Goal: Task Accomplishment & Management: Manage account settings

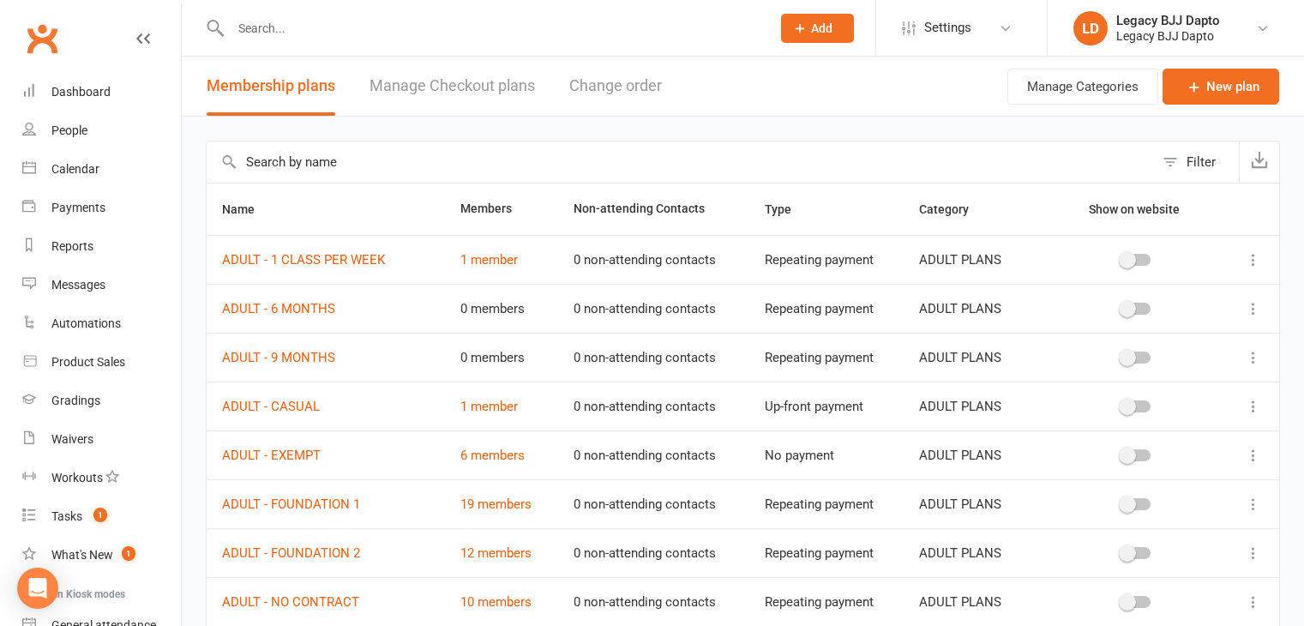
select select "50"
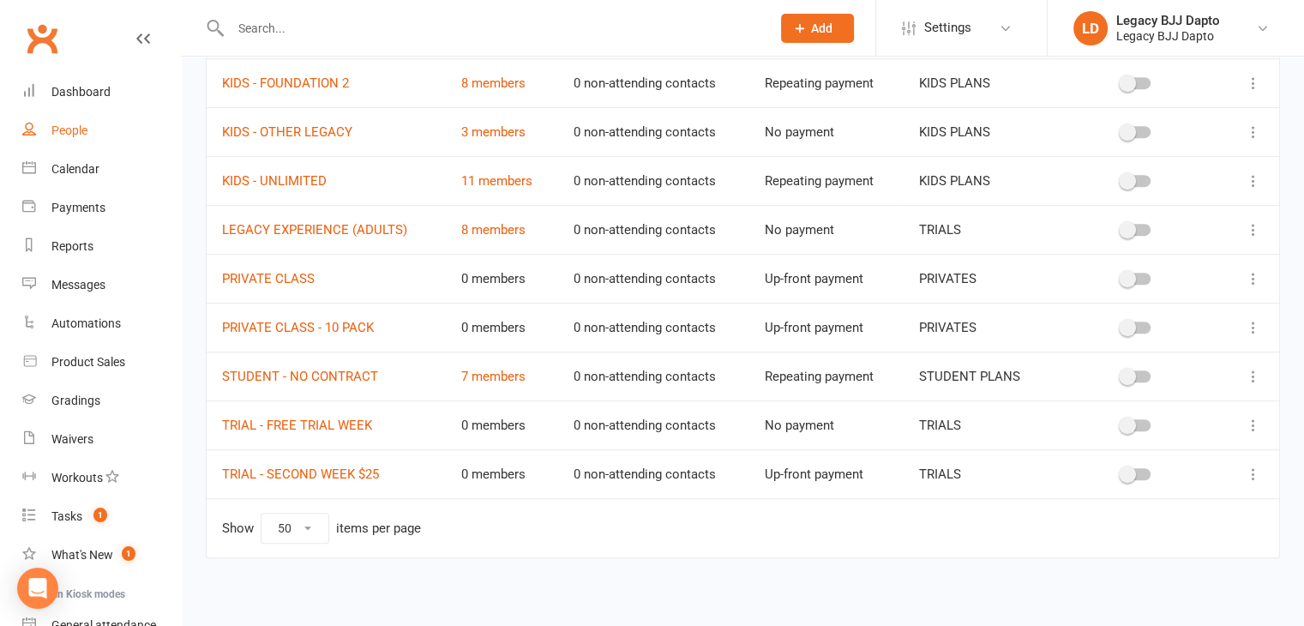
click at [85, 128] on div "People" at bounding box center [69, 130] width 36 height 14
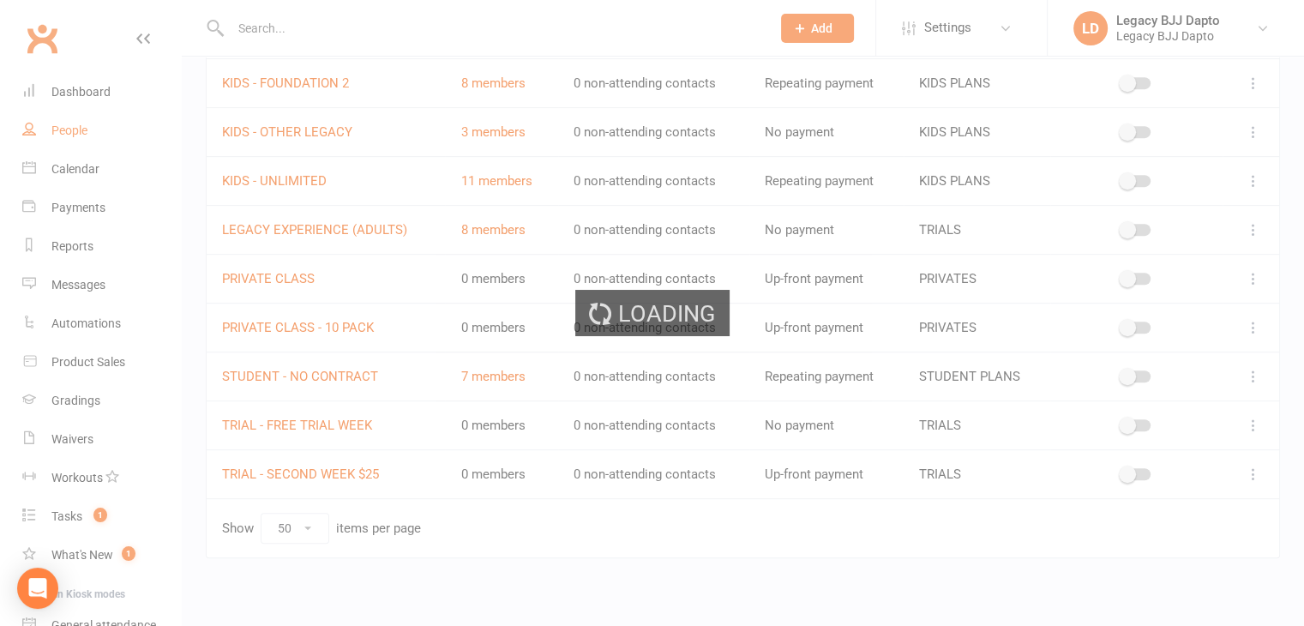
select select "100"
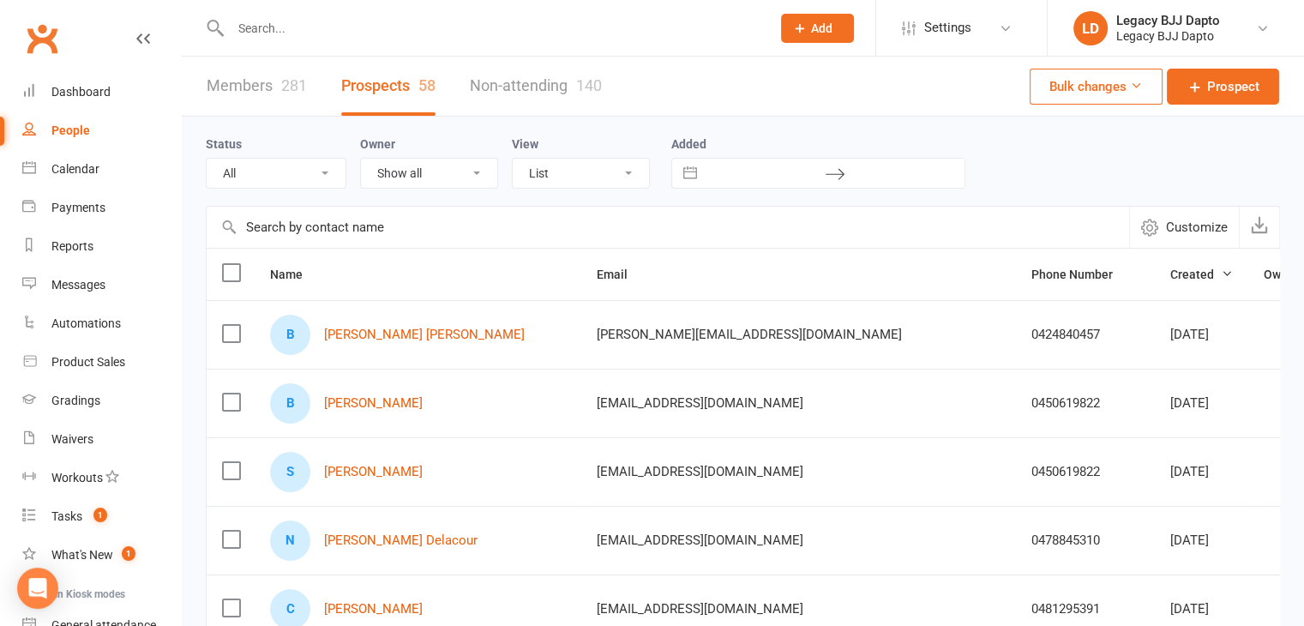
click at [74, 132] on div "People" at bounding box center [70, 130] width 39 height 14
click at [75, 123] on div "People" at bounding box center [70, 130] width 39 height 14
click at [91, 206] on div "Payments" at bounding box center [78, 208] width 54 height 14
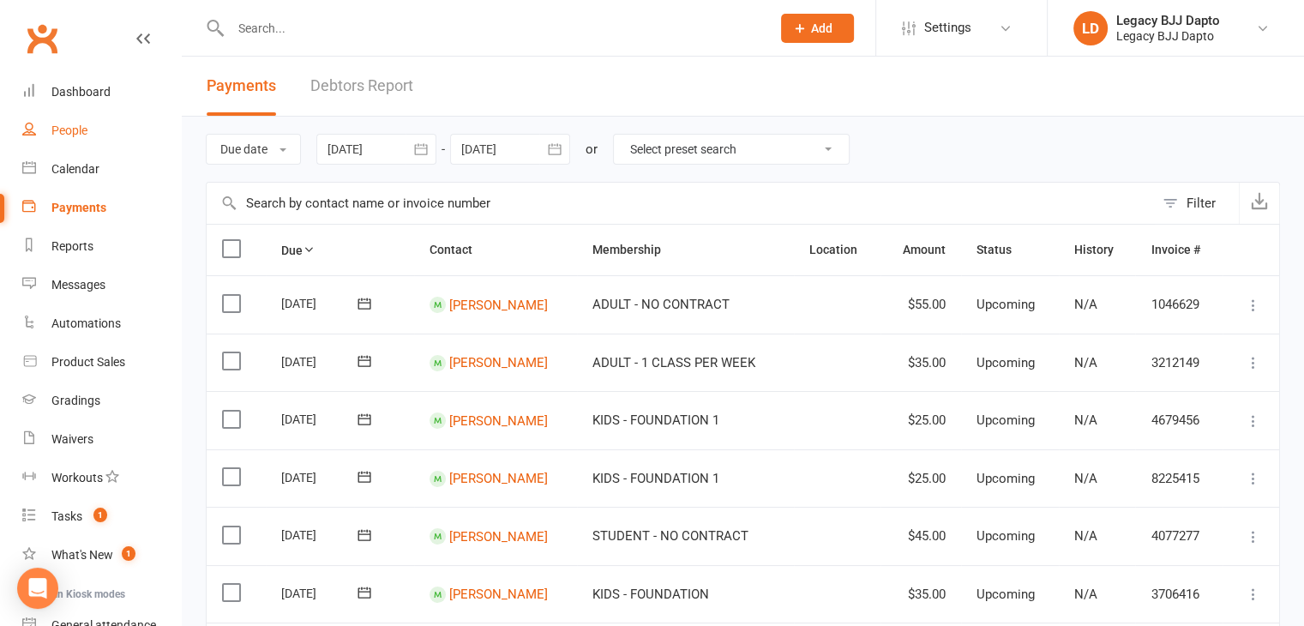
click at [75, 123] on div "People" at bounding box center [69, 130] width 36 height 14
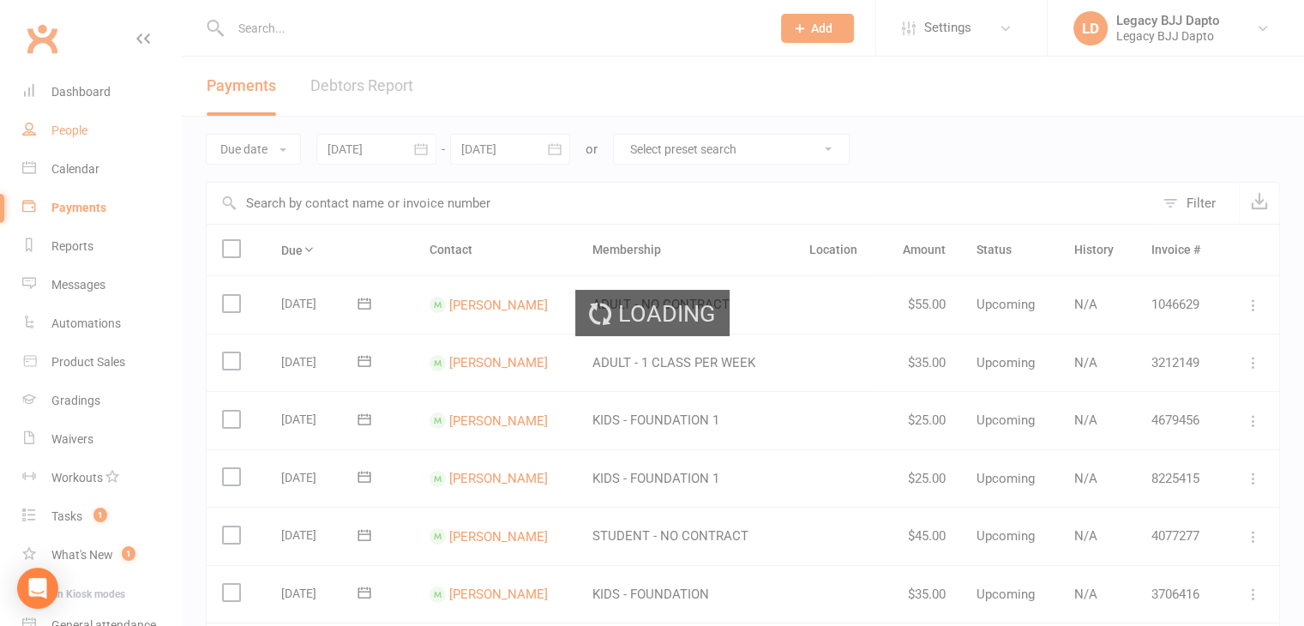
select select "100"
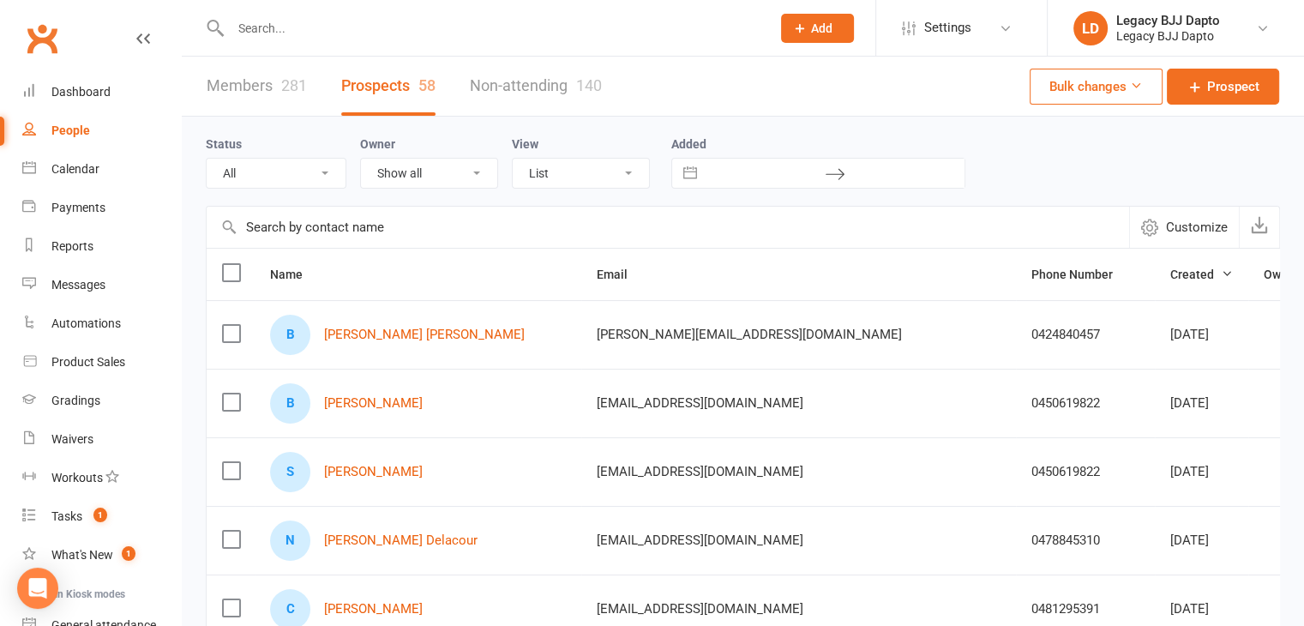
click at [71, 140] on link "People" at bounding box center [101, 130] width 159 height 39
click at [256, 70] on link "Members 281" at bounding box center [257, 86] width 100 height 59
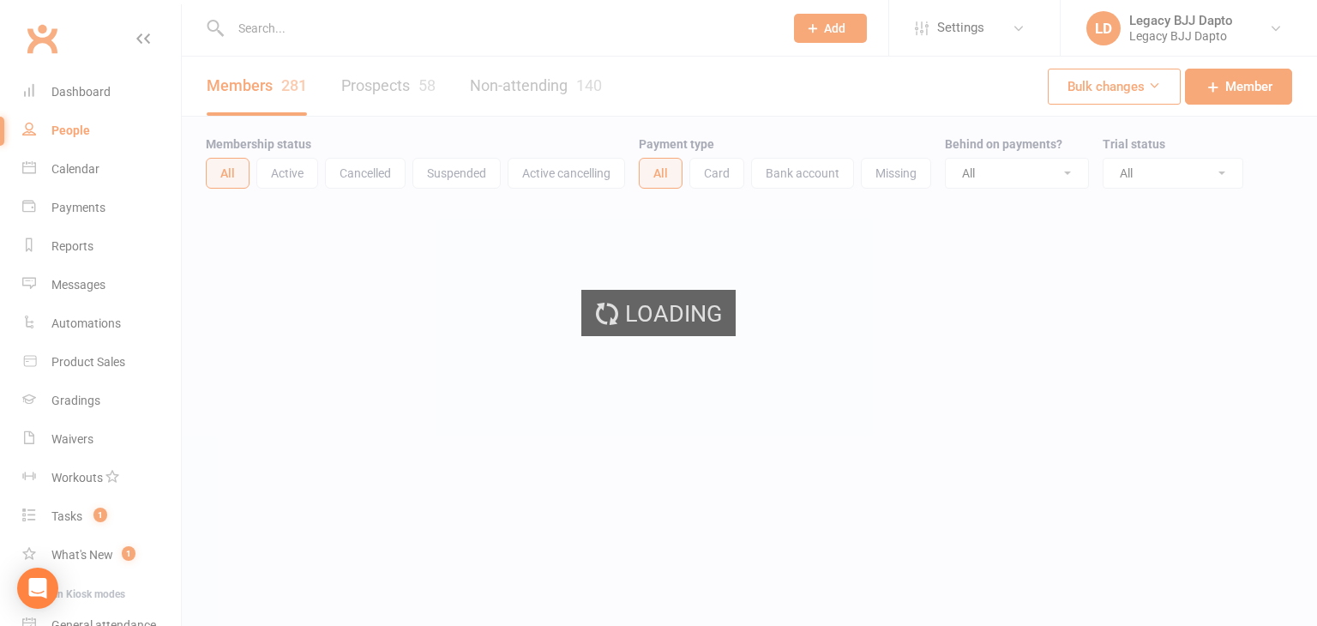
select select "100"
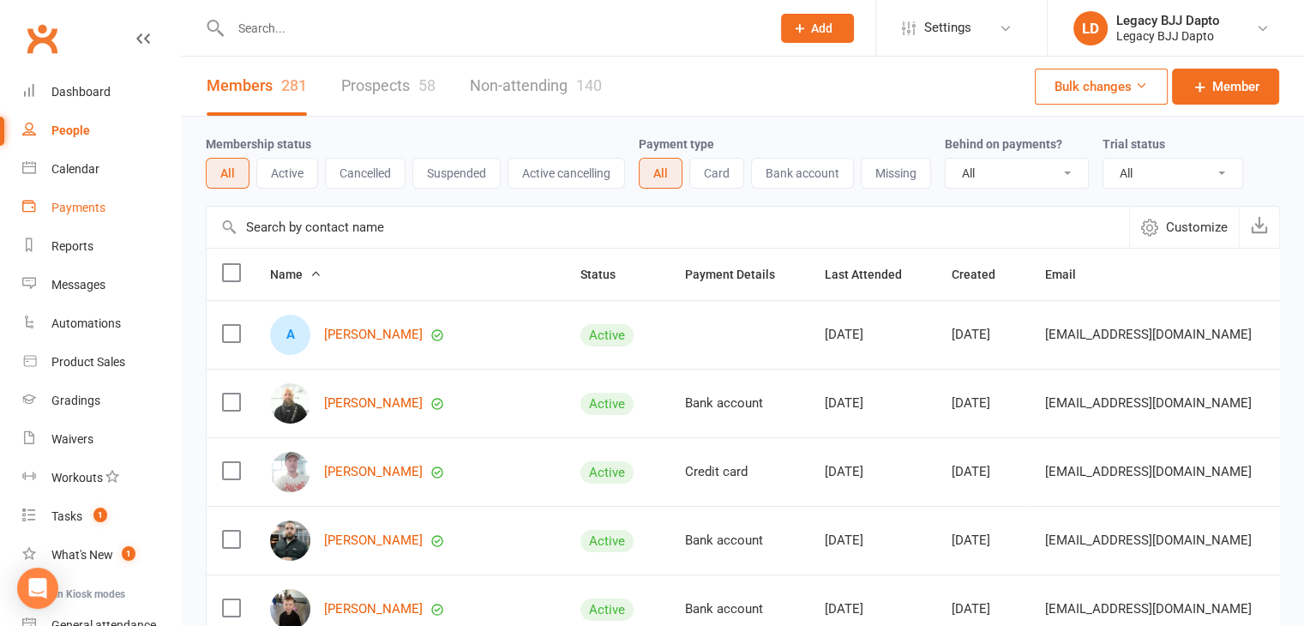
click at [97, 201] on div "Payments" at bounding box center [78, 208] width 54 height 14
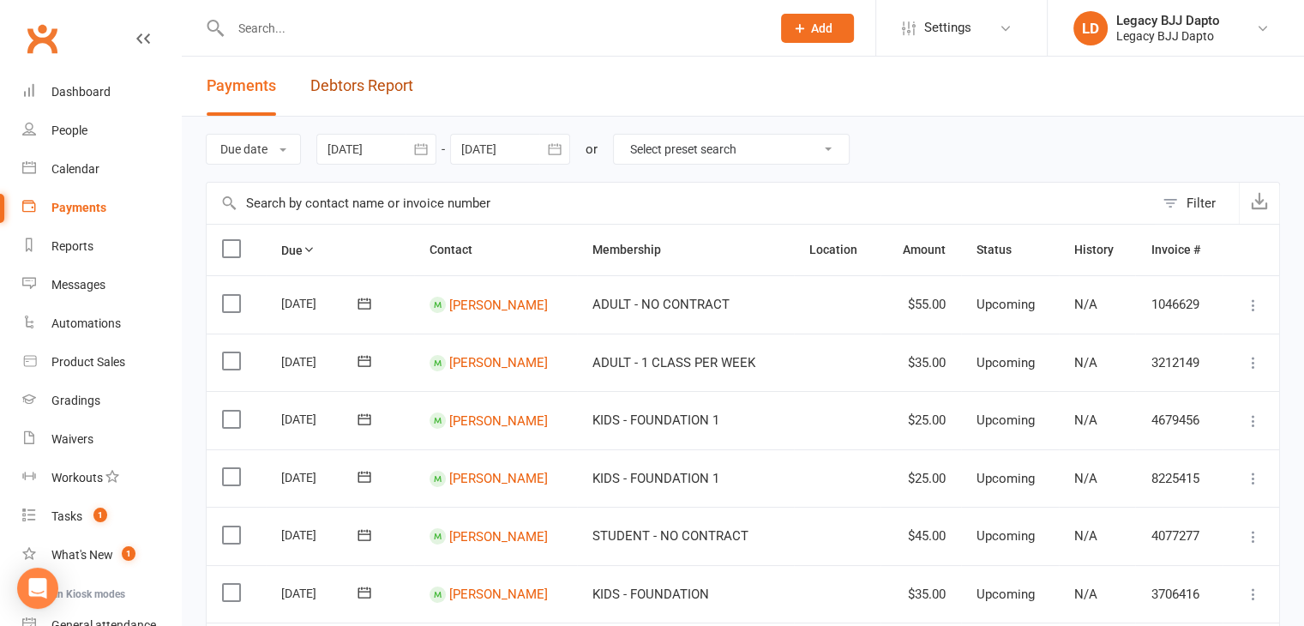
click at [381, 75] on link "Debtors Report" at bounding box center [361, 86] width 103 height 59
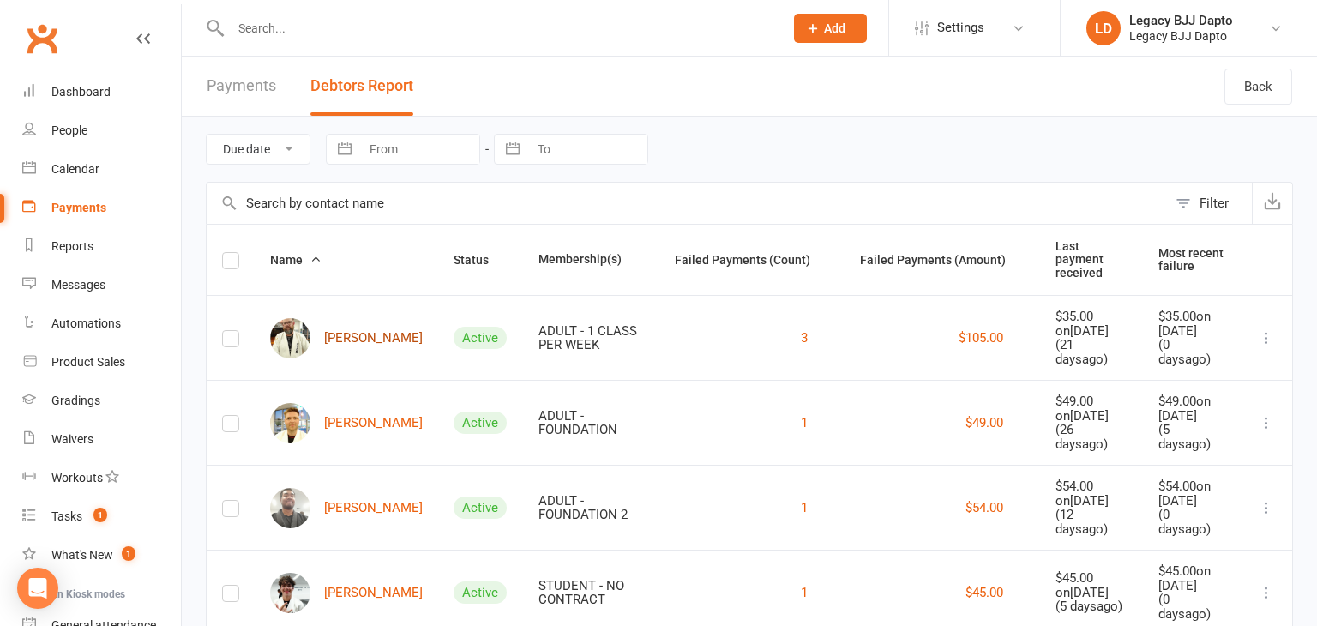
click at [342, 318] on link "[PERSON_NAME]" at bounding box center [346, 338] width 153 height 40
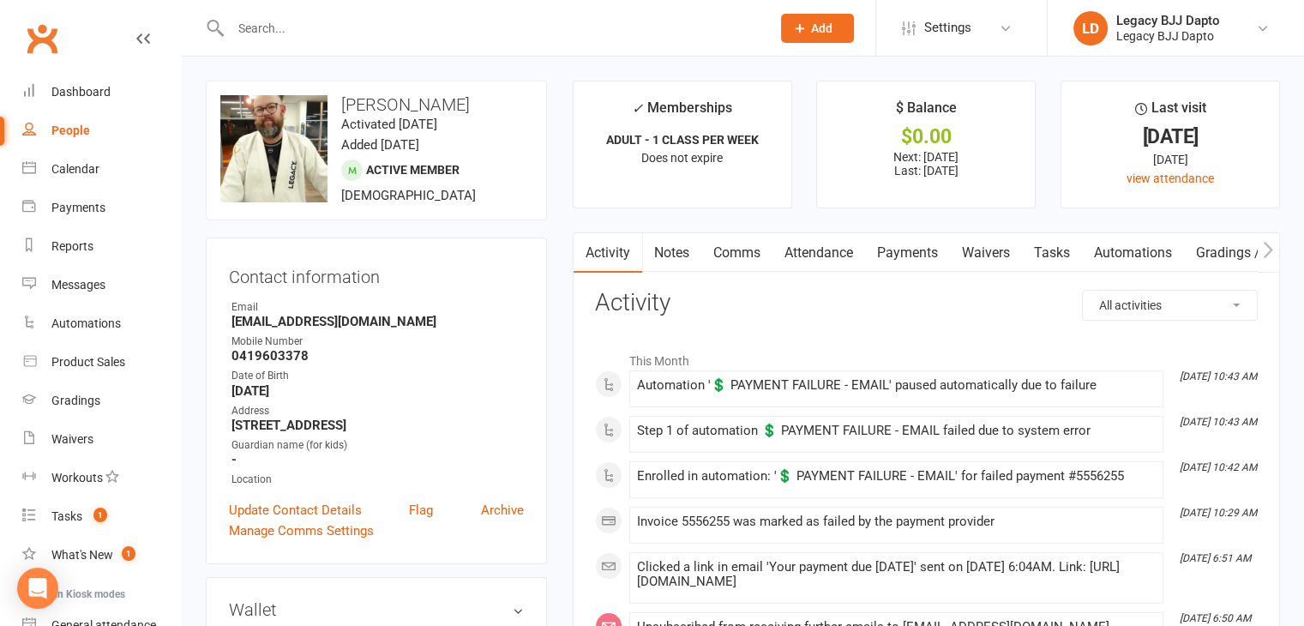
click at [898, 251] on link "Payments" at bounding box center [907, 252] width 85 height 39
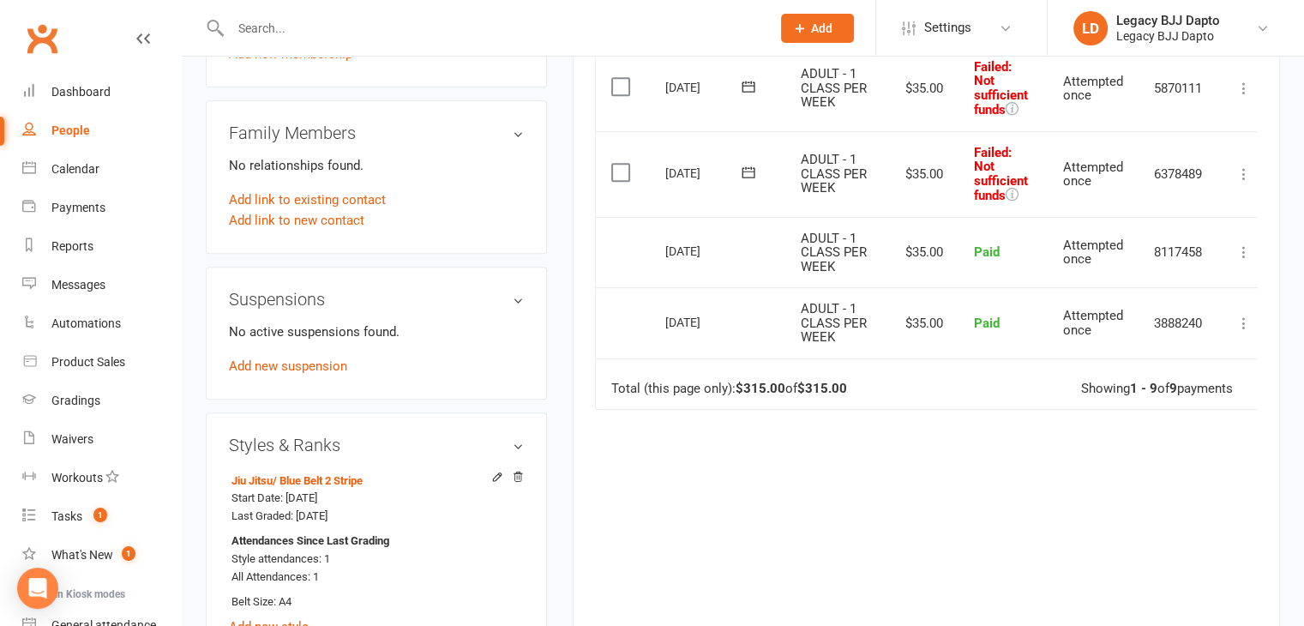
scroll to position [1029, 0]
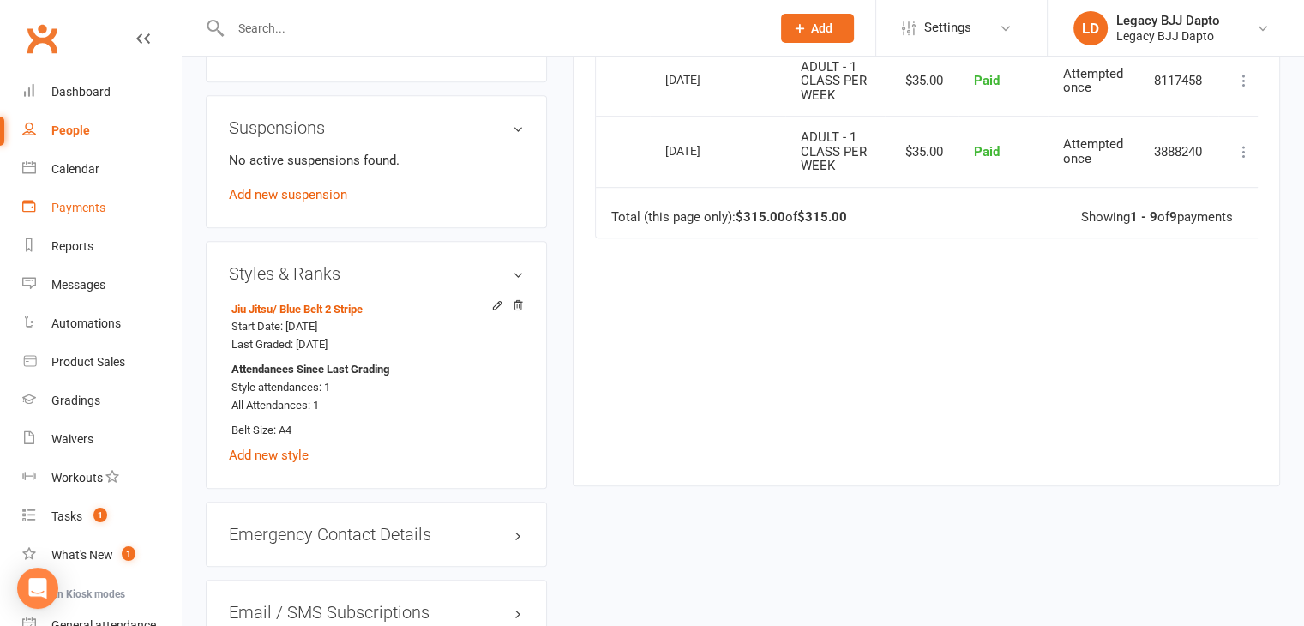
click at [84, 203] on div "Payments" at bounding box center [78, 208] width 54 height 14
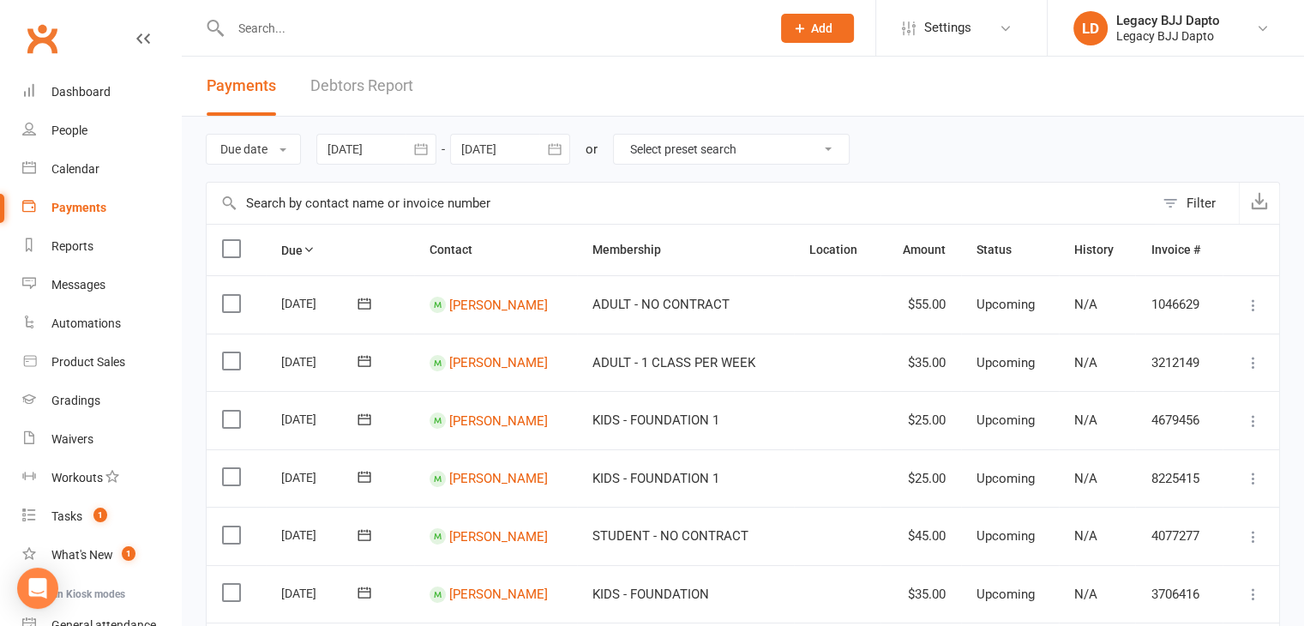
click at [344, 97] on link "Debtors Report" at bounding box center [361, 86] width 103 height 59
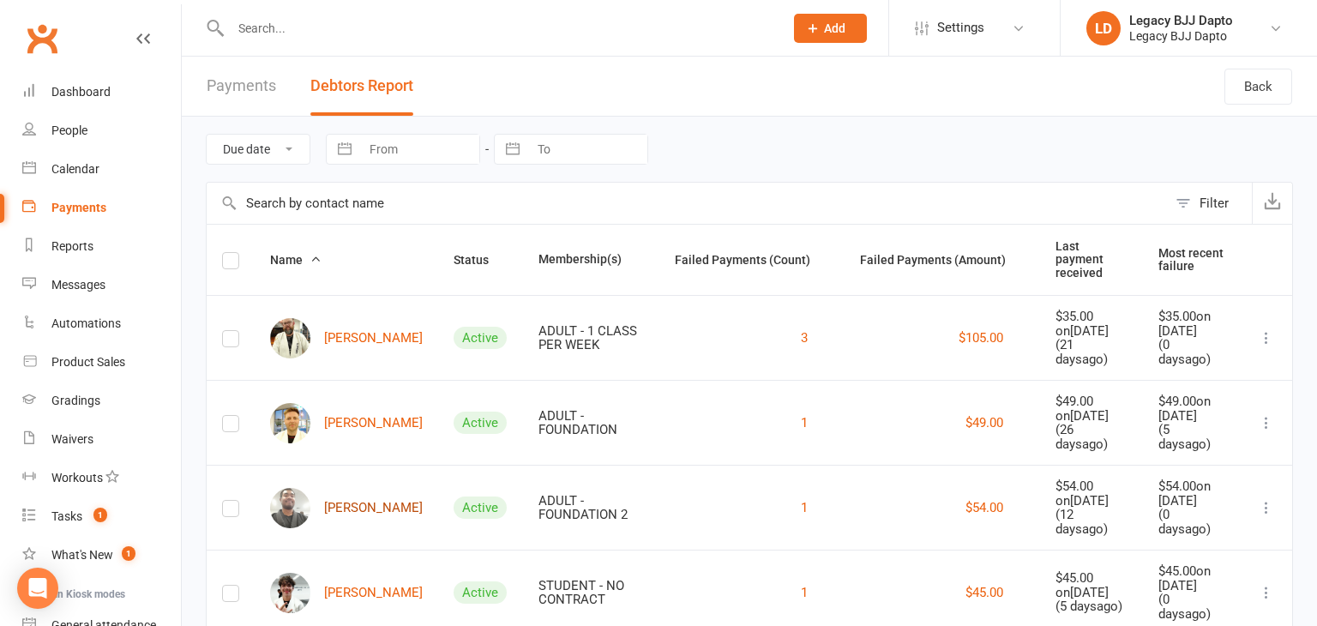
click at [355, 488] on link "[PERSON_NAME]" at bounding box center [346, 508] width 153 height 40
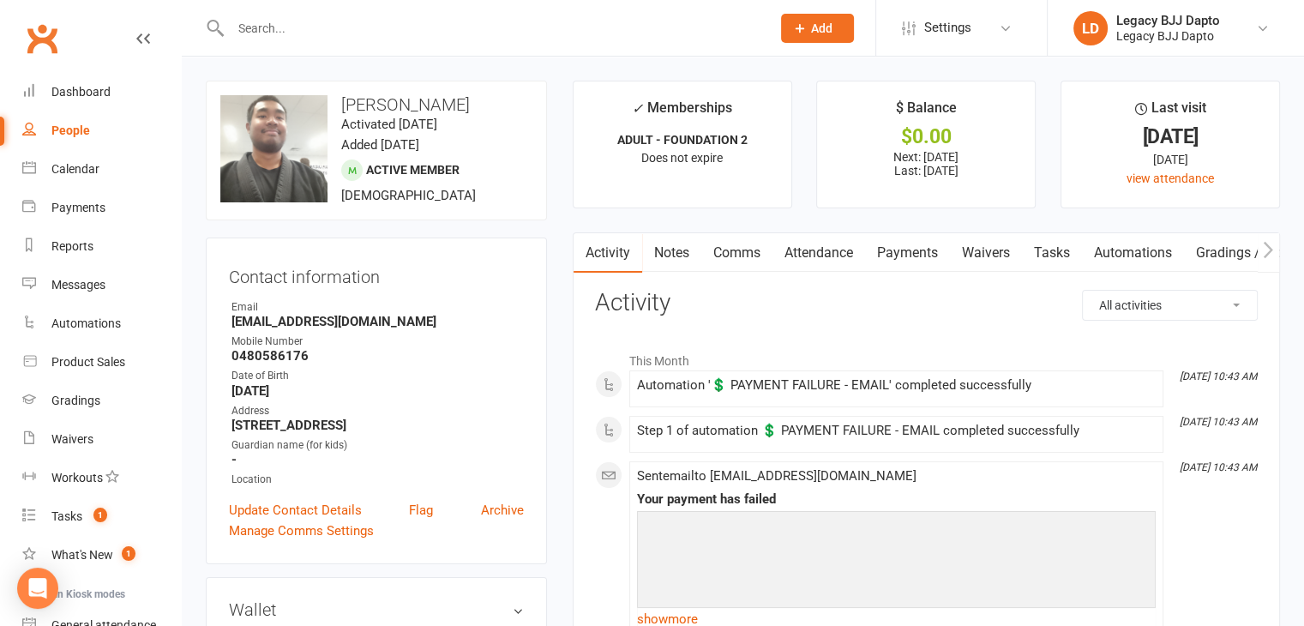
click at [891, 267] on link "Payments" at bounding box center [907, 252] width 85 height 39
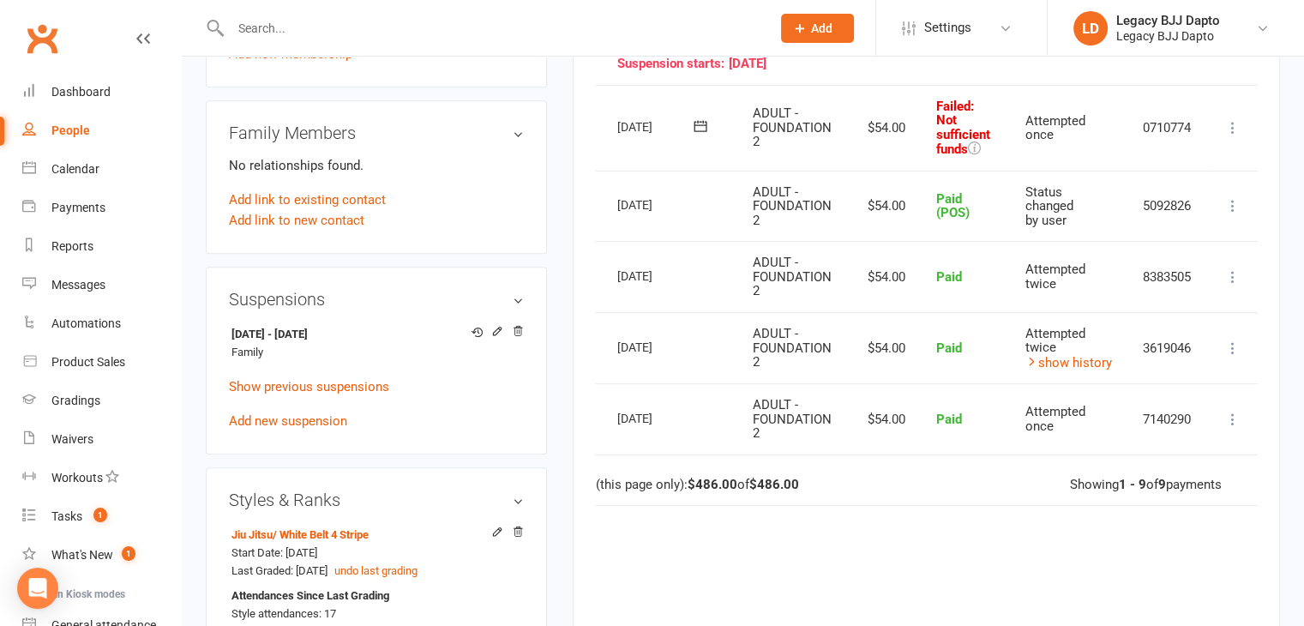
scroll to position [600, 0]
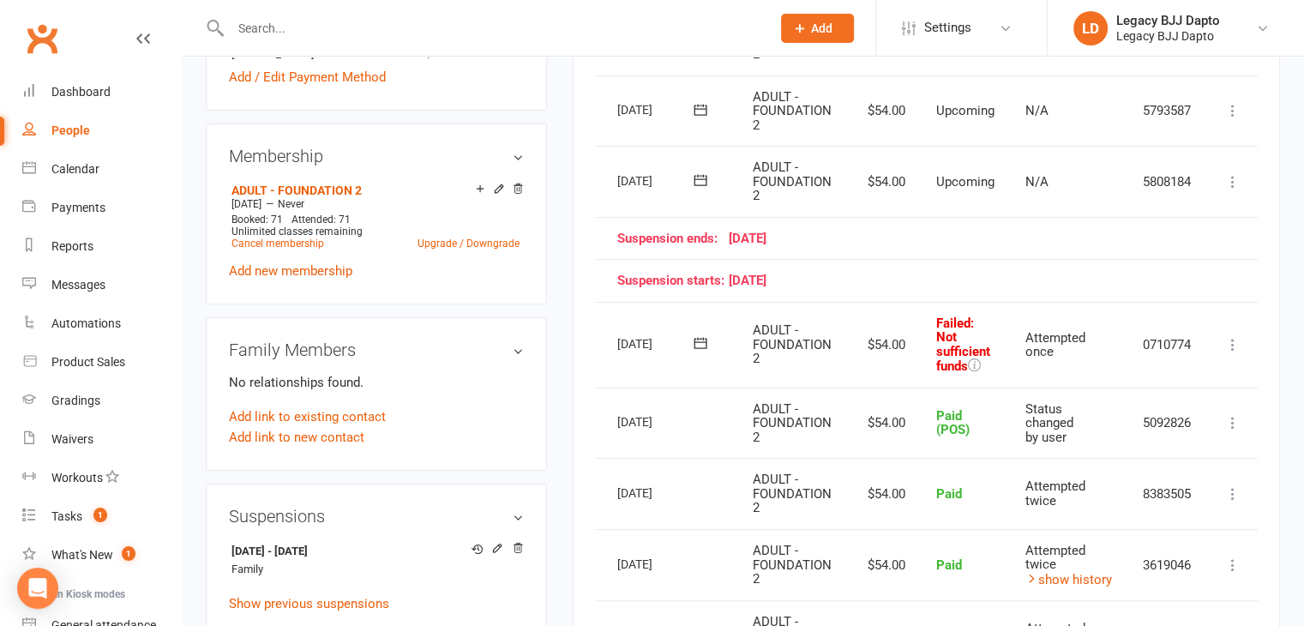
click at [1231, 340] on icon at bounding box center [1232, 344] width 17 height 17
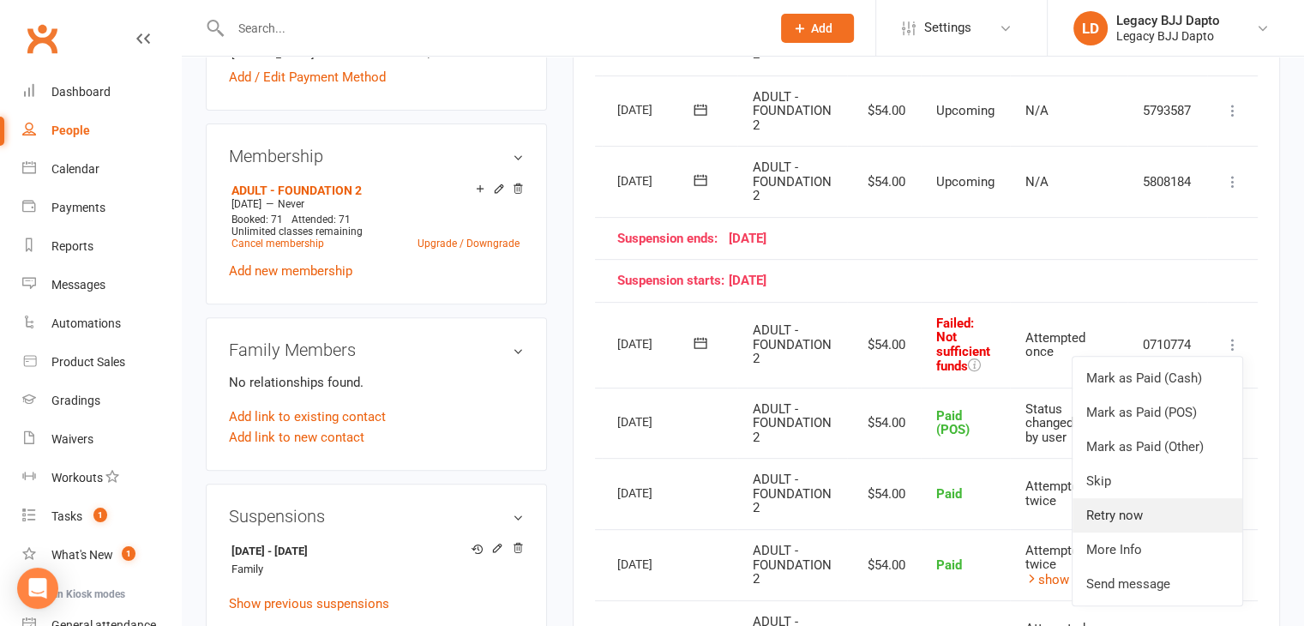
click at [1160, 501] on link "Retry now" at bounding box center [1158, 515] width 170 height 34
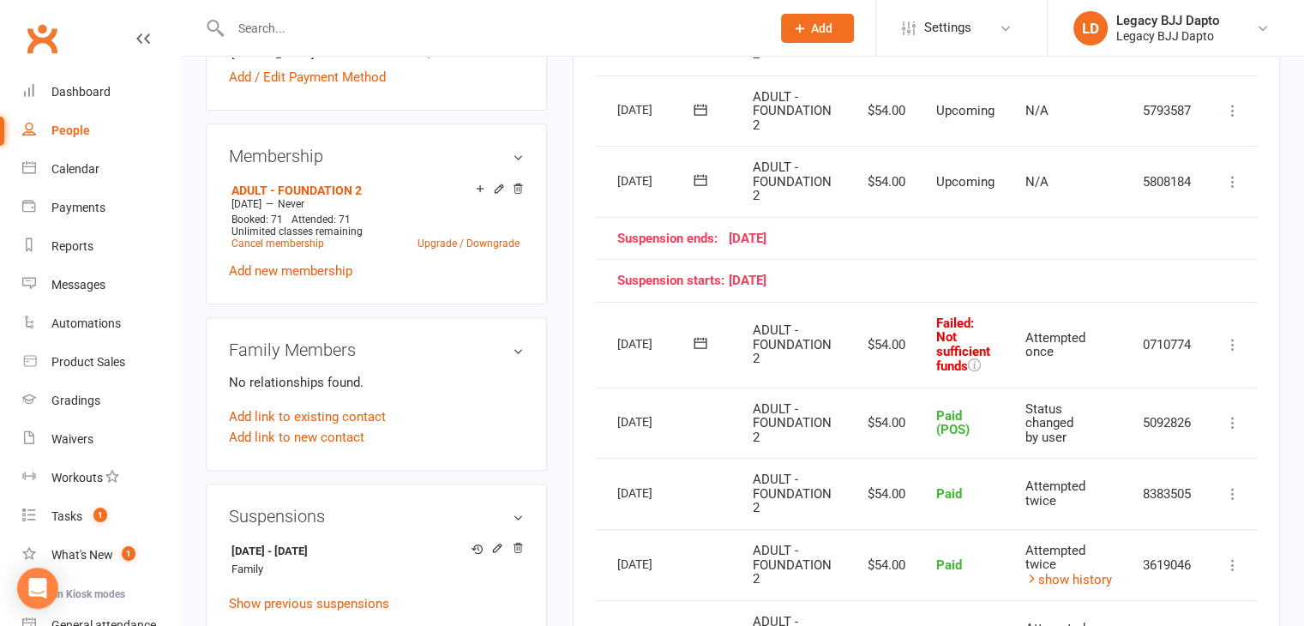
scroll to position [0, 43]
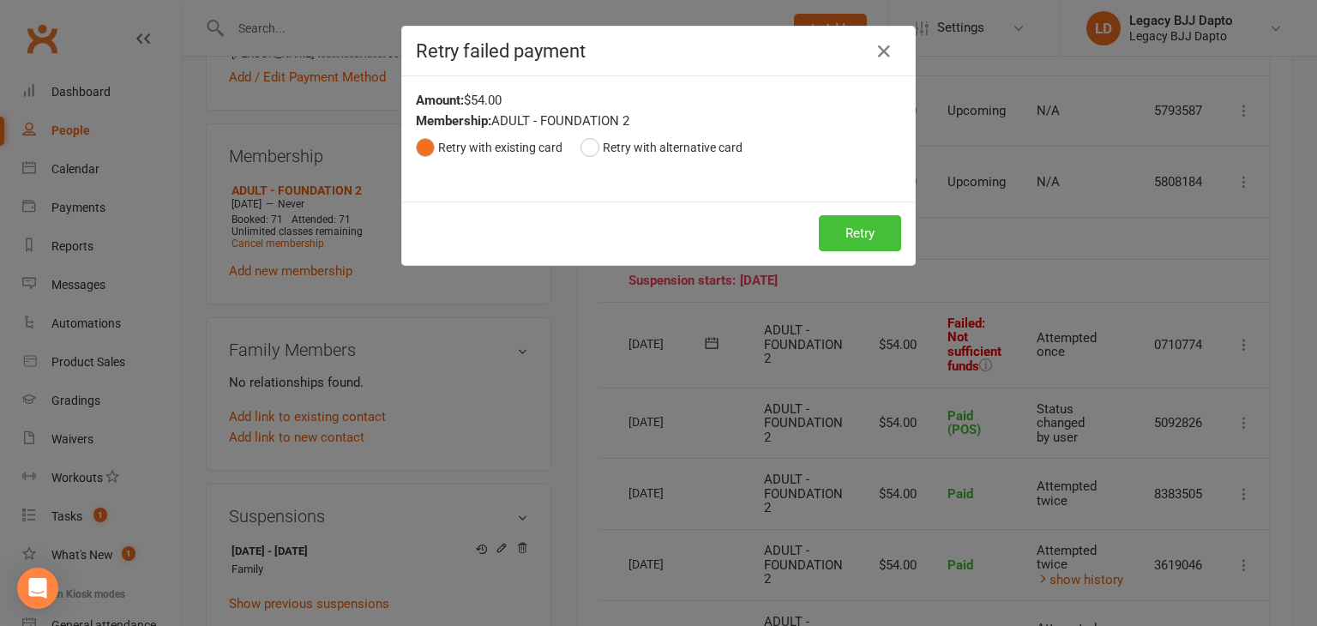
click at [861, 244] on button "Retry" at bounding box center [860, 233] width 82 height 36
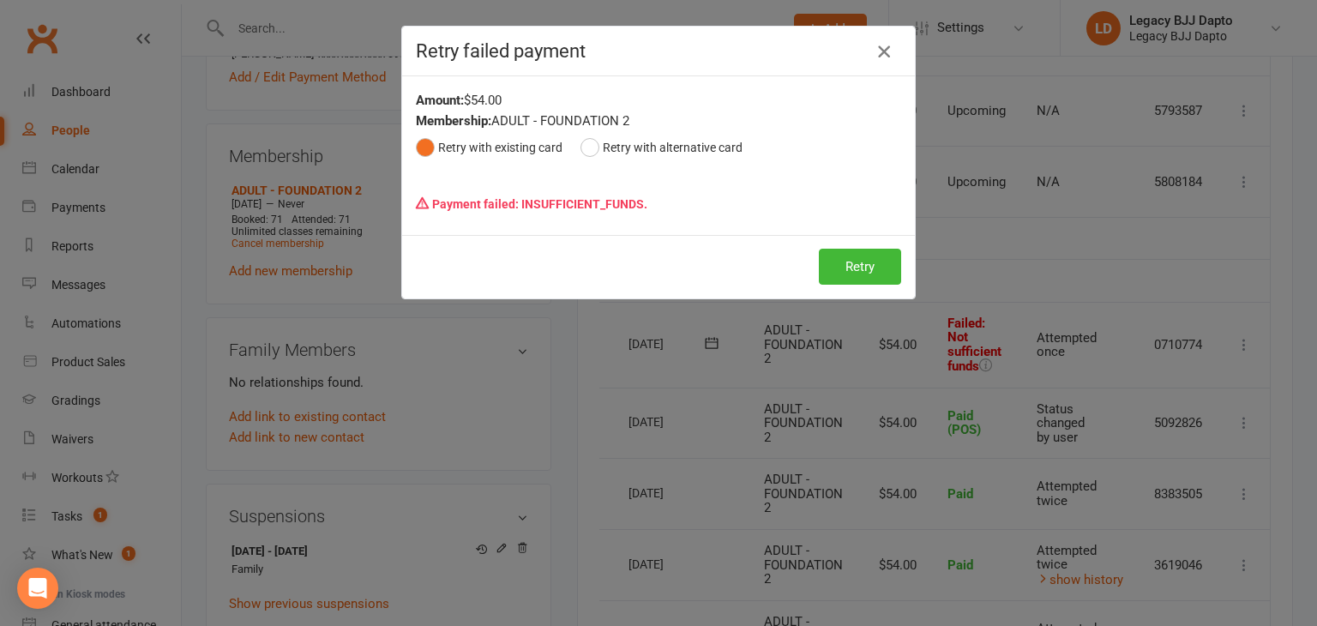
click at [880, 50] on icon "button" at bounding box center [884, 51] width 21 height 21
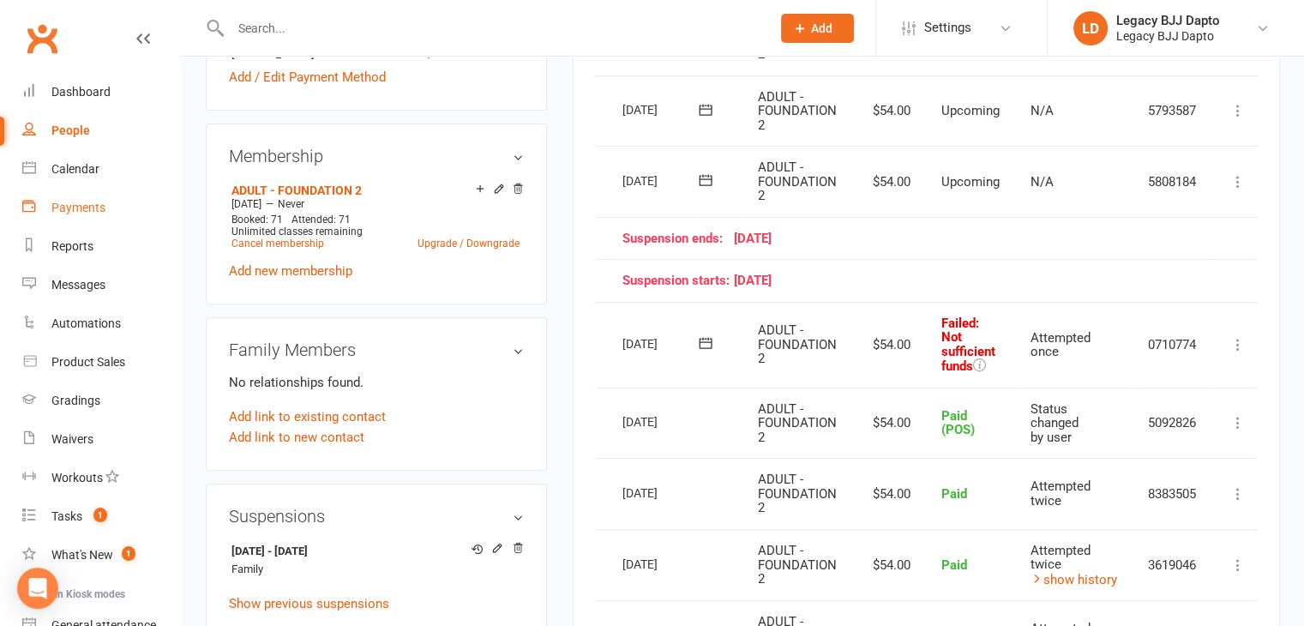
click at [81, 201] on div "Payments" at bounding box center [78, 208] width 54 height 14
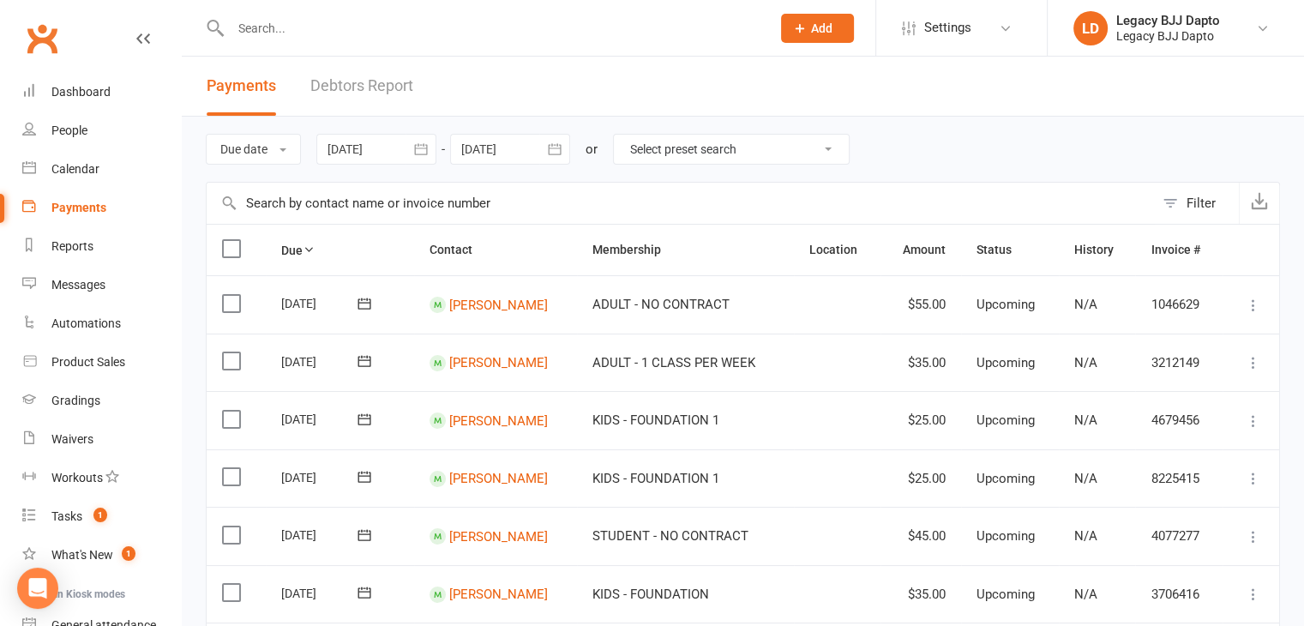
click at [360, 88] on link "Debtors Report" at bounding box center [361, 86] width 103 height 59
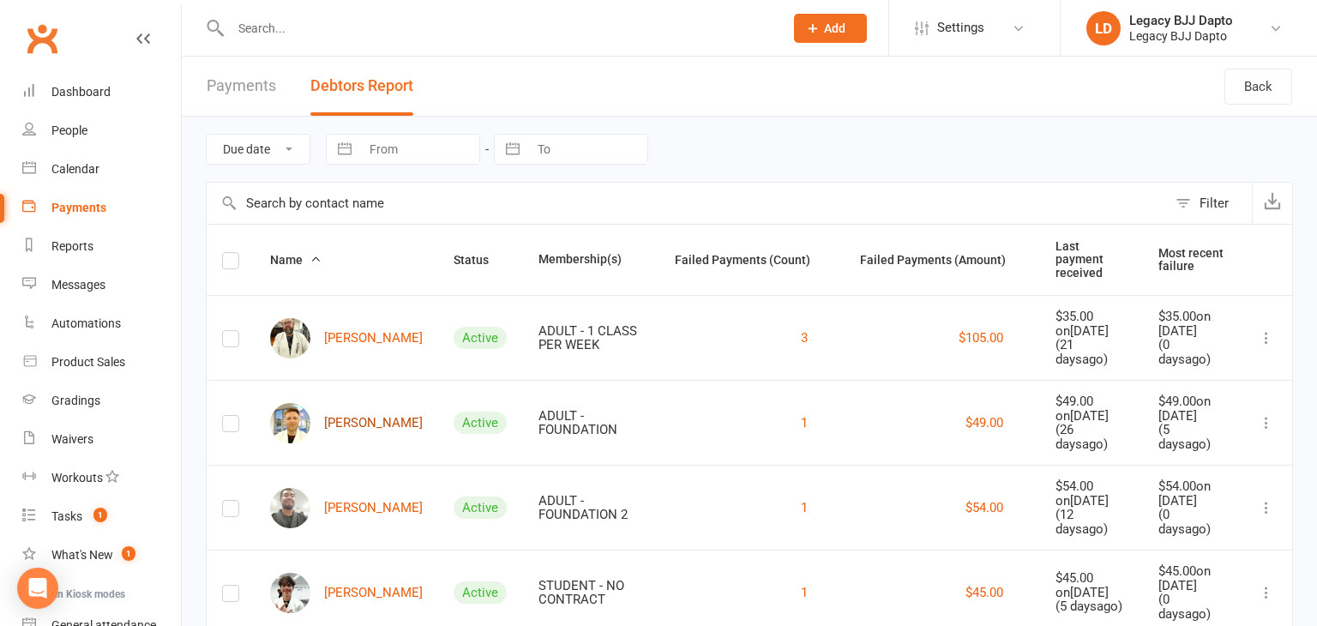
click at [349, 403] on link "[PERSON_NAME]" at bounding box center [346, 423] width 153 height 40
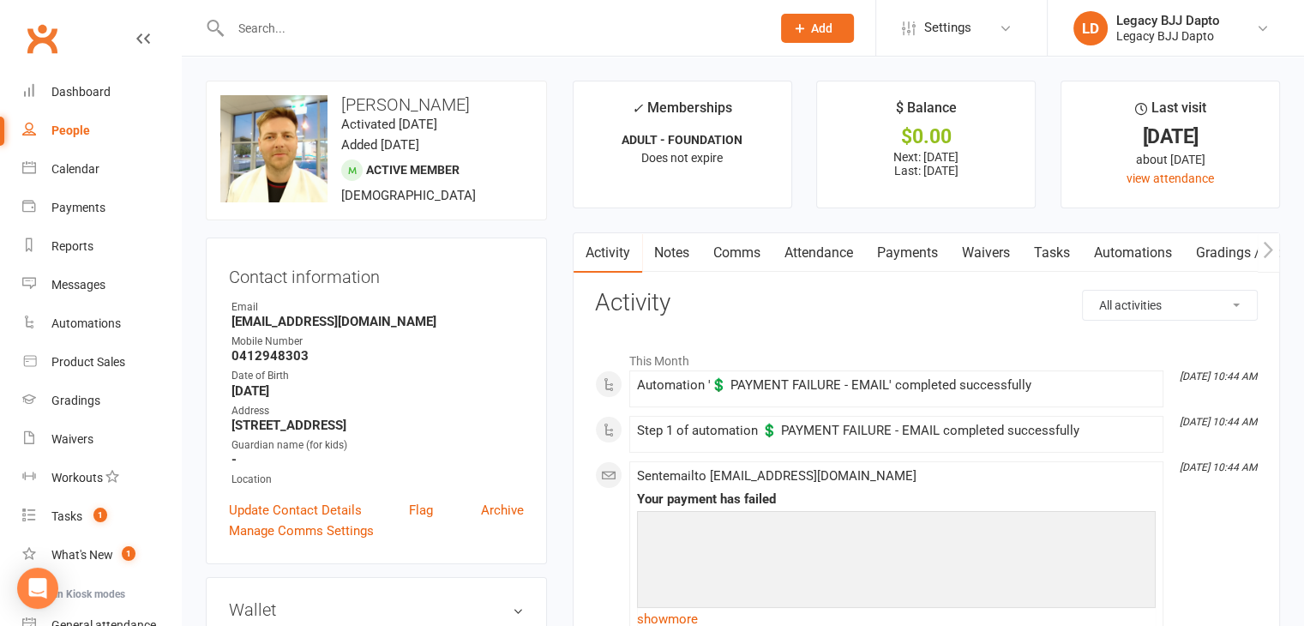
click at [912, 248] on link "Payments" at bounding box center [907, 252] width 85 height 39
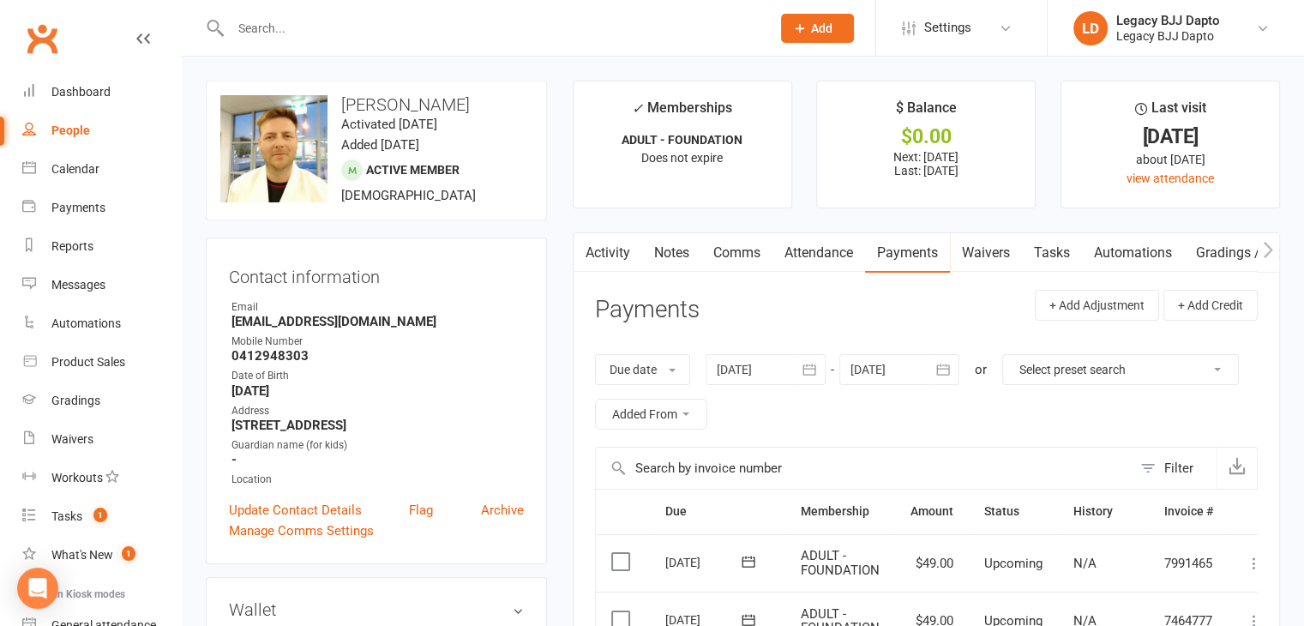
scroll to position [429, 0]
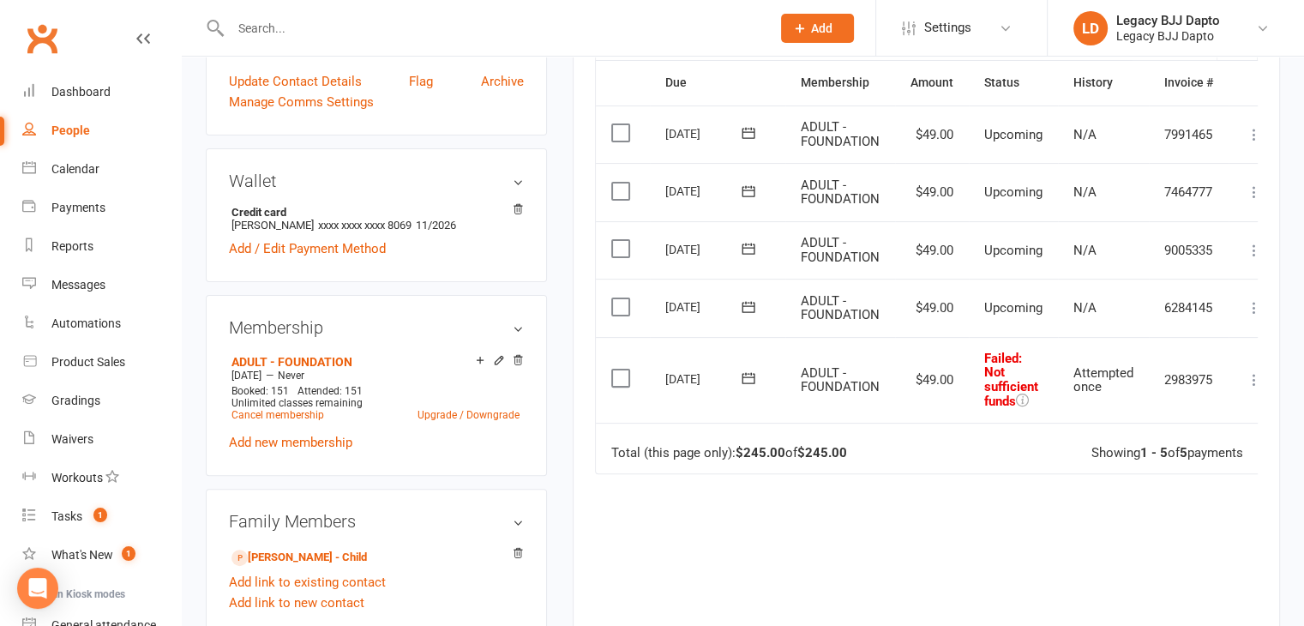
click at [1259, 375] on div "Activity Notes Comms Attendance Payments Waivers Tasks Automations Gradings / P…" at bounding box center [926, 263] width 707 height 918
click at [1249, 377] on icon at bounding box center [1254, 379] width 17 height 17
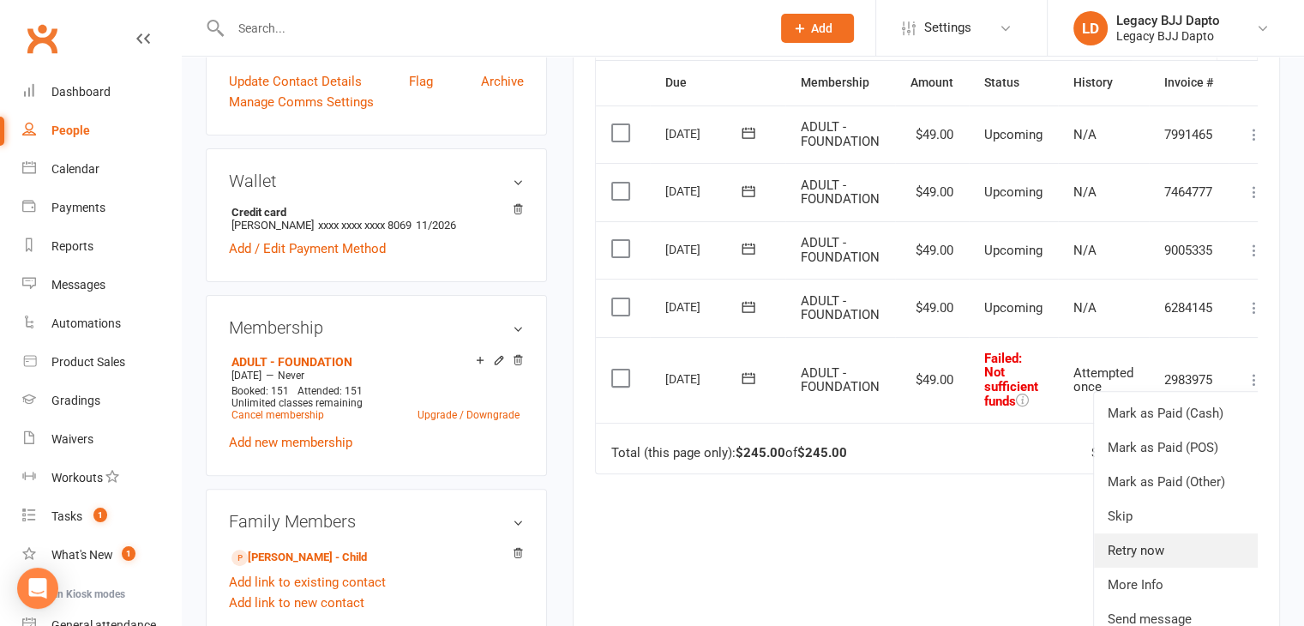
click at [1190, 550] on link "Retry now" at bounding box center [1179, 550] width 170 height 34
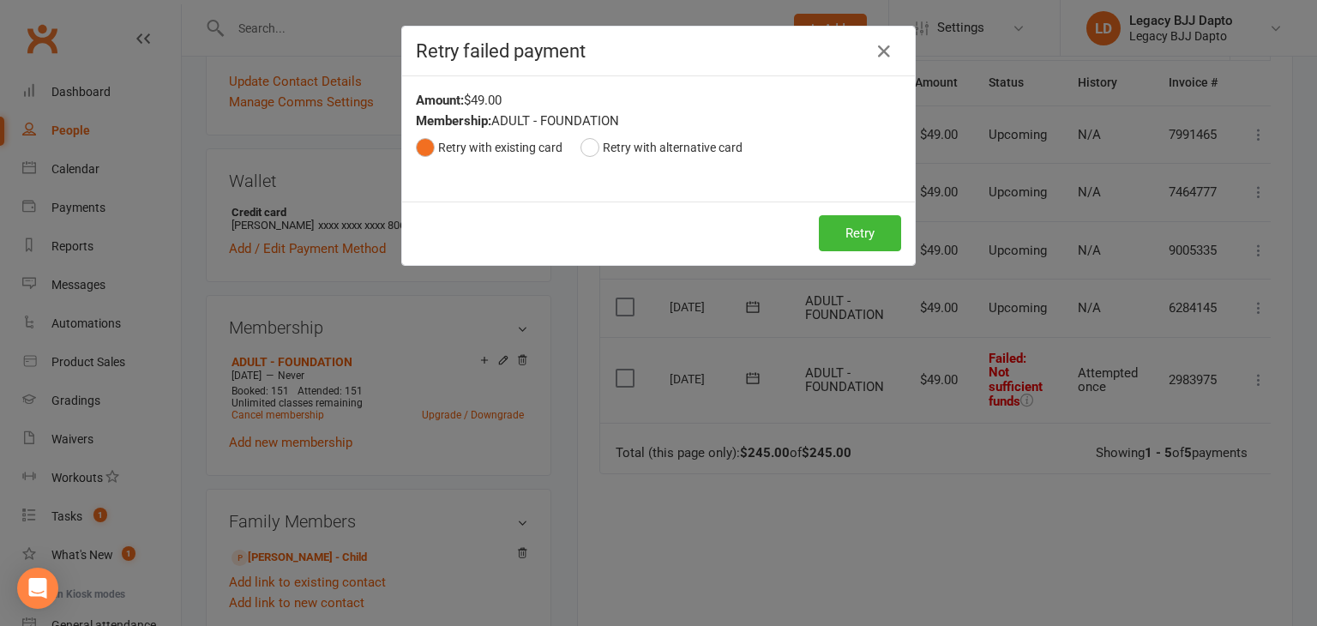
click at [888, 255] on div "Retry Retry" at bounding box center [658, 232] width 513 height 63
click at [885, 242] on button "Retry" at bounding box center [860, 233] width 82 height 36
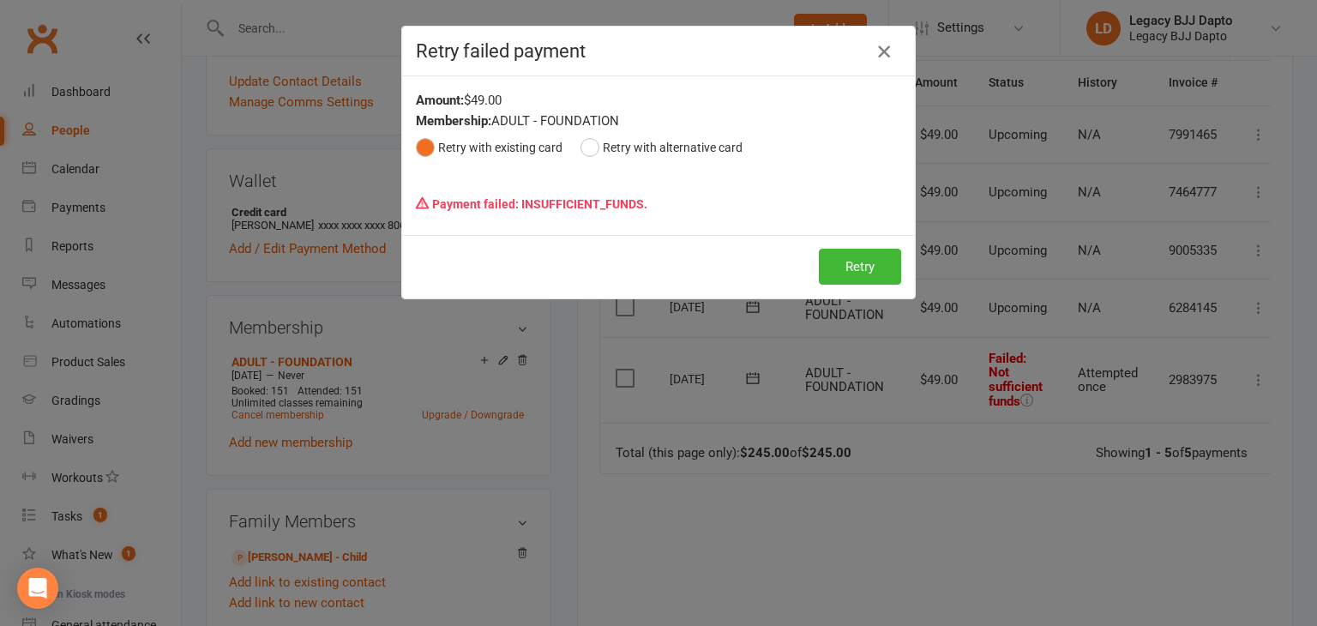
click at [884, 57] on icon "button" at bounding box center [884, 51] width 21 height 21
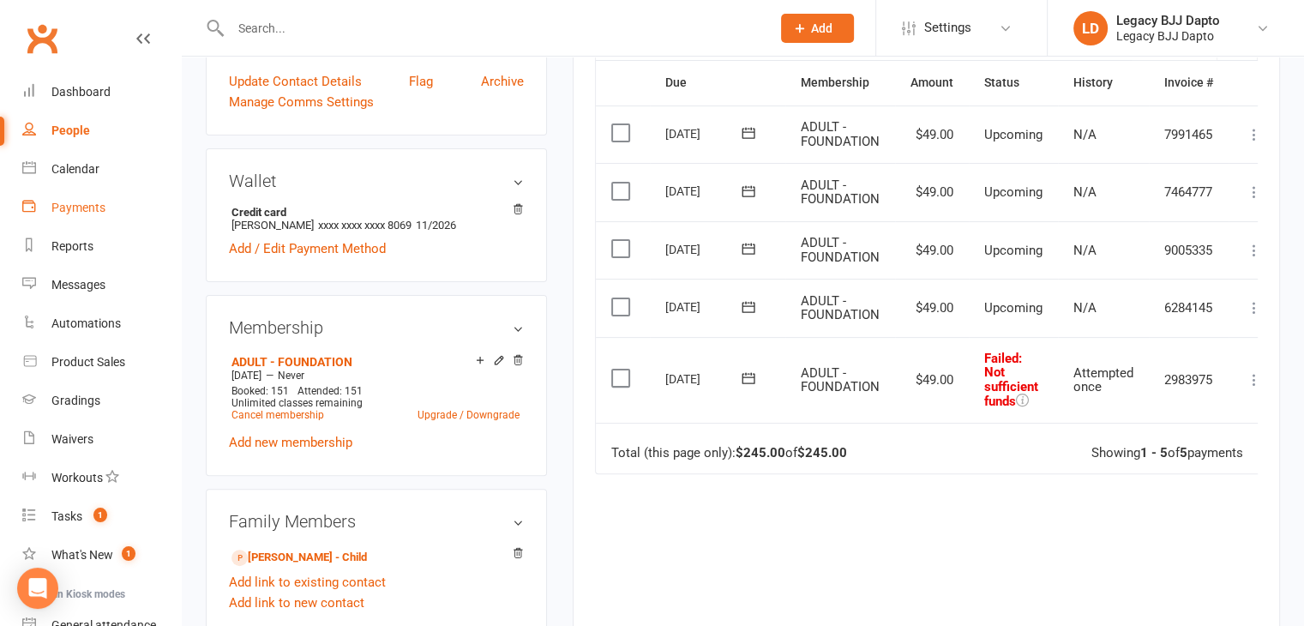
click at [78, 220] on link "Payments" at bounding box center [101, 208] width 159 height 39
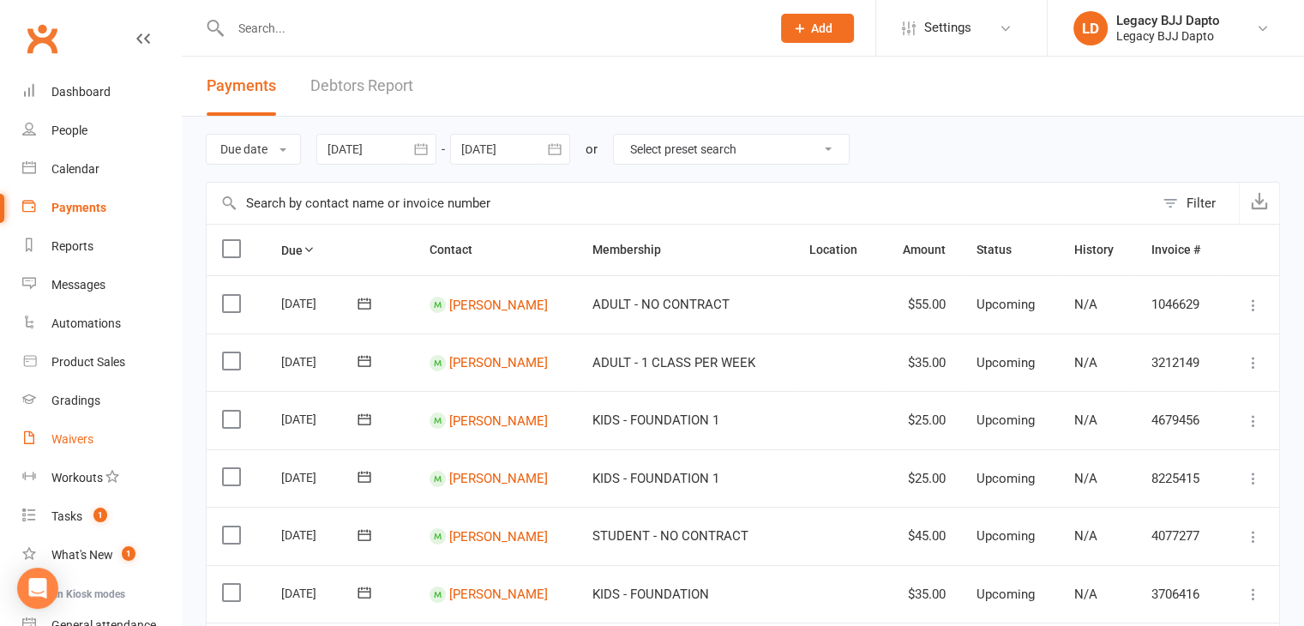
click at [51, 436] on link "Waivers" at bounding box center [101, 439] width 159 height 39
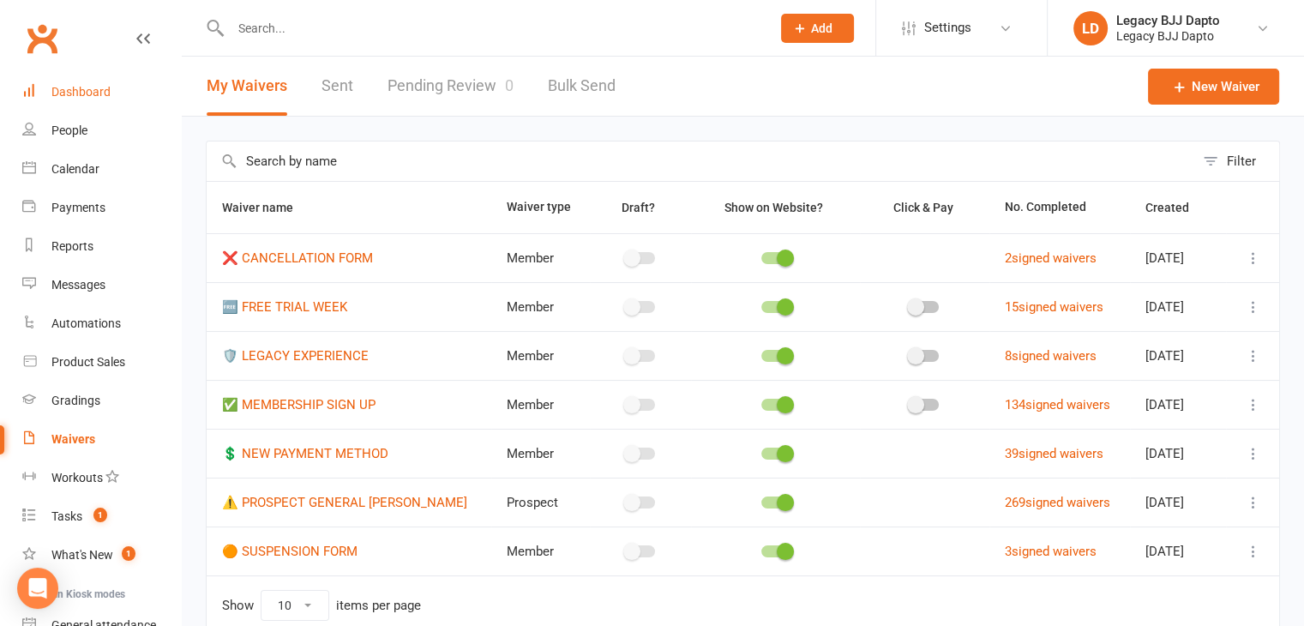
click at [79, 97] on div "Dashboard" at bounding box center [80, 92] width 59 height 14
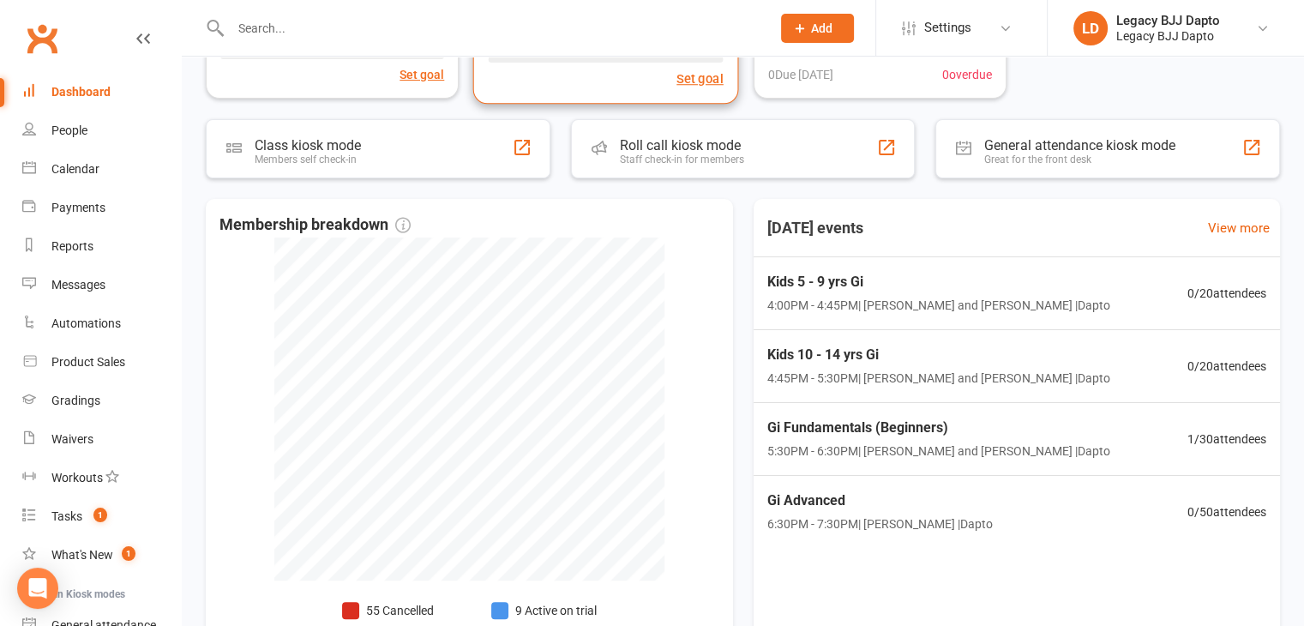
scroll to position [257, 0]
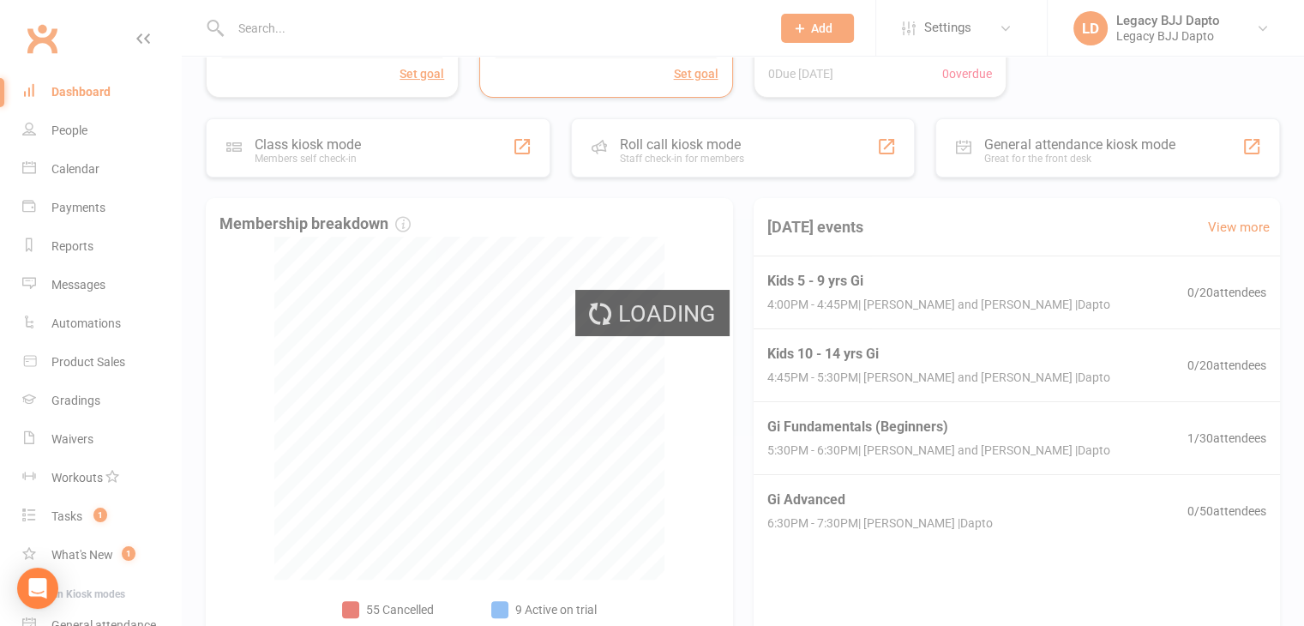
select select "100"
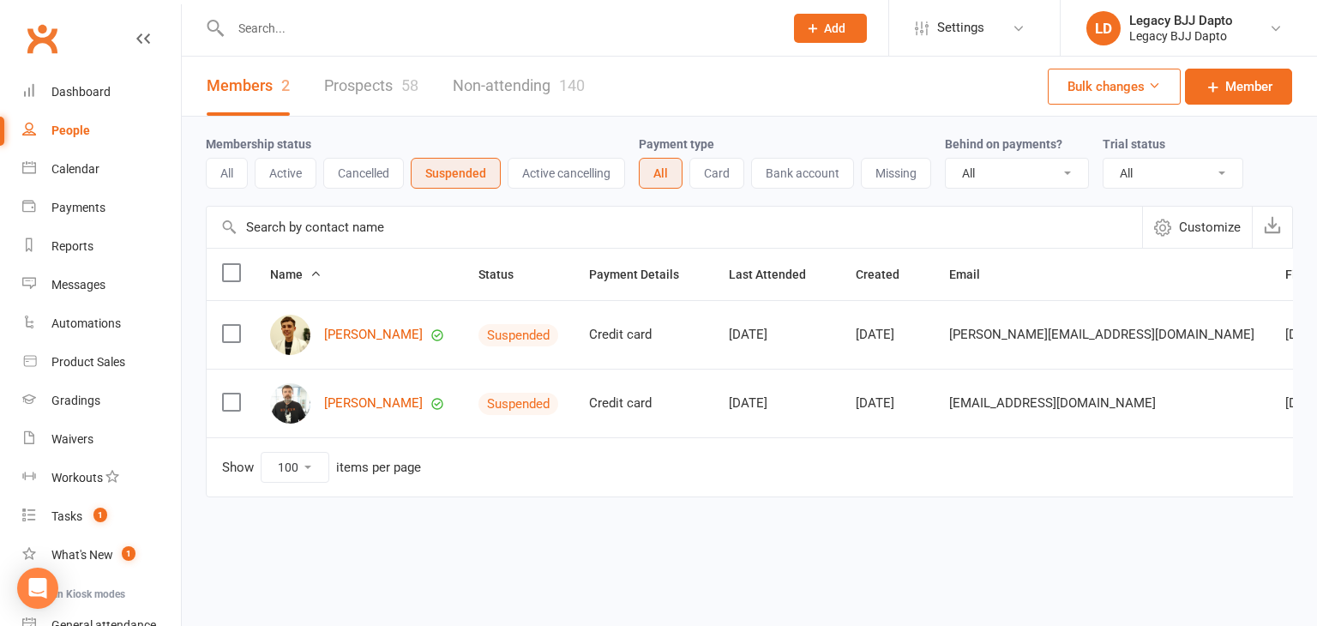
click at [387, 392] on div "[PERSON_NAME]" at bounding box center [358, 403] width 177 height 40
click at [387, 397] on link "[PERSON_NAME]" at bounding box center [373, 403] width 99 height 15
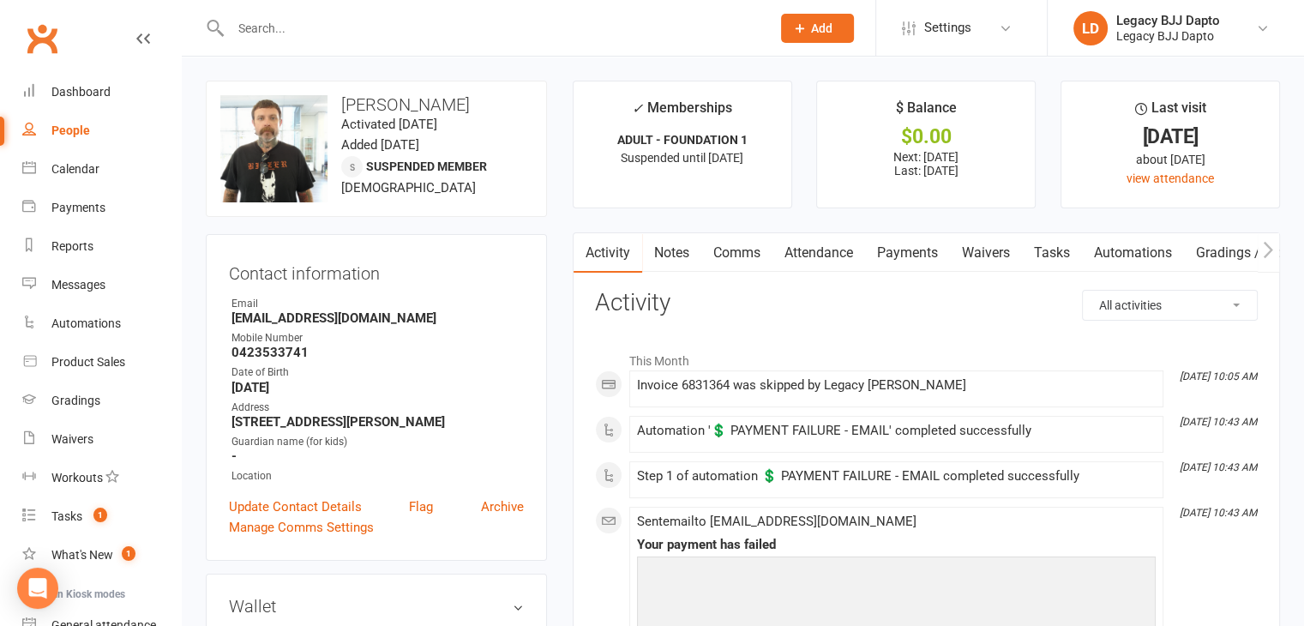
click at [895, 249] on link "Payments" at bounding box center [907, 252] width 85 height 39
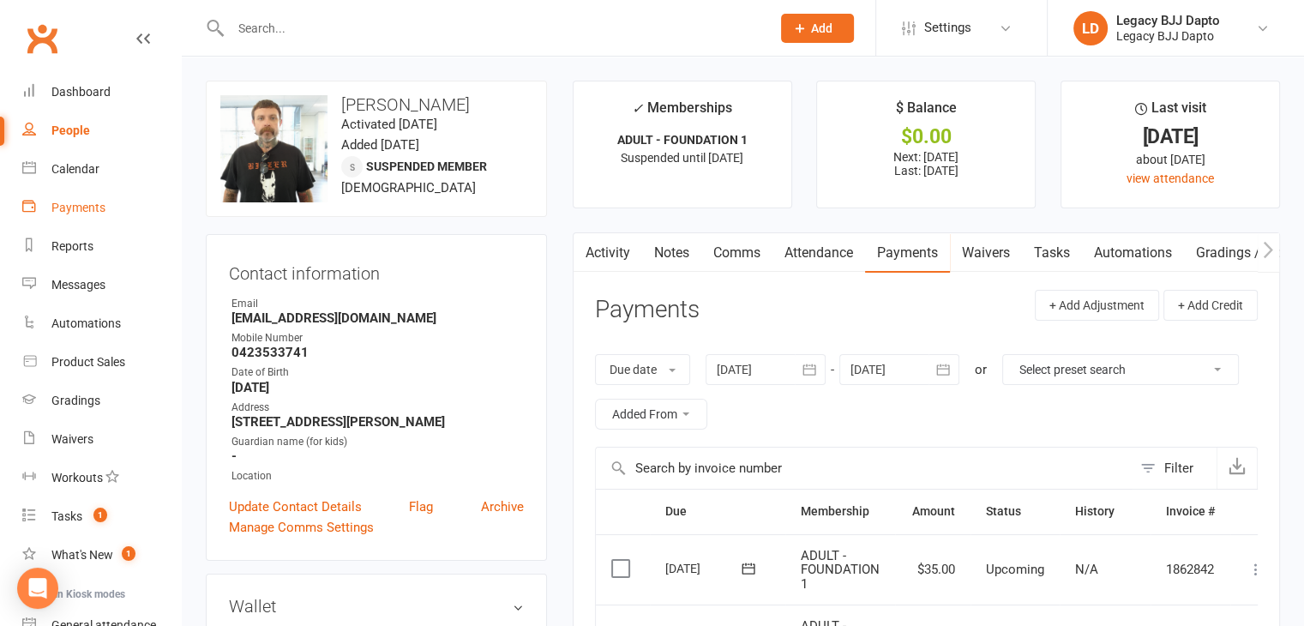
click at [101, 218] on link "Payments" at bounding box center [101, 208] width 159 height 39
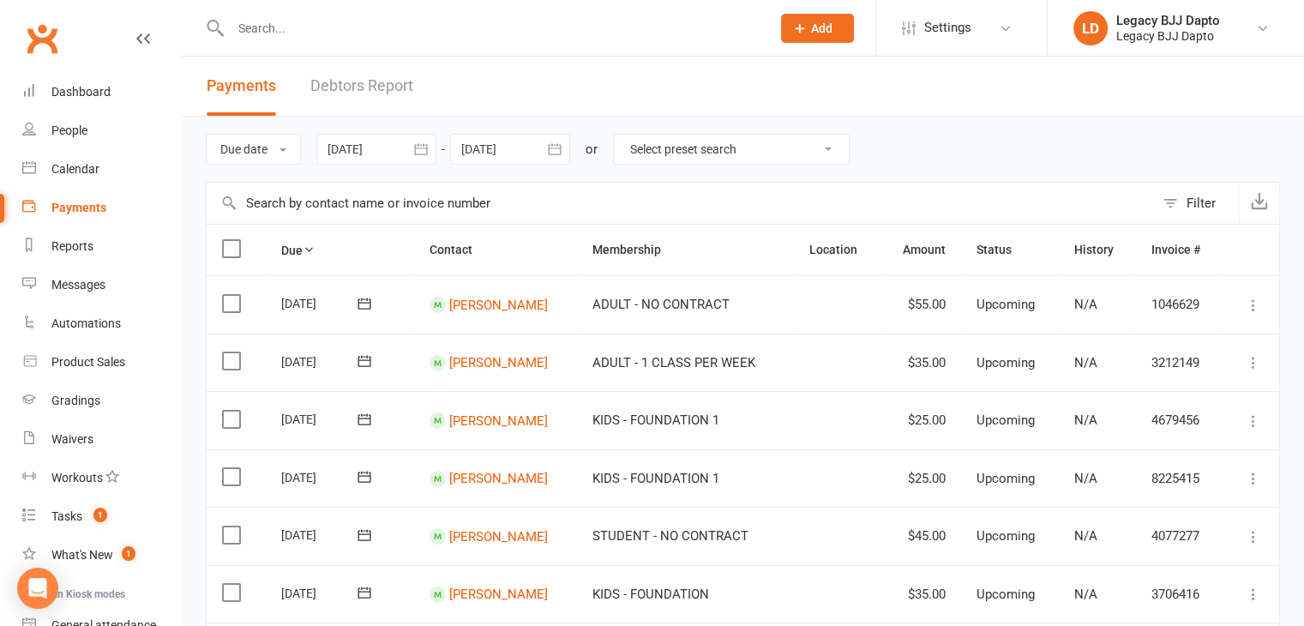
click at [355, 97] on link "Debtors Report" at bounding box center [361, 86] width 103 height 59
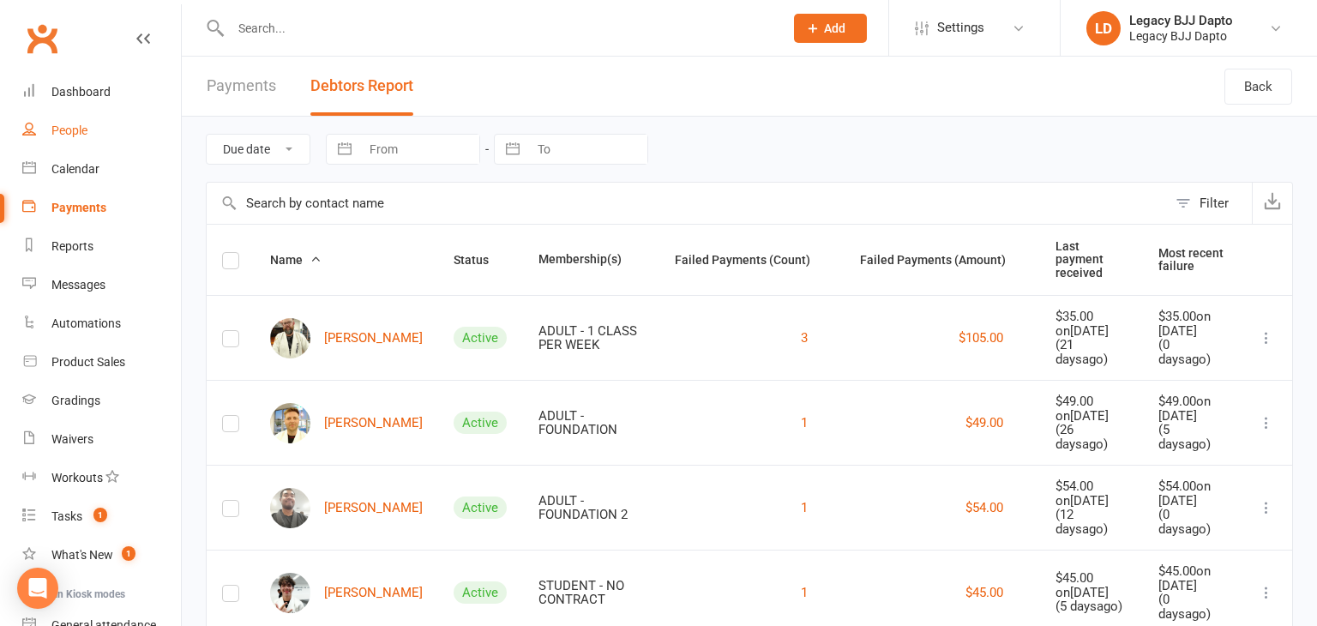
click at [58, 111] on link "People" at bounding box center [101, 130] width 159 height 39
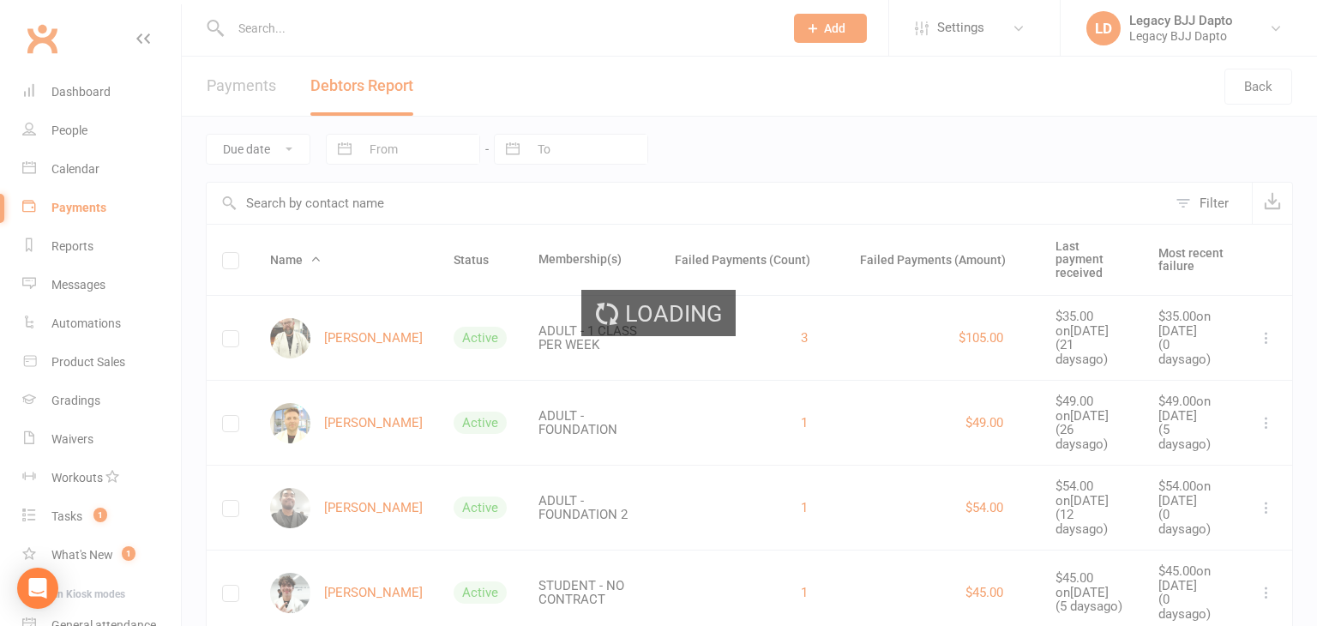
click at [61, 101] on div "Loading" at bounding box center [658, 313] width 1317 height 626
select select "100"
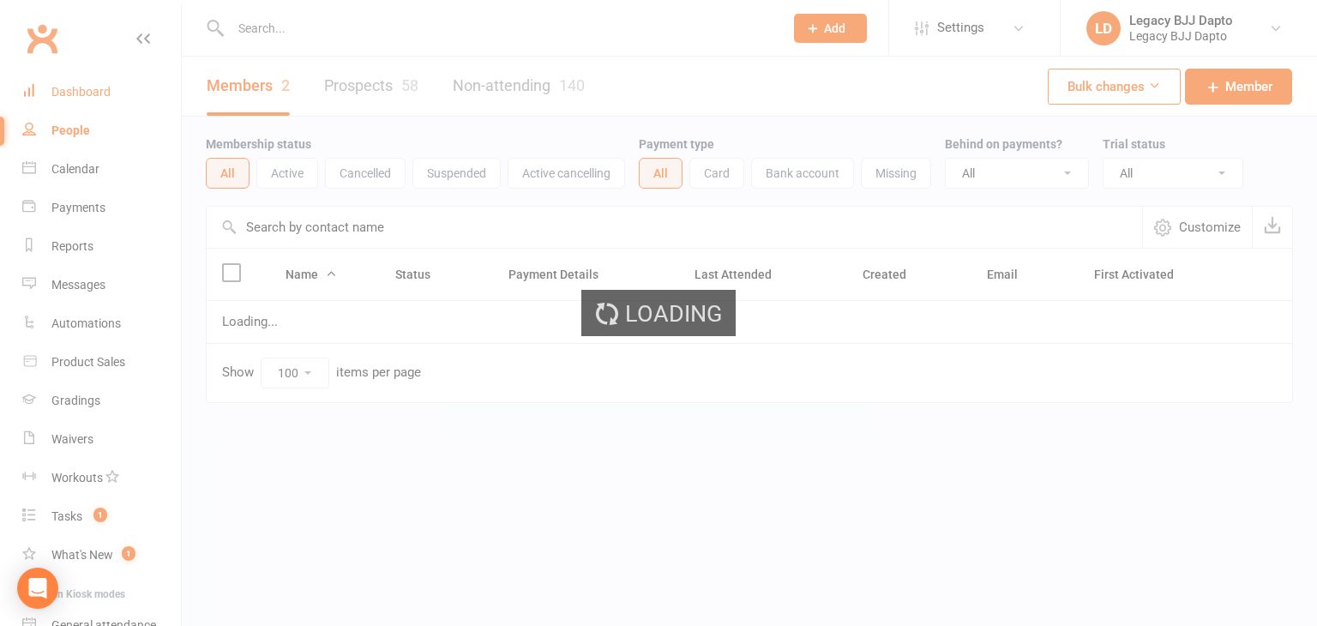
click at [71, 96] on div "Dashboard" at bounding box center [80, 92] width 59 height 14
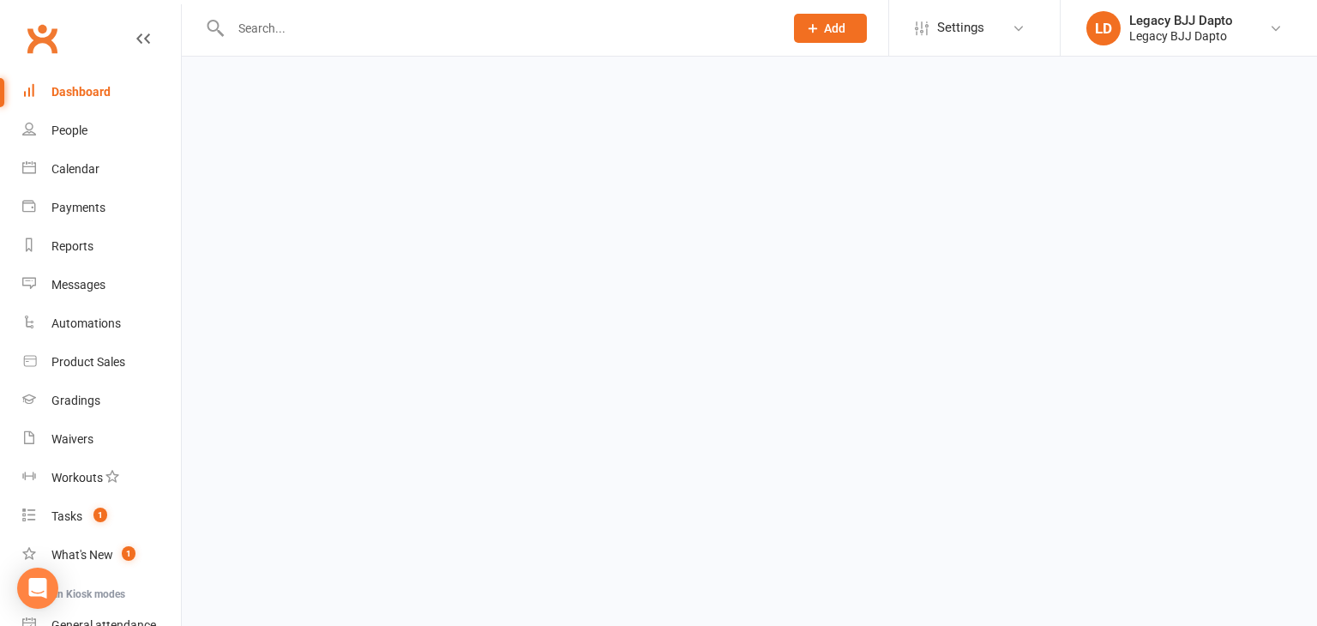
click at [88, 93] on div "Dashboard" at bounding box center [80, 92] width 59 height 14
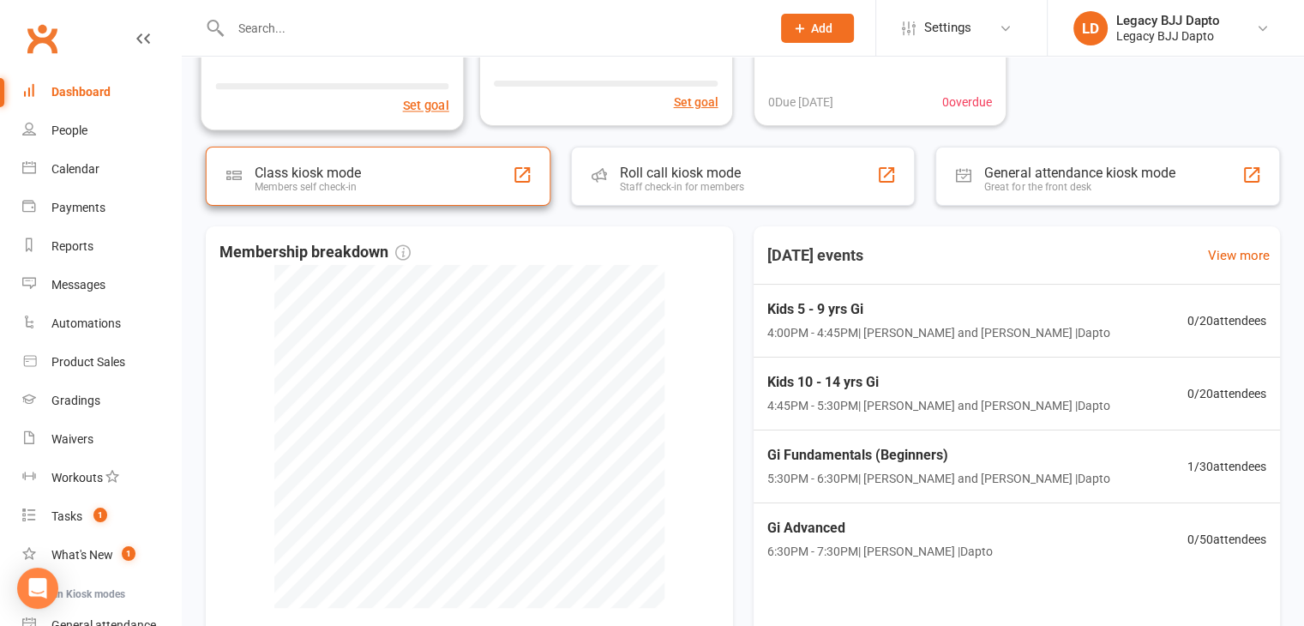
scroll to position [343, 0]
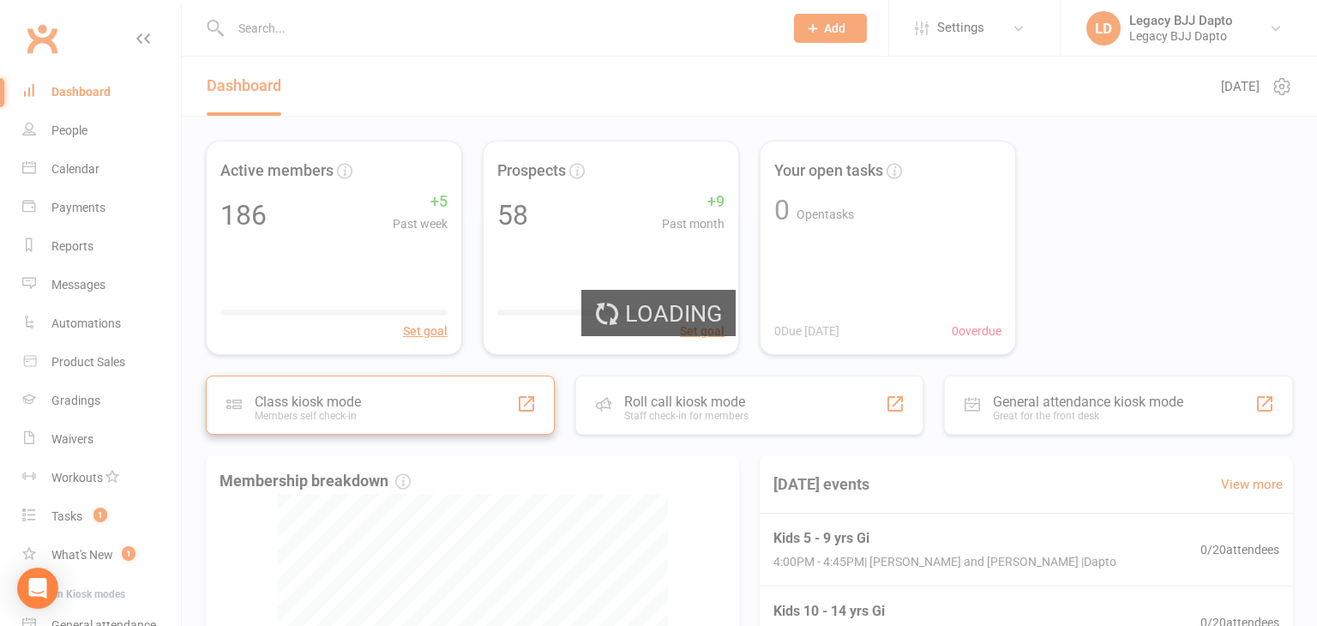
select select "active_trial"
select select "100"
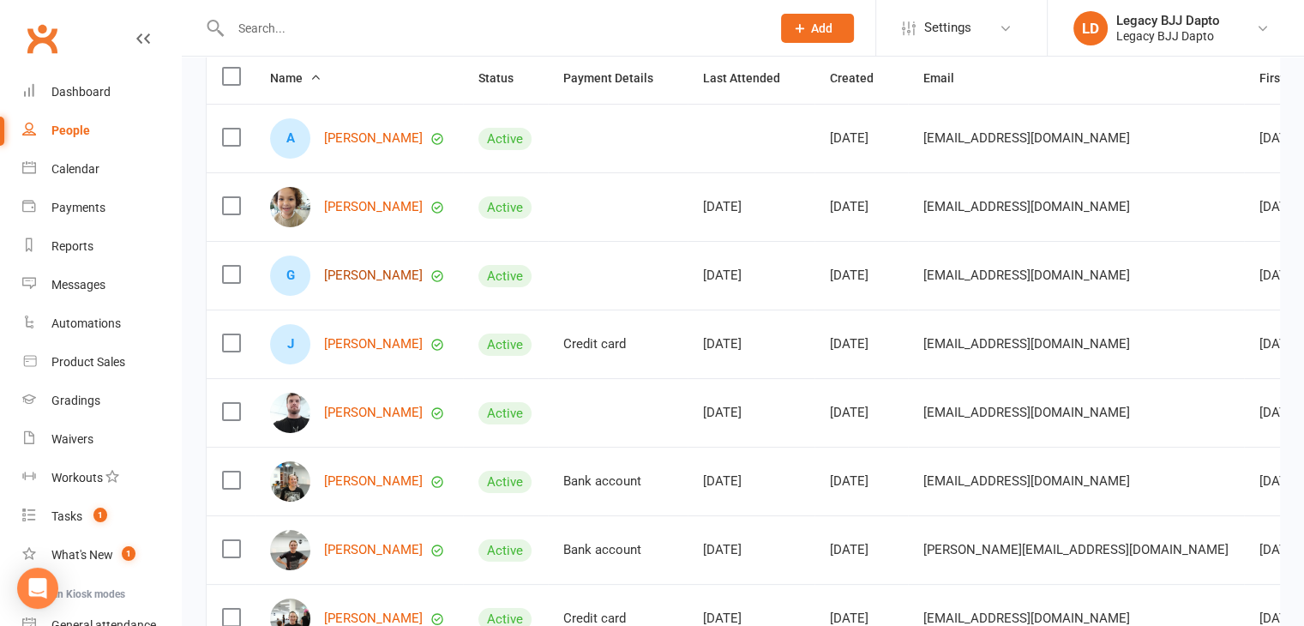
scroll to position [171, 0]
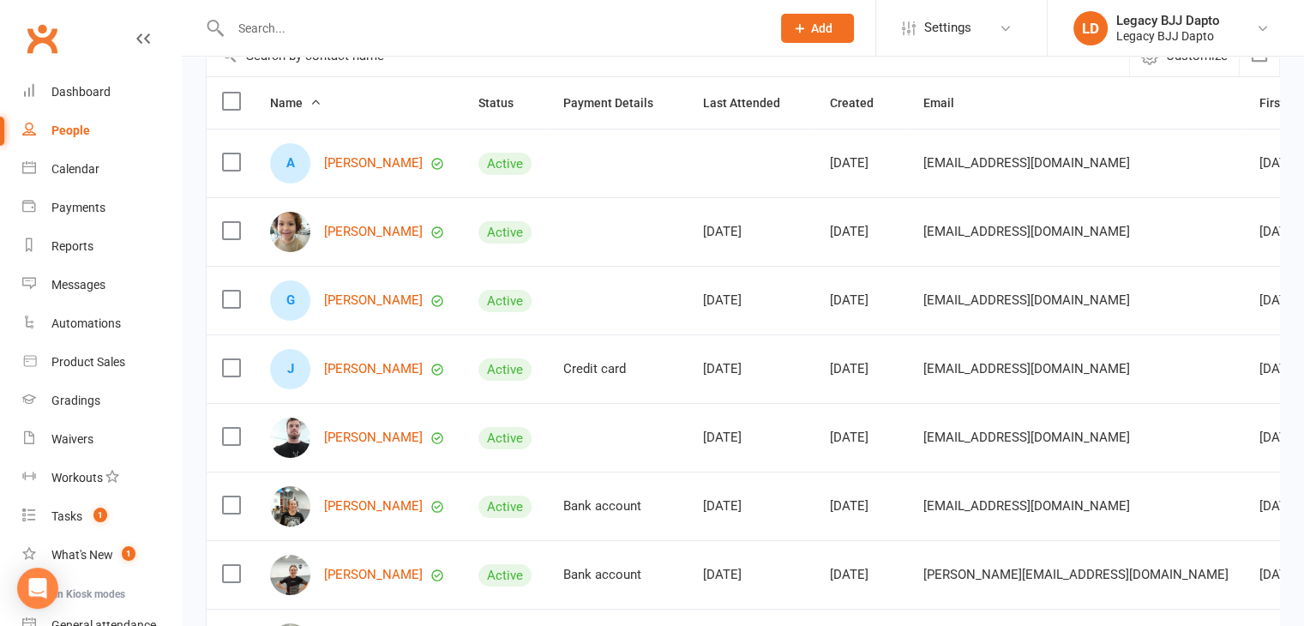
click at [49, 130] on link "People" at bounding box center [101, 130] width 159 height 39
click at [59, 124] on div "People" at bounding box center [70, 130] width 39 height 14
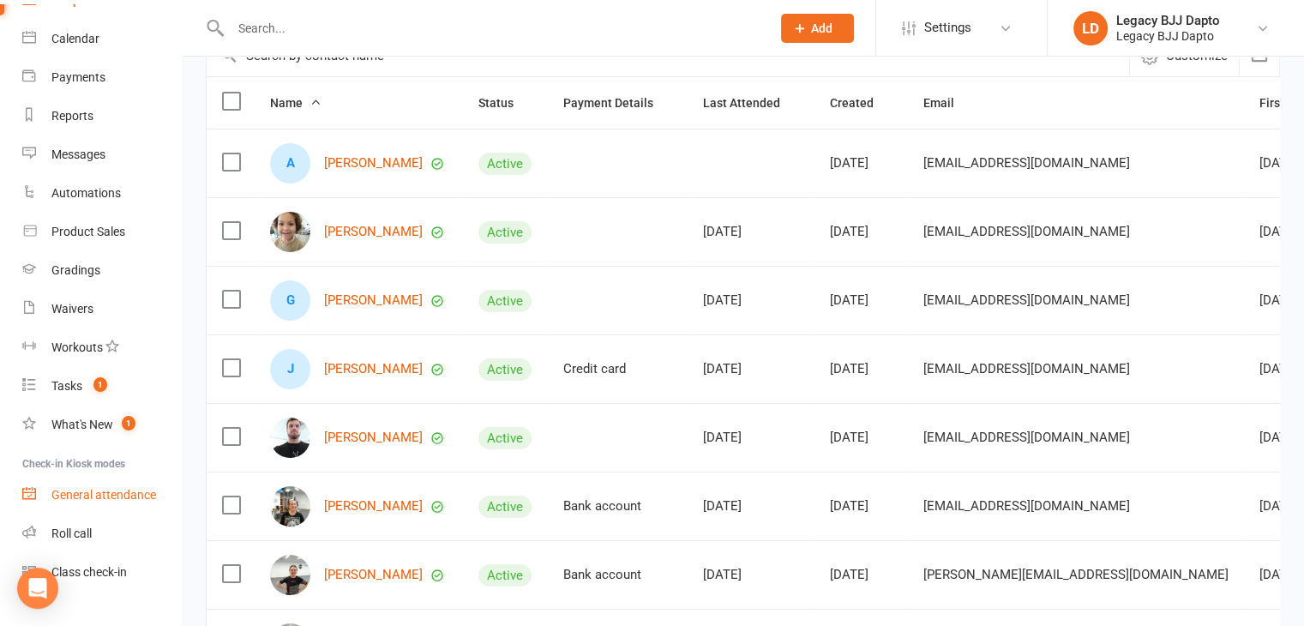
scroll to position [160, 0]
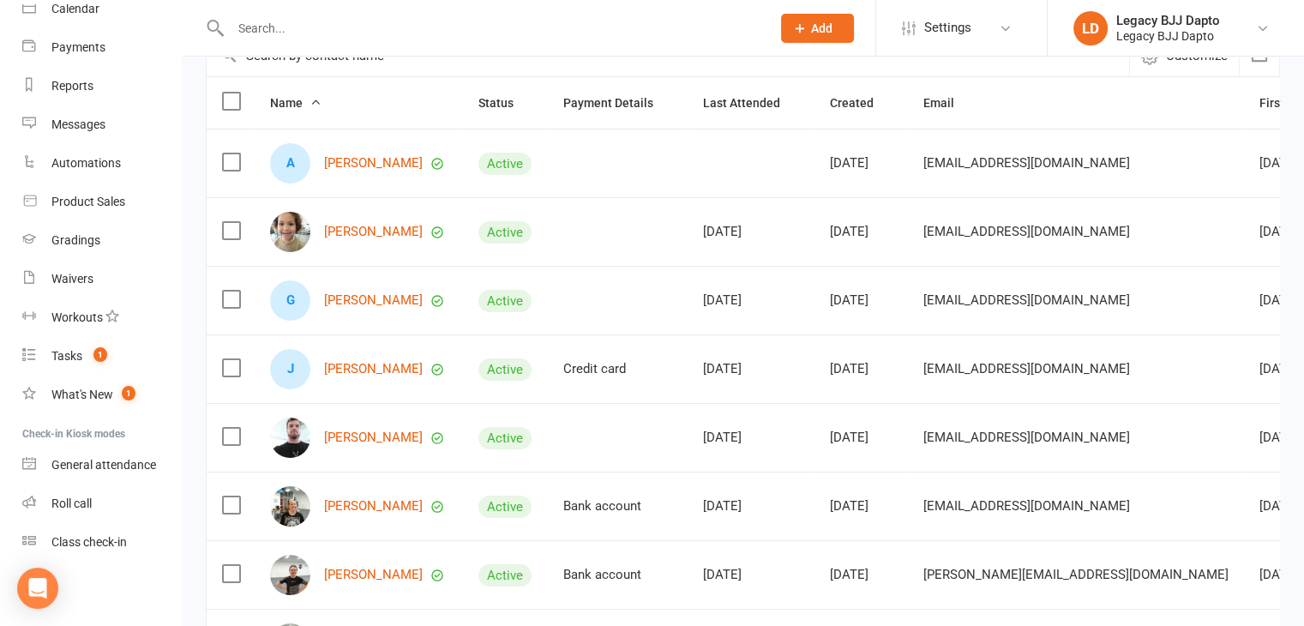
click at [413, 16] on input "text" at bounding box center [491, 28] width 533 height 24
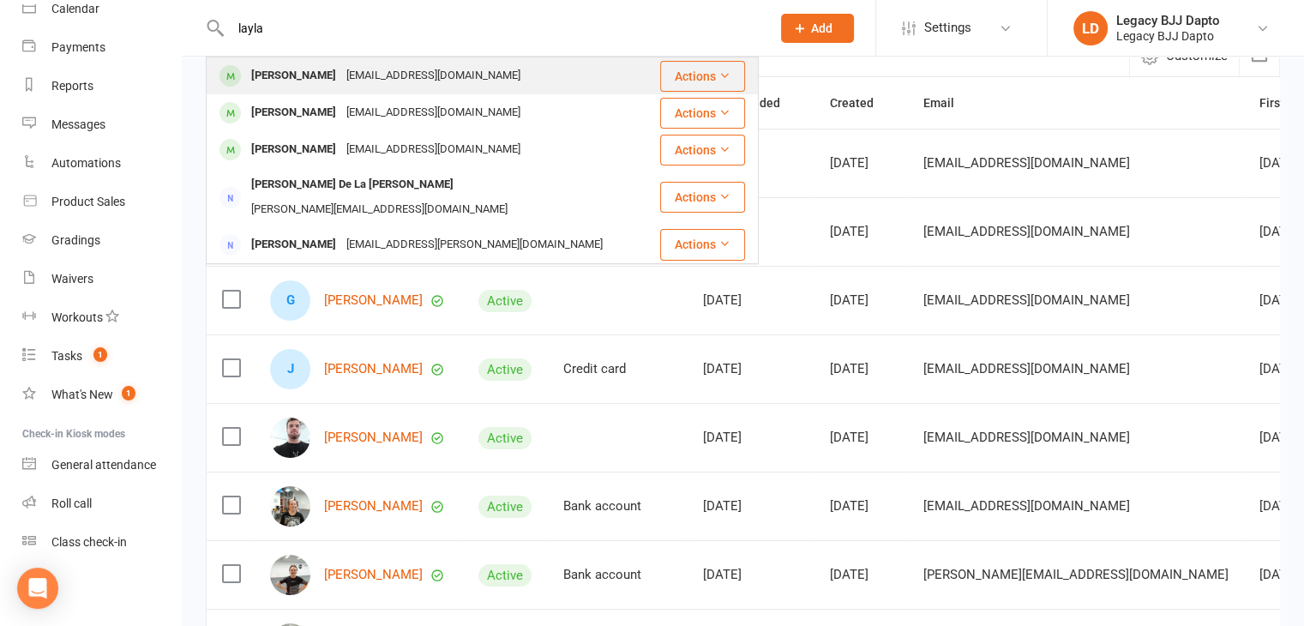
type input "layla"
click at [341, 73] on div "[EMAIL_ADDRESS][DOMAIN_NAME]" at bounding box center [433, 75] width 184 height 25
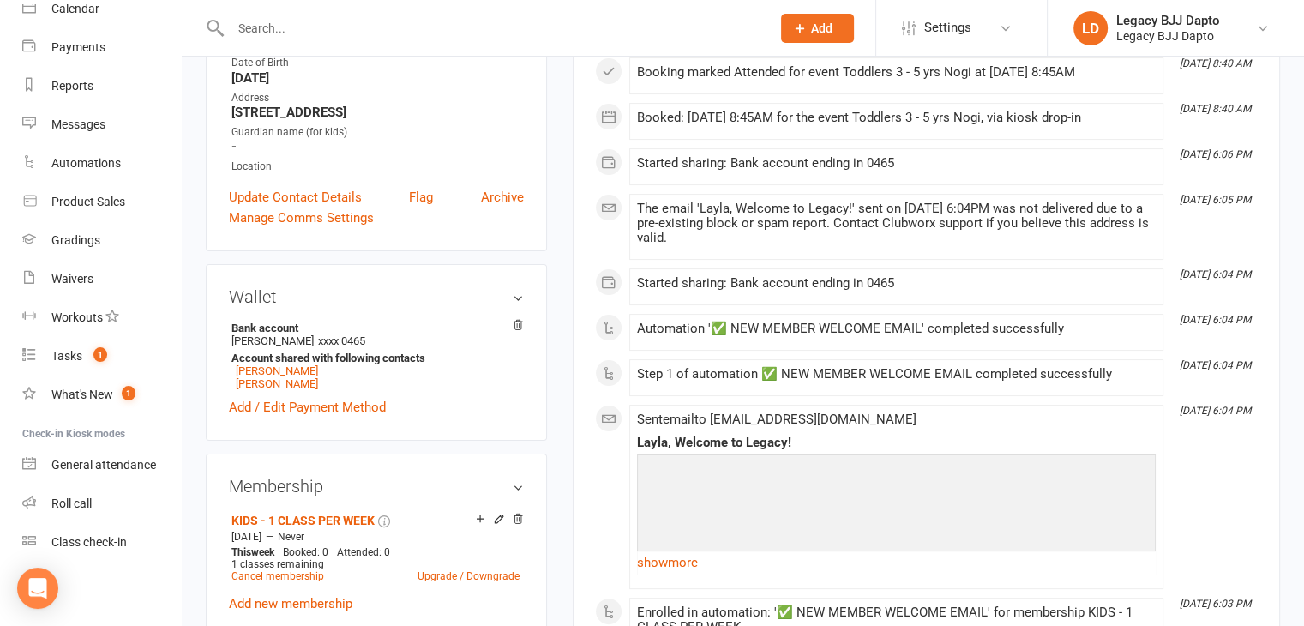
scroll to position [343, 0]
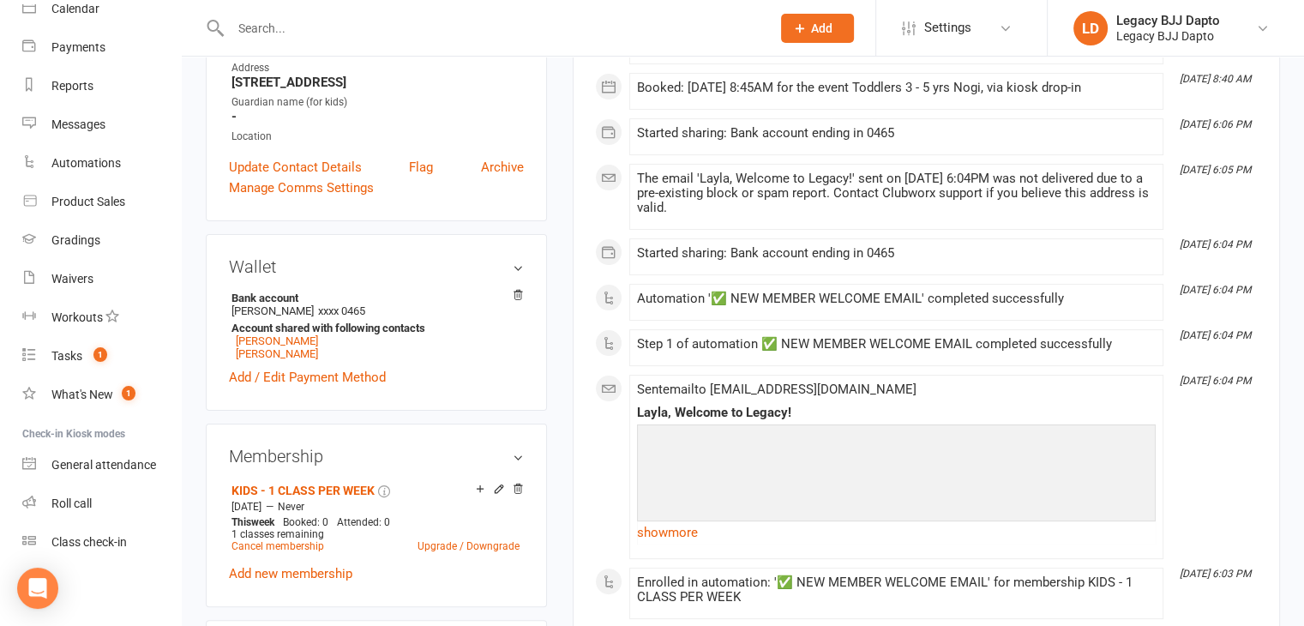
click at [448, 33] on input "text" at bounding box center [491, 28] width 533 height 24
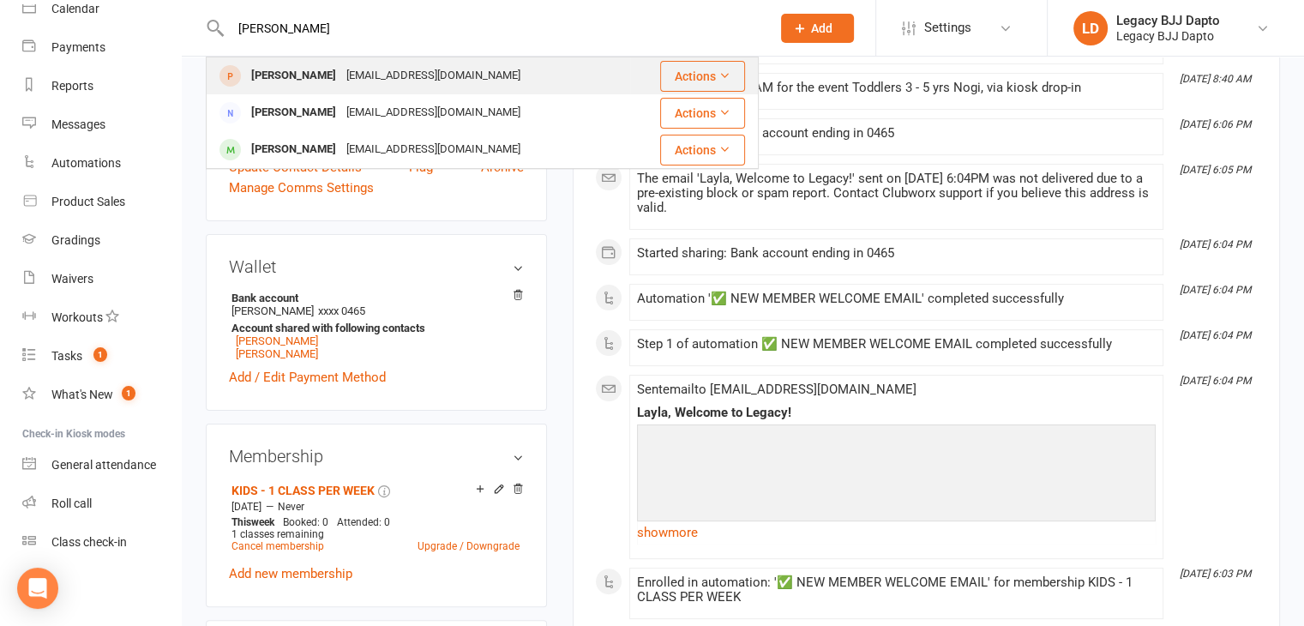
type input "[PERSON_NAME]"
click at [397, 74] on div "[EMAIL_ADDRESS][DOMAIN_NAME]" at bounding box center [433, 75] width 184 height 25
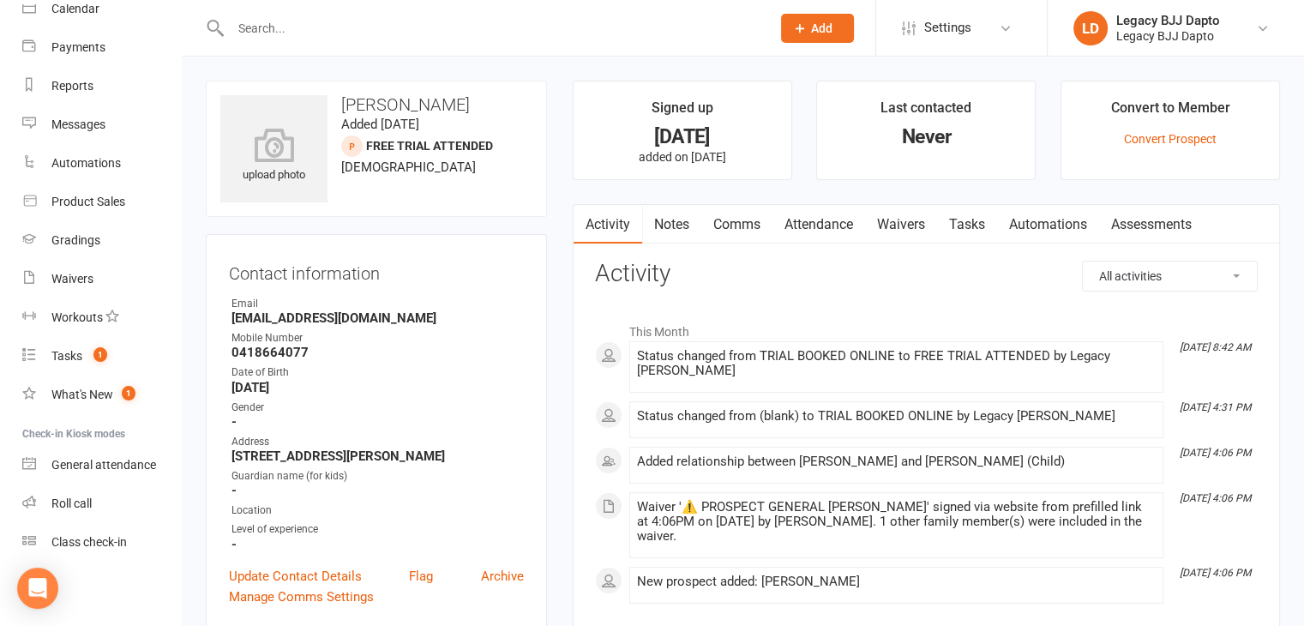
click at [736, 218] on link "Comms" at bounding box center [736, 224] width 71 height 39
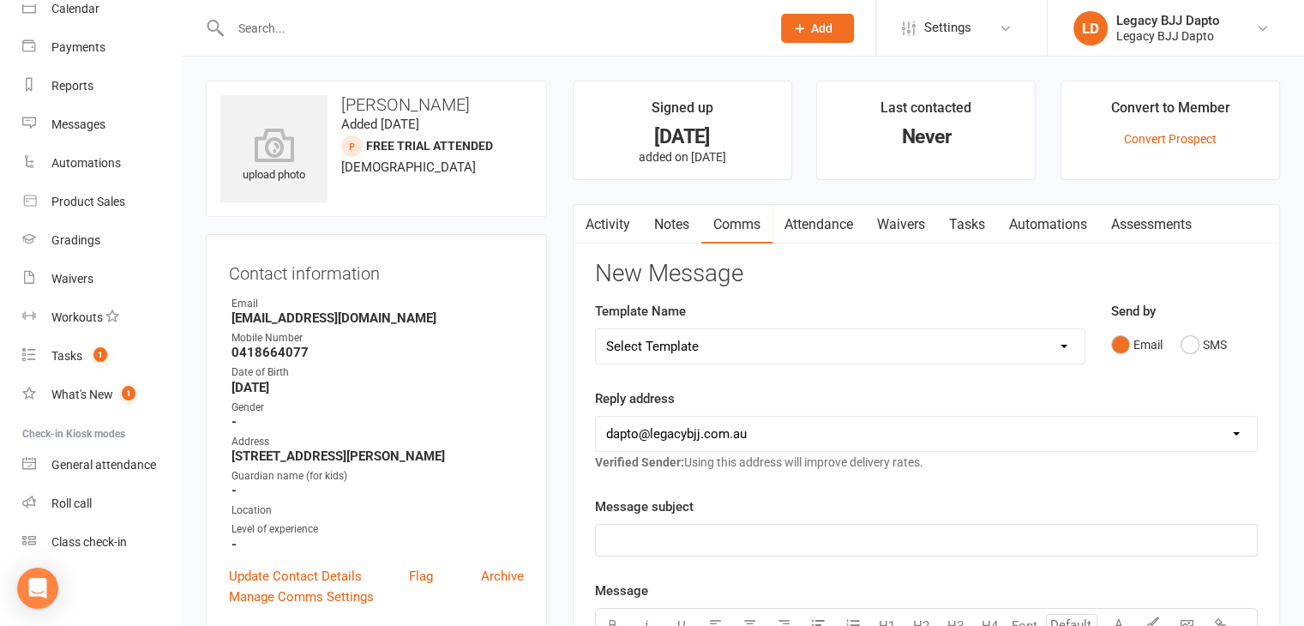
click at [676, 224] on link "Notes" at bounding box center [671, 224] width 59 height 39
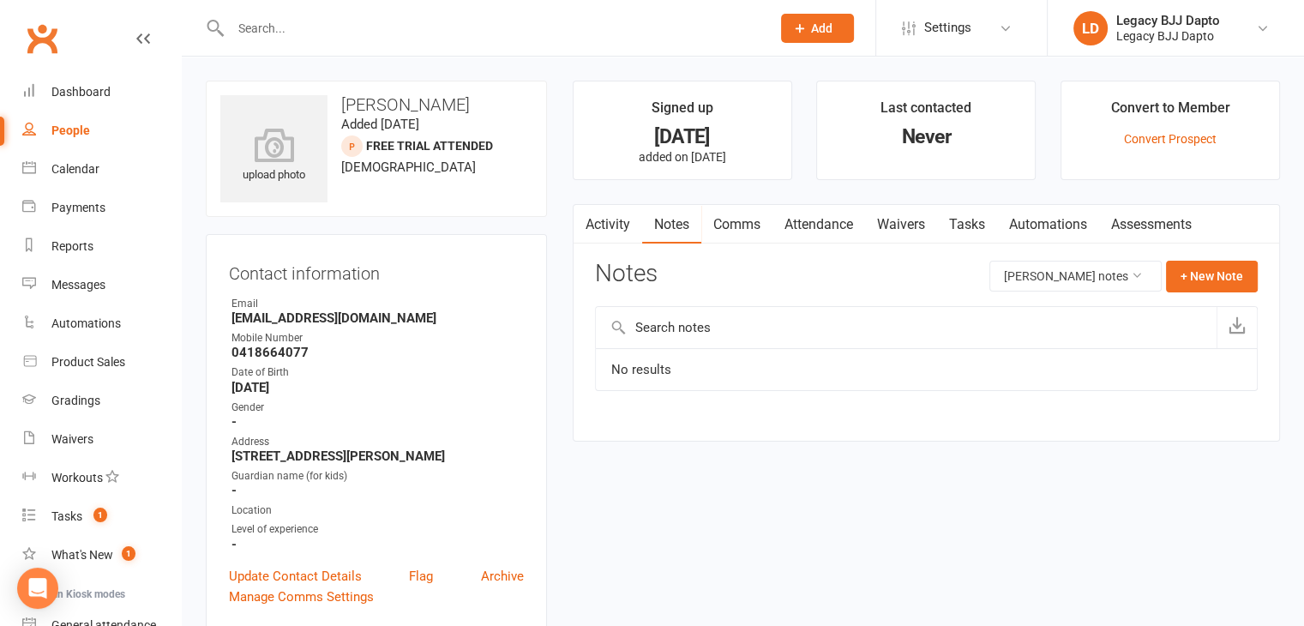
click at [476, 50] on div at bounding box center [482, 28] width 553 height 56
click at [478, 38] on input "text" at bounding box center [491, 28] width 533 height 24
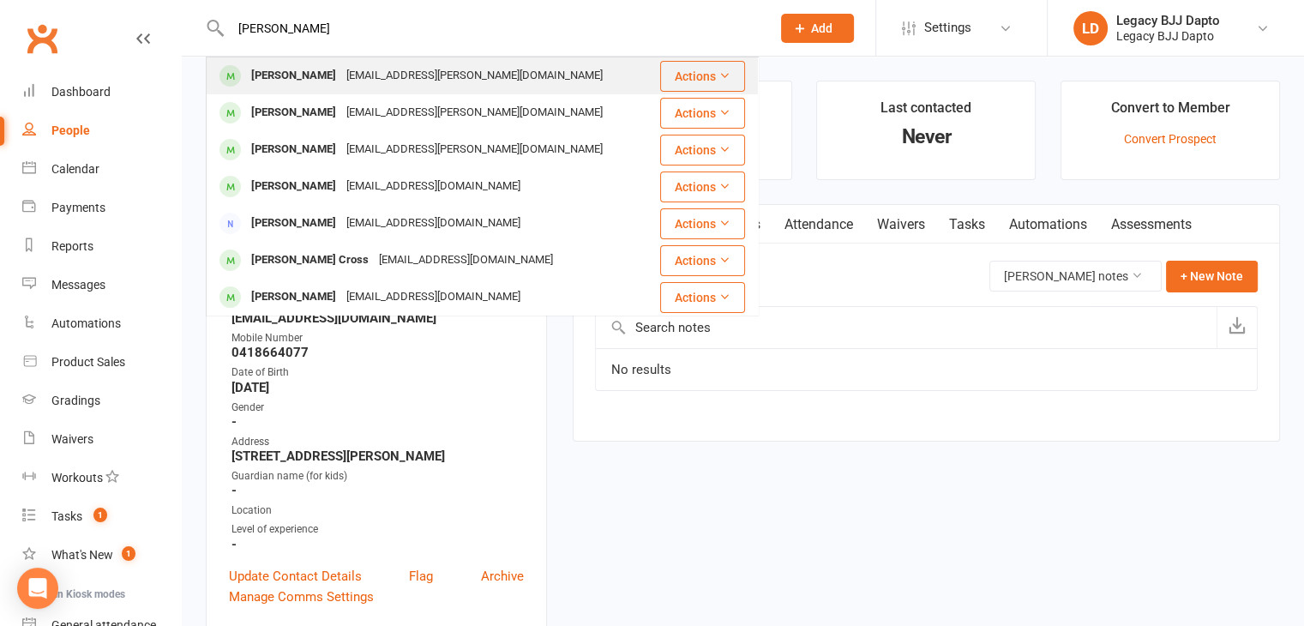
type input "[PERSON_NAME]"
click at [418, 72] on div "[EMAIL_ADDRESS][PERSON_NAME][DOMAIN_NAME]" at bounding box center [474, 75] width 267 height 25
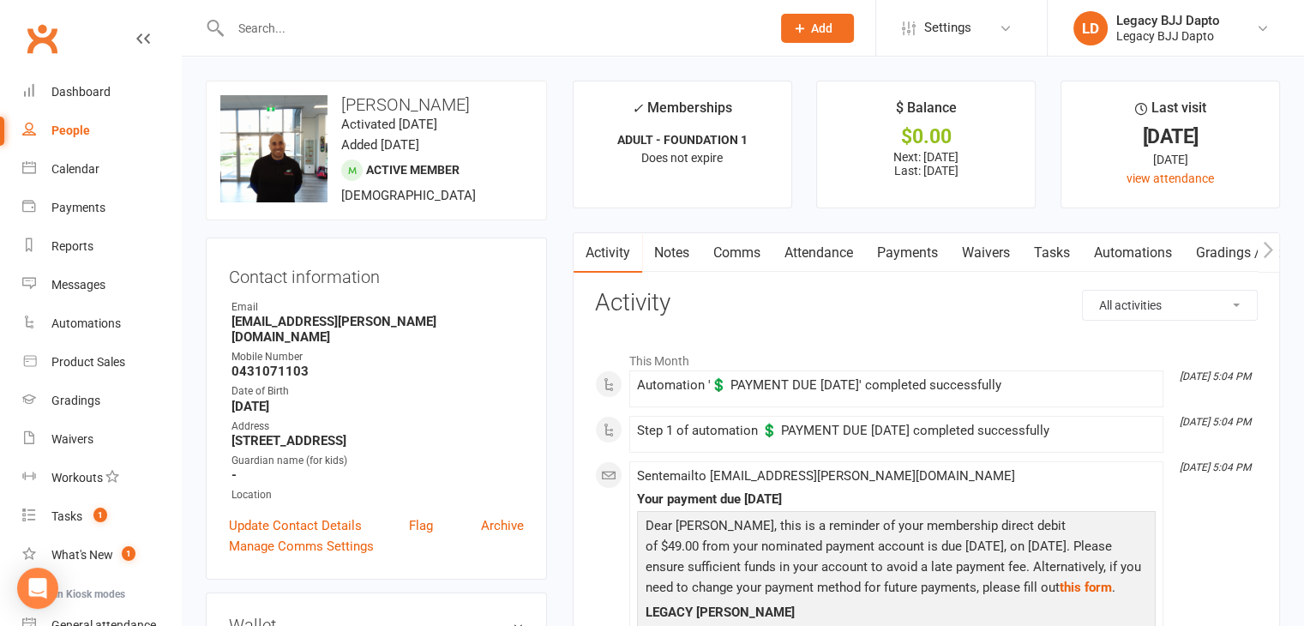
click at [936, 248] on link "Payments" at bounding box center [907, 252] width 85 height 39
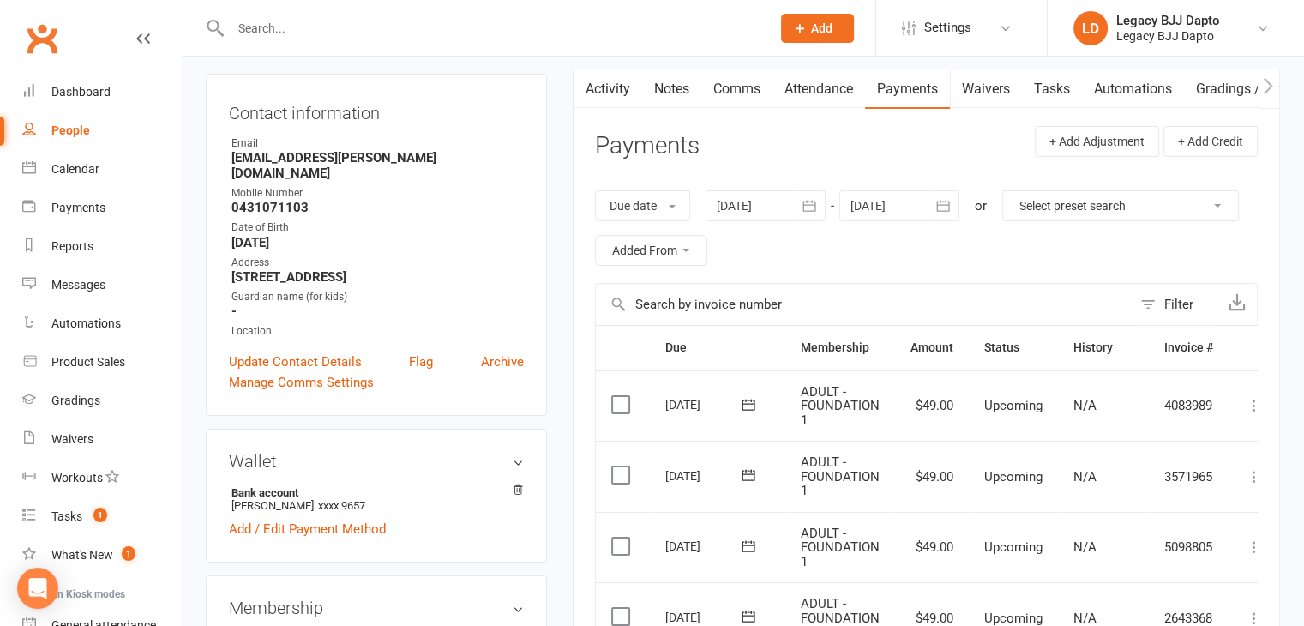
scroll to position [86, 0]
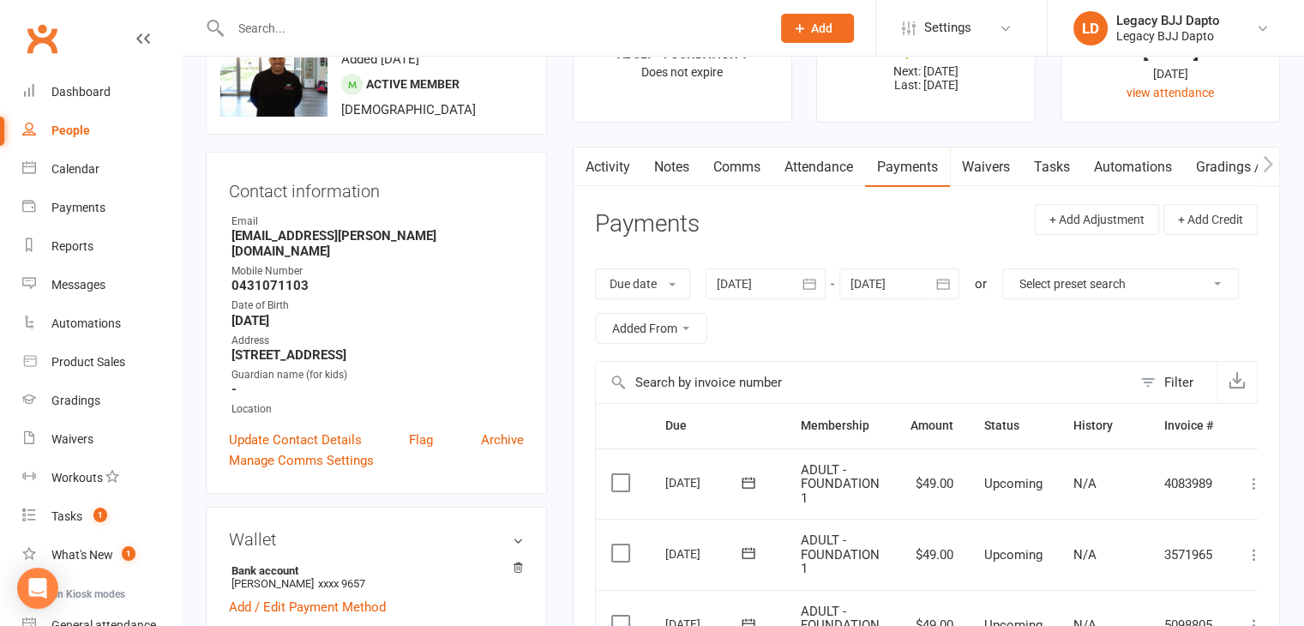
click at [439, 31] on input "text" at bounding box center [491, 28] width 533 height 24
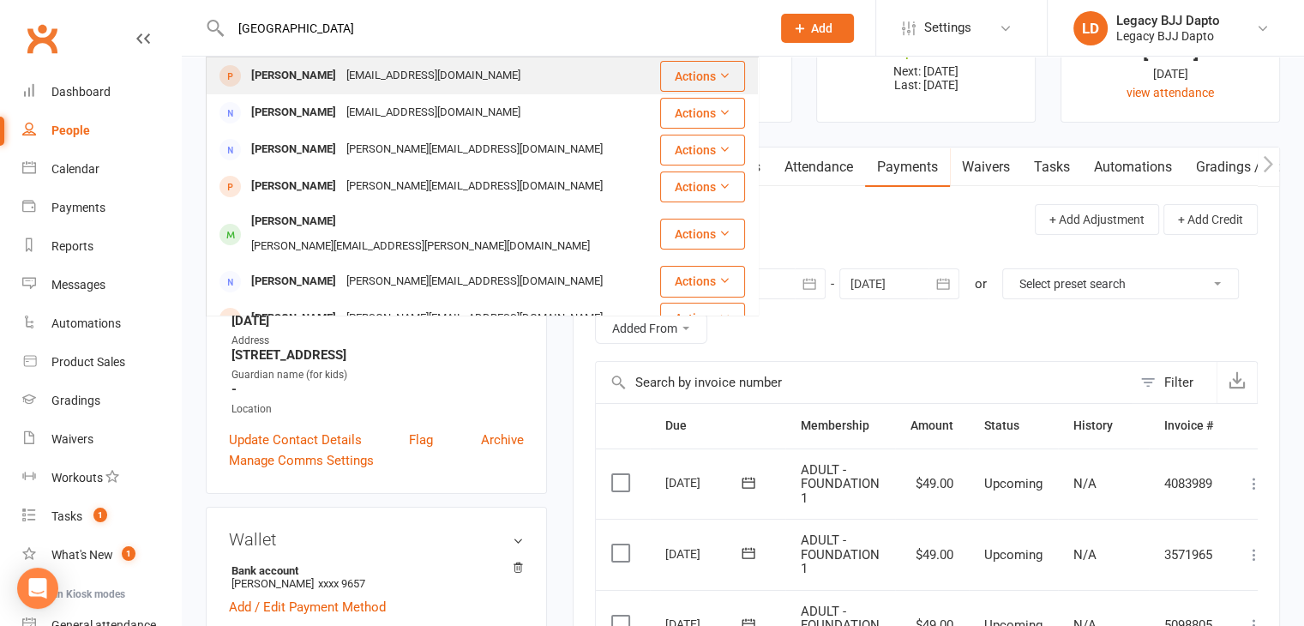
type input "[GEOGRAPHIC_DATA]"
click at [433, 79] on div "[EMAIL_ADDRESS][DOMAIN_NAME]" at bounding box center [433, 75] width 184 height 25
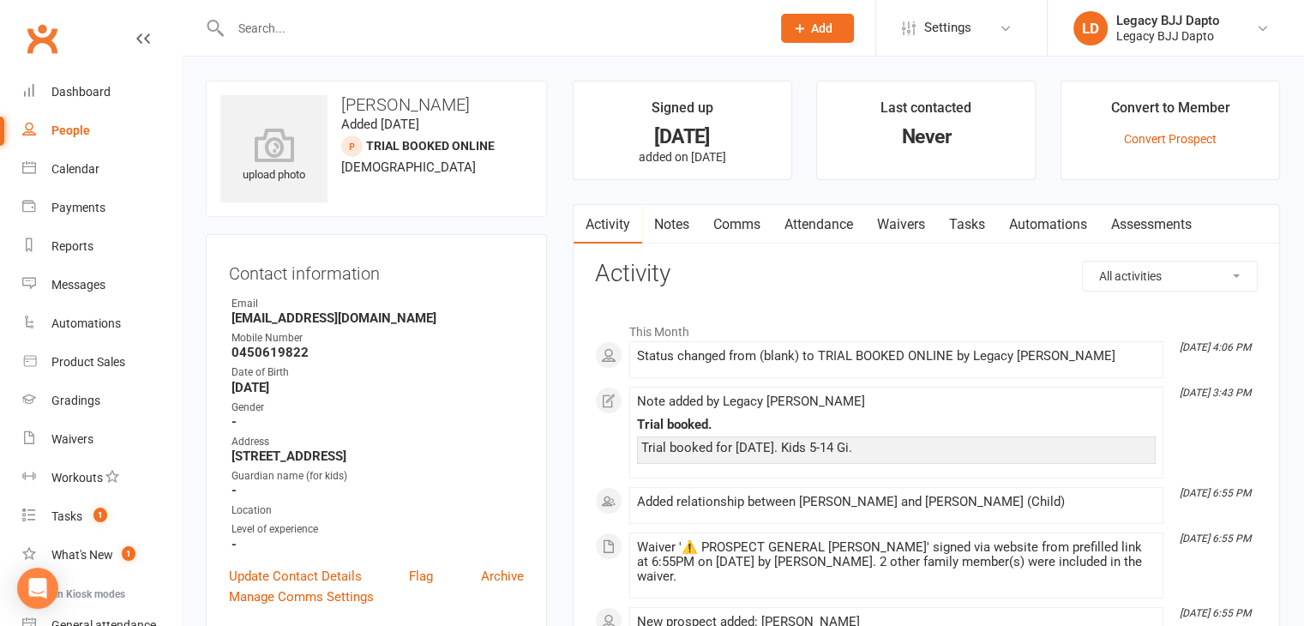
click at [881, 216] on link "Waivers" at bounding box center [901, 224] width 72 height 39
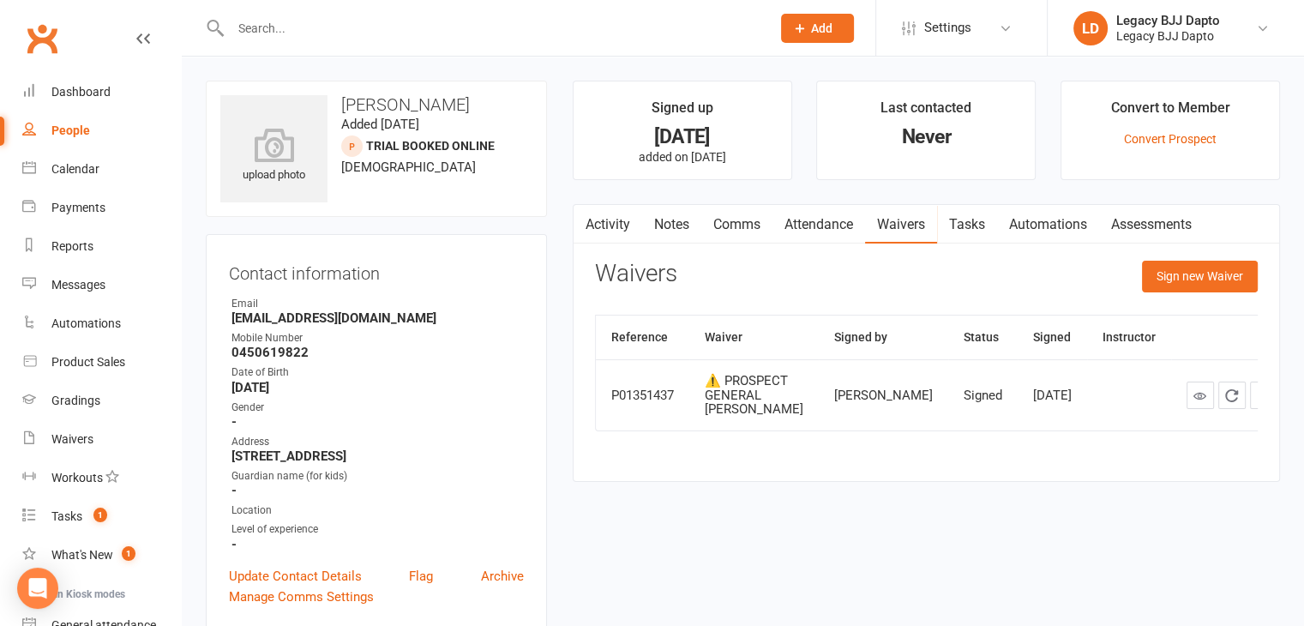
click at [743, 220] on link "Comms" at bounding box center [736, 224] width 71 height 39
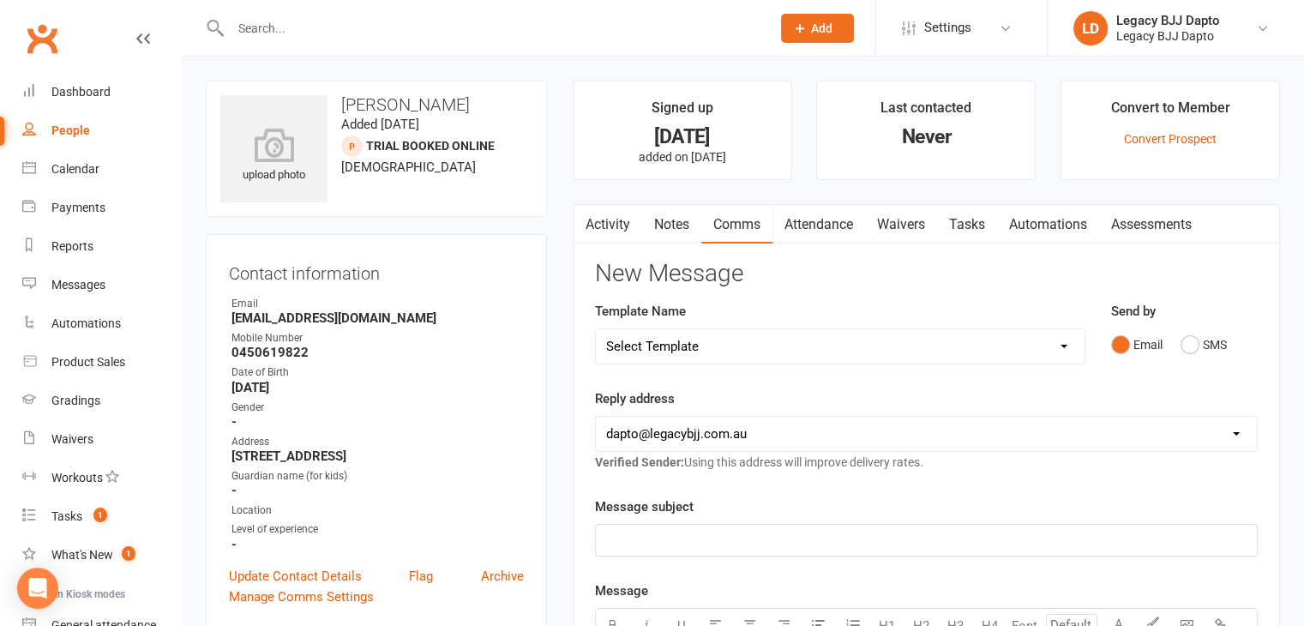
click at [658, 236] on link "Notes" at bounding box center [671, 224] width 59 height 39
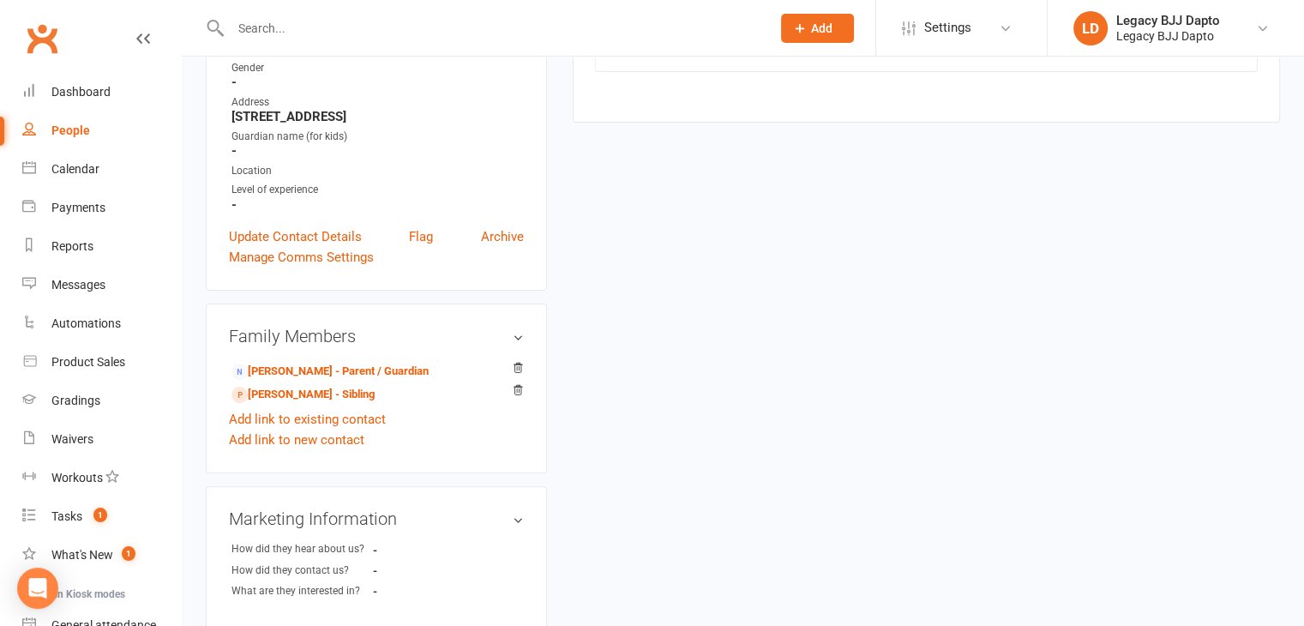
scroll to position [343, 0]
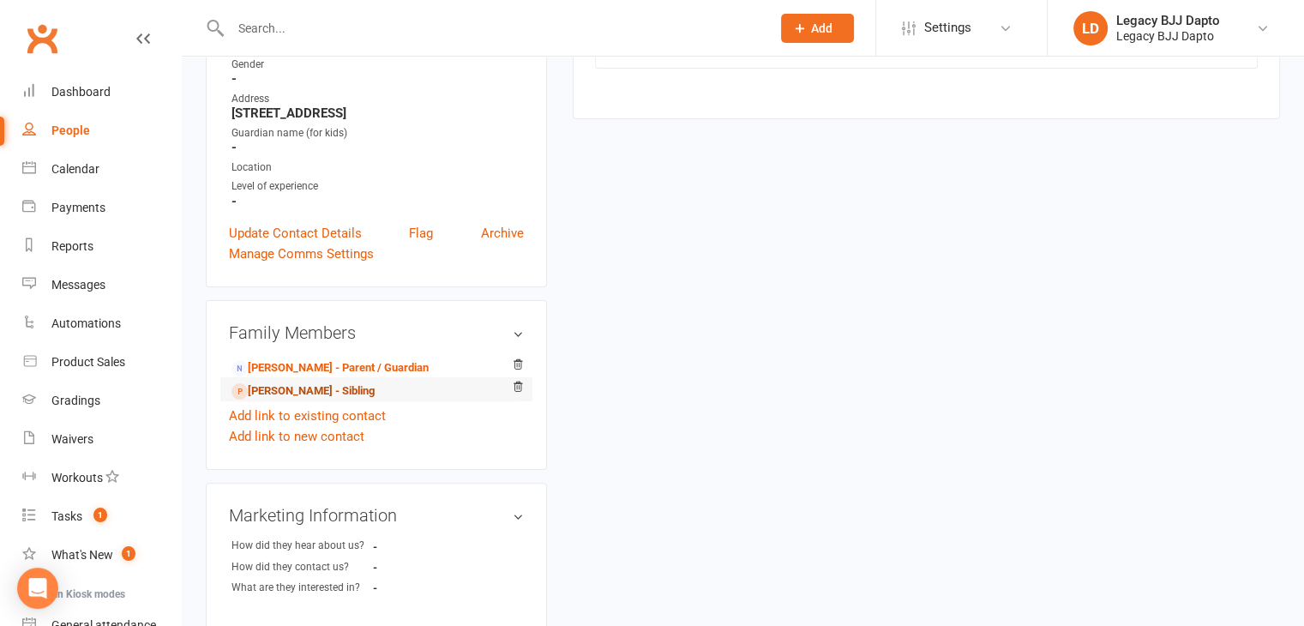
click at [287, 391] on link "[PERSON_NAME] - Sibling" at bounding box center [302, 391] width 143 height 18
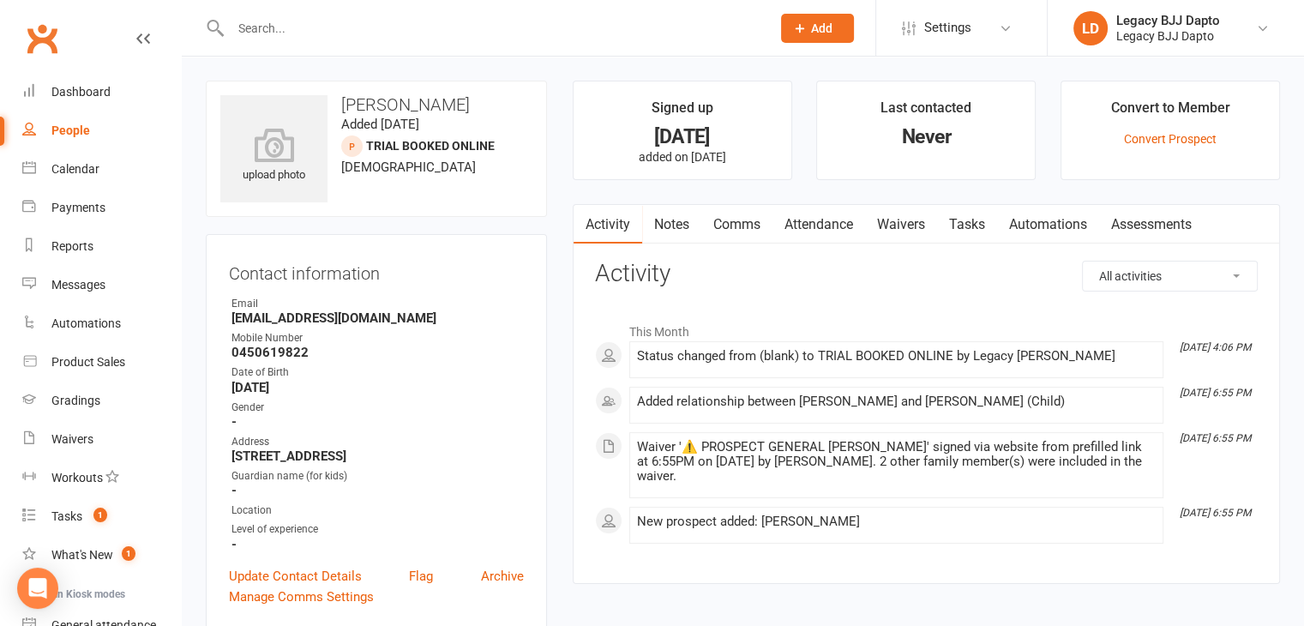
click at [686, 224] on link "Notes" at bounding box center [671, 224] width 59 height 39
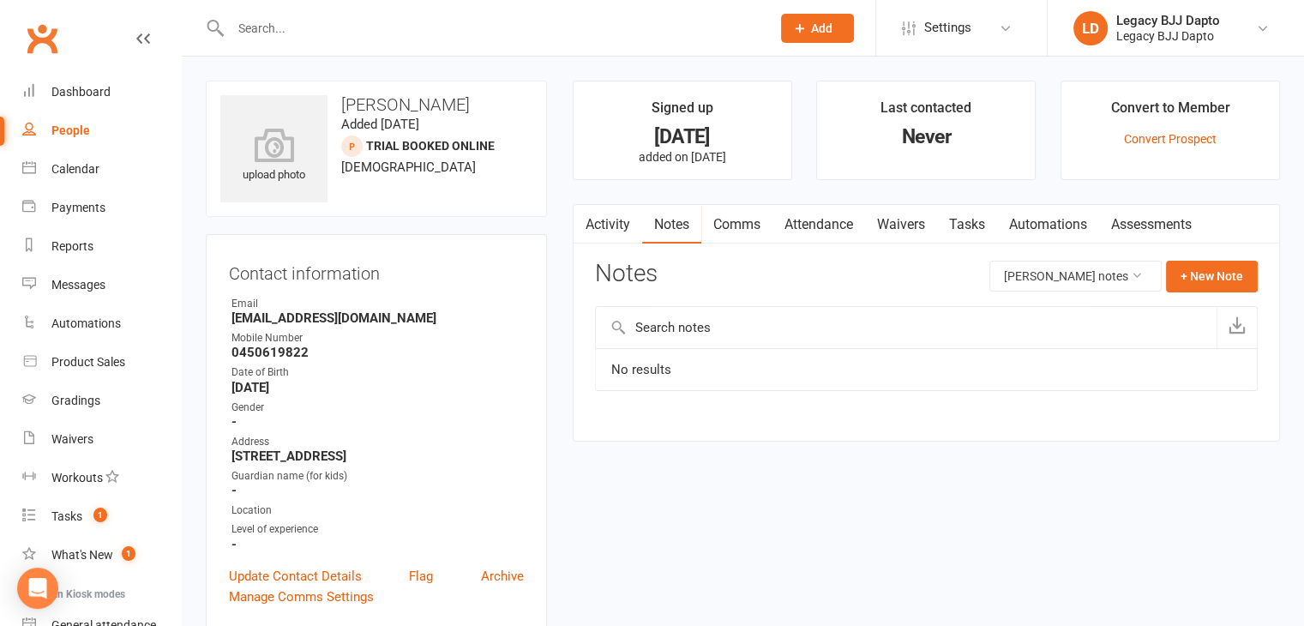
click at [736, 224] on link "Comms" at bounding box center [736, 224] width 71 height 39
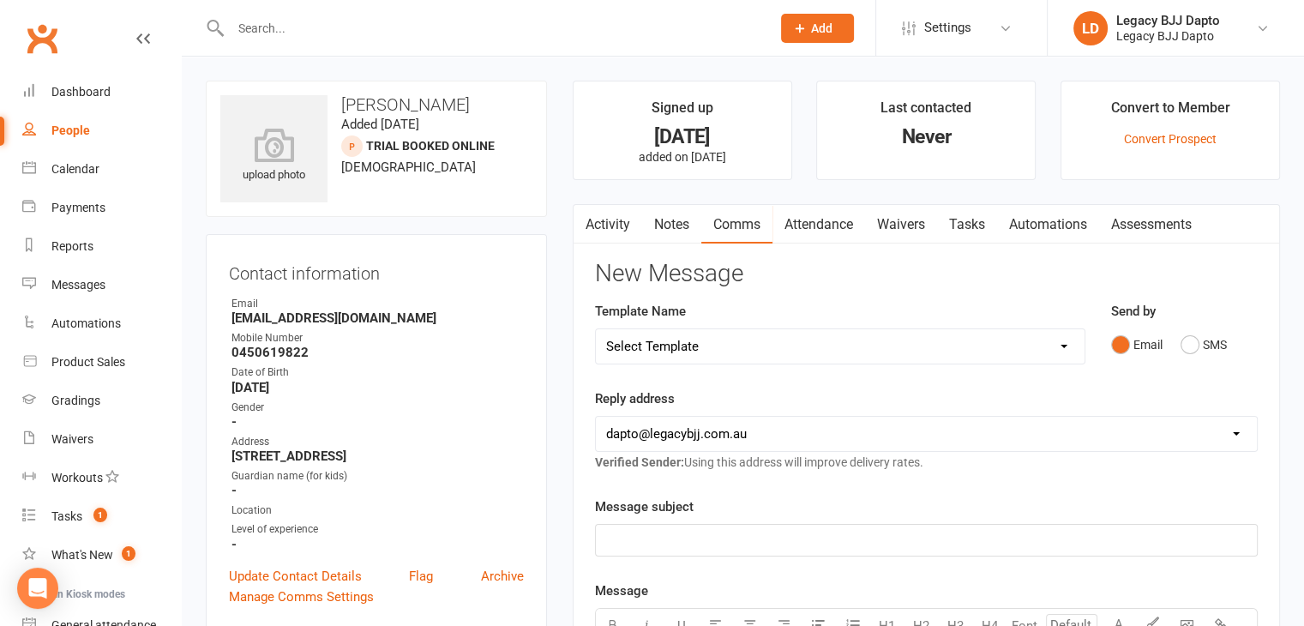
click at [810, 216] on link "Attendance" at bounding box center [818, 224] width 93 height 39
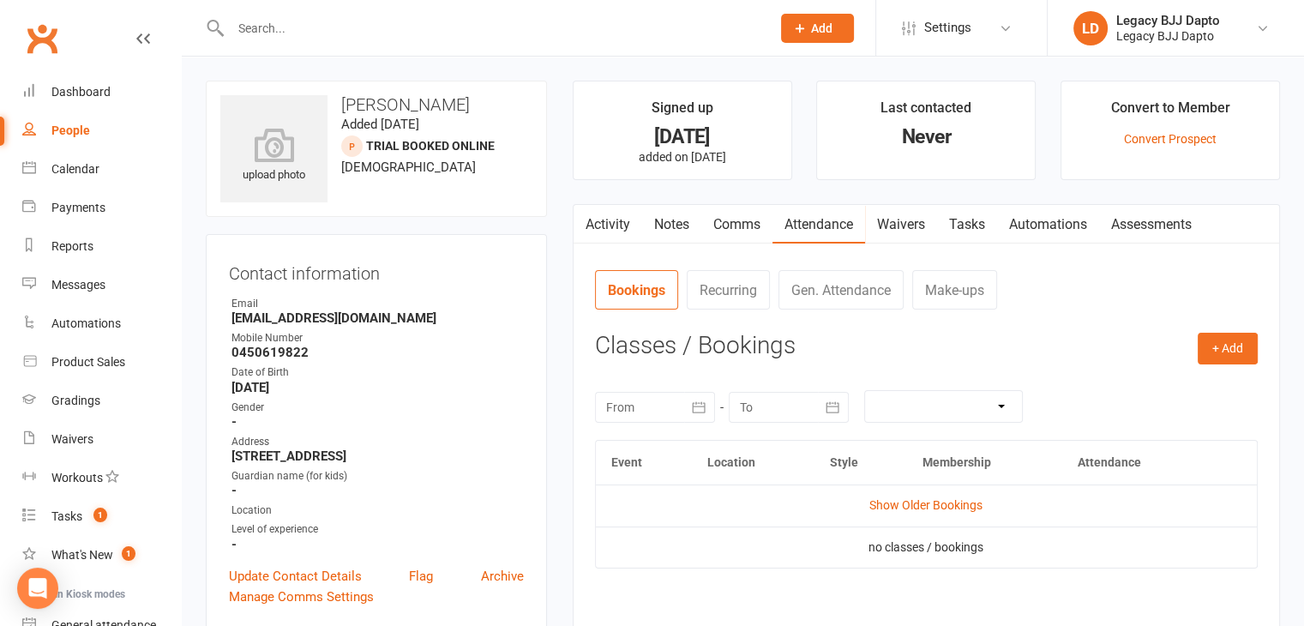
click at [904, 226] on link "Waivers" at bounding box center [901, 224] width 72 height 39
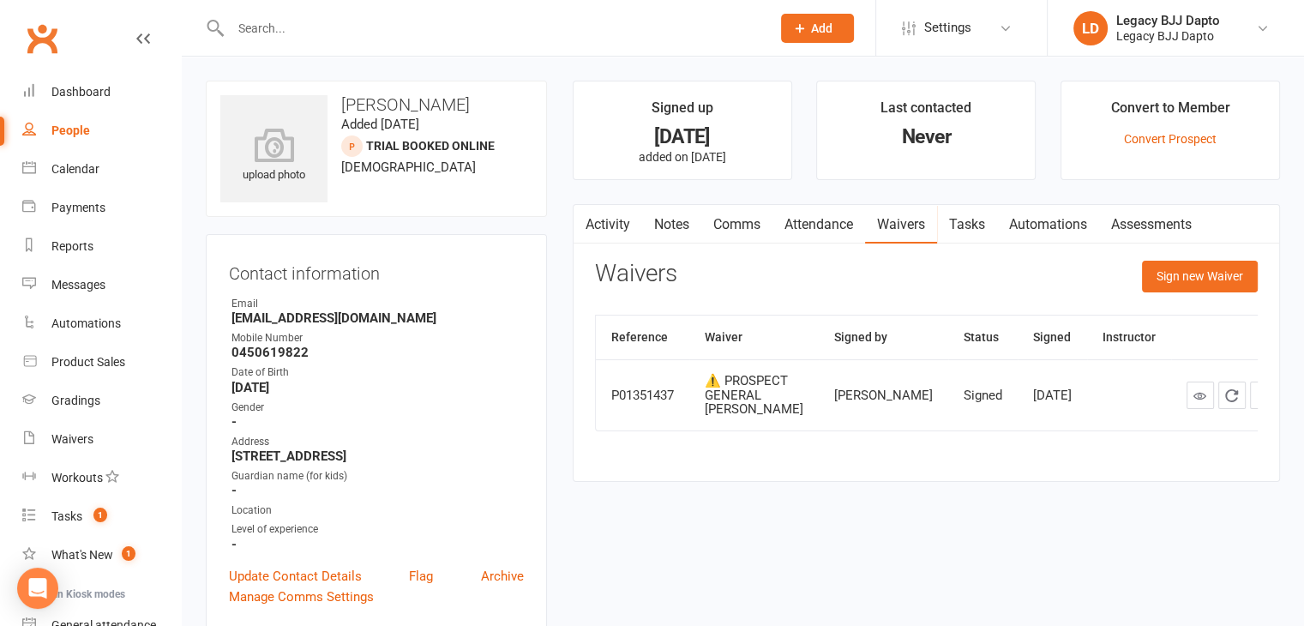
click at [365, 33] on input "text" at bounding box center [491, 28] width 533 height 24
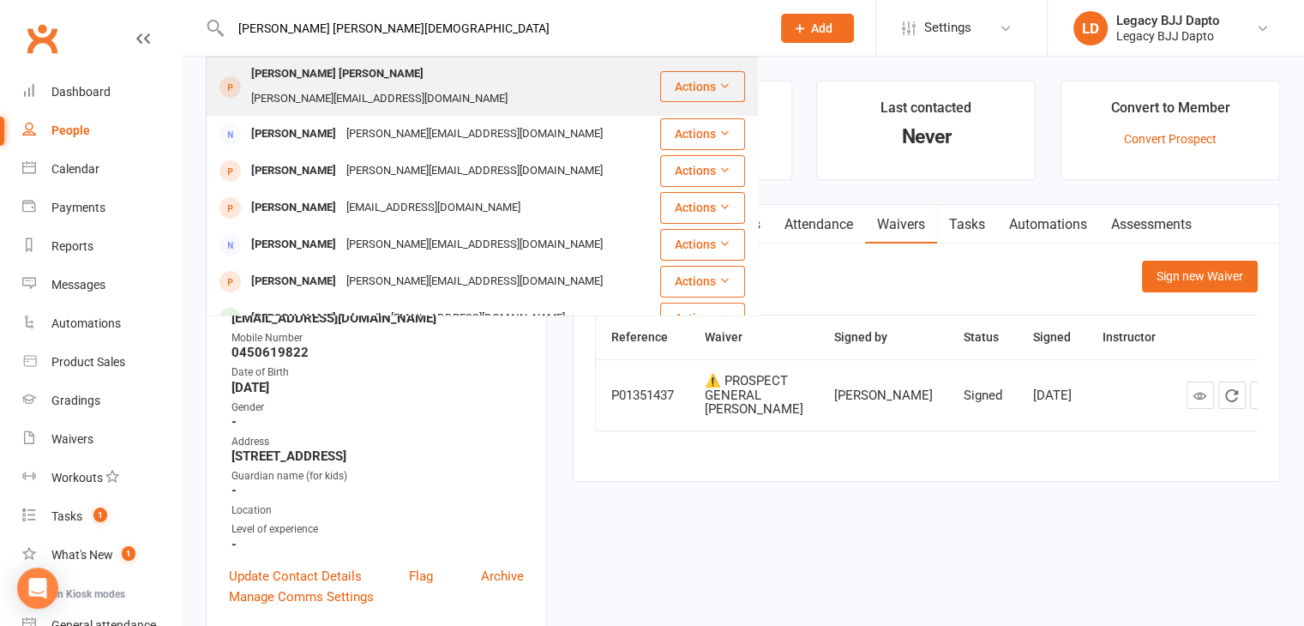
type input "[PERSON_NAME] [PERSON_NAME][DEMOGRAPHIC_DATA]"
click at [281, 70] on div "[PERSON_NAME] [PERSON_NAME]" at bounding box center [337, 74] width 183 height 25
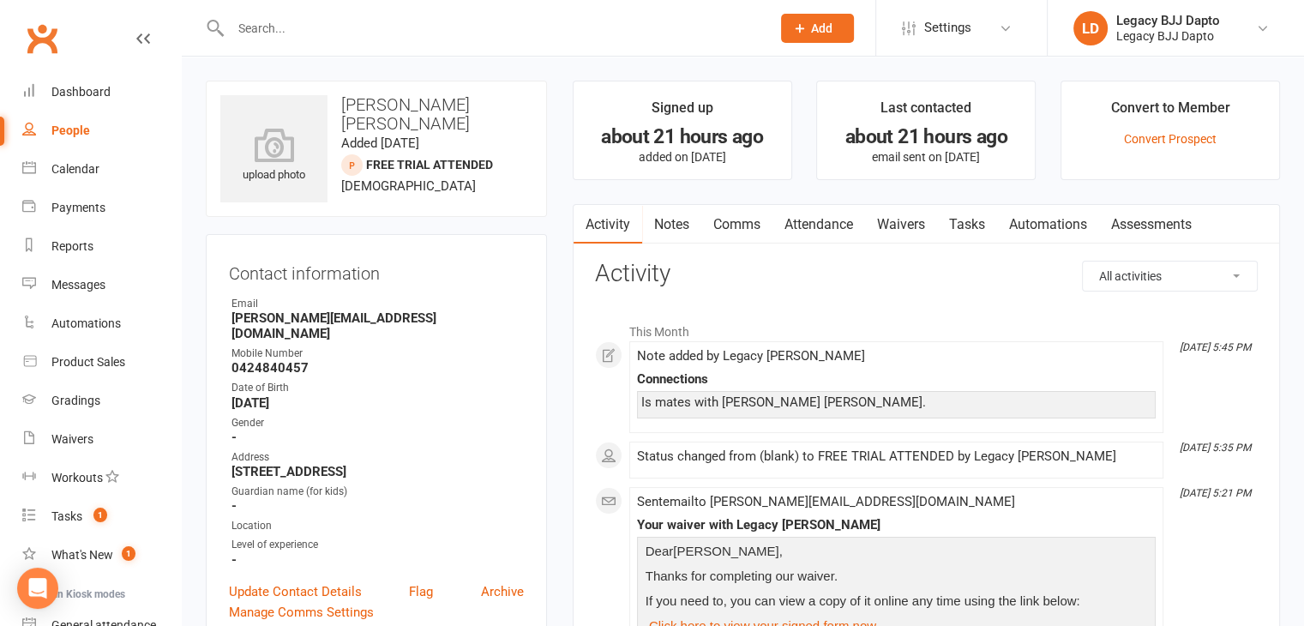
click at [754, 225] on link "Comms" at bounding box center [736, 224] width 71 height 39
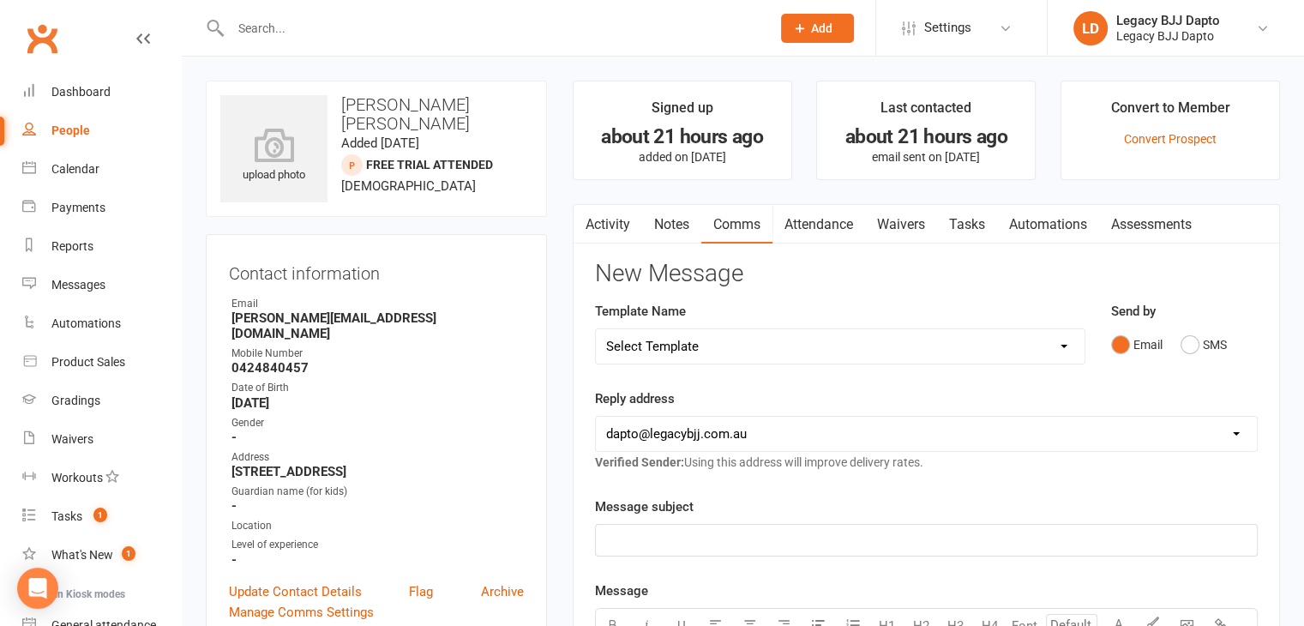
click at [811, 225] on link "Attendance" at bounding box center [818, 224] width 93 height 39
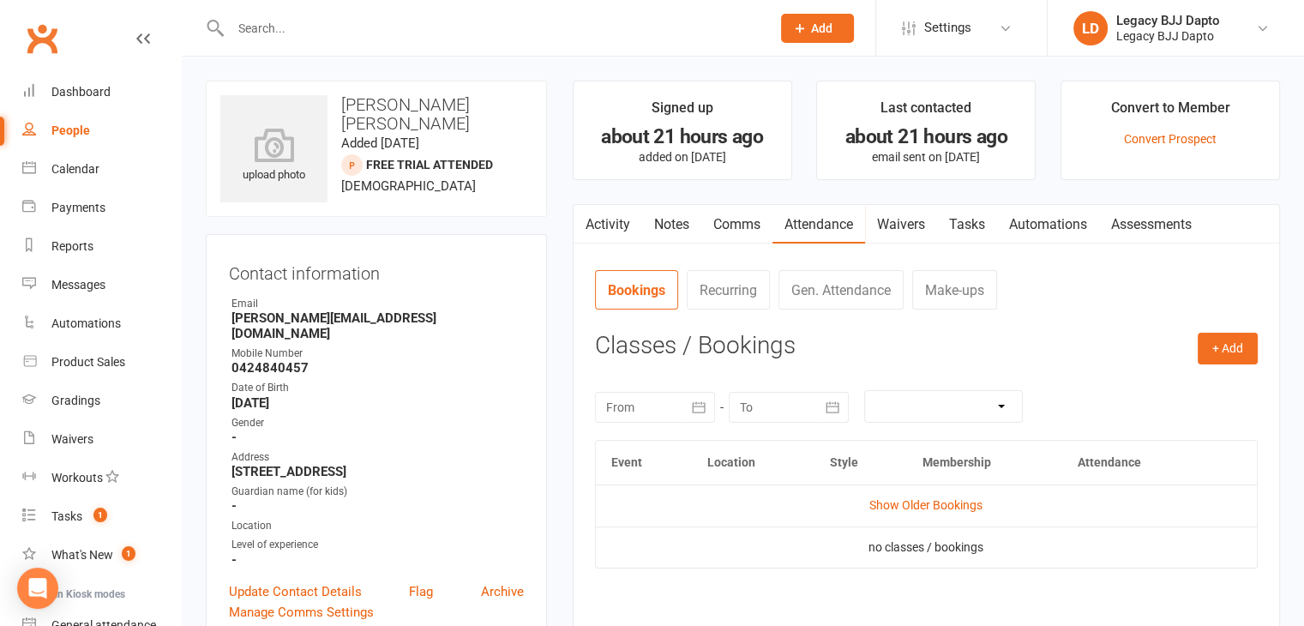
click at [909, 231] on link "Waivers" at bounding box center [901, 224] width 72 height 39
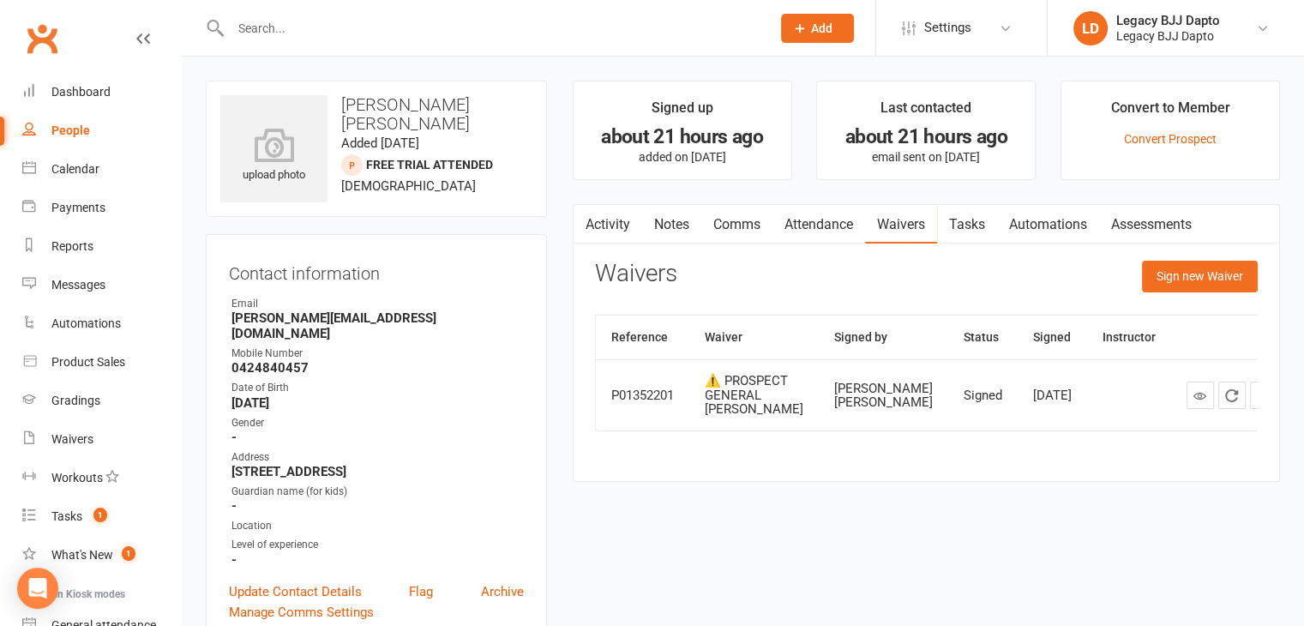
click at [741, 222] on link "Comms" at bounding box center [736, 224] width 71 height 39
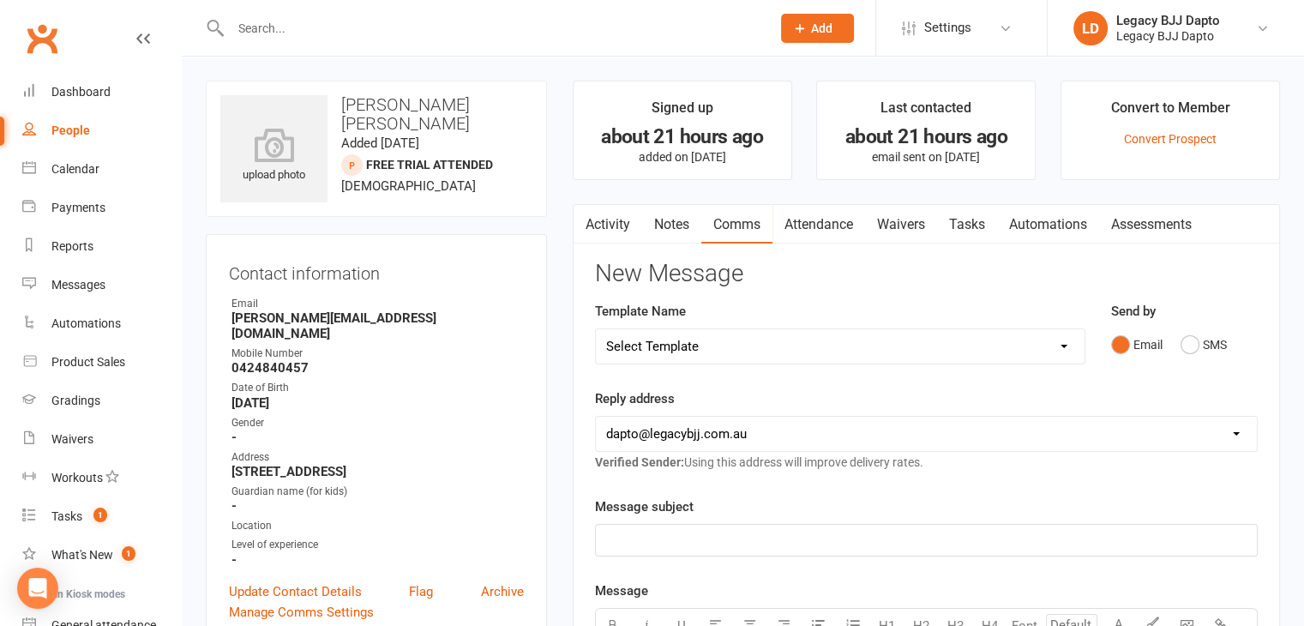
click at [389, 26] on input "text" at bounding box center [491, 28] width 533 height 24
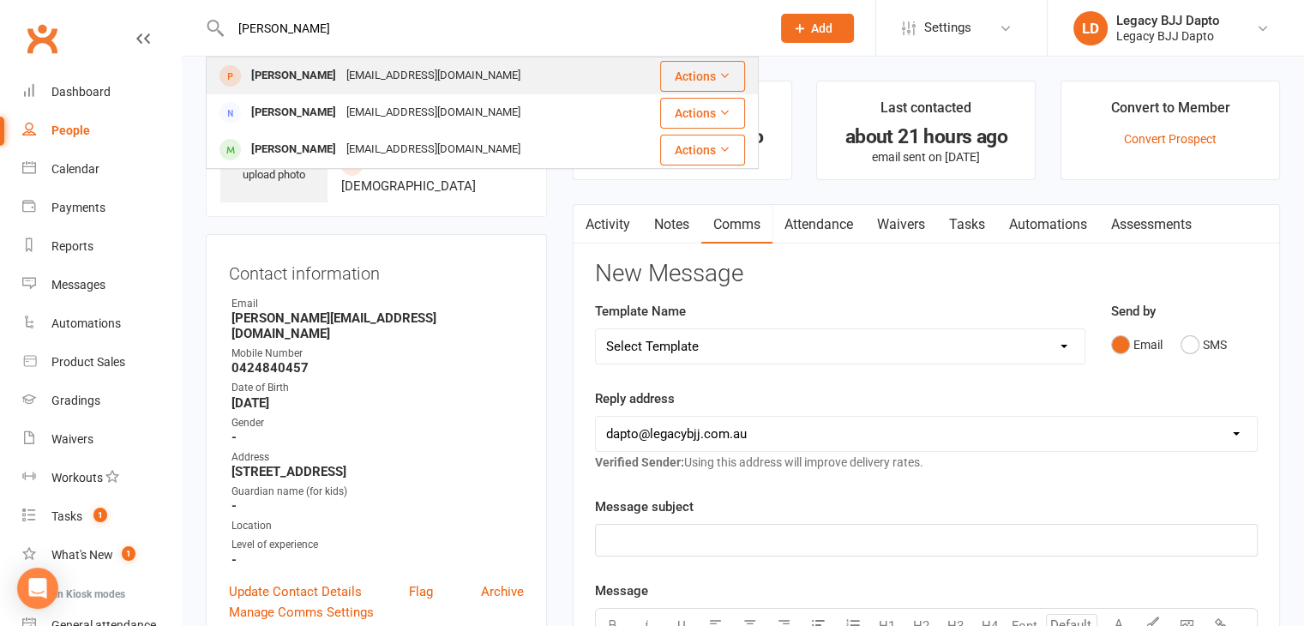
type input "[PERSON_NAME]"
click at [262, 65] on div "[PERSON_NAME]" at bounding box center [293, 75] width 95 height 25
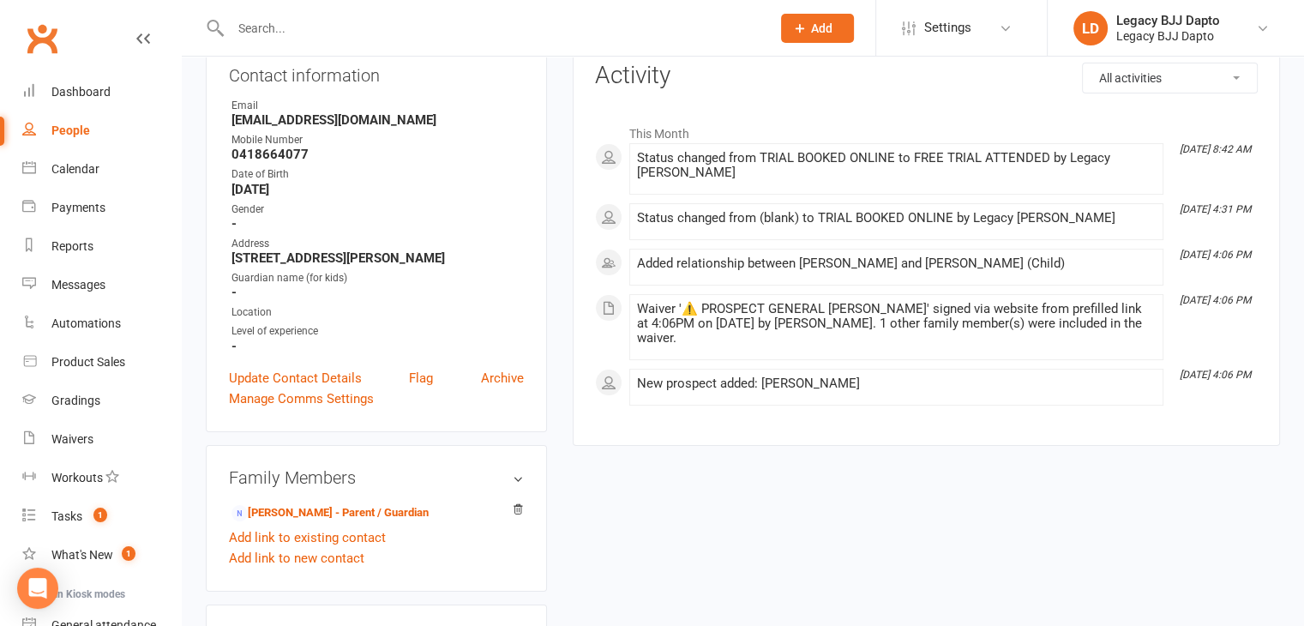
scroll to position [86, 0]
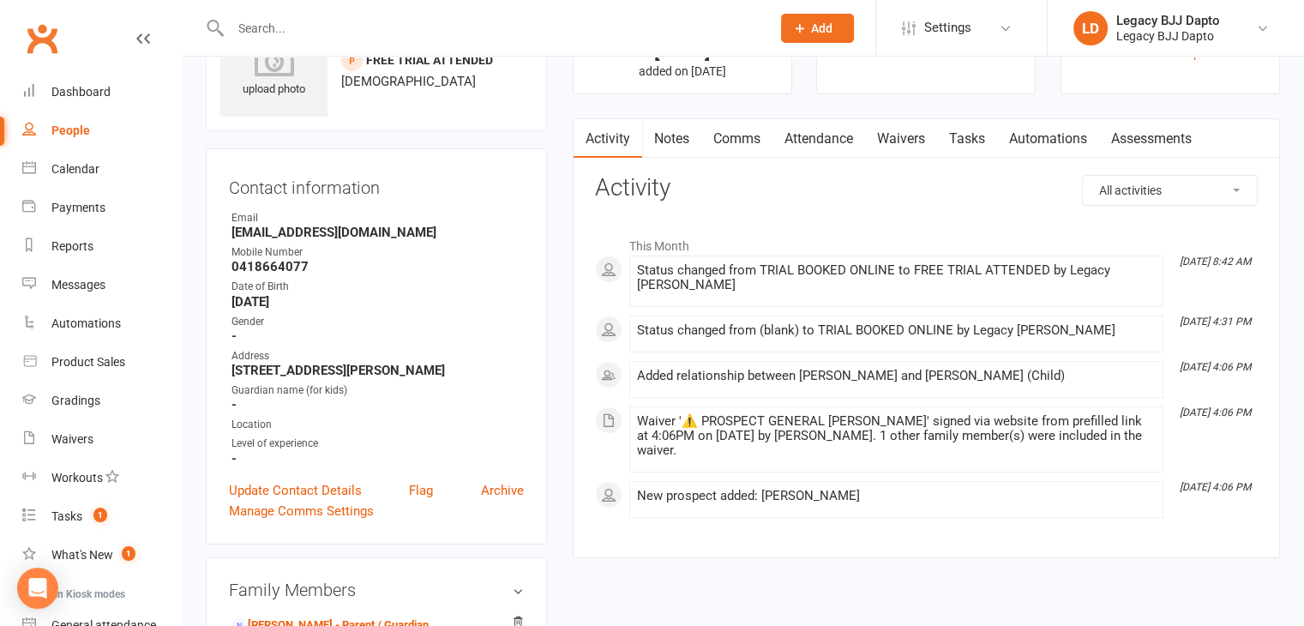
click at [686, 130] on link "Notes" at bounding box center [671, 138] width 59 height 39
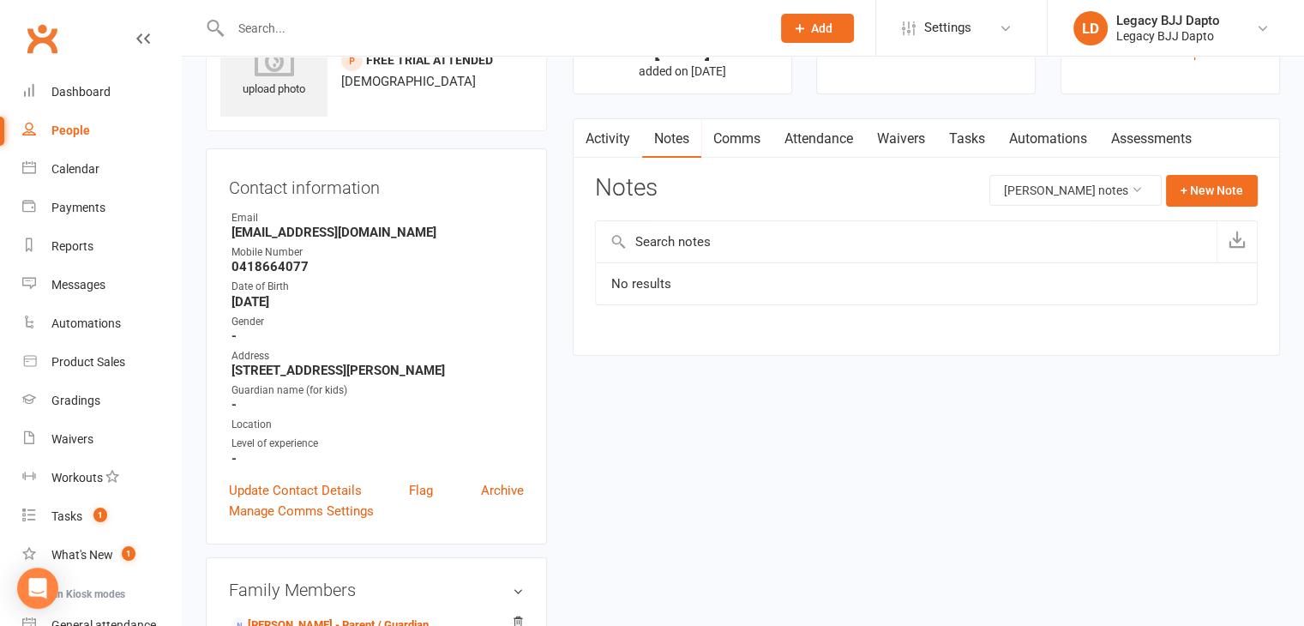
click at [826, 135] on link "Attendance" at bounding box center [818, 138] width 93 height 39
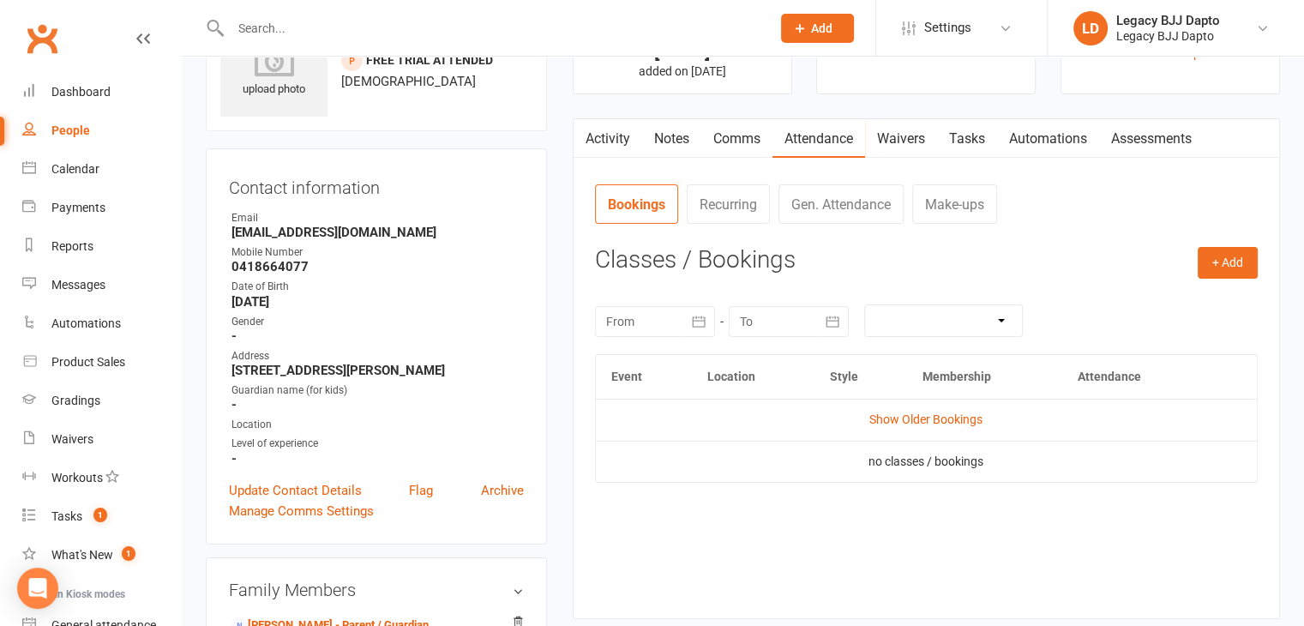
click at [748, 142] on link "Comms" at bounding box center [736, 138] width 71 height 39
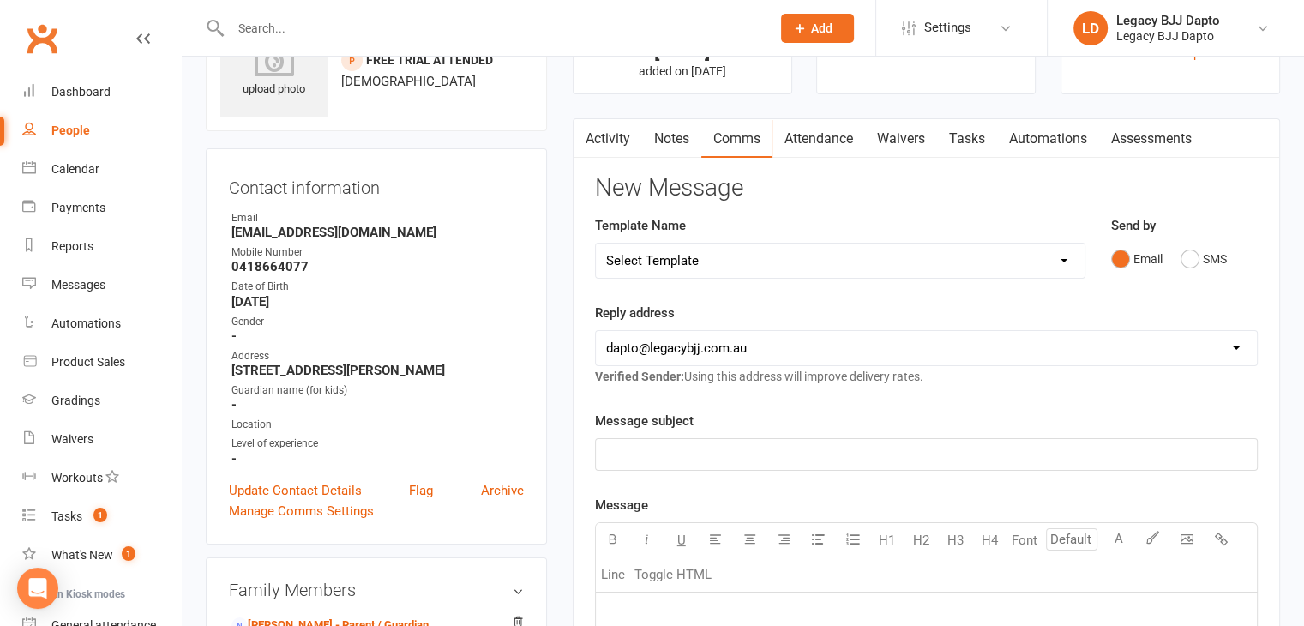
click at [797, 138] on link "Attendance" at bounding box center [818, 138] width 93 height 39
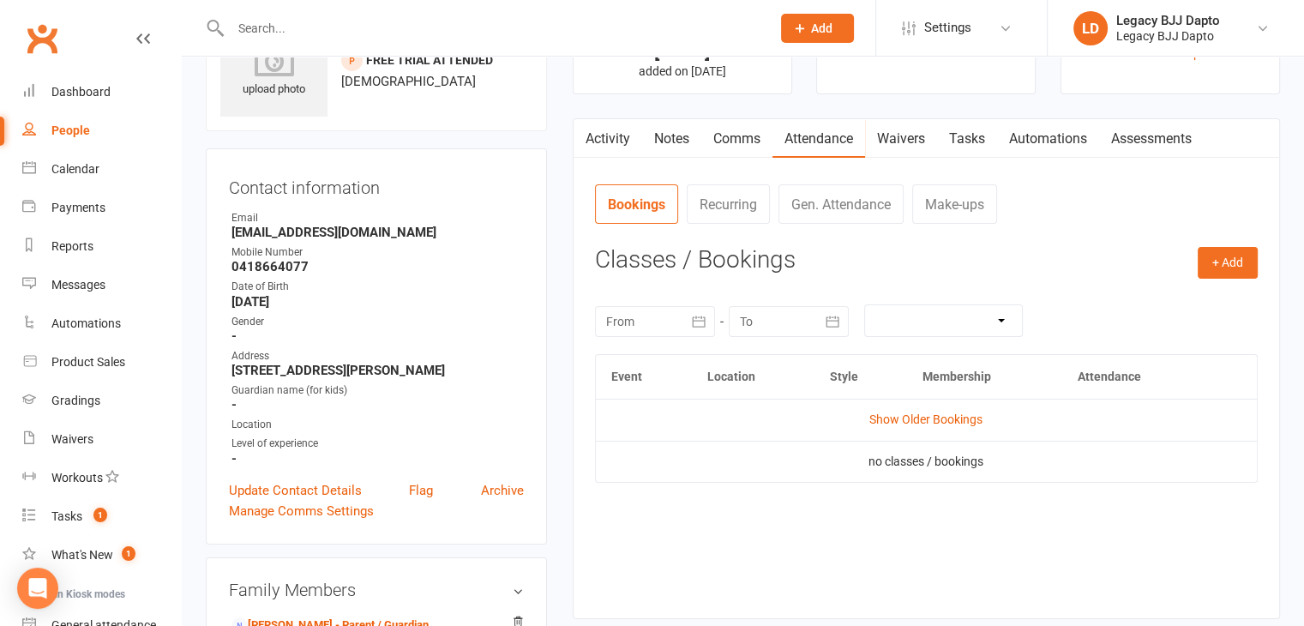
click at [475, 17] on input "text" at bounding box center [491, 28] width 533 height 24
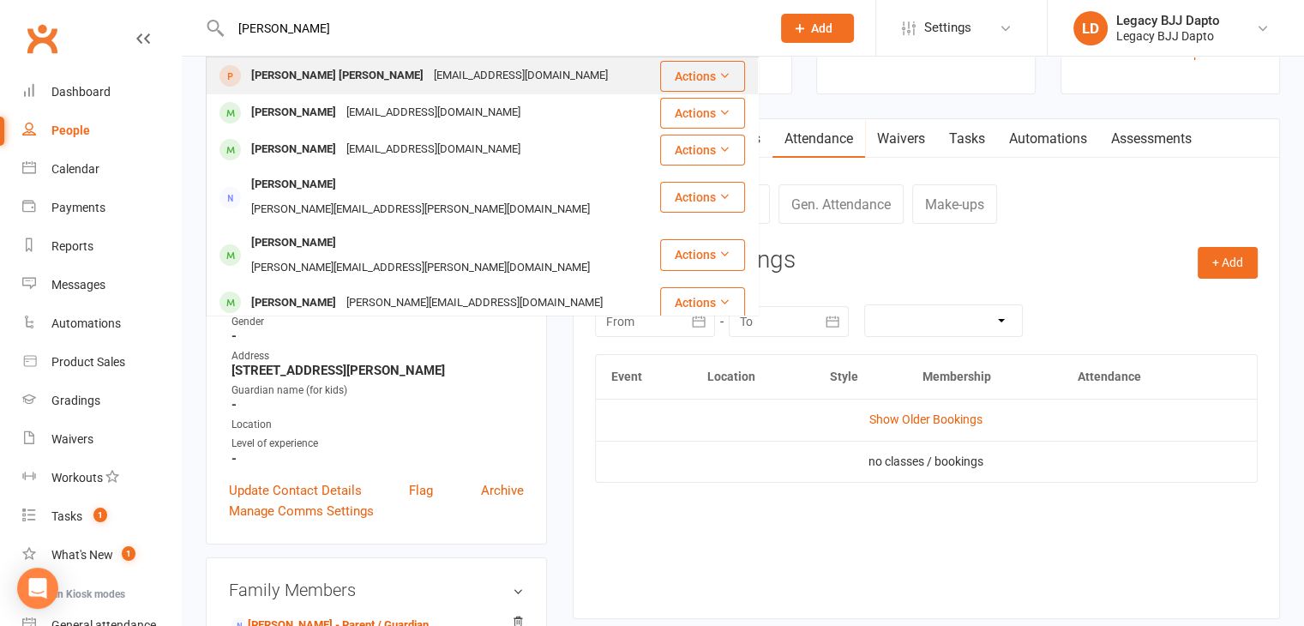
type input "[PERSON_NAME]"
click at [429, 70] on div "[EMAIL_ADDRESS][DOMAIN_NAME]" at bounding box center [521, 75] width 184 height 25
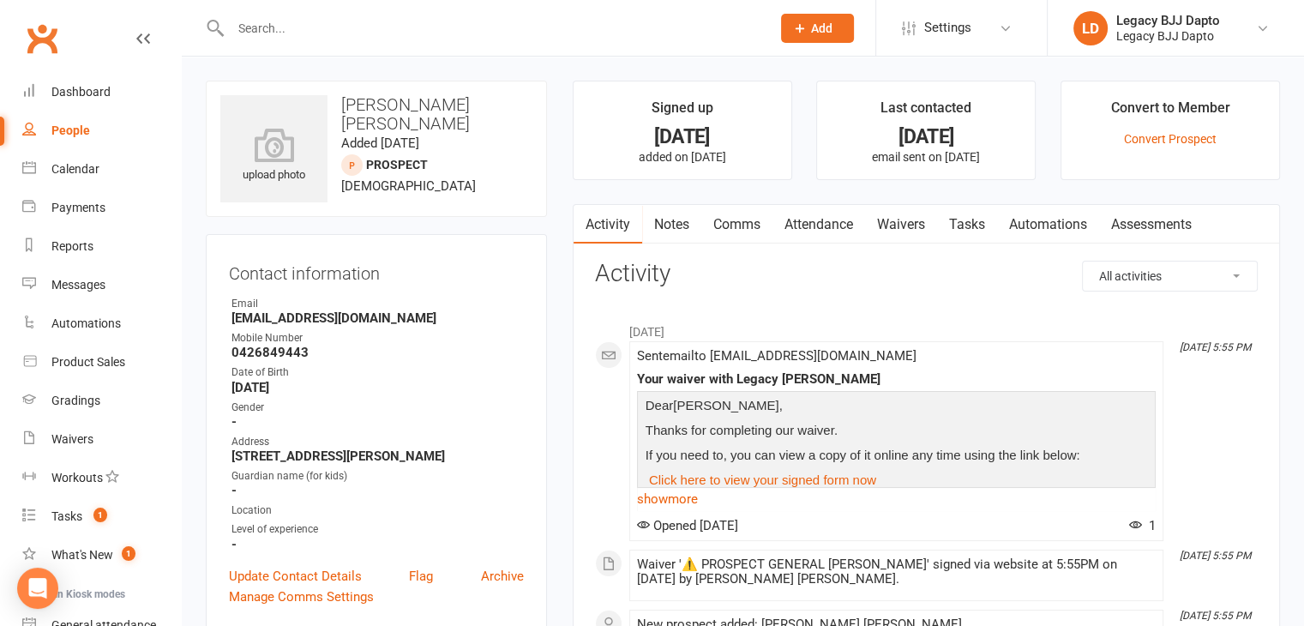
click at [671, 219] on link "Notes" at bounding box center [671, 224] width 59 height 39
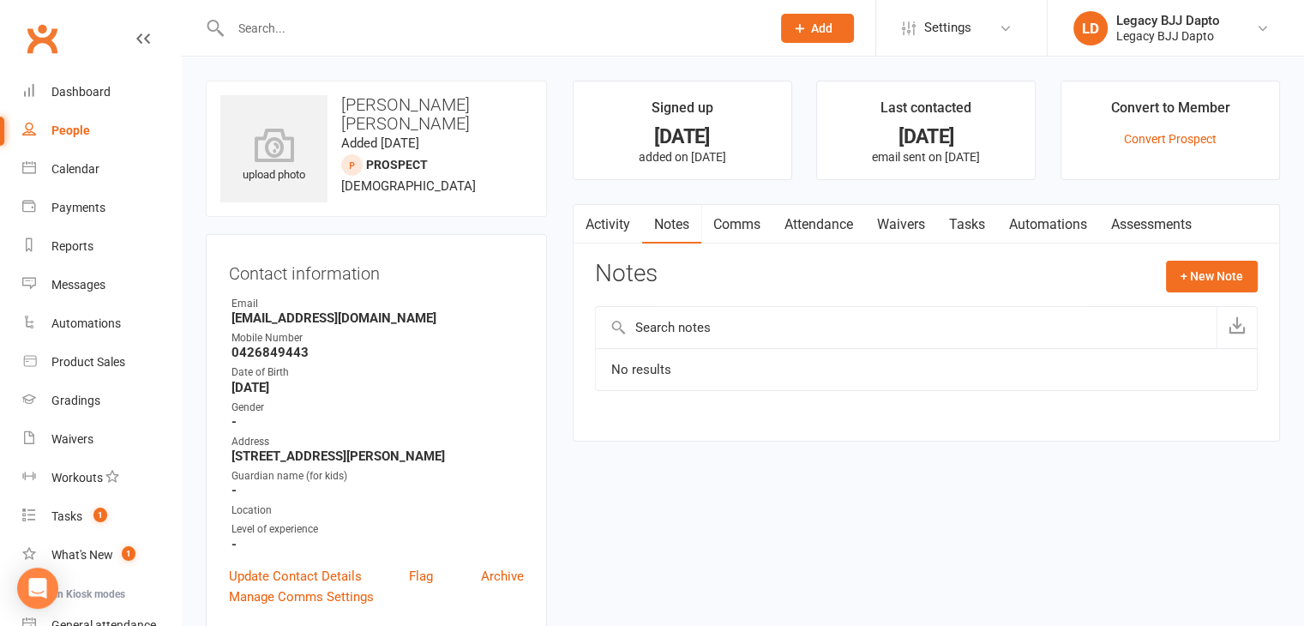
click at [610, 218] on link "Activity" at bounding box center [608, 224] width 69 height 39
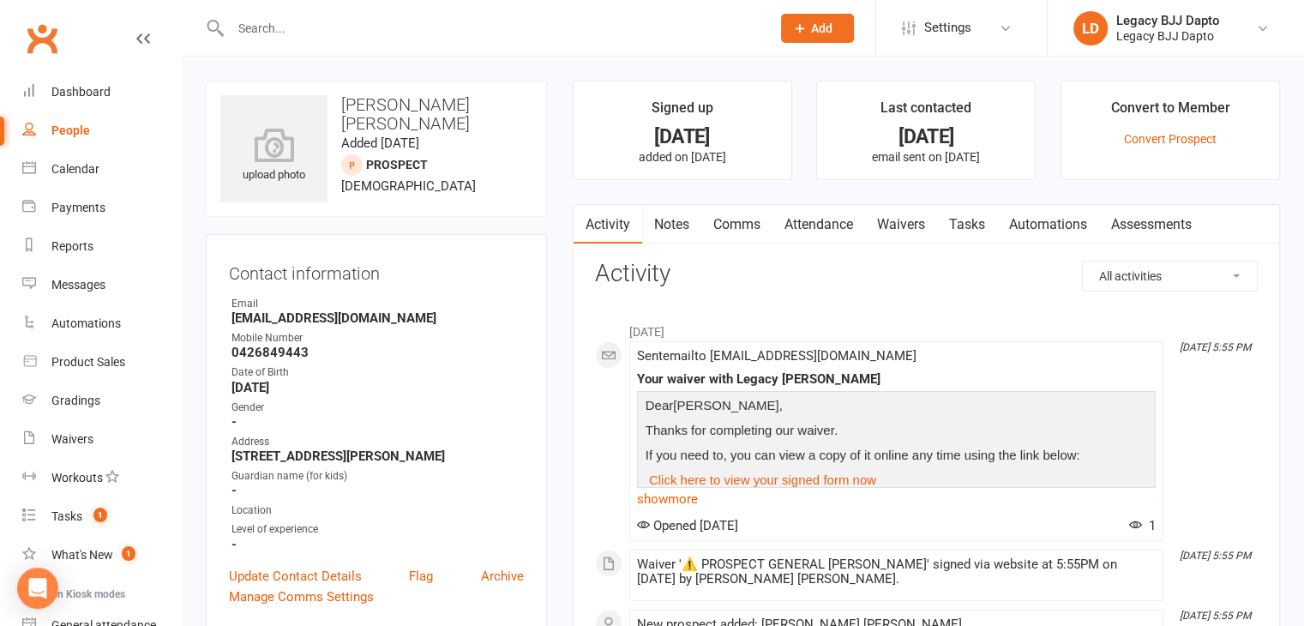
click at [401, 34] on input "text" at bounding box center [491, 28] width 533 height 24
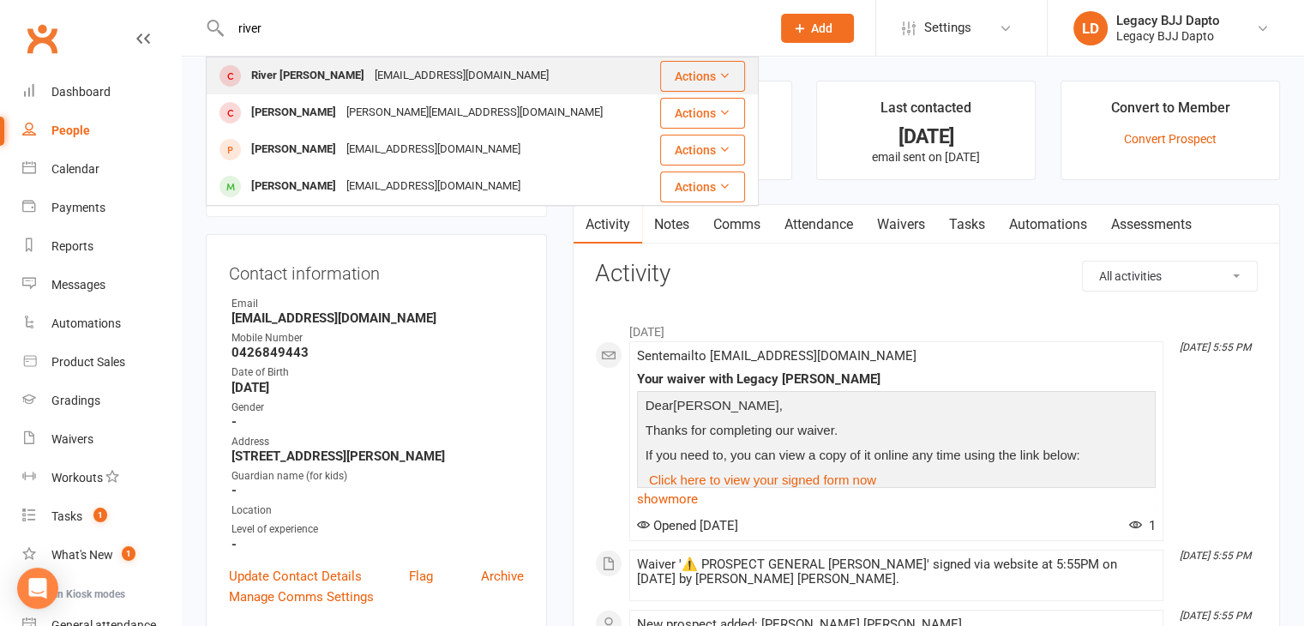
type input "river"
click at [370, 69] on div "[EMAIL_ADDRESS][DOMAIN_NAME]" at bounding box center [462, 75] width 184 height 25
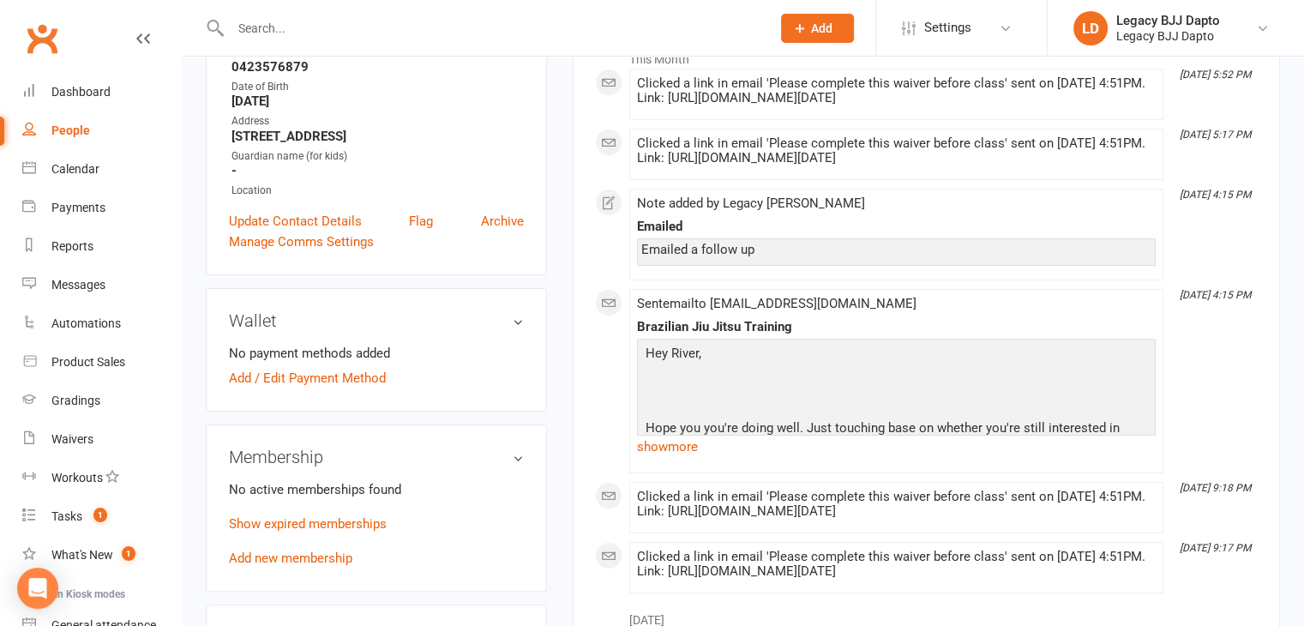
scroll to position [171, 0]
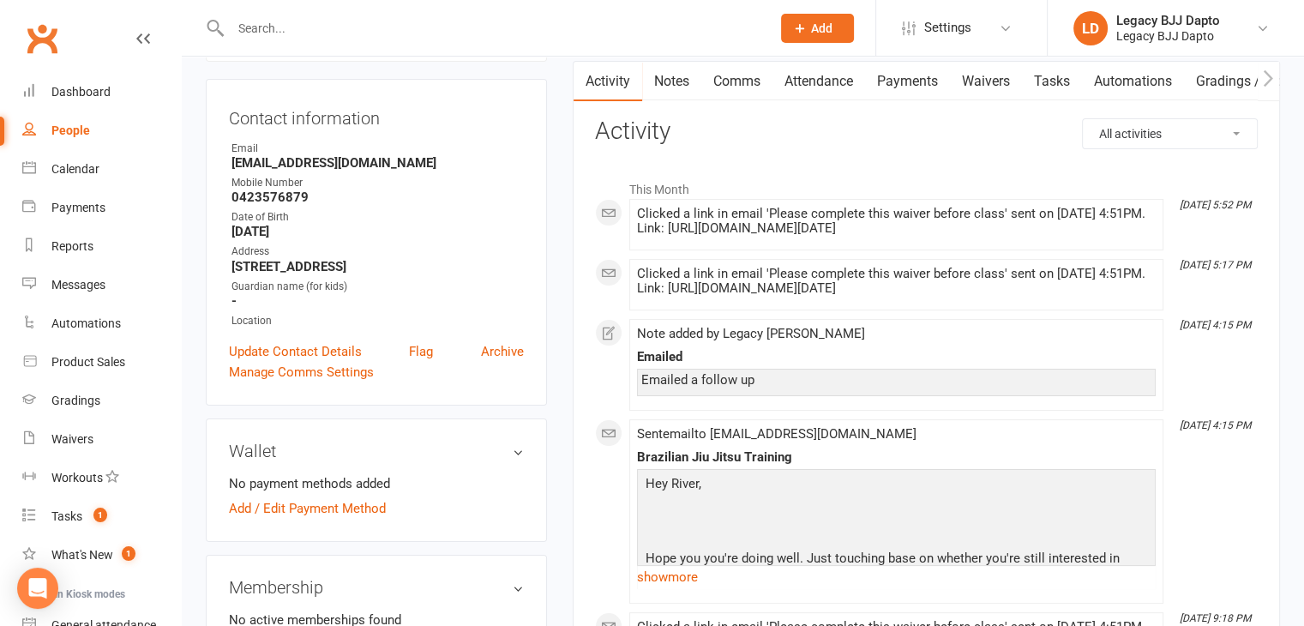
click at [680, 86] on link "Notes" at bounding box center [671, 81] width 59 height 39
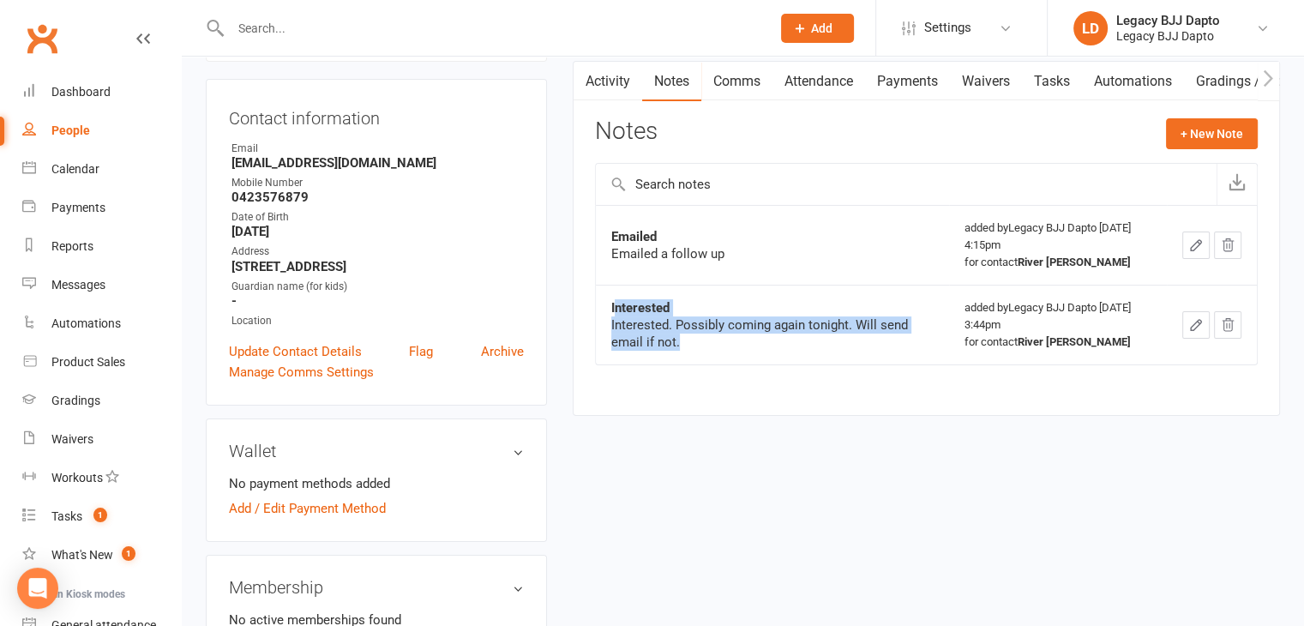
drag, startPoint x: 712, startPoint y: 343, endPoint x: 617, endPoint y: 296, distance: 106.2
click at [617, 296] on td "Interested Interested. Possibly coming again tonight. Will send email if not." at bounding box center [772, 325] width 353 height 80
click at [706, 341] on div "Interested. Possibly coming again tonight. Will send email if not." at bounding box center [772, 333] width 322 height 34
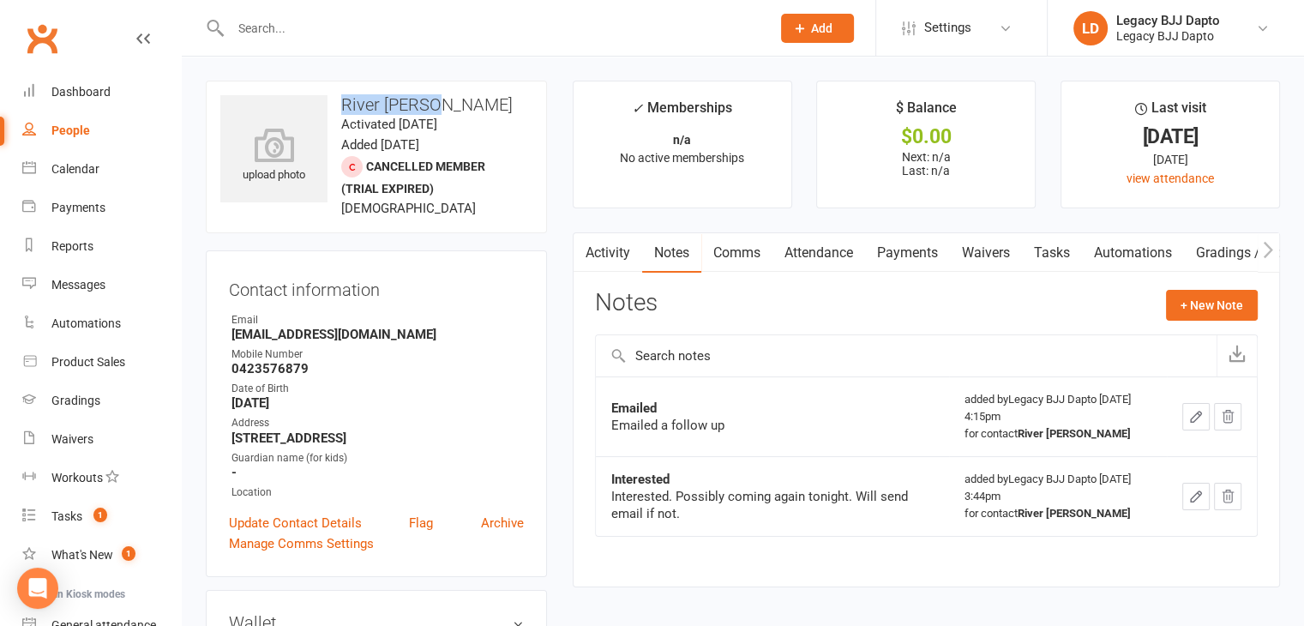
drag, startPoint x: 450, startPoint y: 105, endPoint x: 337, endPoint y: 104, distance: 113.2
click at [337, 104] on h3 "River [PERSON_NAME]" at bounding box center [376, 104] width 312 height 19
copy h3 "River [PERSON_NAME]"
drag, startPoint x: 226, startPoint y: 329, endPoint x: 406, endPoint y: 334, distance: 179.3
click at [406, 334] on div "Contact information Owner Email [EMAIL_ADDRESS][DOMAIN_NAME] Mobile Number [PHO…" at bounding box center [376, 413] width 341 height 327
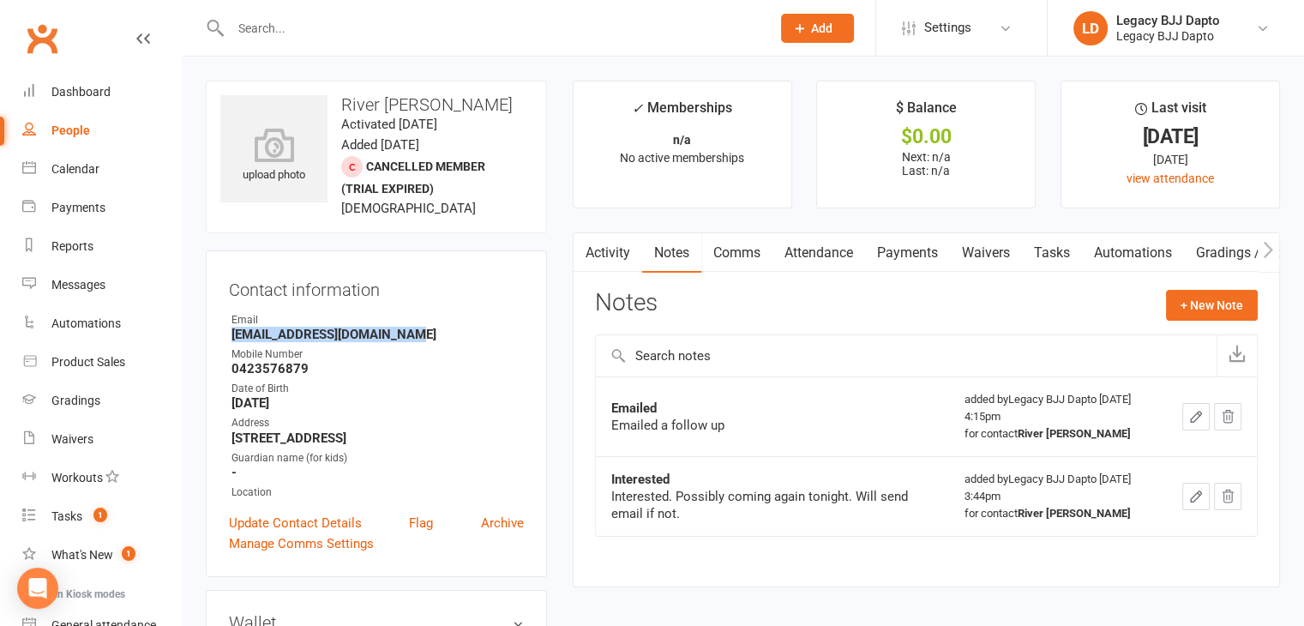
copy strong "[EMAIL_ADDRESS][DOMAIN_NAME]"
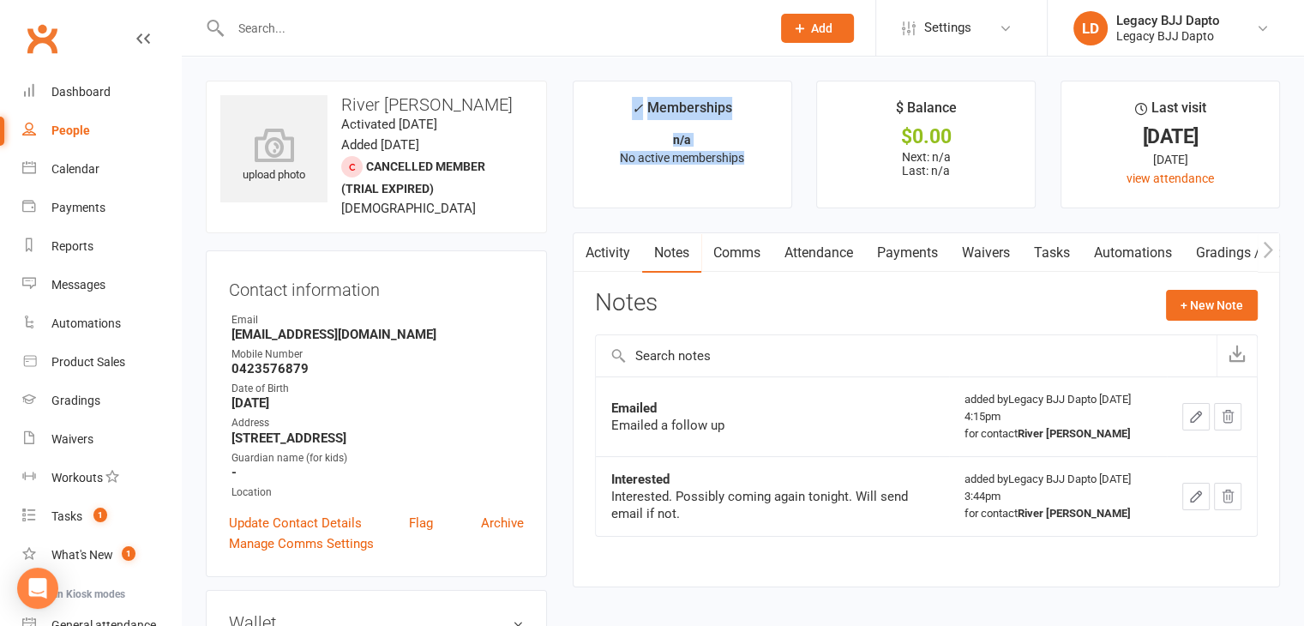
drag, startPoint x: 751, startPoint y: 162, endPoint x: 590, endPoint y: 101, distance: 172.3
click at [590, 101] on li "✓ Memberships n/a No active memberships" at bounding box center [682, 145] width 219 height 128
click at [614, 167] on li "✓ Memberships n/a No active memberships" at bounding box center [682, 145] width 219 height 128
drag, startPoint x: 309, startPoint y: 362, endPoint x: 230, endPoint y: 371, distance: 79.4
click at [230, 371] on li "Mobile Number [PHONE_NUMBER]" at bounding box center [376, 361] width 295 height 30
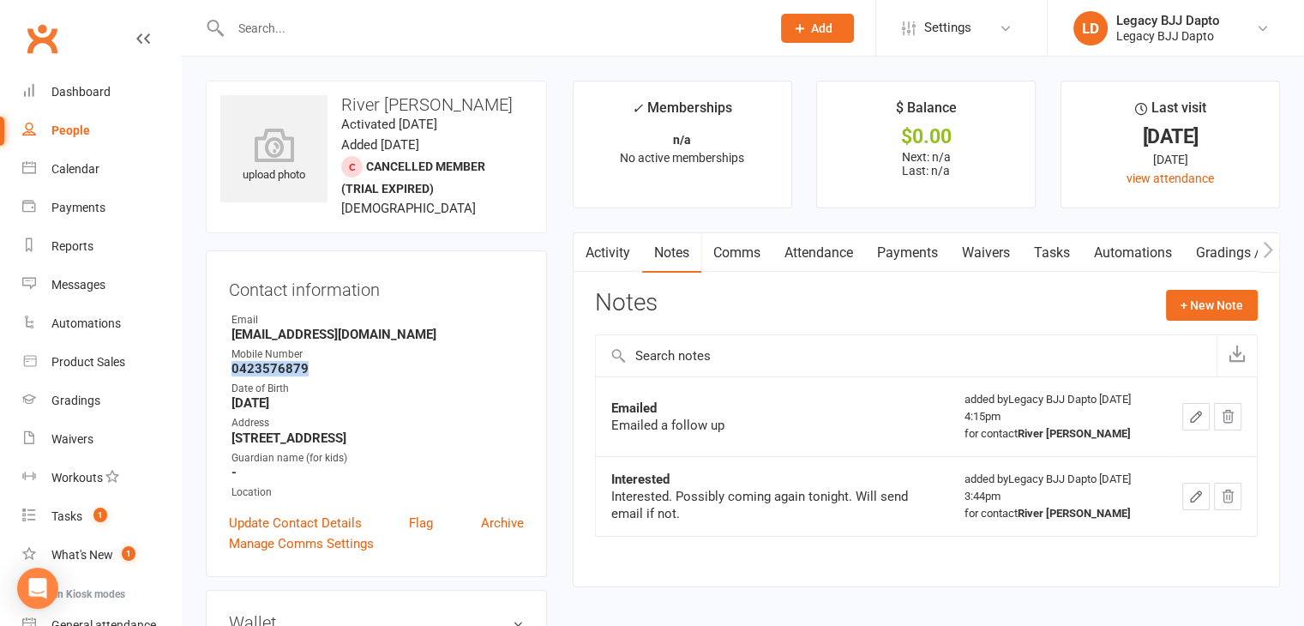
copy strong "0423576879"
drag, startPoint x: 233, startPoint y: 433, endPoint x: 425, endPoint y: 434, distance: 192.0
click at [425, 434] on strong "[STREET_ADDRESS]" at bounding box center [377, 437] width 292 height 15
drag, startPoint x: 754, startPoint y: 163, endPoint x: 743, endPoint y: 170, distance: 12.4
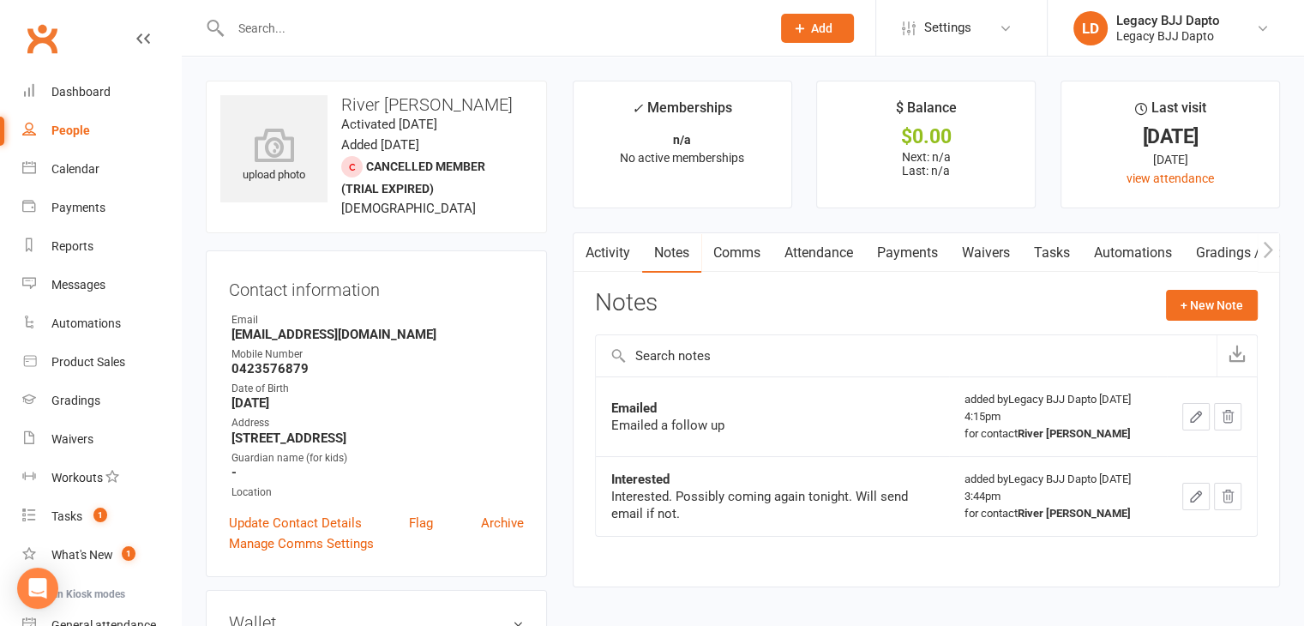
click at [743, 170] on li "✓ Memberships n/a No active memberships" at bounding box center [682, 145] width 219 height 128
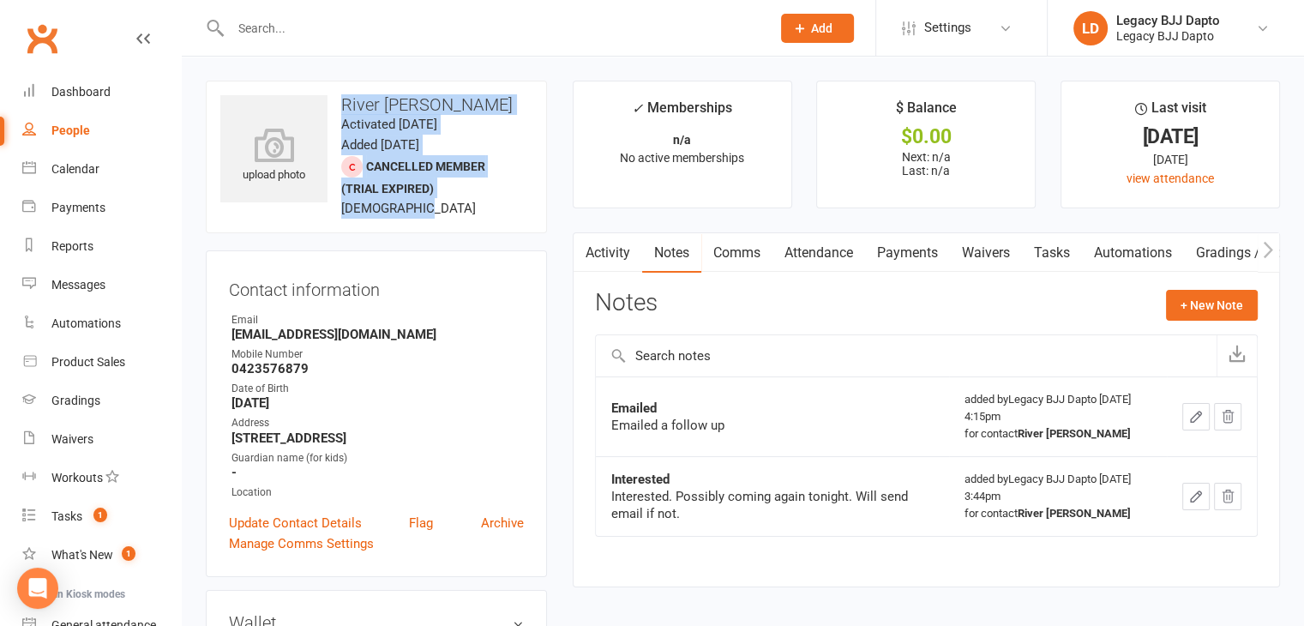
drag, startPoint x: 412, startPoint y: 207, endPoint x: 342, endPoint y: 97, distance: 130.3
click at [342, 97] on div "upload photo River [PERSON_NAME] Activated [DATE] Added [DATE] Cancelled member…" at bounding box center [376, 157] width 341 height 153
click at [455, 221] on div "upload photo River [PERSON_NAME] Activated [DATE] Added [DATE] Cancelled member…" at bounding box center [376, 157] width 341 height 153
drag, startPoint x: 418, startPoint y: 207, endPoint x: 344, endPoint y: 97, distance: 132.9
click at [344, 97] on div "upload photo River [PERSON_NAME] Activated [DATE] Added [DATE] Cancelled member…" at bounding box center [376, 157] width 341 height 153
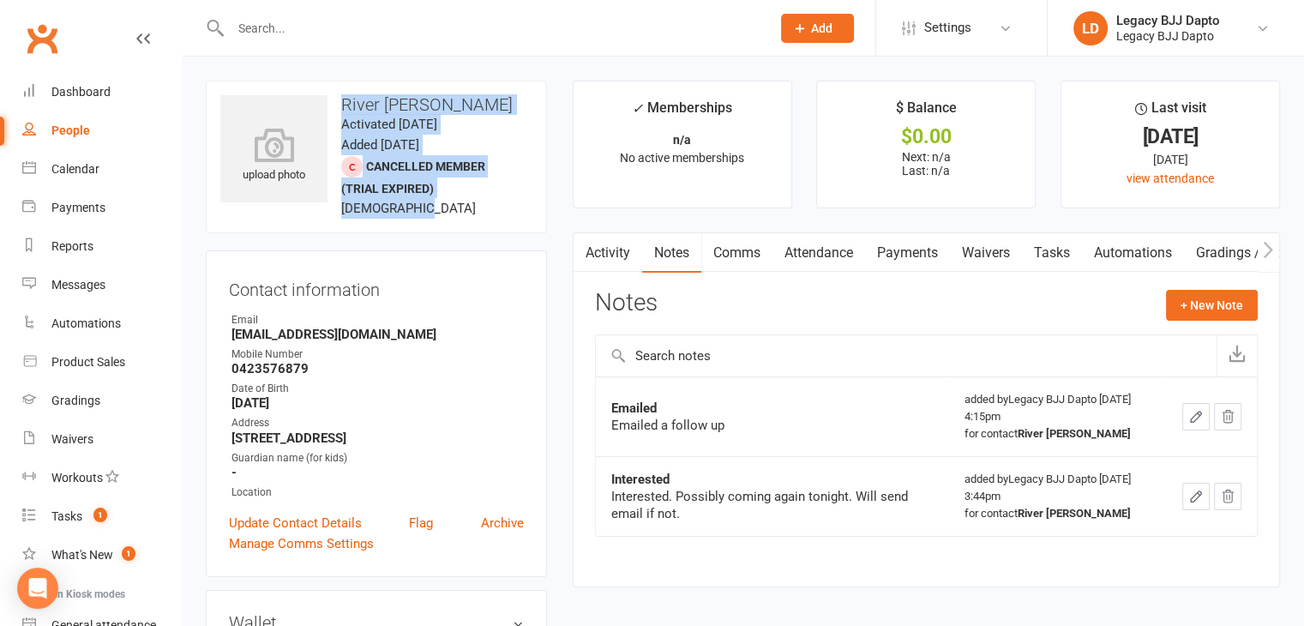
click at [425, 230] on div "upload photo River [PERSON_NAME] Activated [DATE] Added [DATE] Cancelled member…" at bounding box center [376, 157] width 341 height 153
drag, startPoint x: 408, startPoint y: 201, endPoint x: 345, endPoint y: 90, distance: 128.2
click at [345, 90] on div "upload photo River [PERSON_NAME] Activated [DATE] Added [DATE] Cancelled member…" at bounding box center [376, 157] width 341 height 153
click at [442, 160] on span "Cancelled member (trial expired)" at bounding box center [413, 177] width 144 height 36
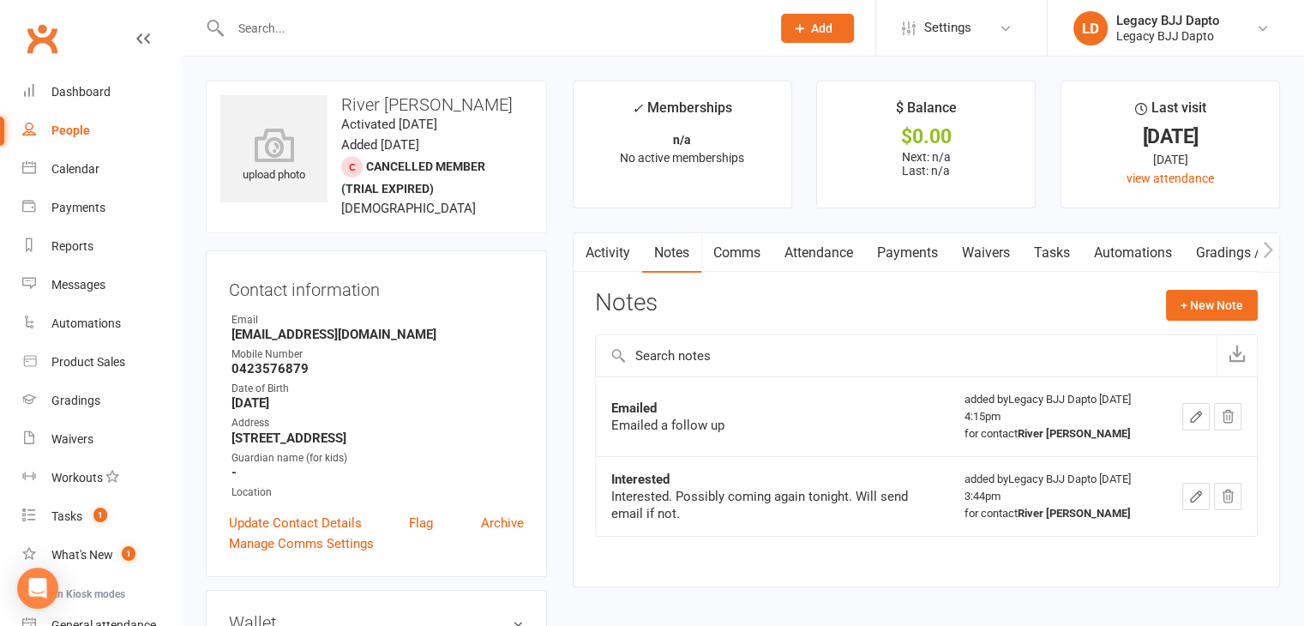
drag, startPoint x: 415, startPoint y: 219, endPoint x: 424, endPoint y: 213, distance: 11.7
click at [424, 213] on div "upload photo River [PERSON_NAME] Activated [DATE] Added [DATE] Cancelled member…" at bounding box center [376, 157] width 341 height 153
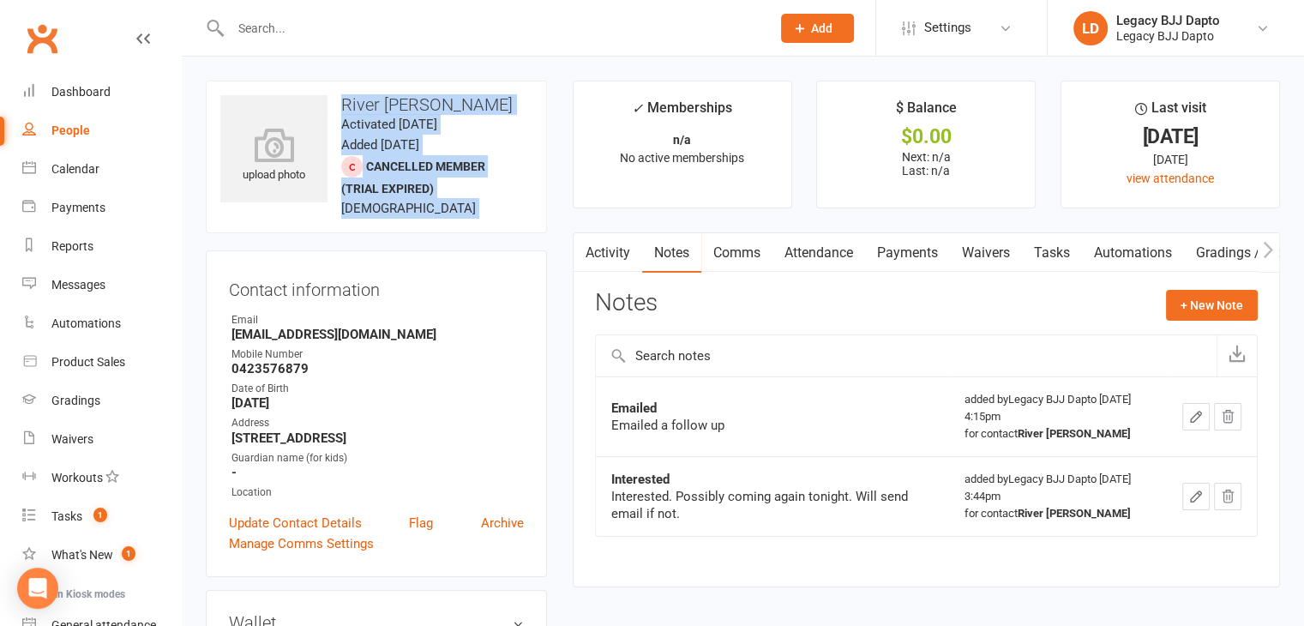
drag, startPoint x: 424, startPoint y: 213, endPoint x: 352, endPoint y: 99, distance: 135.3
click at [352, 99] on div "upload photo River [PERSON_NAME] Activated [DATE] Added [DATE] Cancelled member…" at bounding box center [376, 157] width 341 height 153
click at [431, 174] on div "upload photo River [PERSON_NAME] Activated [DATE] Added [DATE] Cancelled member…" at bounding box center [376, 157] width 341 height 153
drag, startPoint x: 418, startPoint y: 211, endPoint x: 345, endPoint y: 97, distance: 135.8
click at [345, 97] on div "upload photo River [PERSON_NAME] Activated [DATE] Added [DATE] Cancelled member…" at bounding box center [376, 157] width 341 height 153
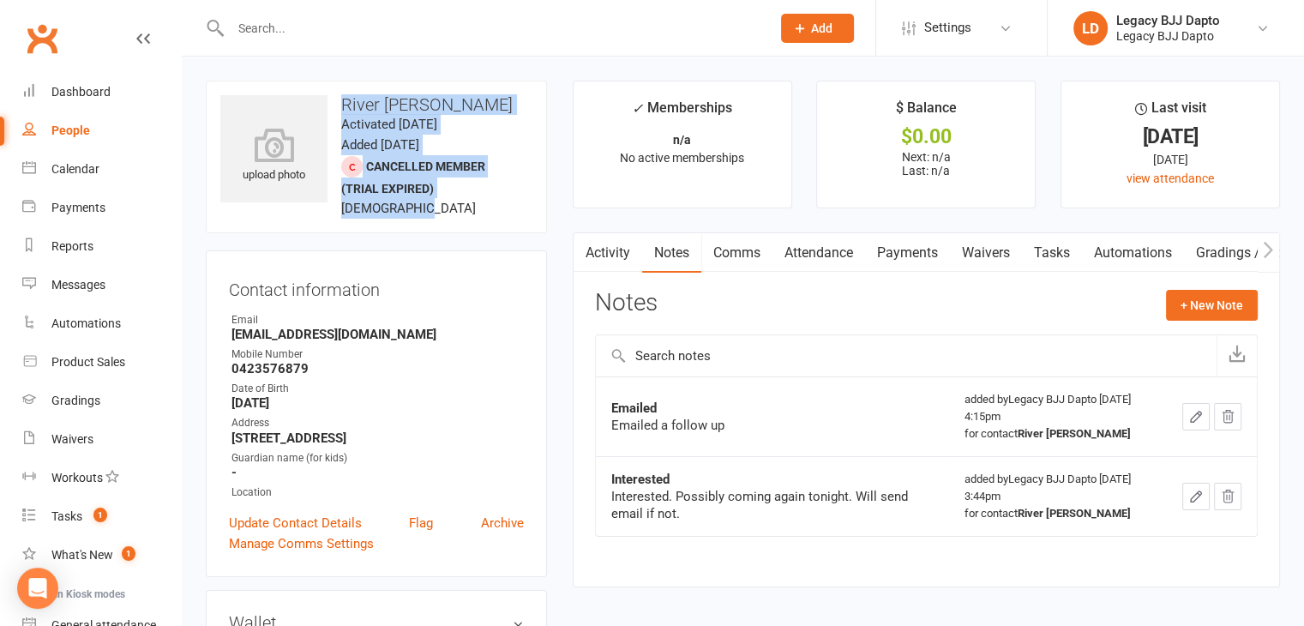
click at [484, 183] on div "upload photo River [PERSON_NAME] Activated [DATE] Added [DATE] Cancelled member…" at bounding box center [376, 157] width 341 height 153
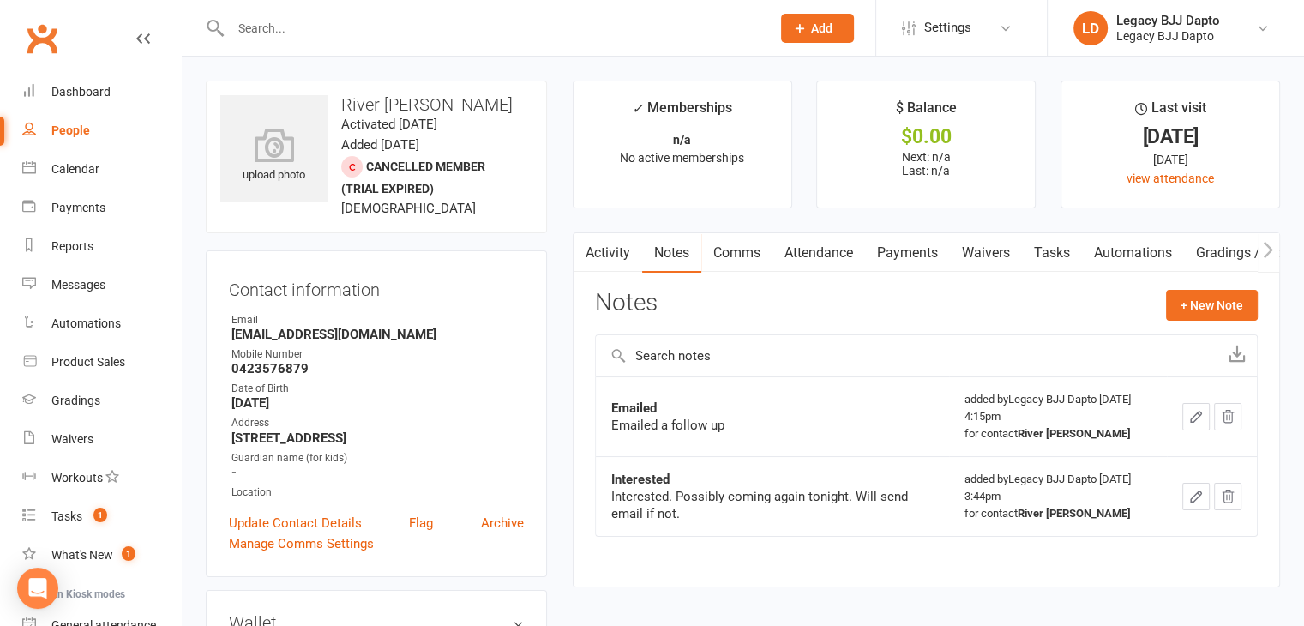
click at [360, 21] on input "text" at bounding box center [491, 28] width 533 height 24
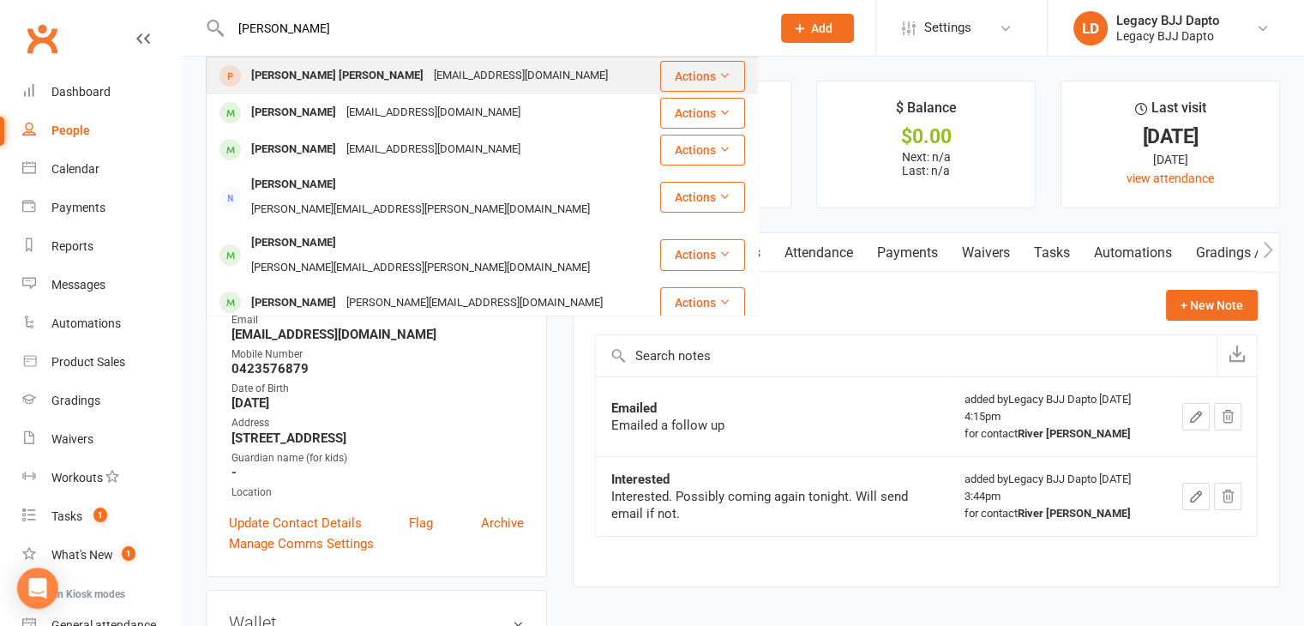
type input "[PERSON_NAME]"
click at [315, 71] on div "[PERSON_NAME] [PERSON_NAME]" at bounding box center [337, 75] width 183 height 25
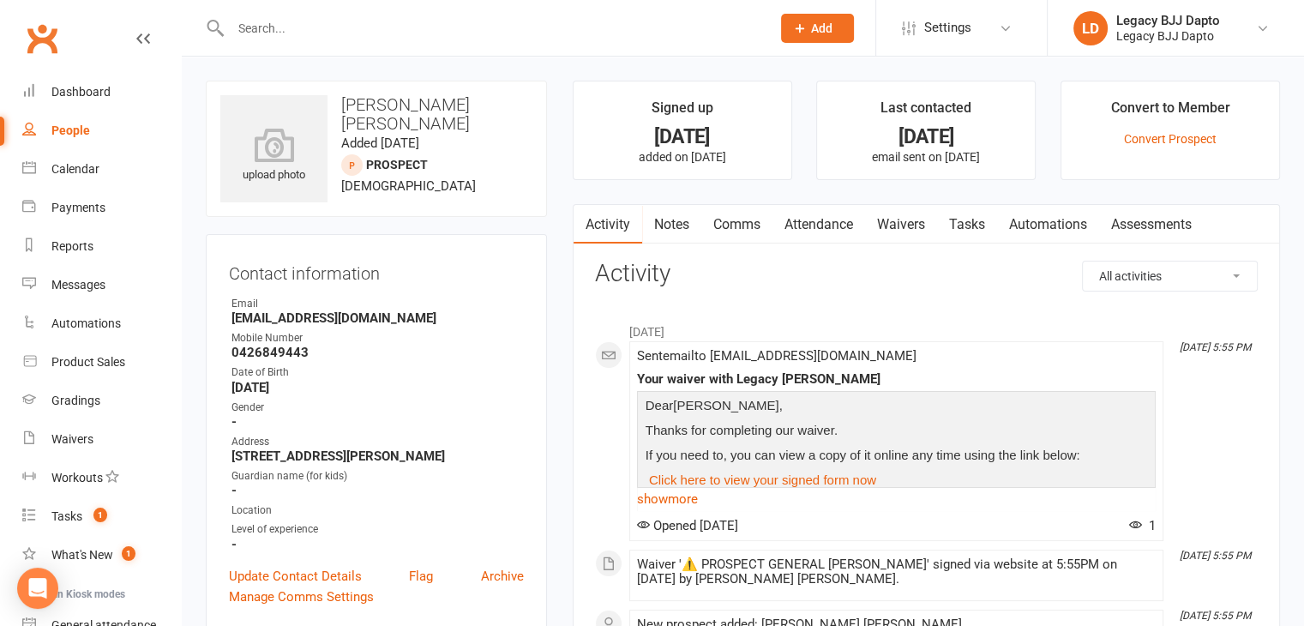
click at [916, 218] on link "Waivers" at bounding box center [901, 224] width 72 height 39
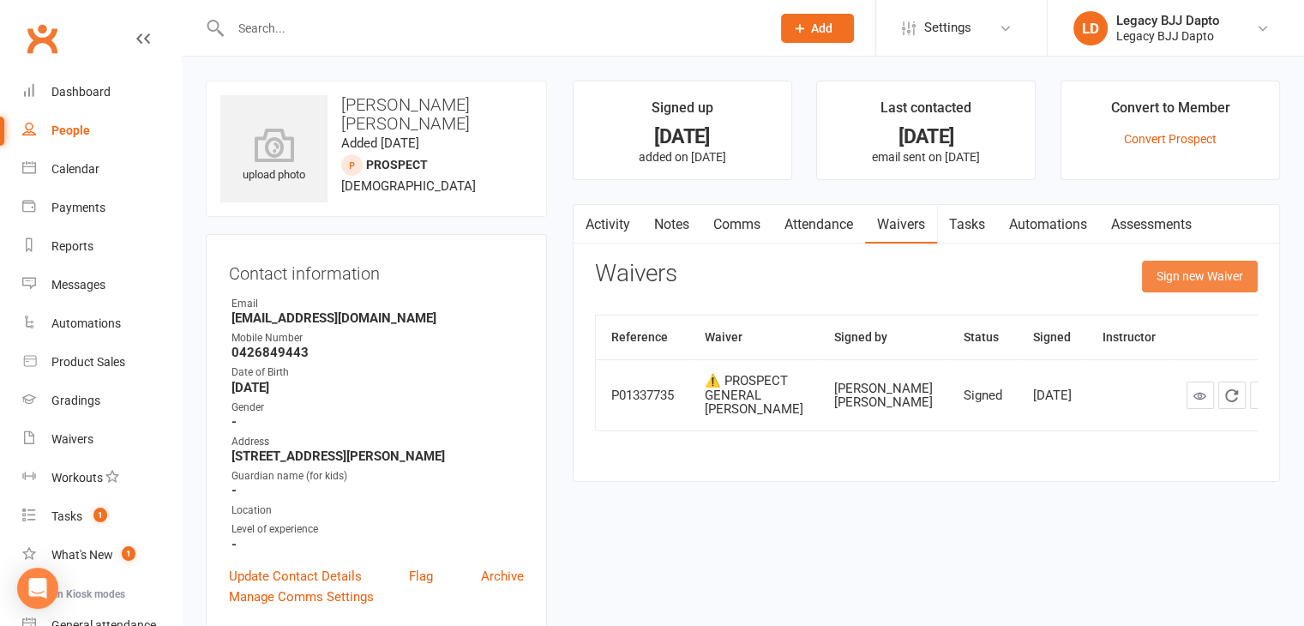
click at [1202, 285] on button "Sign new Waiver" at bounding box center [1200, 276] width 116 height 31
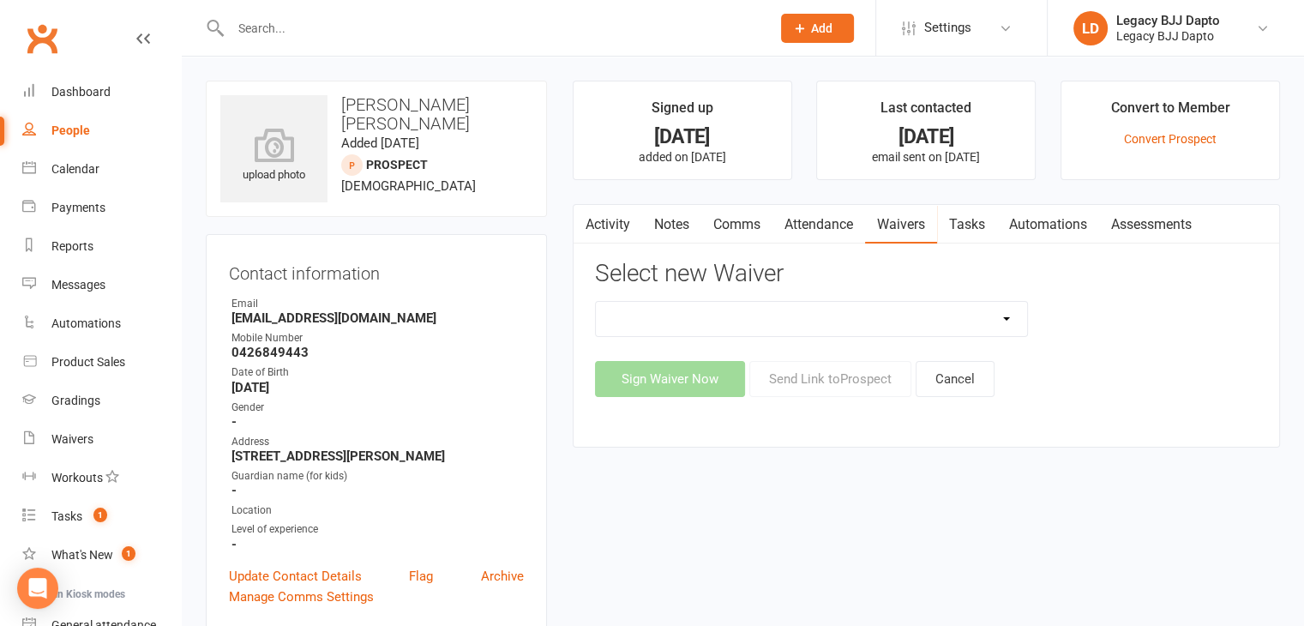
click at [765, 317] on select "❌ CANCELLATION FORM 🆓 FREE TRIAL WEEK 🛡️ LEGACY EXPERIENCE ✅ MEMBERSHIP SIGN UP…" at bounding box center [812, 319] width 432 height 34
select select "12177"
click at [596, 302] on select "❌ CANCELLATION FORM 🆓 FREE TRIAL WEEK 🛡️ LEGACY EXPERIENCE ✅ MEMBERSHIP SIGN UP…" at bounding box center [812, 319] width 432 height 34
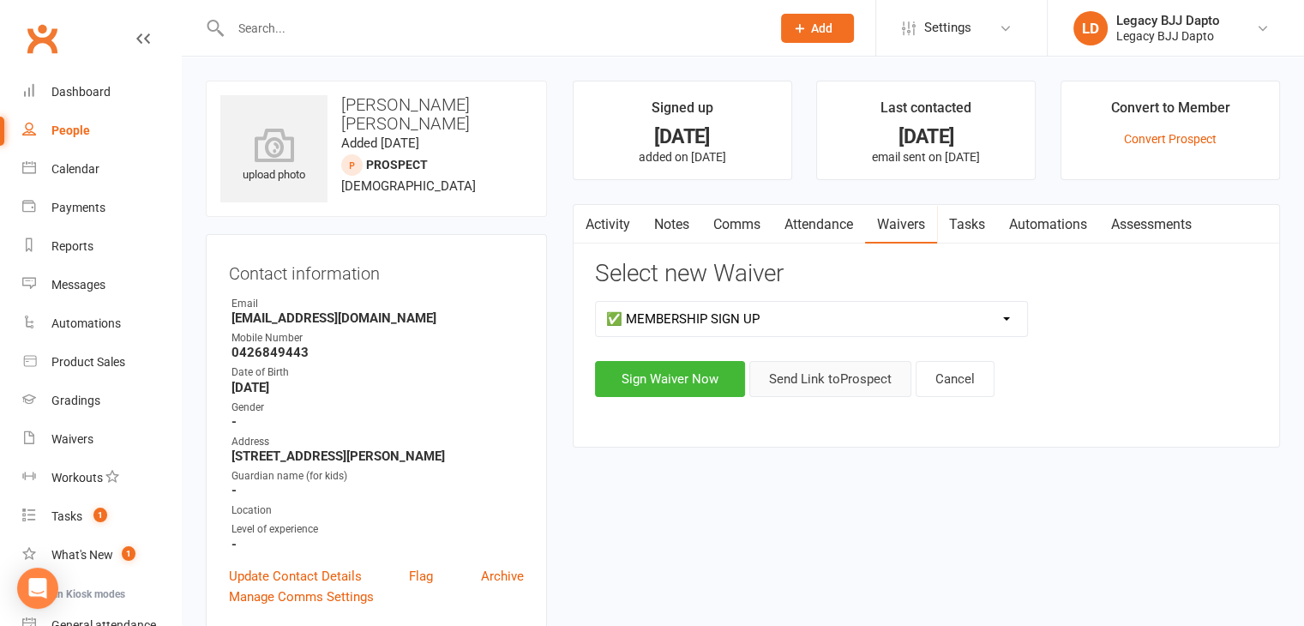
click at [796, 381] on button "Send Link to [GEOGRAPHIC_DATA]" at bounding box center [830, 379] width 162 height 36
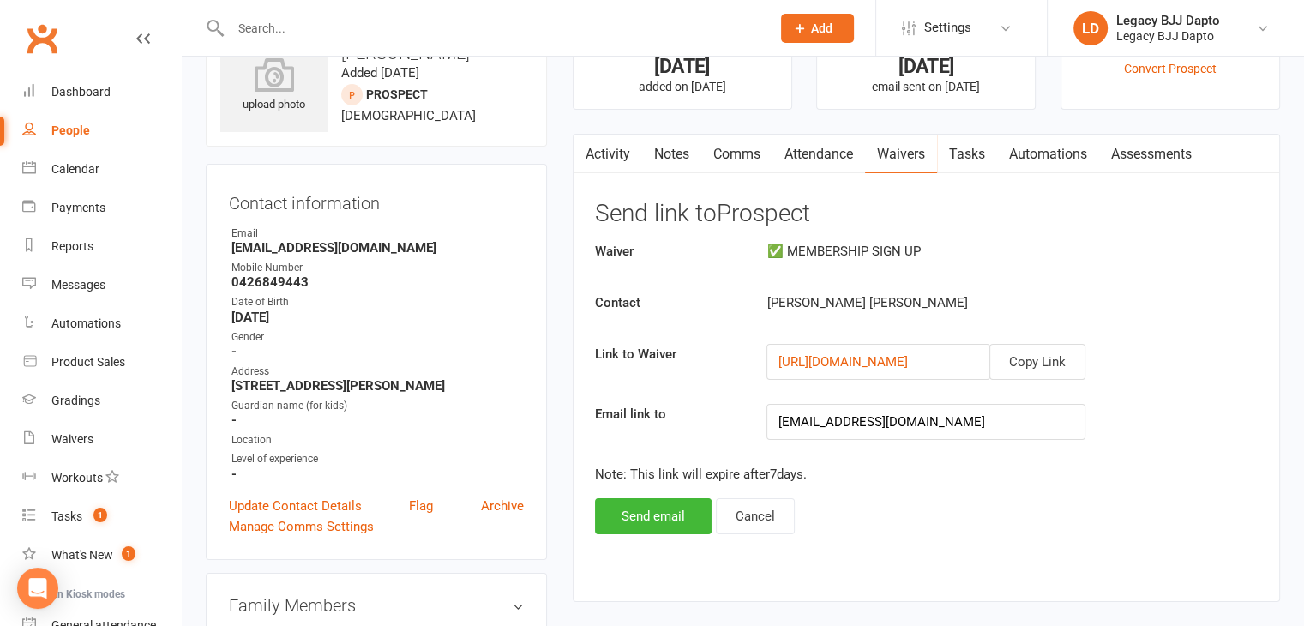
scroll to position [171, 0]
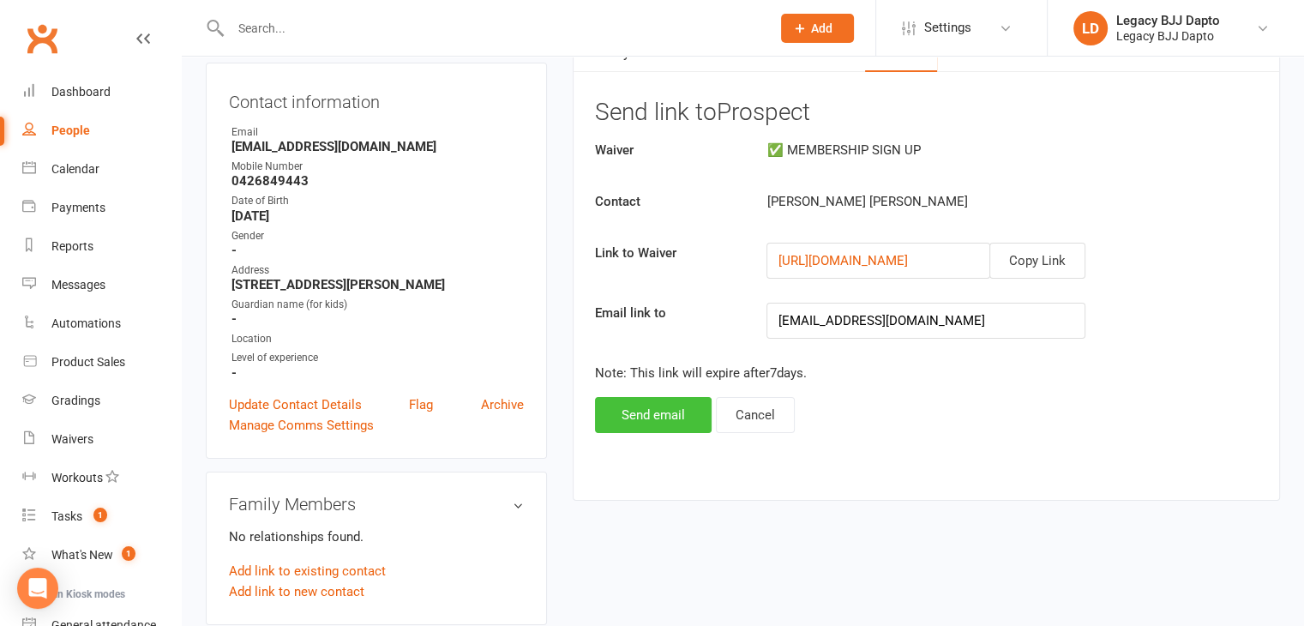
click at [665, 404] on button "Send email" at bounding box center [653, 415] width 117 height 36
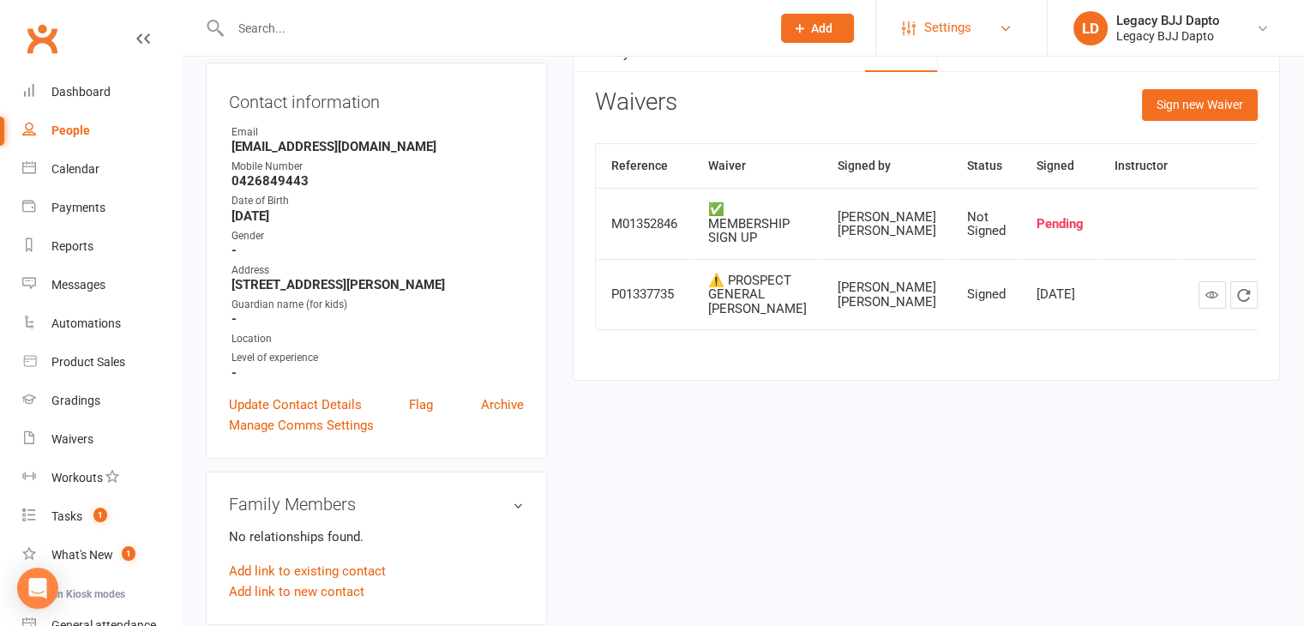
click at [1019, 25] on link "Settings" at bounding box center [961, 28] width 119 height 39
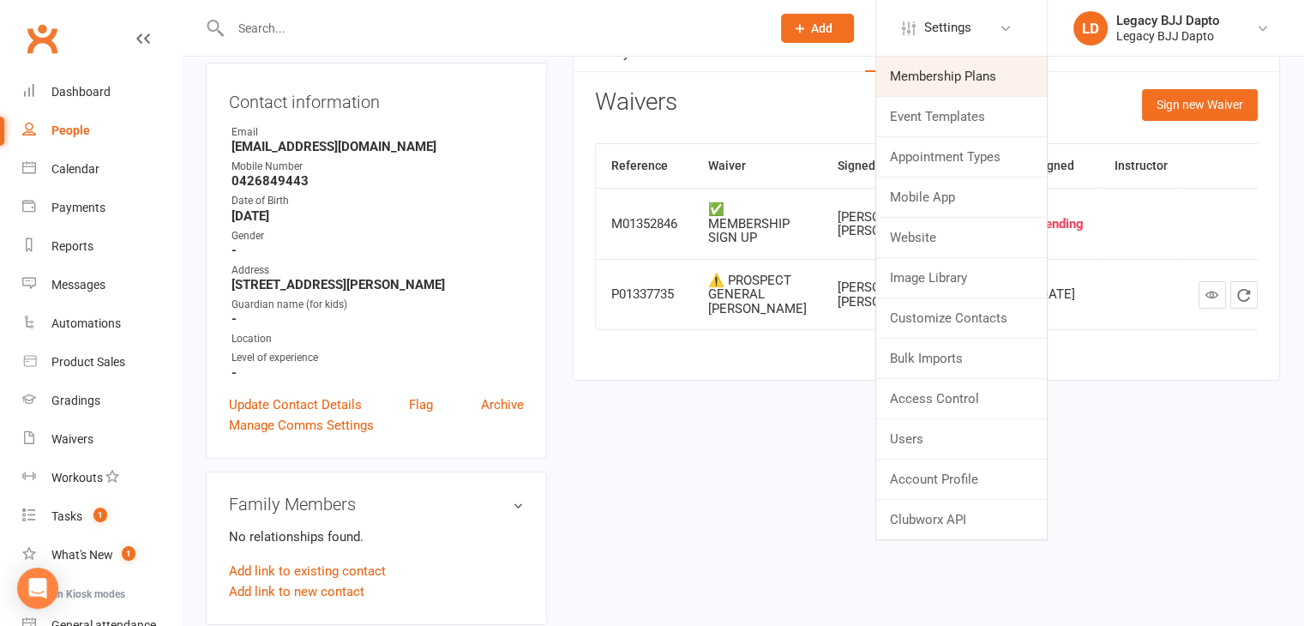
click at [969, 65] on link "Membership Plans" at bounding box center [961, 76] width 171 height 39
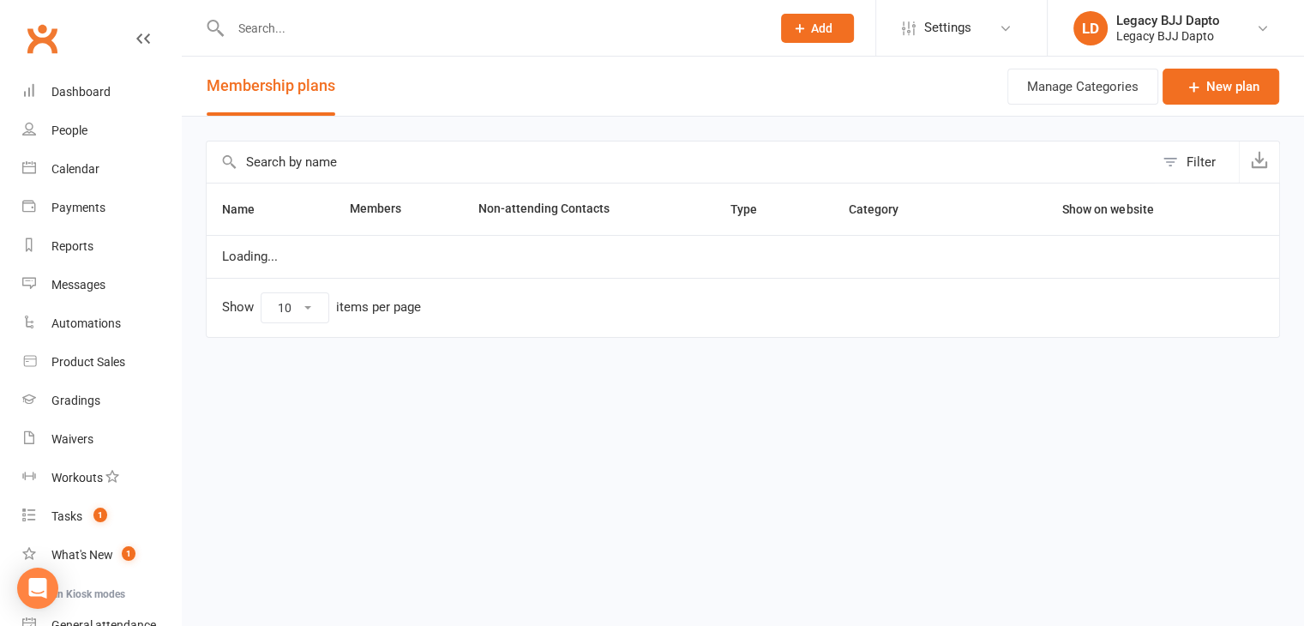
select select "50"
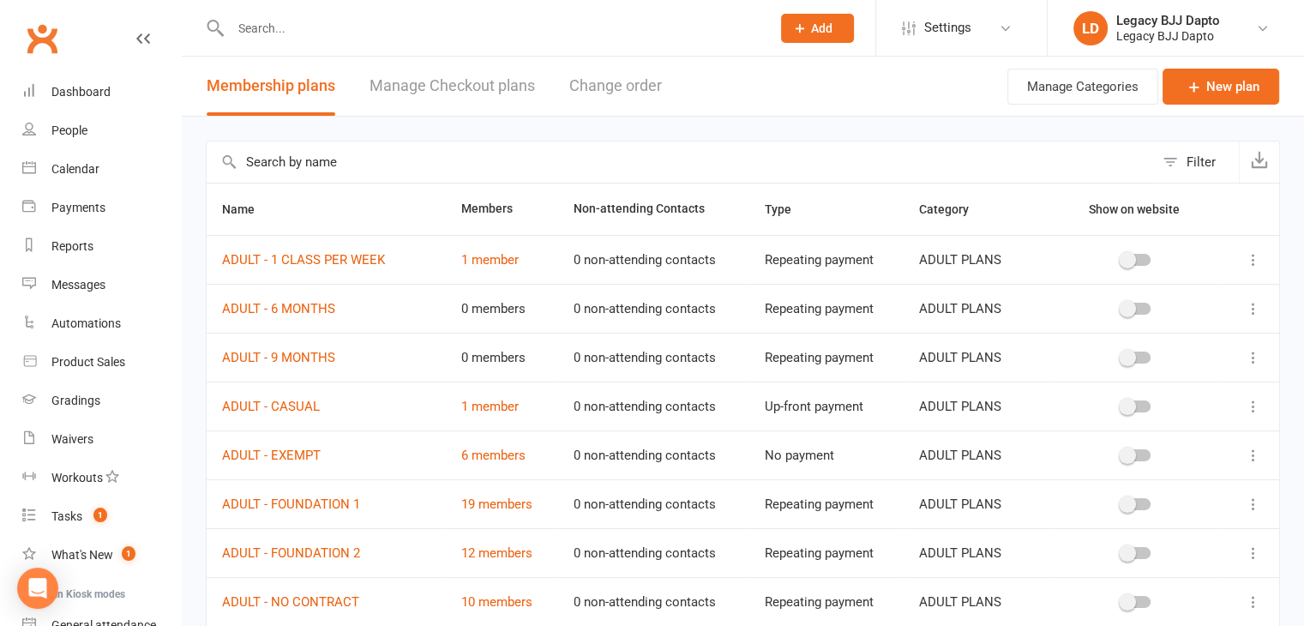
click at [486, 266] on td "1 member" at bounding box center [501, 259] width 113 height 49
click at [488, 258] on link "1 member" at bounding box center [488, 259] width 57 height 15
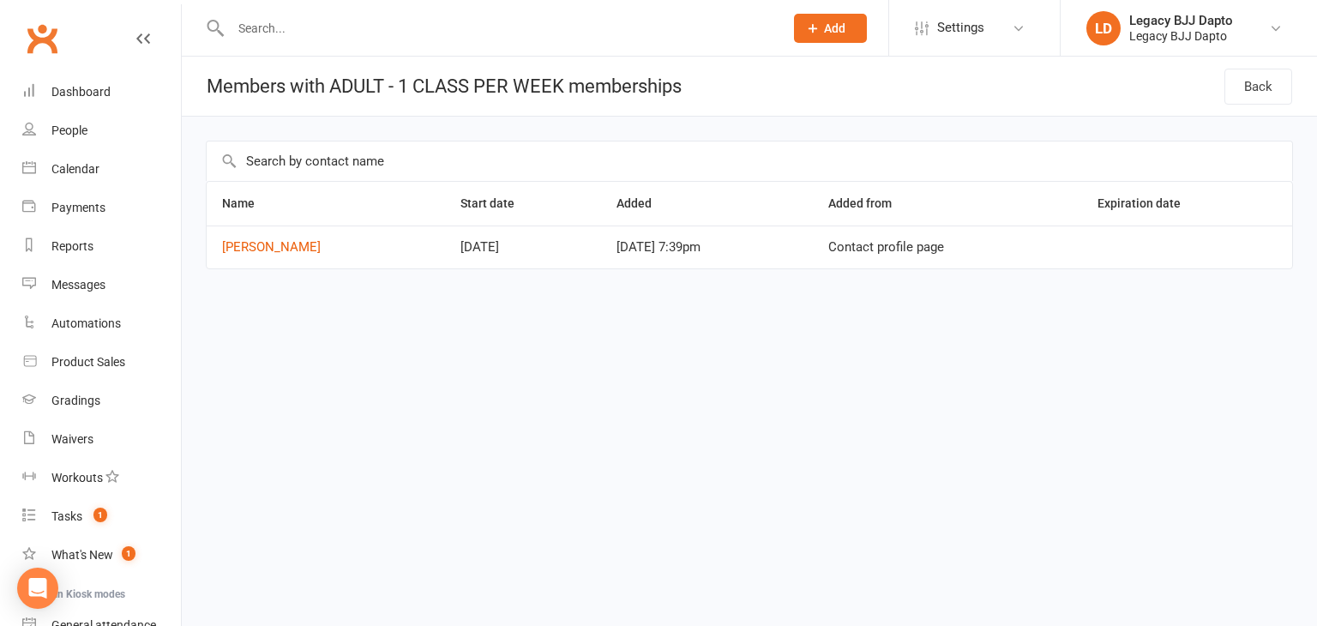
drag, startPoint x: 598, startPoint y: 248, endPoint x: 718, endPoint y: 248, distance: 120.9
click at [718, 248] on td "[DATE] 7:39pm" at bounding box center [707, 246] width 212 height 43
drag, startPoint x: 718, startPoint y: 248, endPoint x: 587, endPoint y: 247, distance: 131.2
click at [601, 247] on td "[DATE] 7:39pm" at bounding box center [707, 246] width 212 height 43
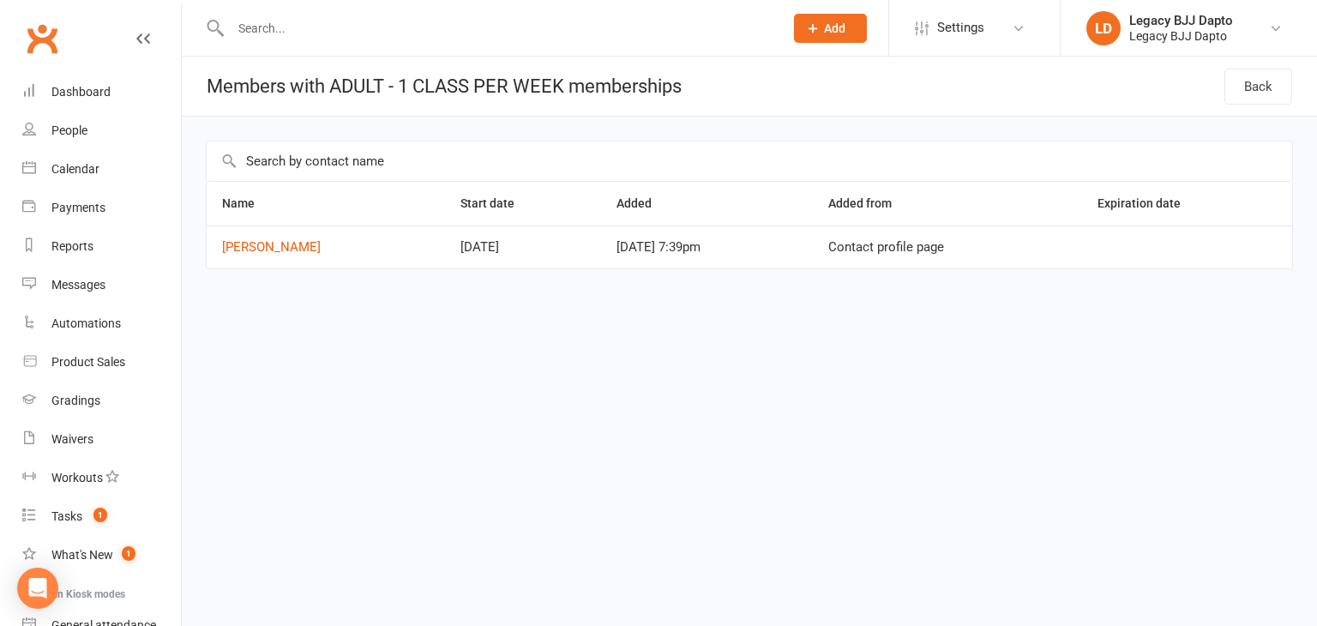
click at [601, 247] on td "[DATE] 7:39pm" at bounding box center [707, 246] width 212 height 43
drag, startPoint x: 593, startPoint y: 247, endPoint x: 718, endPoint y: 244, distance: 125.2
click at [718, 244] on td "[DATE] 7:39pm" at bounding box center [707, 246] width 212 height 43
click at [272, 246] on link "[PERSON_NAME]" at bounding box center [271, 246] width 99 height 15
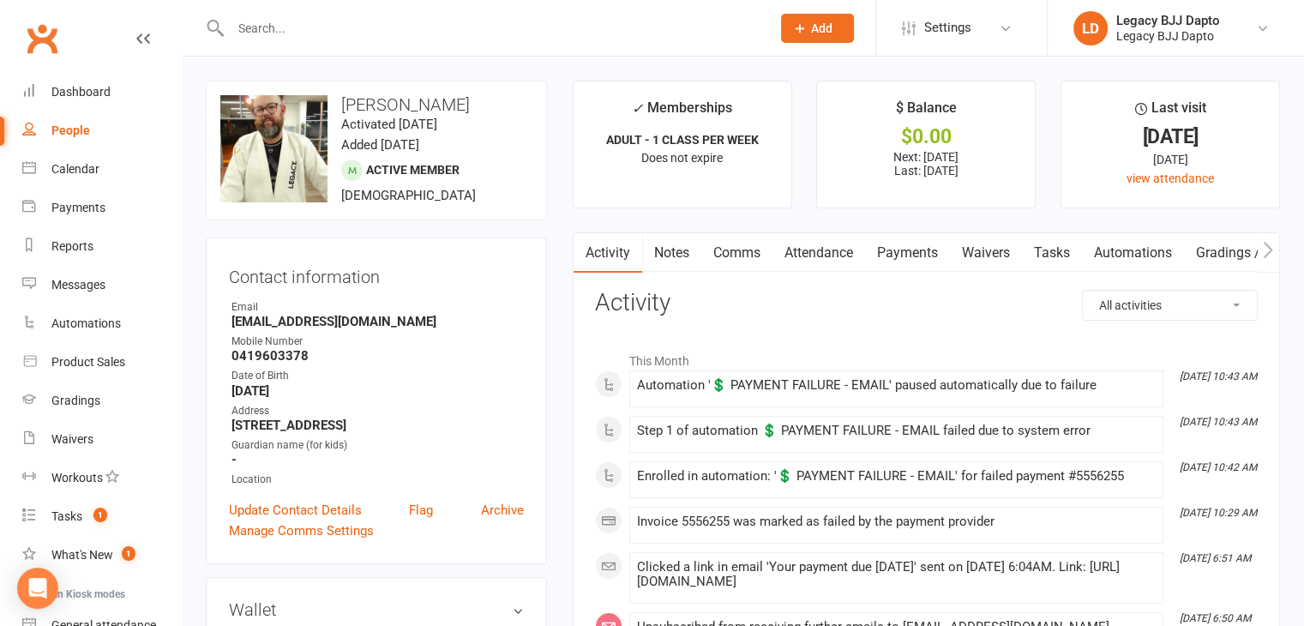
click at [909, 253] on link "Payments" at bounding box center [907, 252] width 85 height 39
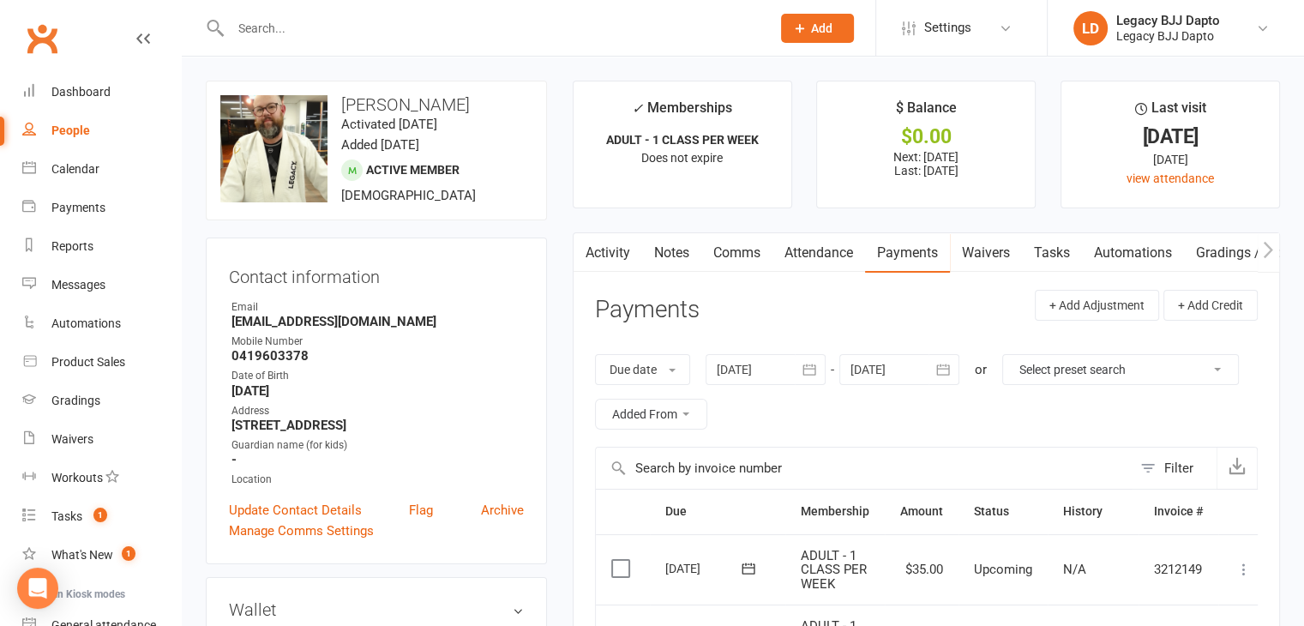
click at [65, 123] on div "People" at bounding box center [70, 130] width 39 height 14
select select "100"
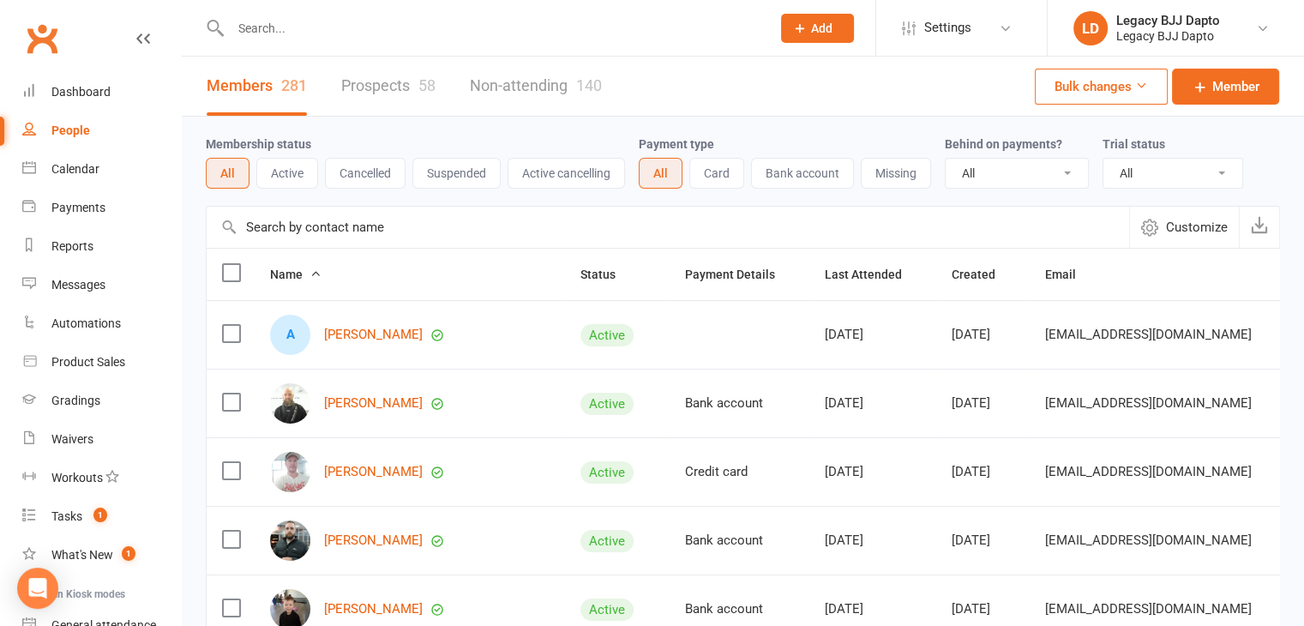
click at [62, 131] on div "People" at bounding box center [70, 130] width 39 height 14
click at [352, 32] on input "text" at bounding box center [491, 28] width 533 height 24
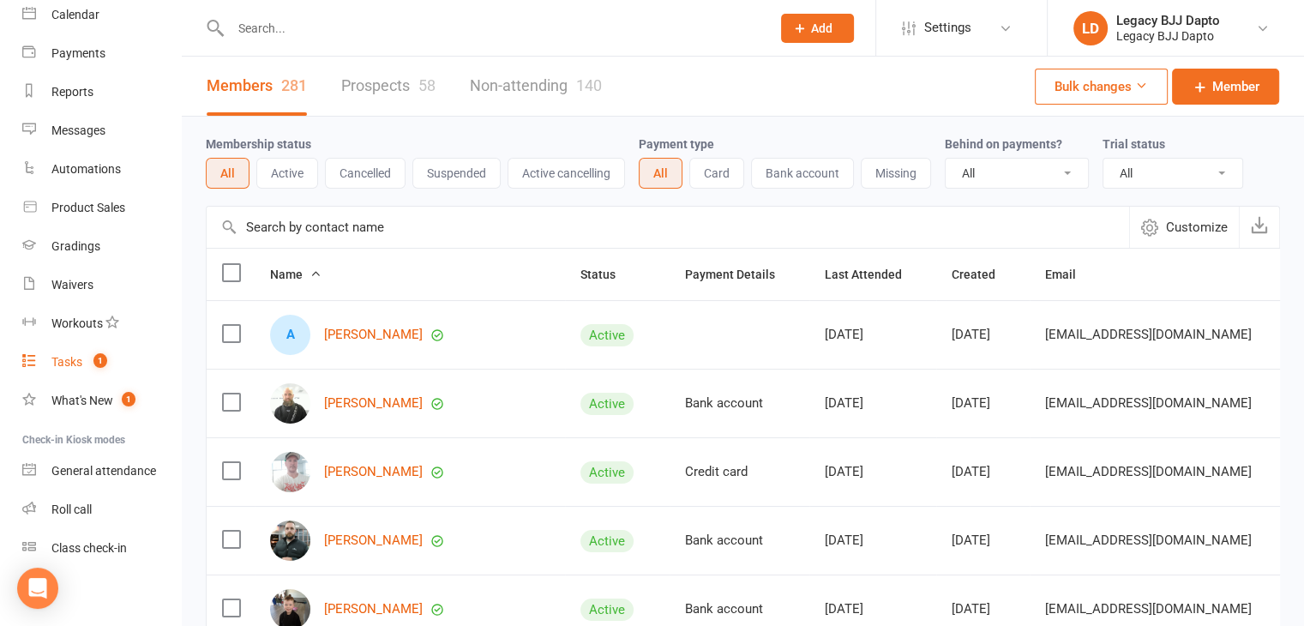
scroll to position [160, 0]
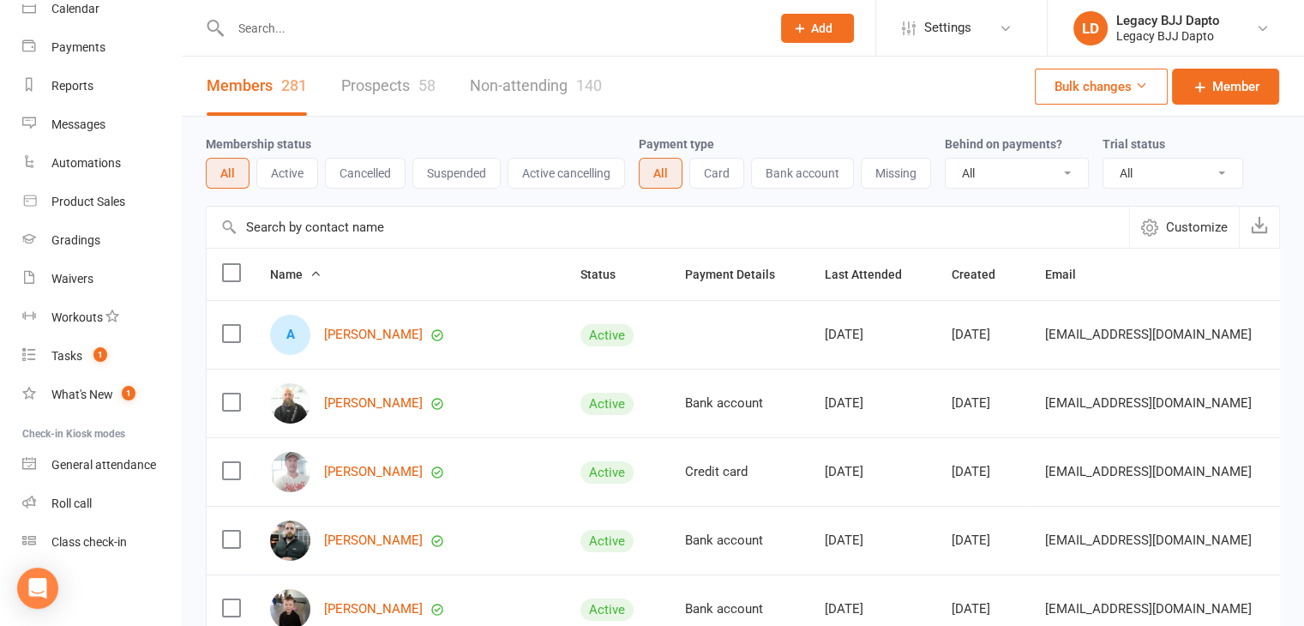
click at [365, 17] on input "text" at bounding box center [491, 28] width 533 height 24
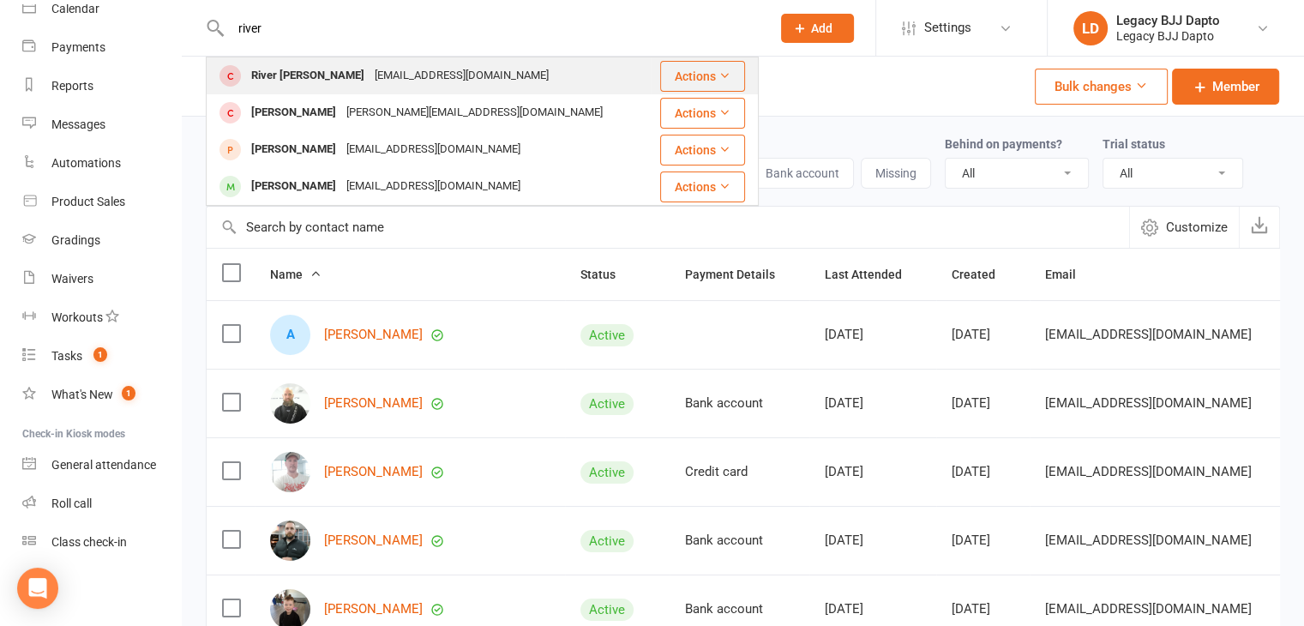
type input "river"
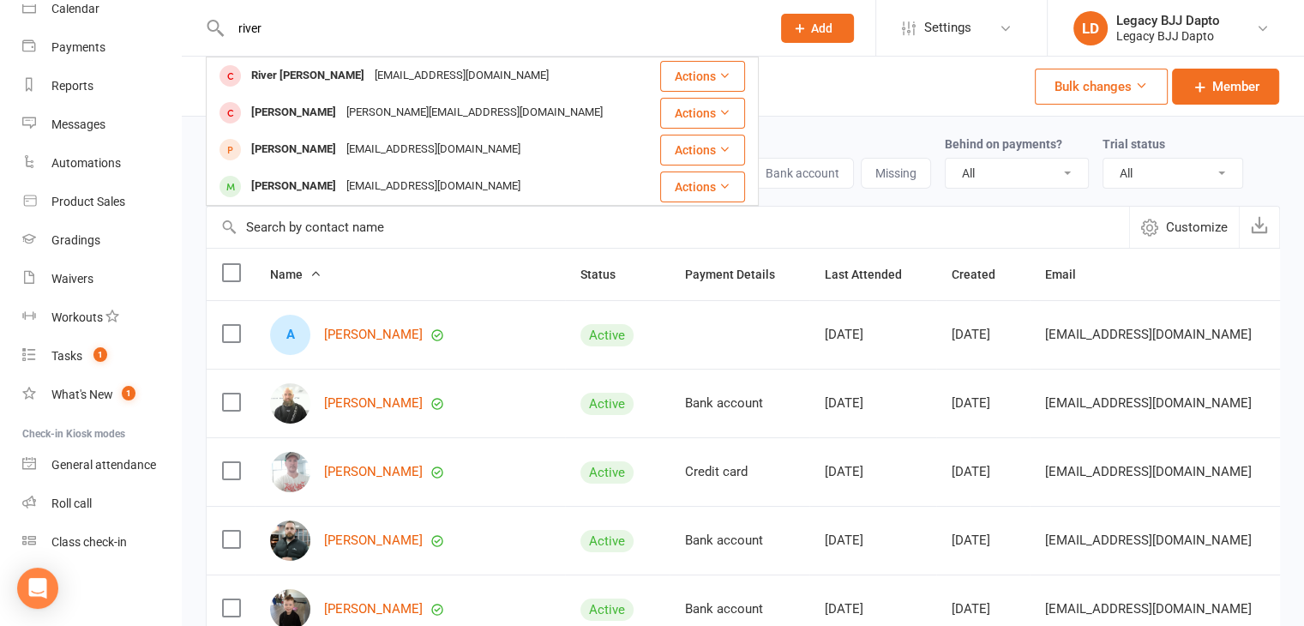
drag, startPoint x: 301, startPoint y: 57, endPoint x: 298, endPoint y: 82, distance: 25.0
click at [299, 61] on td "River [PERSON_NAME] [EMAIL_ADDRESS][DOMAIN_NAME]" at bounding box center [429, 75] width 444 height 37
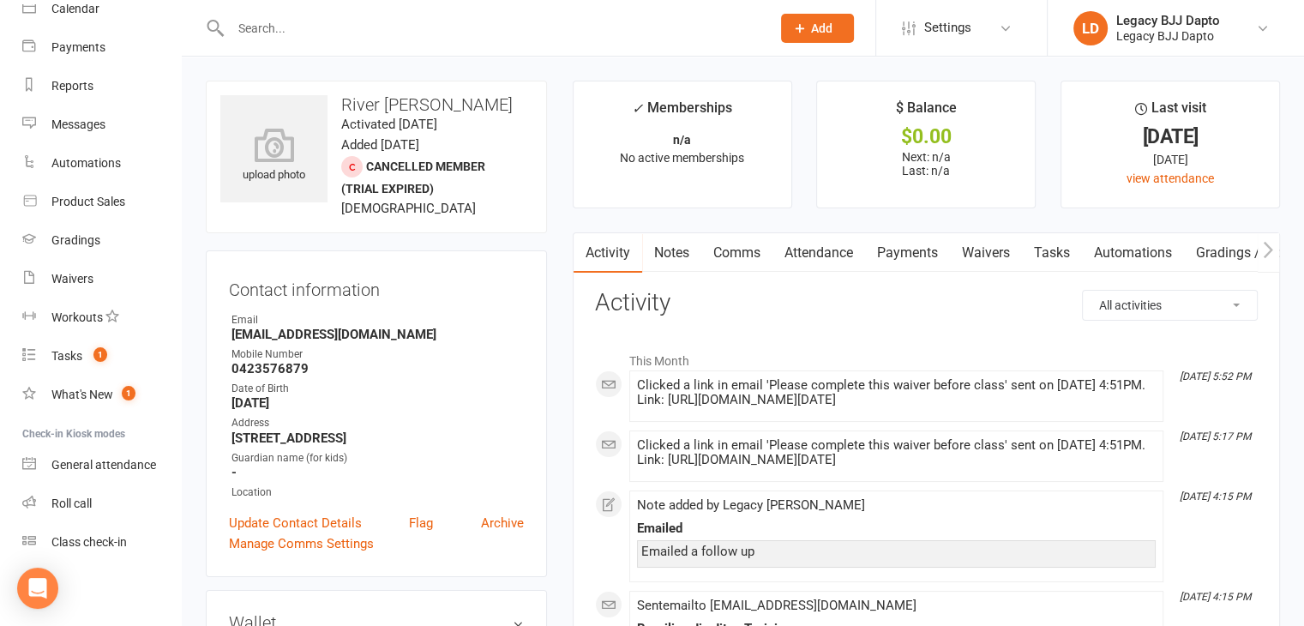
click at [909, 251] on link "Payments" at bounding box center [907, 252] width 85 height 39
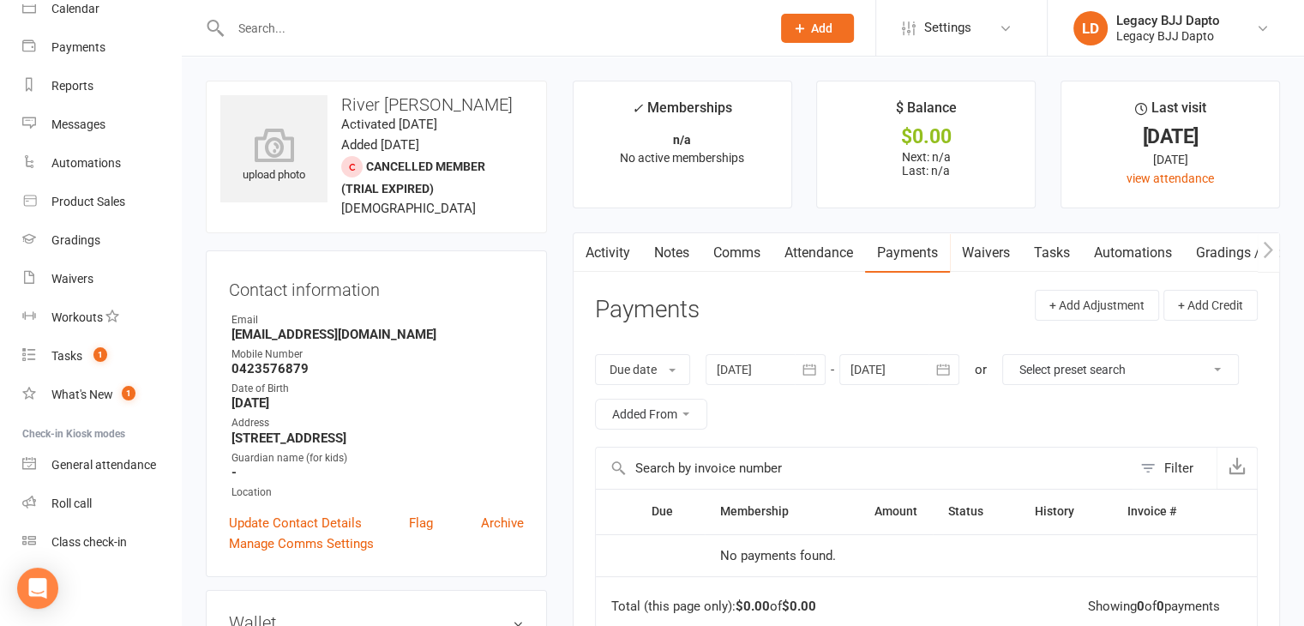
click at [970, 255] on link "Waivers" at bounding box center [986, 252] width 72 height 39
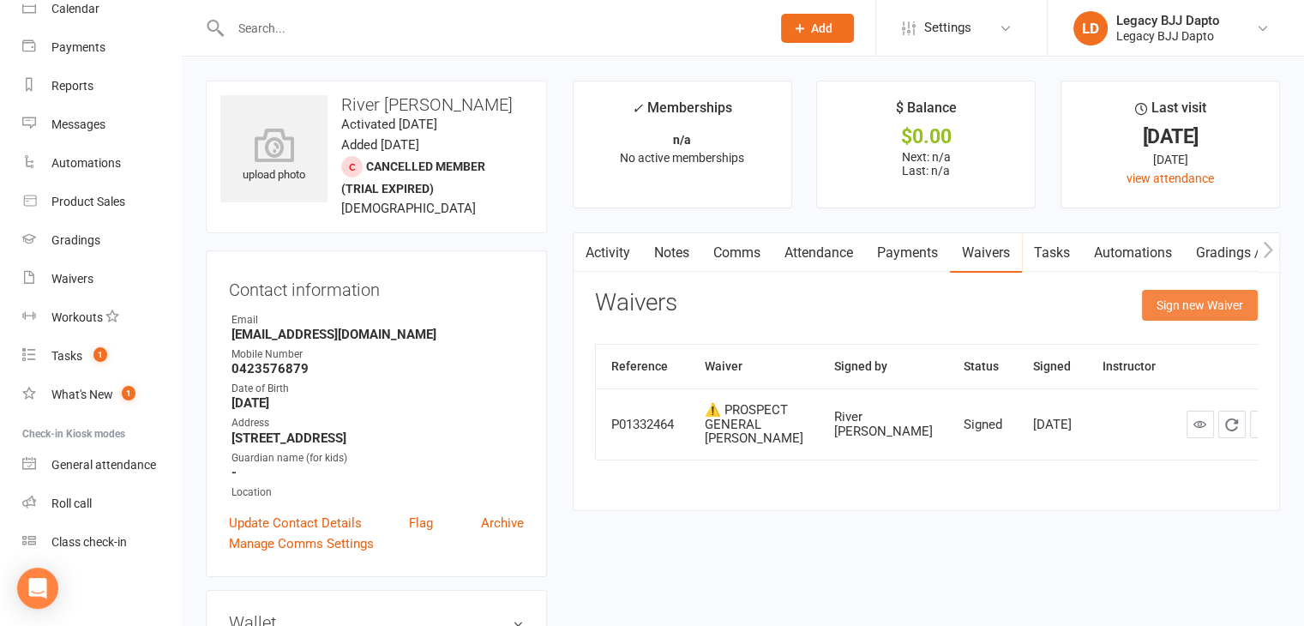
click at [1151, 303] on button "Sign new Waiver" at bounding box center [1200, 305] width 116 height 31
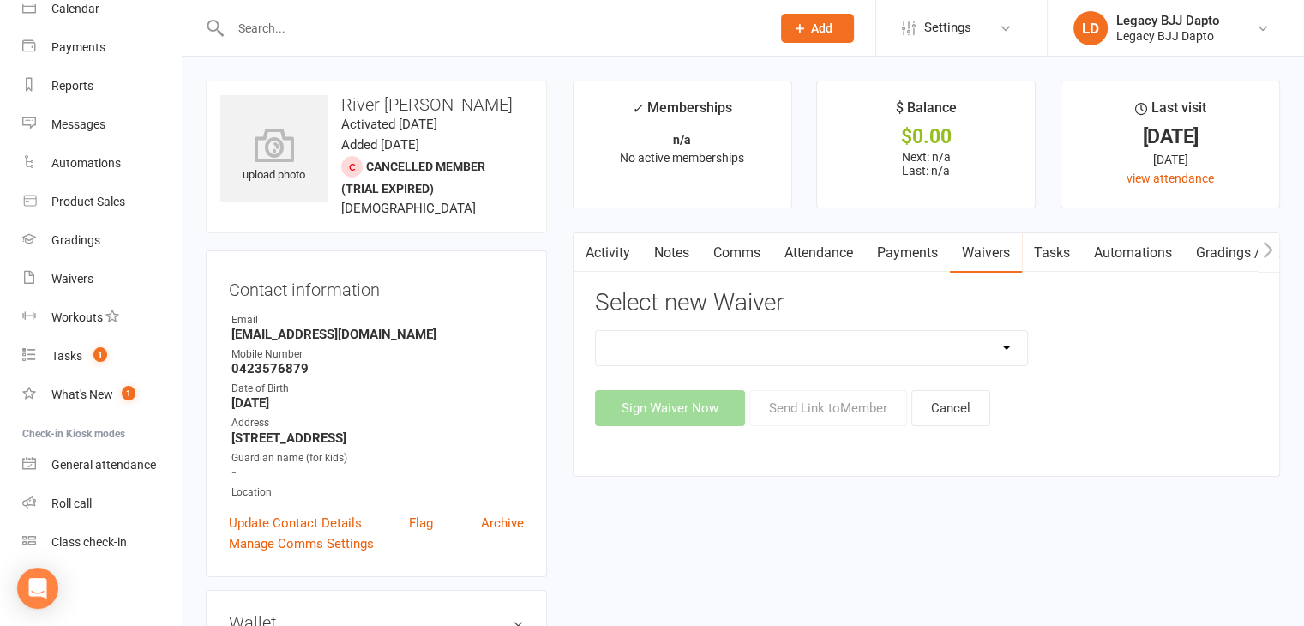
click at [841, 337] on select "❌ CANCELLATION FORM 🆓 FREE TRIAL WEEK 🛡️ LEGACY EXPERIENCE ✅ MEMBERSHIP SIGN UP…" at bounding box center [812, 348] width 432 height 34
select select "12177"
click at [596, 331] on select "❌ CANCELLATION FORM 🆓 FREE TRIAL WEEK 🛡️ LEGACY EXPERIENCE ✅ MEMBERSHIP SIGN UP…" at bounding box center [812, 348] width 432 height 34
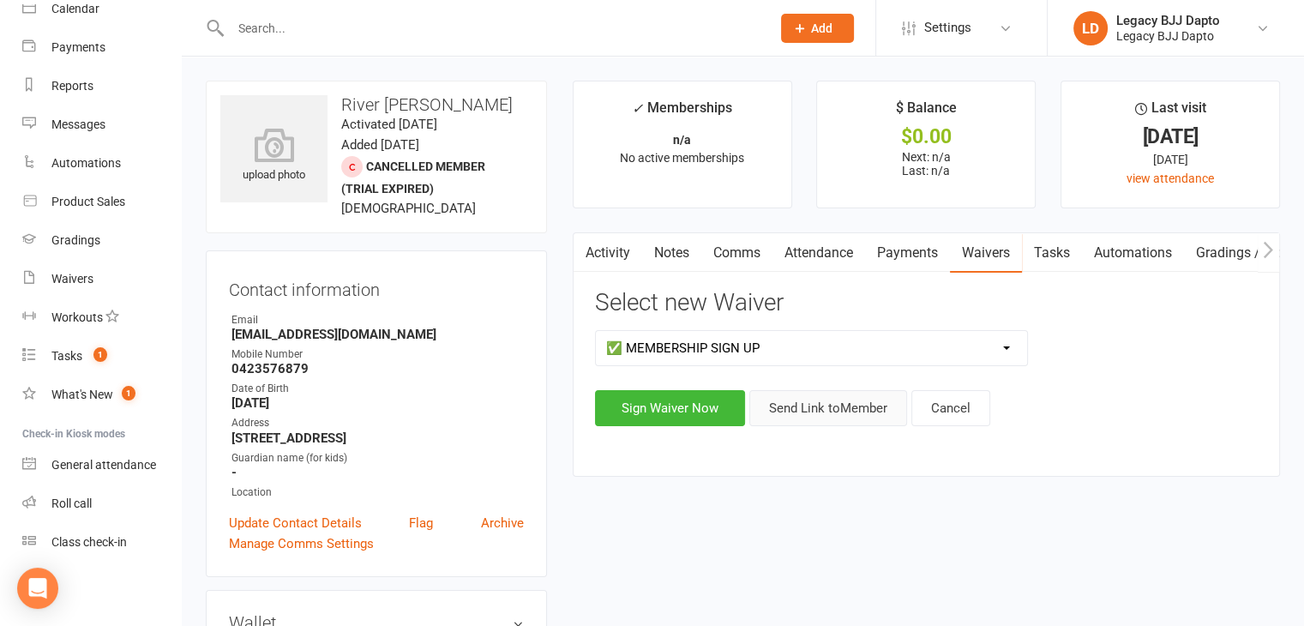
click at [787, 414] on button "Send Link to Member" at bounding box center [828, 408] width 158 height 36
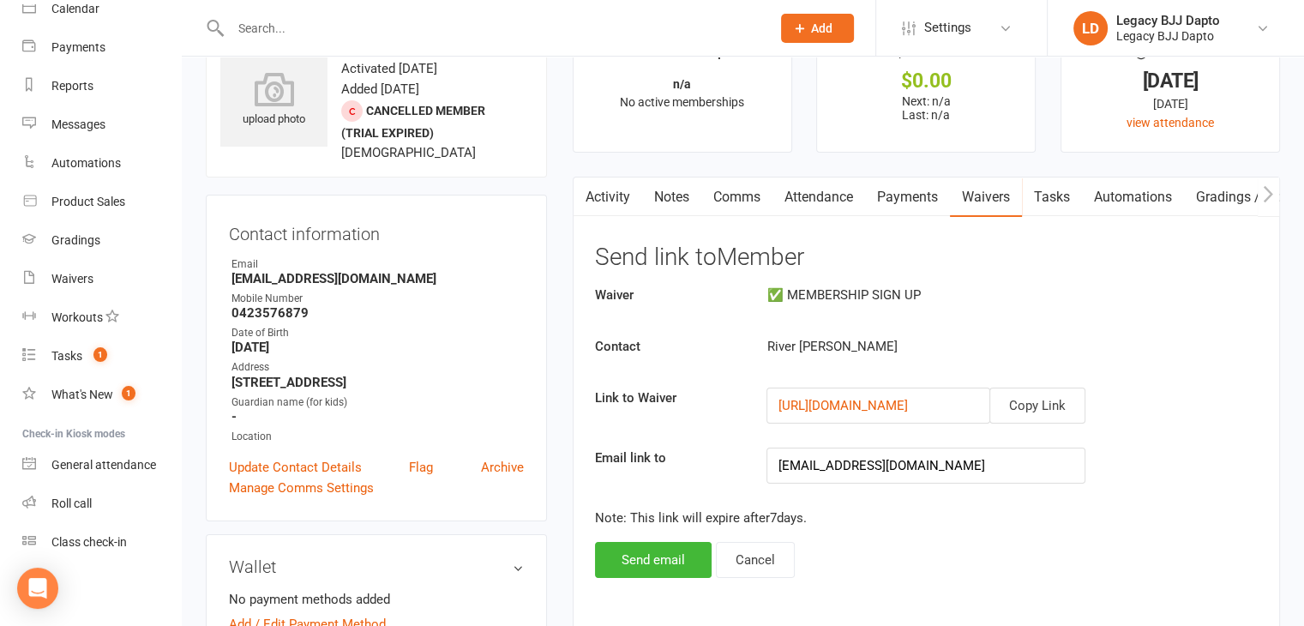
scroll to position [86, 0]
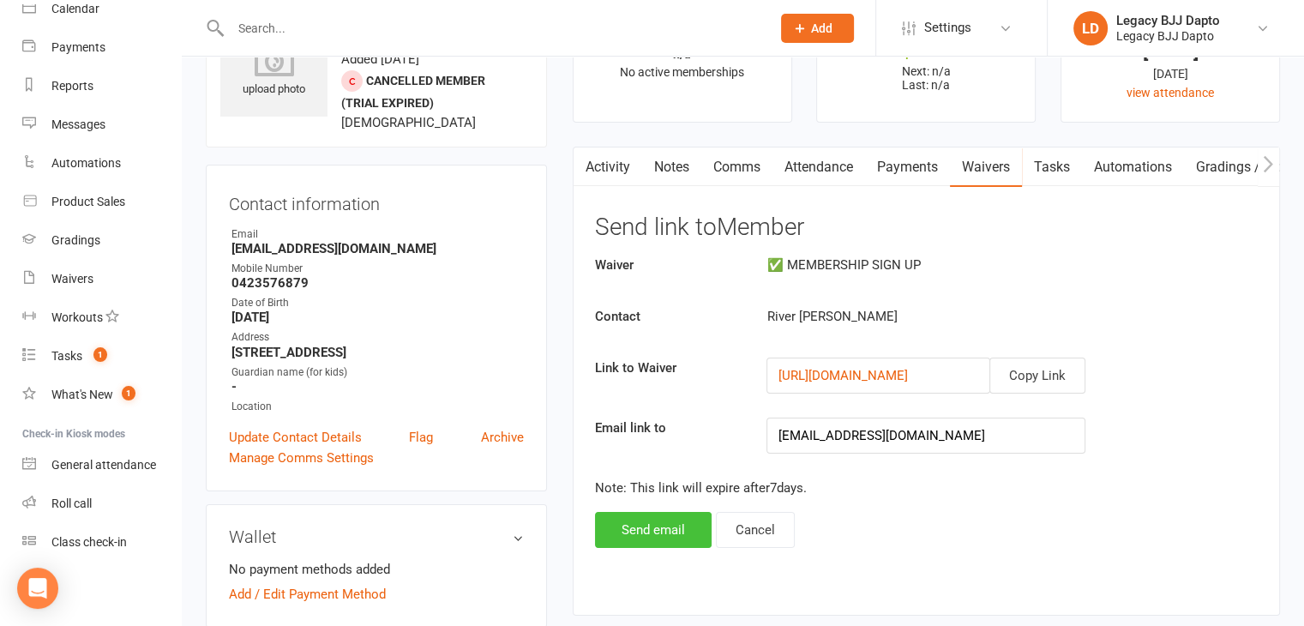
click at [640, 520] on button "Send email" at bounding box center [653, 530] width 117 height 36
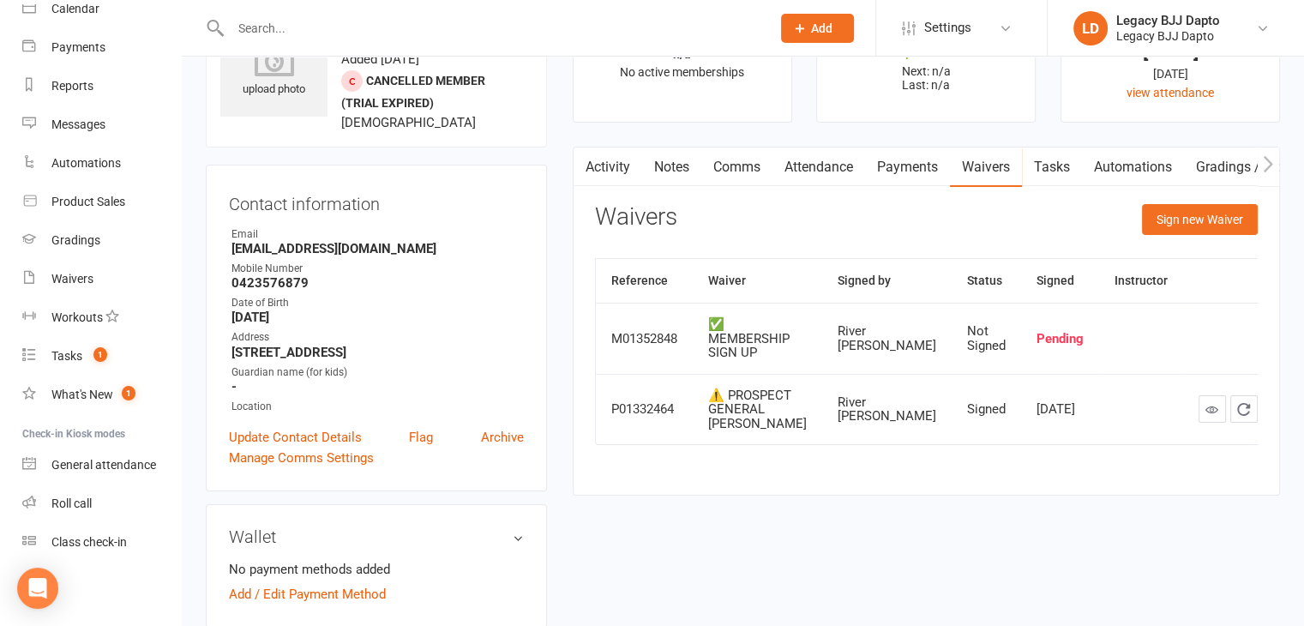
click at [715, 166] on link "Comms" at bounding box center [736, 166] width 71 height 39
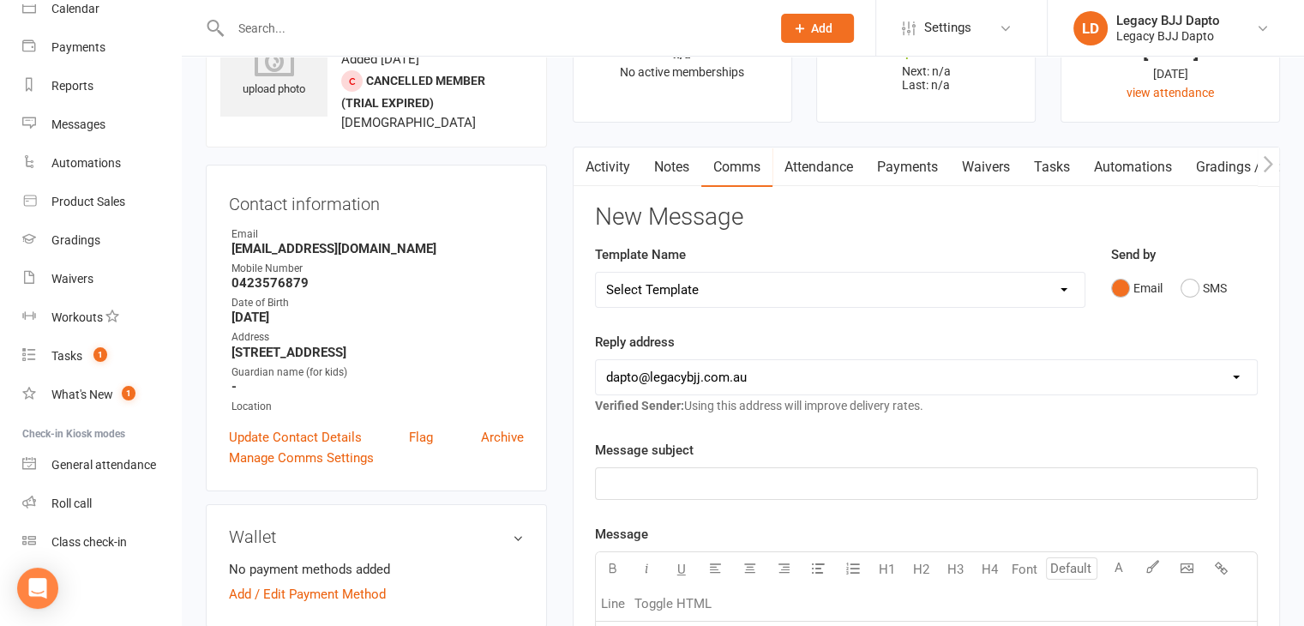
click at [445, 30] on input "text" at bounding box center [491, 28] width 533 height 24
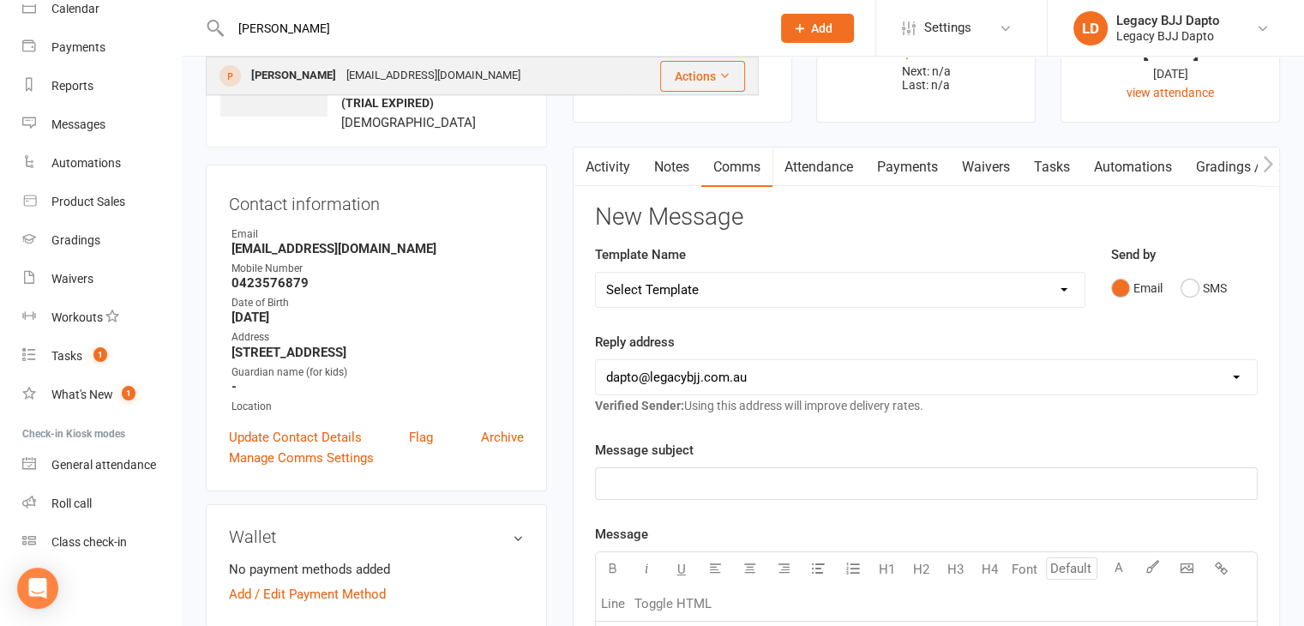
type input "[PERSON_NAME]"
click at [264, 83] on div "[PERSON_NAME]" at bounding box center [293, 75] width 95 height 25
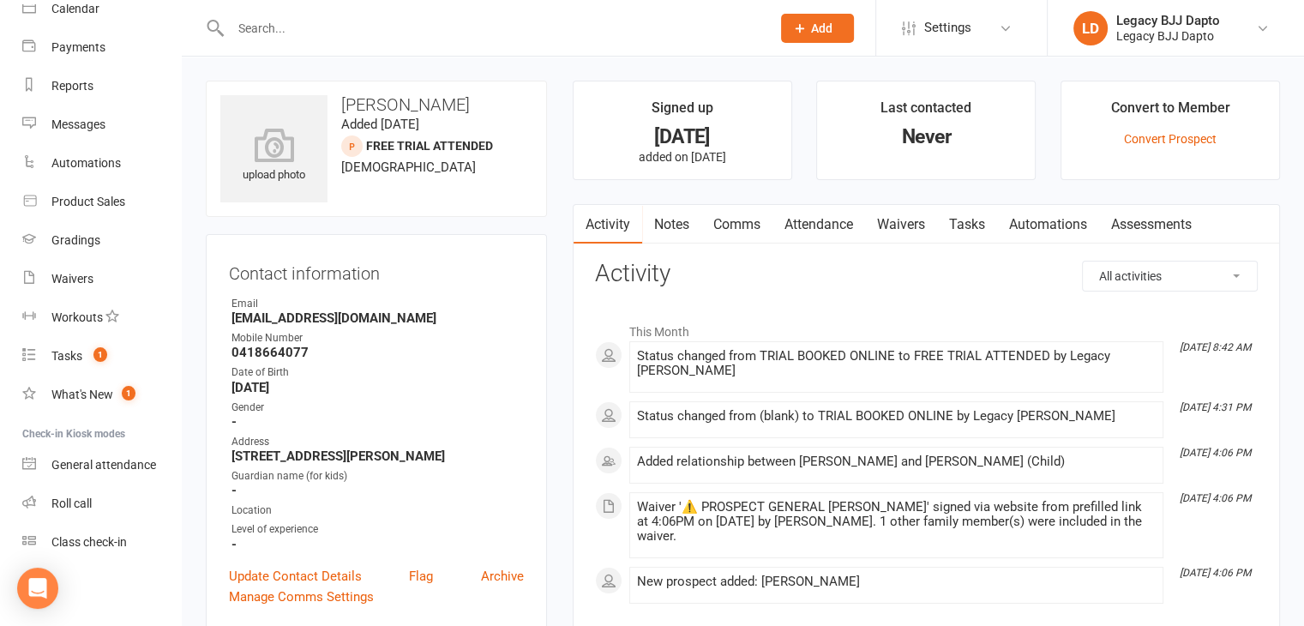
click at [898, 220] on link "Waivers" at bounding box center [901, 224] width 72 height 39
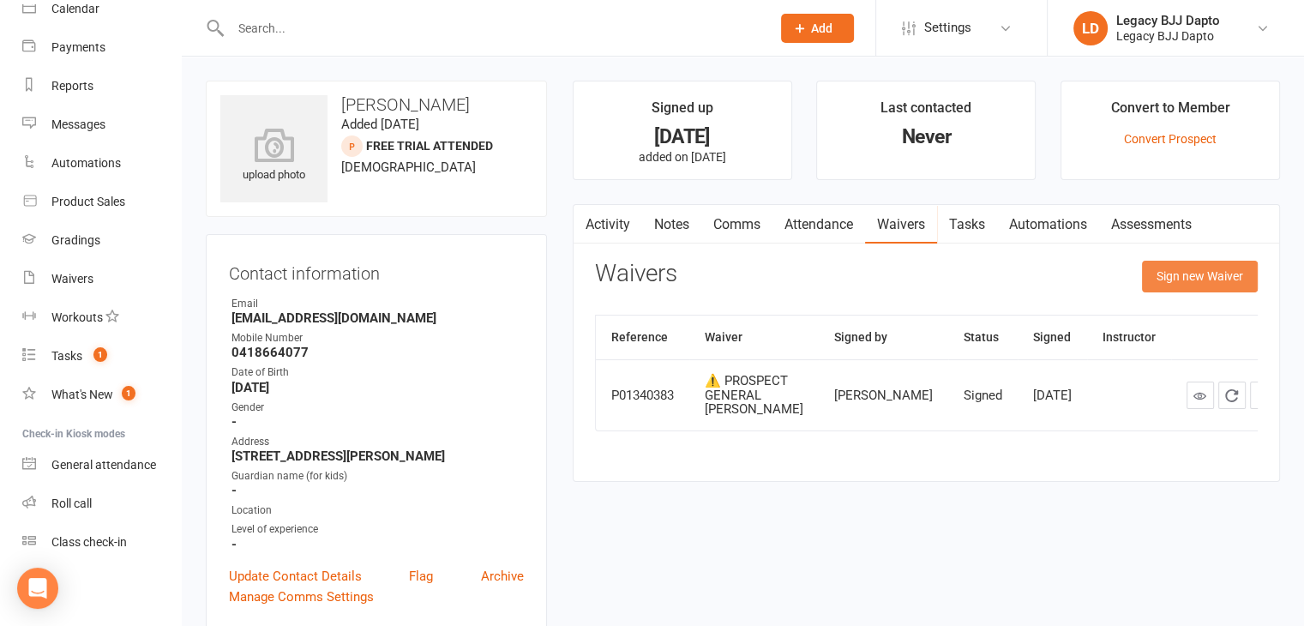
click at [1212, 279] on button "Sign new Waiver" at bounding box center [1200, 276] width 116 height 31
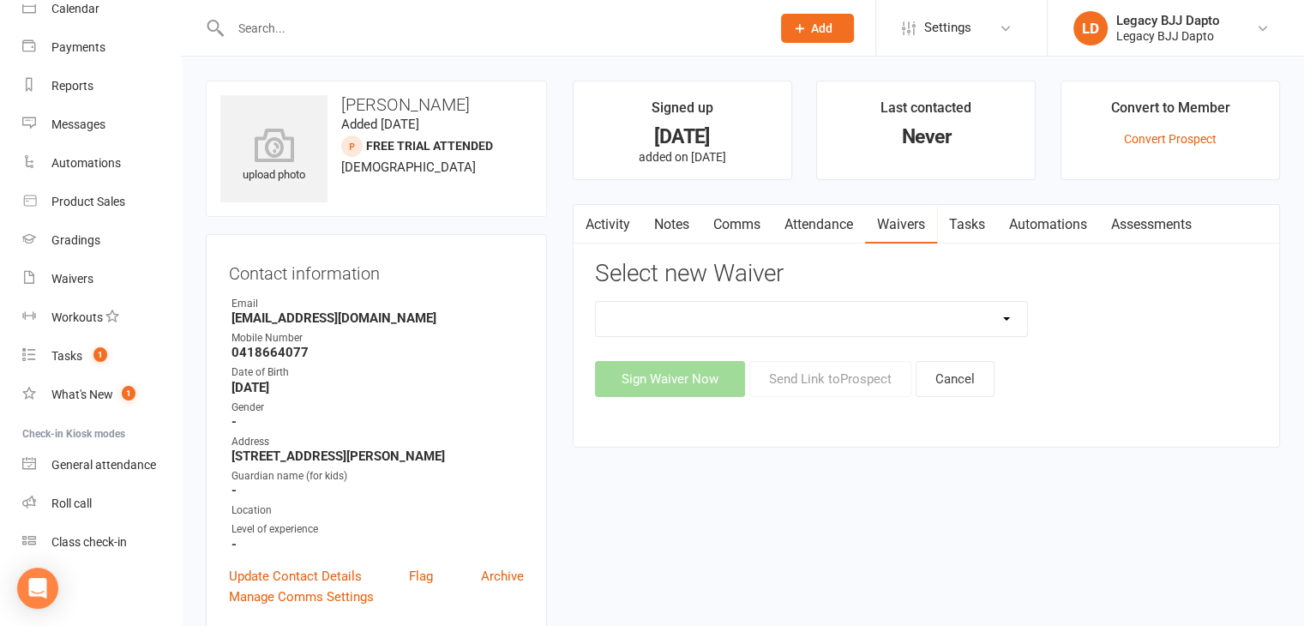
click at [955, 315] on select "❌ CANCELLATION FORM 🆓 FREE TRIAL WEEK 🛡️ LEGACY EXPERIENCE ✅ MEMBERSHIP SIGN UP…" at bounding box center [812, 319] width 432 height 34
select select "12175"
click at [596, 302] on select "❌ CANCELLATION FORM 🆓 FREE TRIAL WEEK 🛡️ LEGACY EXPERIENCE ✅ MEMBERSHIP SIGN UP…" at bounding box center [812, 319] width 432 height 34
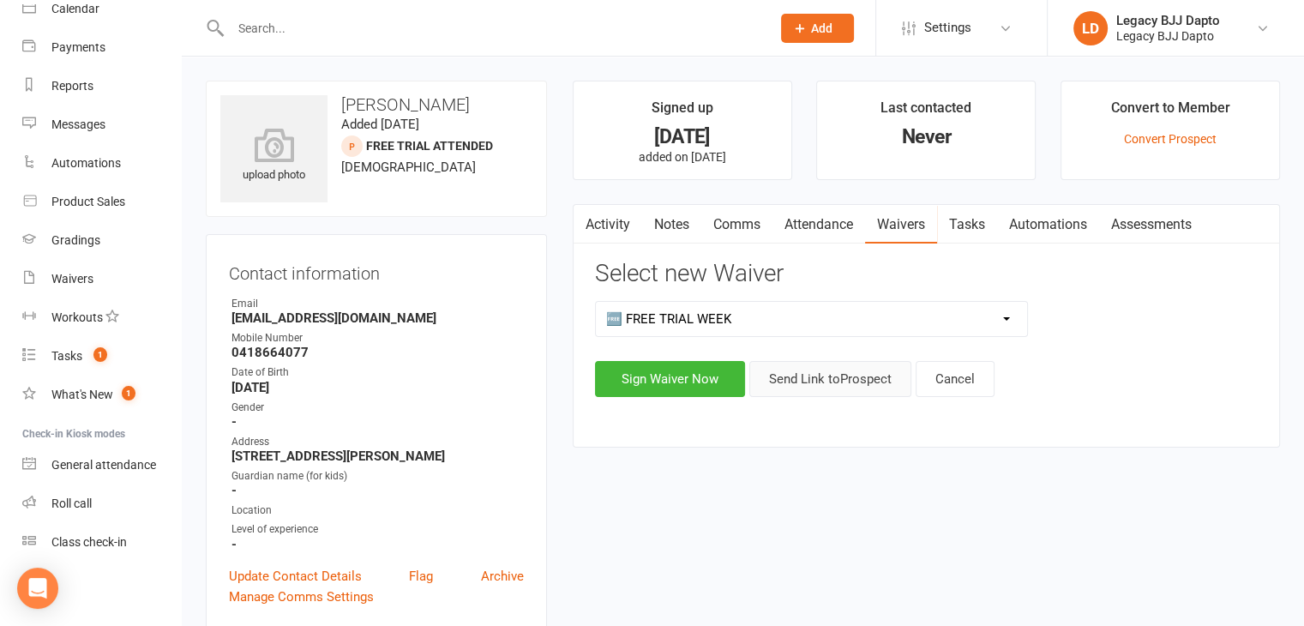
click at [814, 382] on button "Send Link to [GEOGRAPHIC_DATA]" at bounding box center [830, 379] width 162 height 36
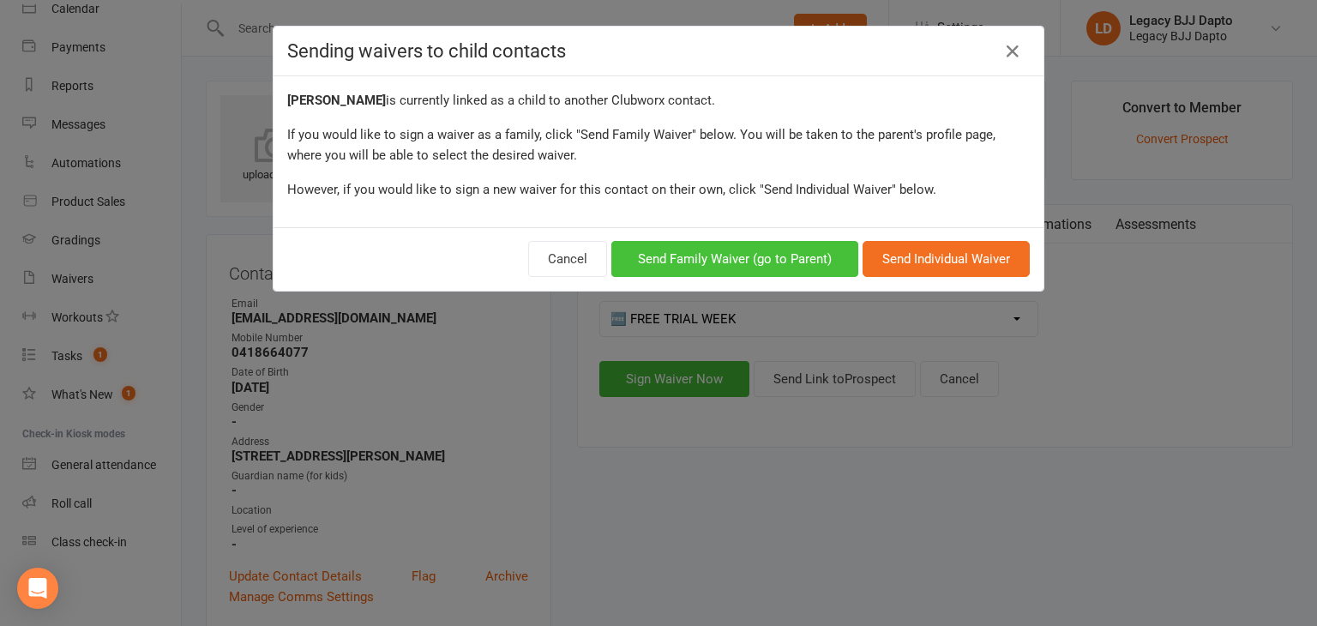
click at [732, 257] on button "Send Family Waiver (go to Parent)" at bounding box center [734, 259] width 247 height 36
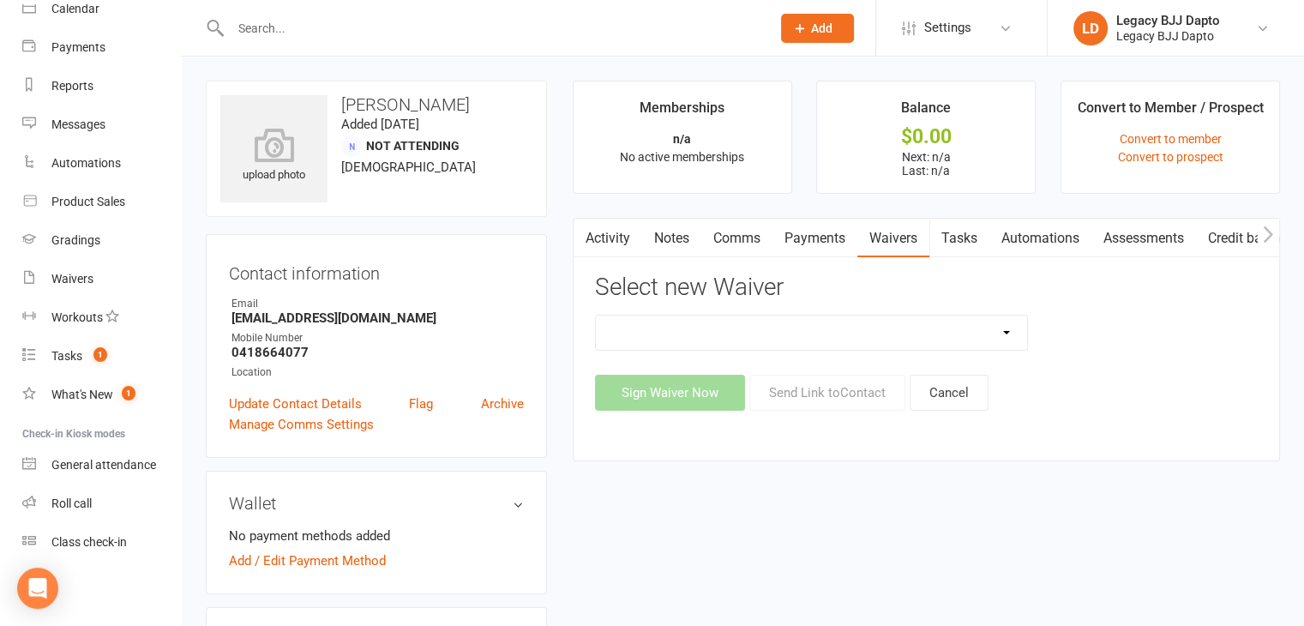
click at [436, 27] on input "text" at bounding box center [491, 28] width 533 height 24
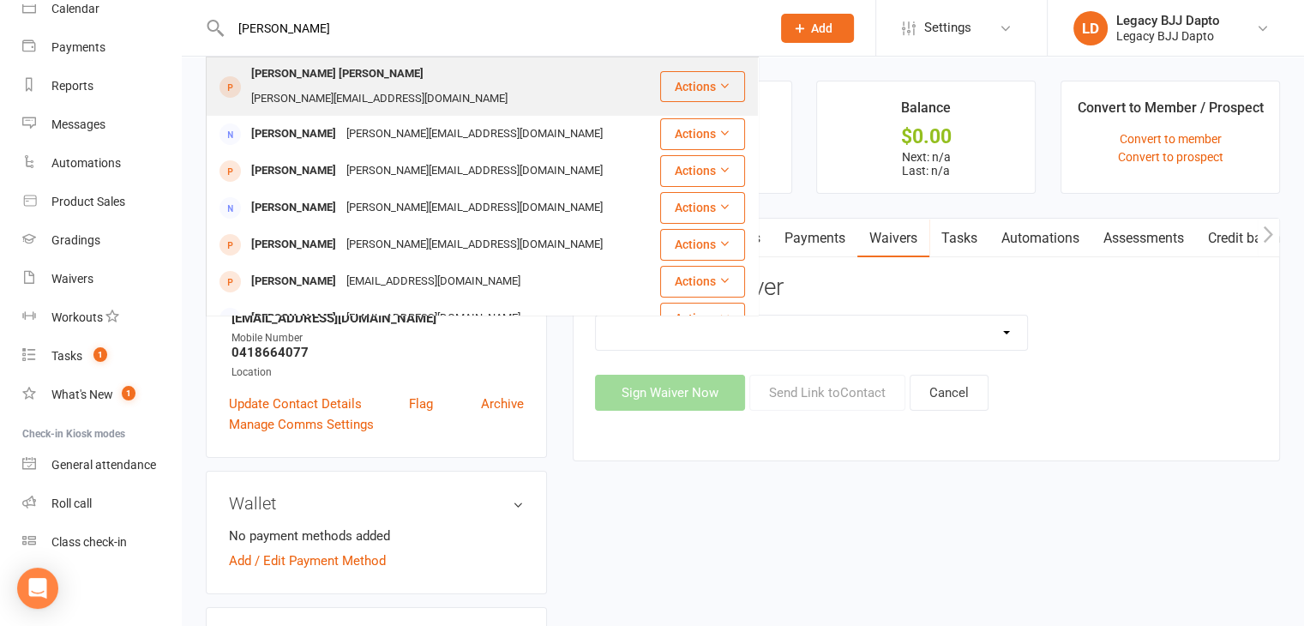
type input "[PERSON_NAME]"
click at [332, 77] on div "[PERSON_NAME] [PERSON_NAME]" at bounding box center [337, 74] width 183 height 25
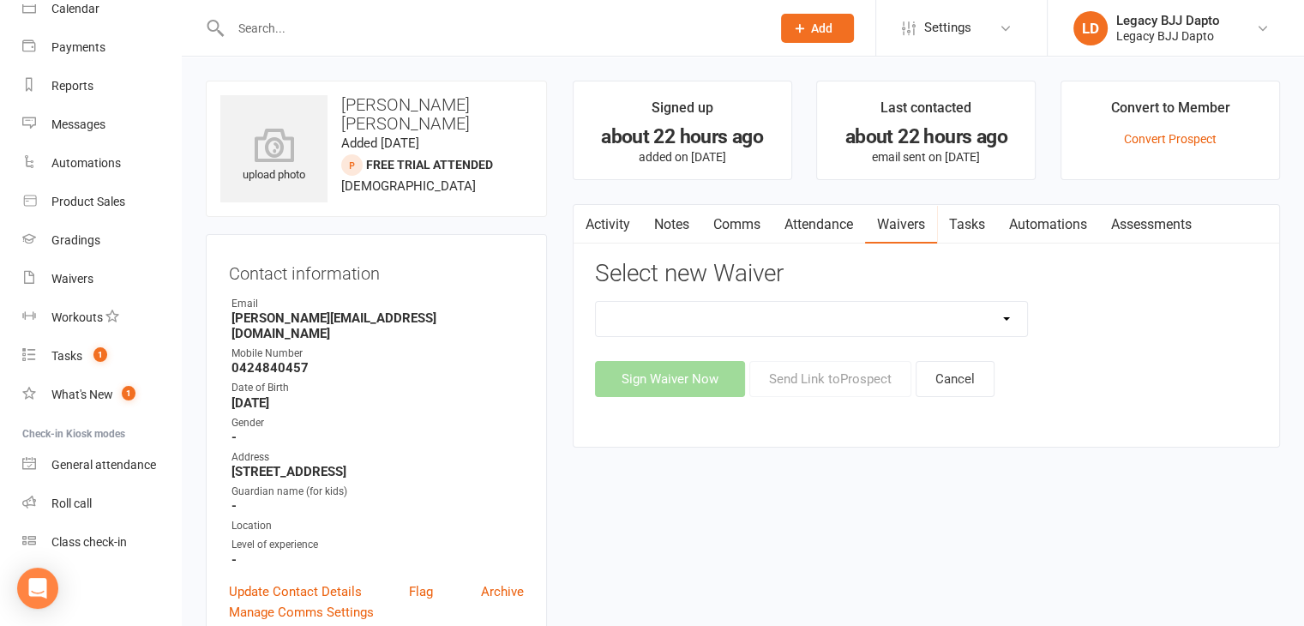
click at [691, 218] on link "Notes" at bounding box center [671, 224] width 59 height 39
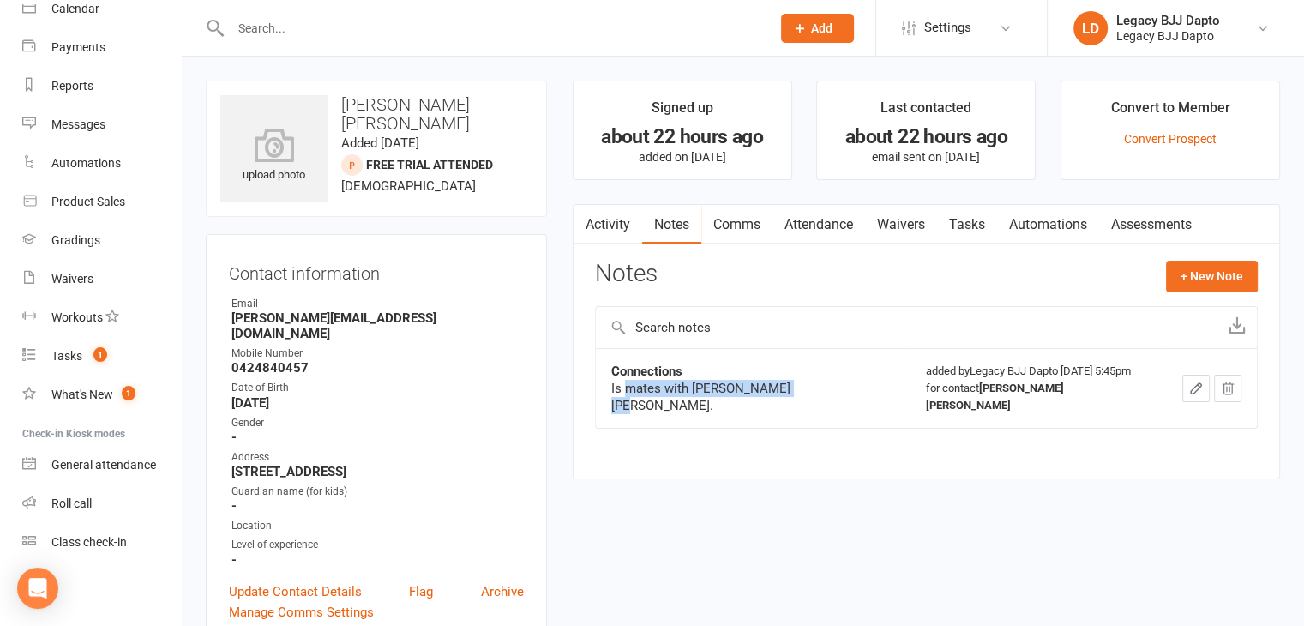
drag, startPoint x: 624, startPoint y: 384, endPoint x: 788, endPoint y: 386, distance: 163.8
click at [788, 386] on div "Is mates with [PERSON_NAME] [PERSON_NAME]." at bounding box center [753, 397] width 285 height 34
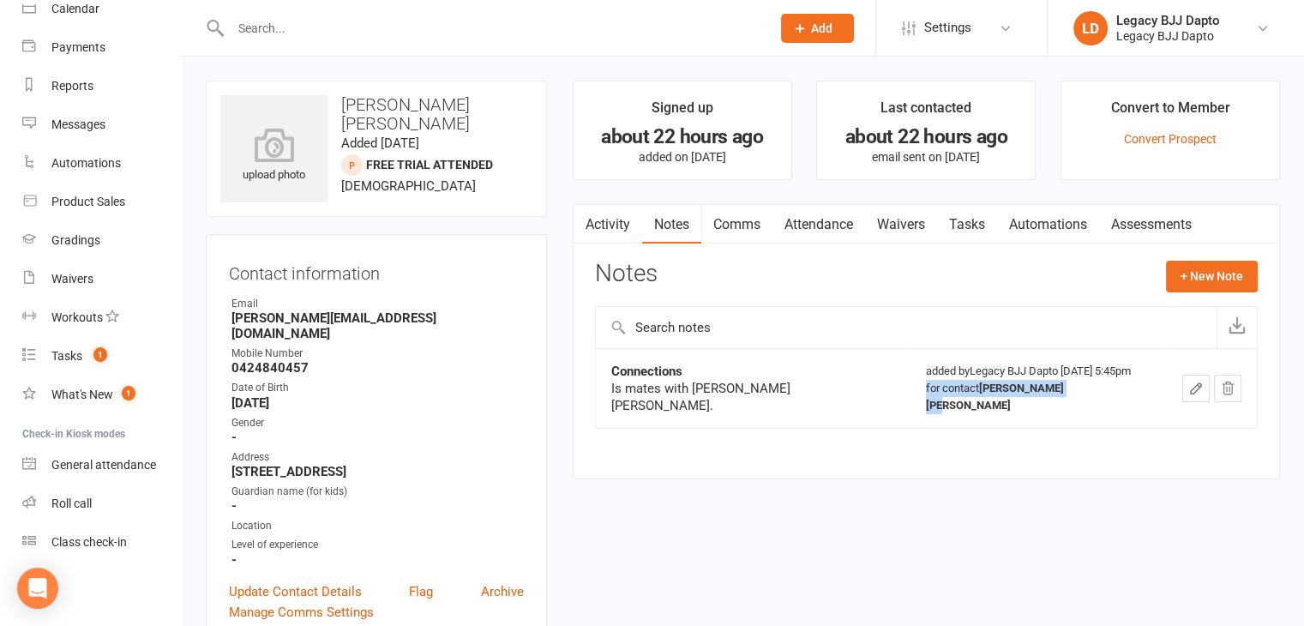
drag, startPoint x: 844, startPoint y: 382, endPoint x: 1002, endPoint y: 391, distance: 158.0
click at [1002, 391] on div "for contact [PERSON_NAME] [PERSON_NAME]" at bounding box center [1038, 397] width 225 height 34
drag, startPoint x: 427, startPoint y: 161, endPoint x: 454, endPoint y: 193, distance: 41.9
click at [454, 193] on div "upload photo [PERSON_NAME] [PERSON_NAME] Added [DATE] FREE TRIAL ATTENDED prosp…" at bounding box center [376, 149] width 341 height 136
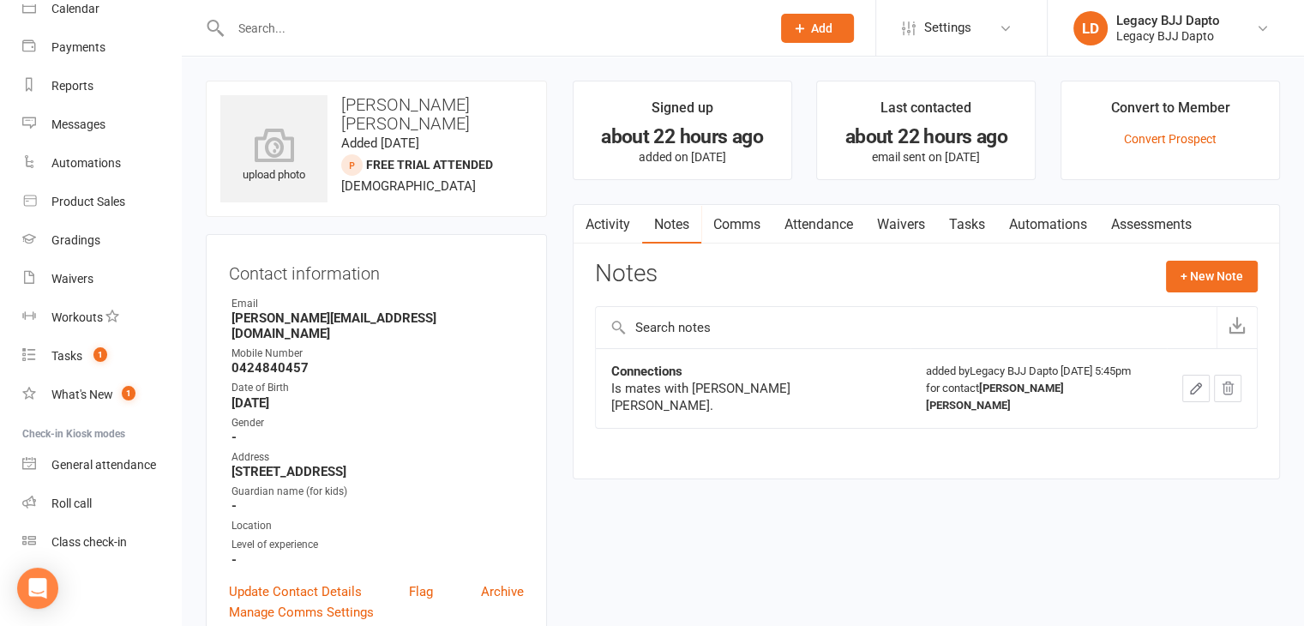
click at [454, 193] on div "upload photo [PERSON_NAME] [PERSON_NAME] Added [DATE] FREE TRIAL ATTENDED prosp…" at bounding box center [376, 149] width 341 height 136
click at [904, 224] on link "Waivers" at bounding box center [901, 224] width 72 height 39
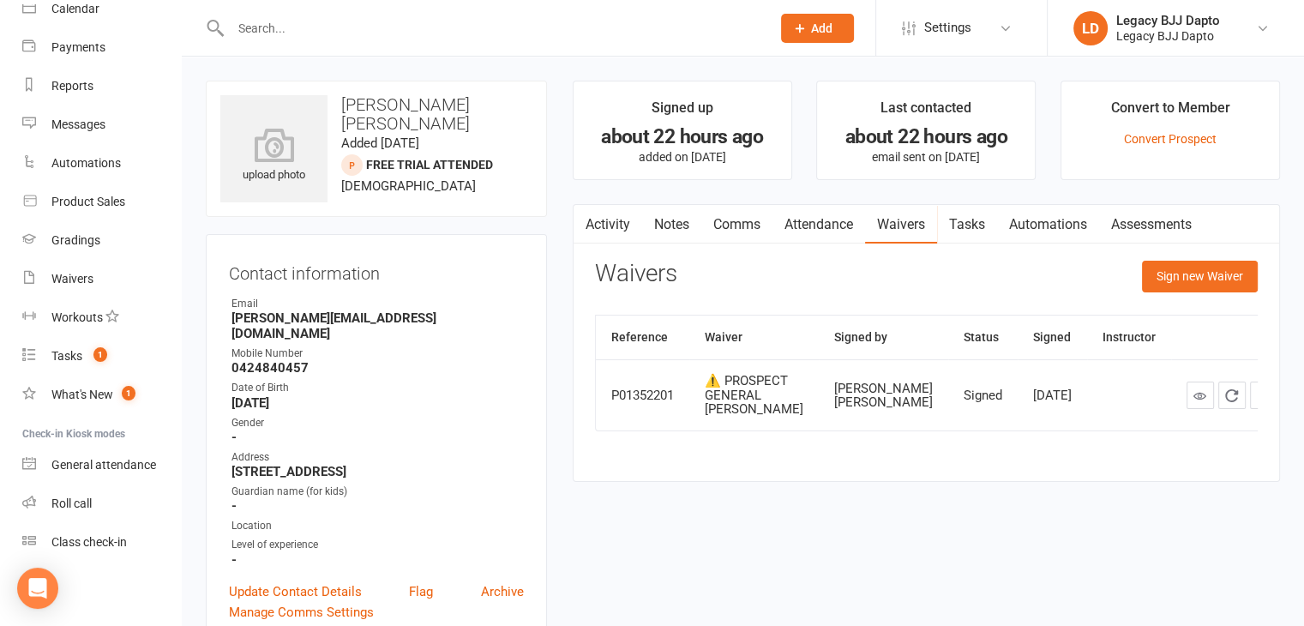
drag, startPoint x: 1046, startPoint y: 402, endPoint x: 607, endPoint y: 383, distance: 439.4
click at [607, 383] on tr "P01352201 ⚠️ PROSPECT GENERAL WAIVER [PERSON_NAME] [PERSON_NAME] Signed [DATE]" at bounding box center [944, 394] width 697 height 71
click at [879, 423] on td "[PERSON_NAME] [PERSON_NAME]" at bounding box center [883, 394] width 129 height 71
click at [1200, 276] on button "Sign new Waiver" at bounding box center [1200, 276] width 116 height 31
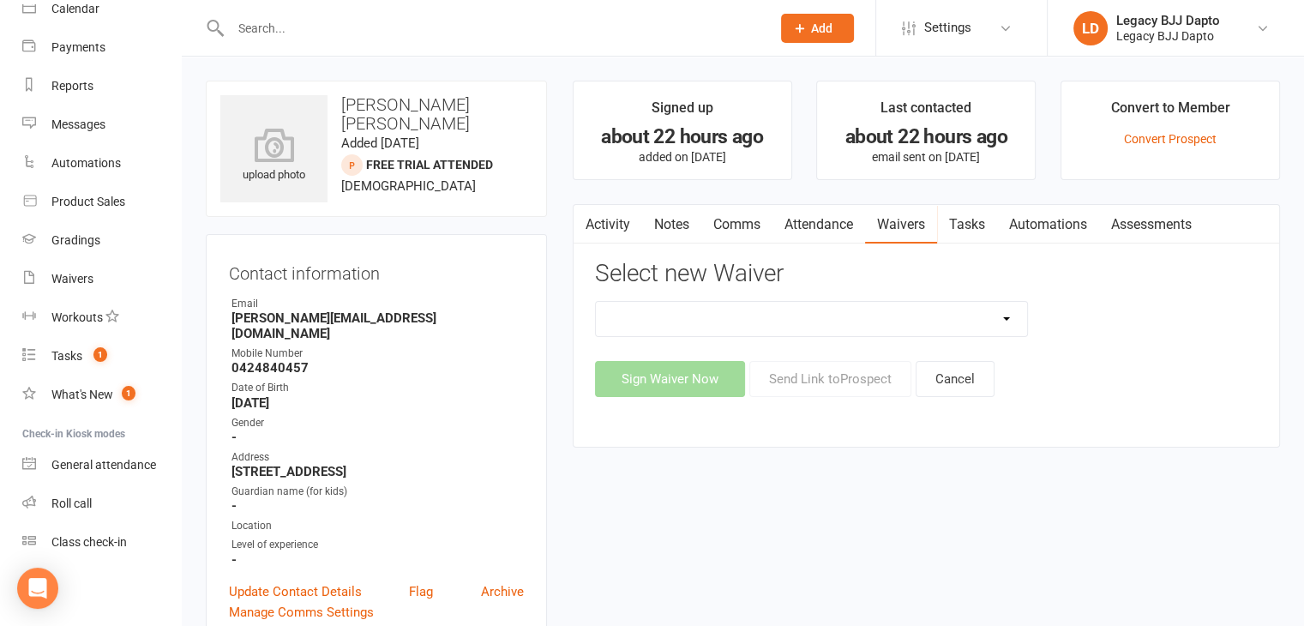
click at [857, 303] on select "❌ CANCELLATION FORM 🆓 FREE TRIAL WEEK 🛡️ LEGACY EXPERIENCE ✅ MEMBERSHIP SIGN UP…" at bounding box center [812, 319] width 432 height 34
select select "12177"
click at [596, 302] on select "❌ CANCELLATION FORM 🆓 FREE TRIAL WEEK 🛡️ LEGACY EXPERIENCE ✅ MEMBERSHIP SIGN UP…" at bounding box center [812, 319] width 432 height 34
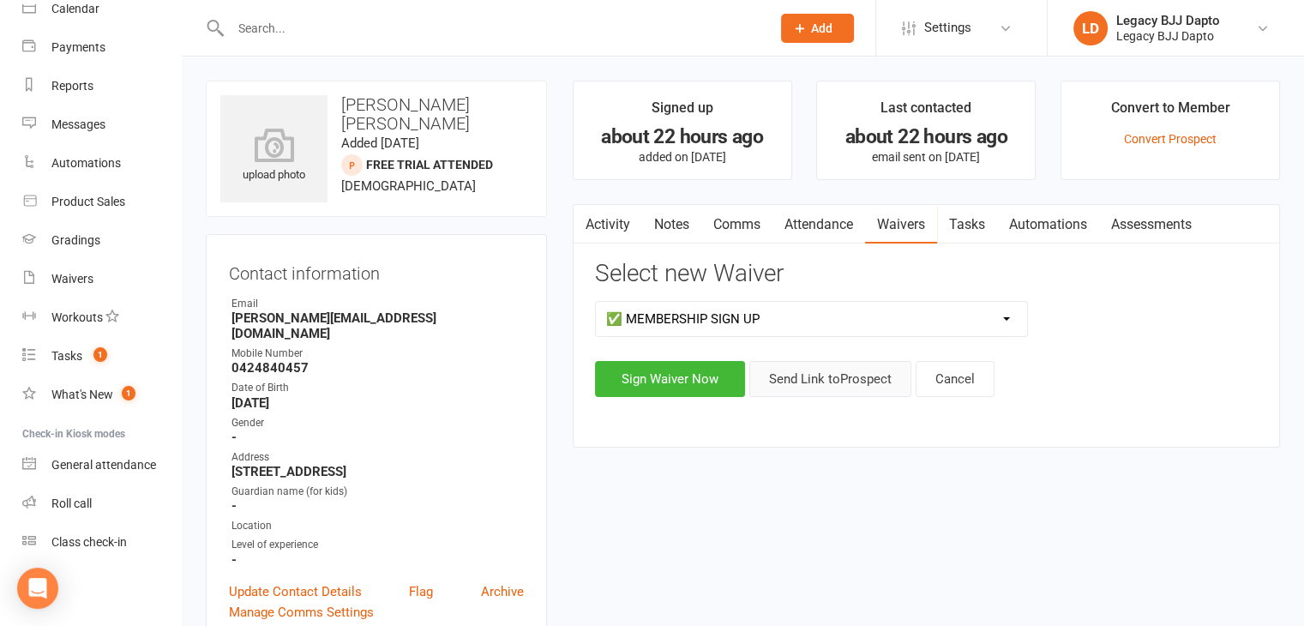
click at [815, 375] on button "Send Link to [GEOGRAPHIC_DATA]" at bounding box center [830, 379] width 162 height 36
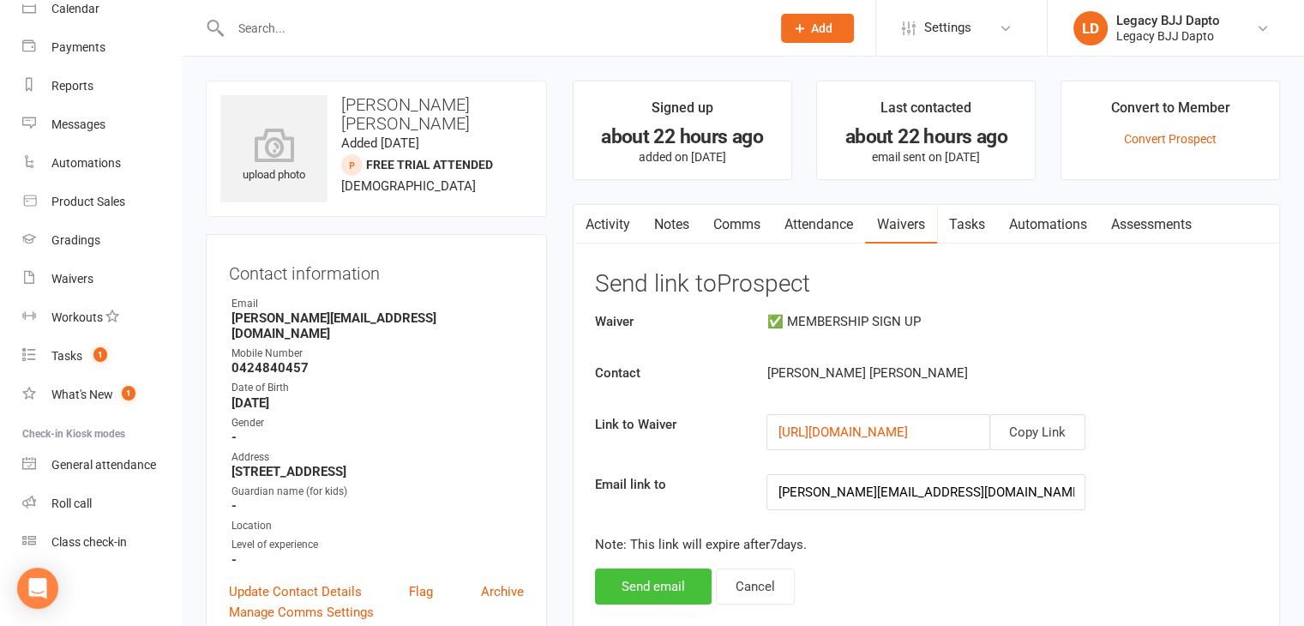
click at [672, 592] on button "Send email" at bounding box center [653, 586] width 117 height 36
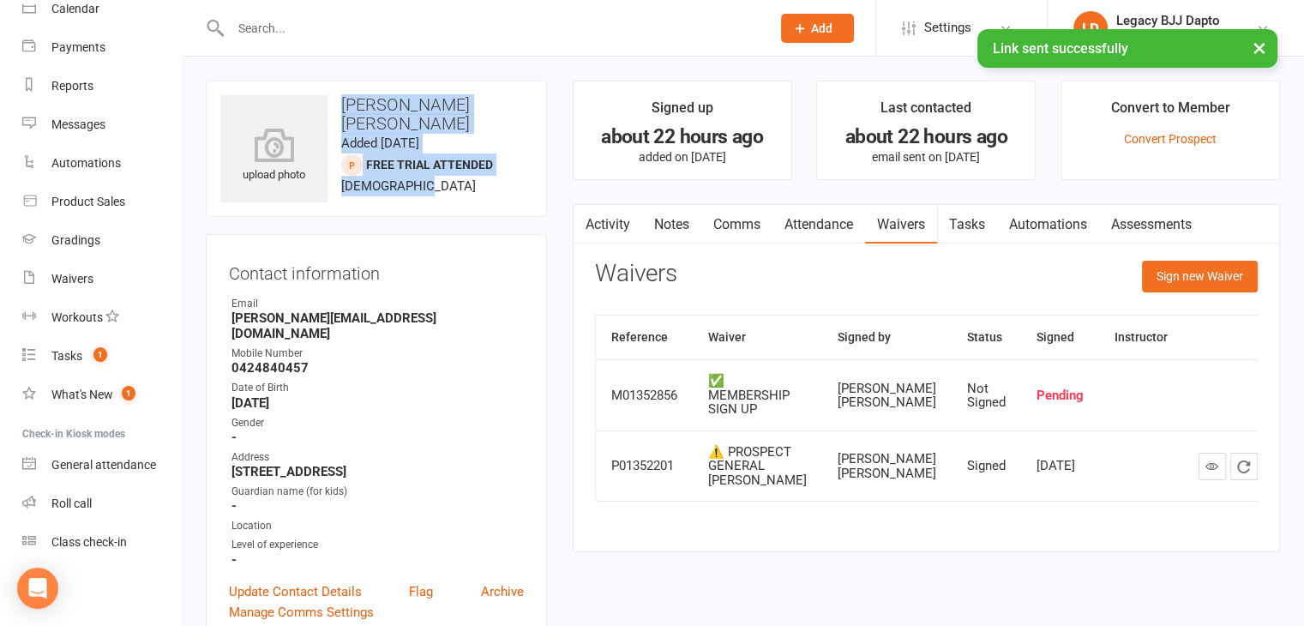
drag, startPoint x: 336, startPoint y: 99, endPoint x: 476, endPoint y: 179, distance: 160.9
click at [476, 179] on div "upload photo [PERSON_NAME] [PERSON_NAME] Added [DATE] FREE TRIAL ATTENDED prosp…" at bounding box center [376, 149] width 341 height 136
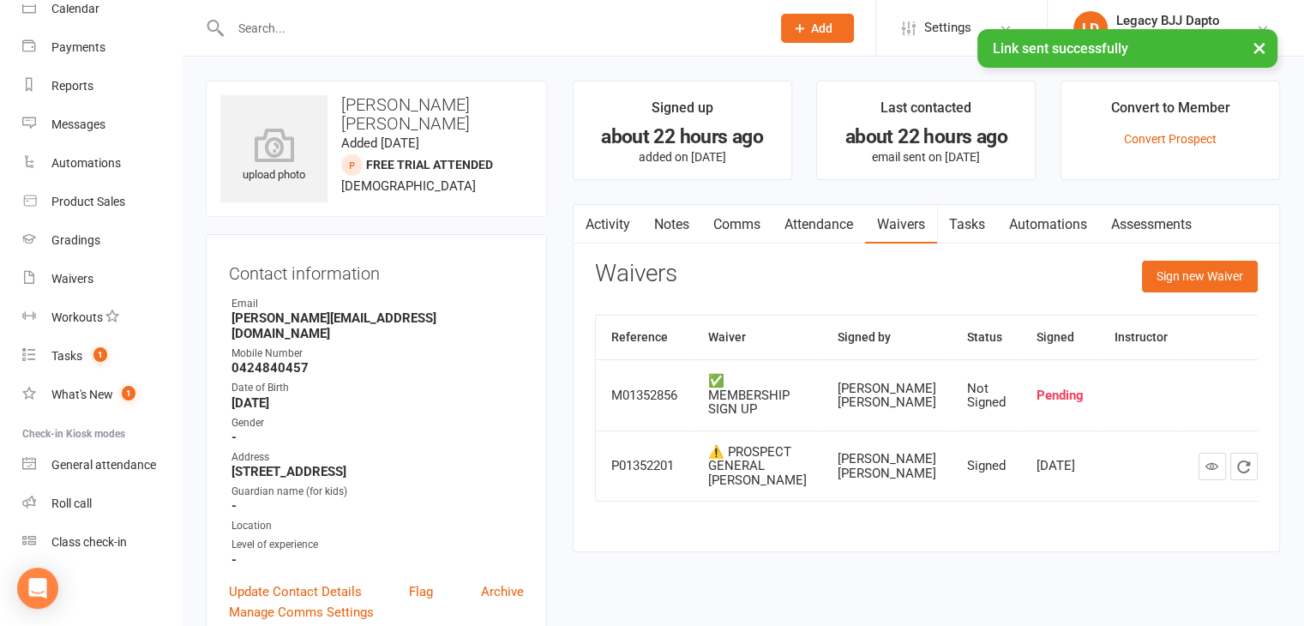
drag, startPoint x: 466, startPoint y: 179, endPoint x: 448, endPoint y: 200, distance: 27.3
click at [448, 200] on div "upload photo [PERSON_NAME] [PERSON_NAME] Added [DATE] FREE TRIAL ATTENDED prosp…" at bounding box center [376, 149] width 341 height 136
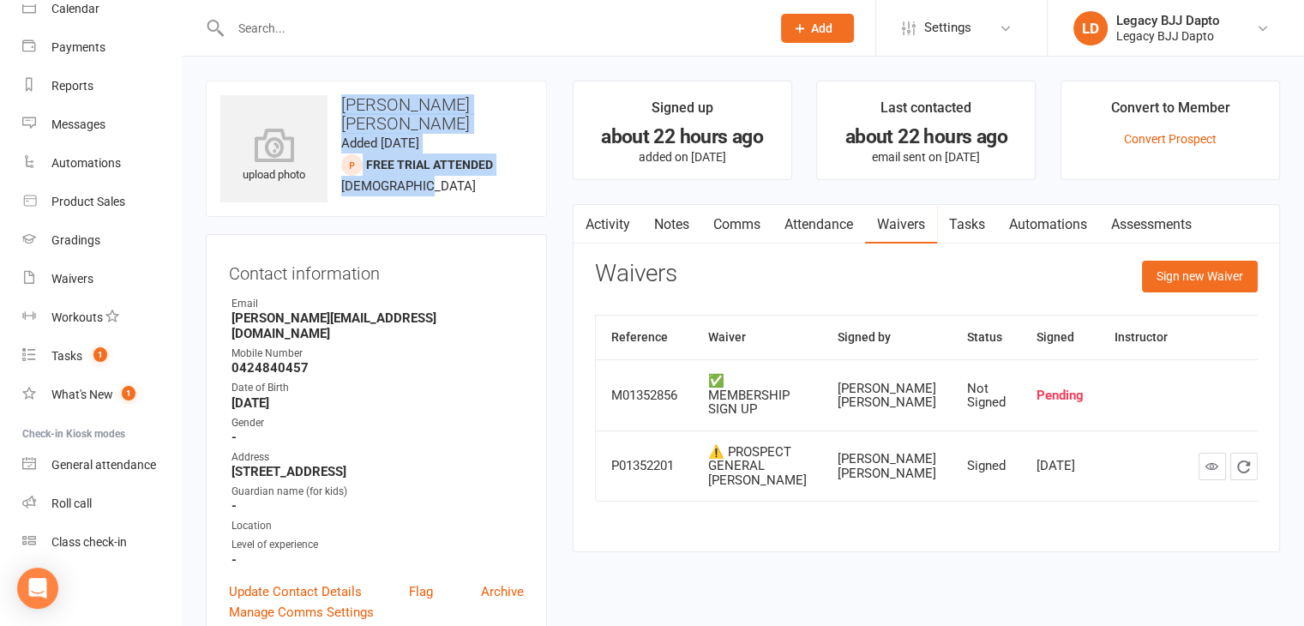
drag, startPoint x: 446, startPoint y: 173, endPoint x: 298, endPoint y: 72, distance: 178.8
click at [370, 158] on span "FREE TRIAL ATTENDED prospect" at bounding box center [429, 165] width 127 height 14
drag, startPoint x: 401, startPoint y: 166, endPoint x: 318, endPoint y: 87, distance: 115.2
click at [318, 87] on div "upload photo [PERSON_NAME] [PERSON_NAME] Added [DATE] FREE TRIAL ATTENDED prosp…" at bounding box center [376, 149] width 341 height 136
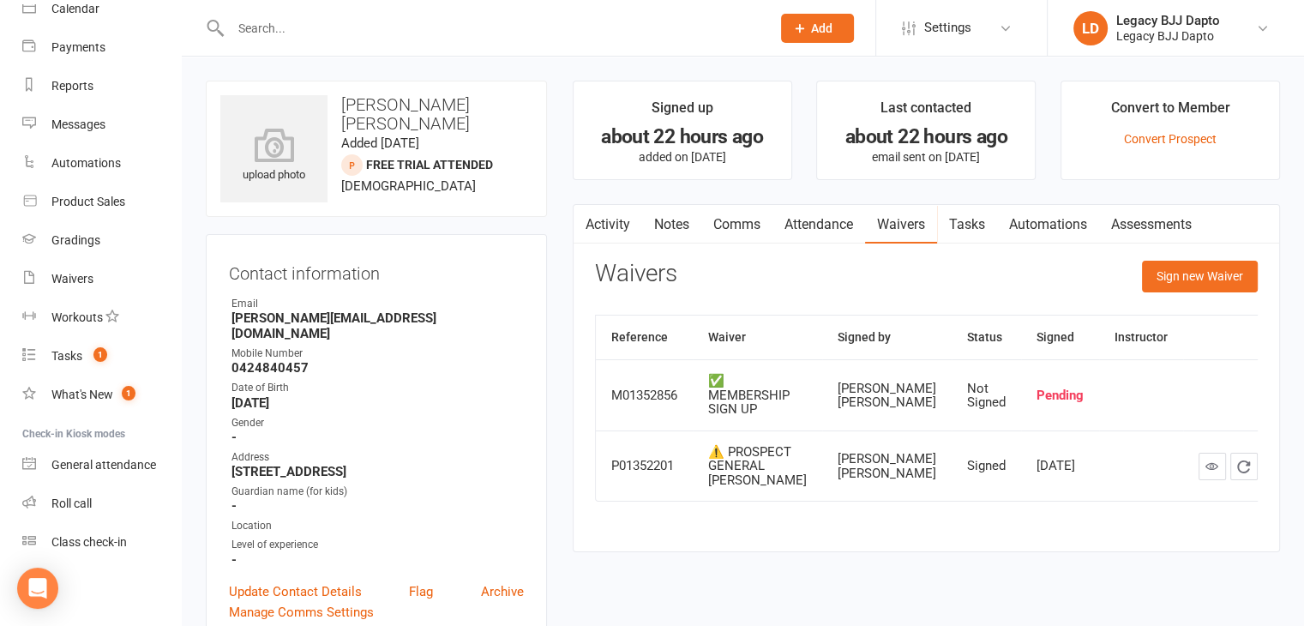
click at [442, 180] on div "upload photo [PERSON_NAME] [PERSON_NAME] Added [DATE] FREE TRIAL ATTENDED prosp…" at bounding box center [376, 149] width 341 height 136
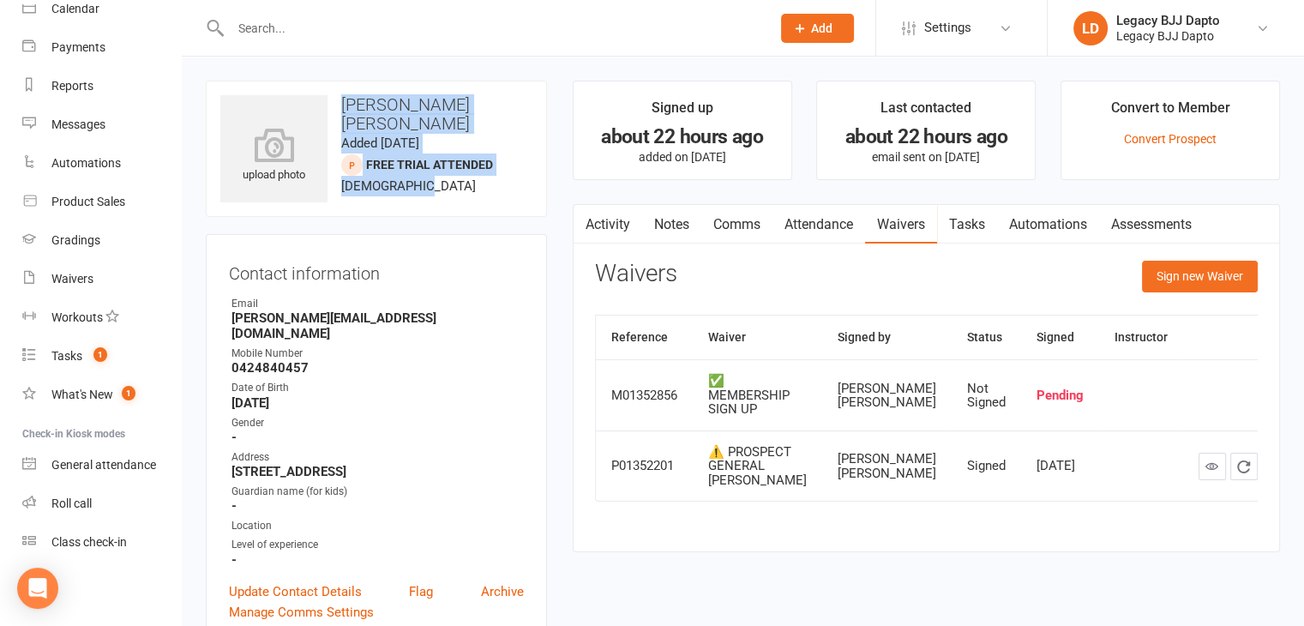
drag, startPoint x: 427, startPoint y: 162, endPoint x: 331, endPoint y: 69, distance: 133.4
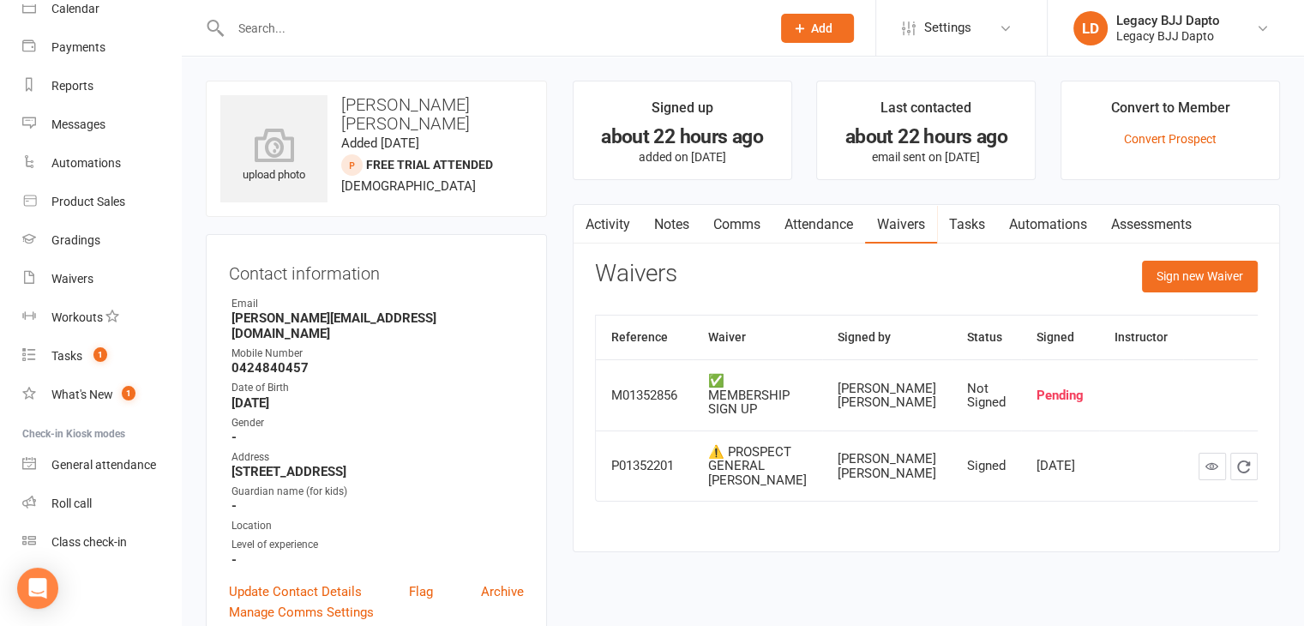
click at [605, 321] on th "Reference" at bounding box center [644, 337] width 97 height 44
click at [999, 27] on icon at bounding box center [1006, 28] width 14 height 14
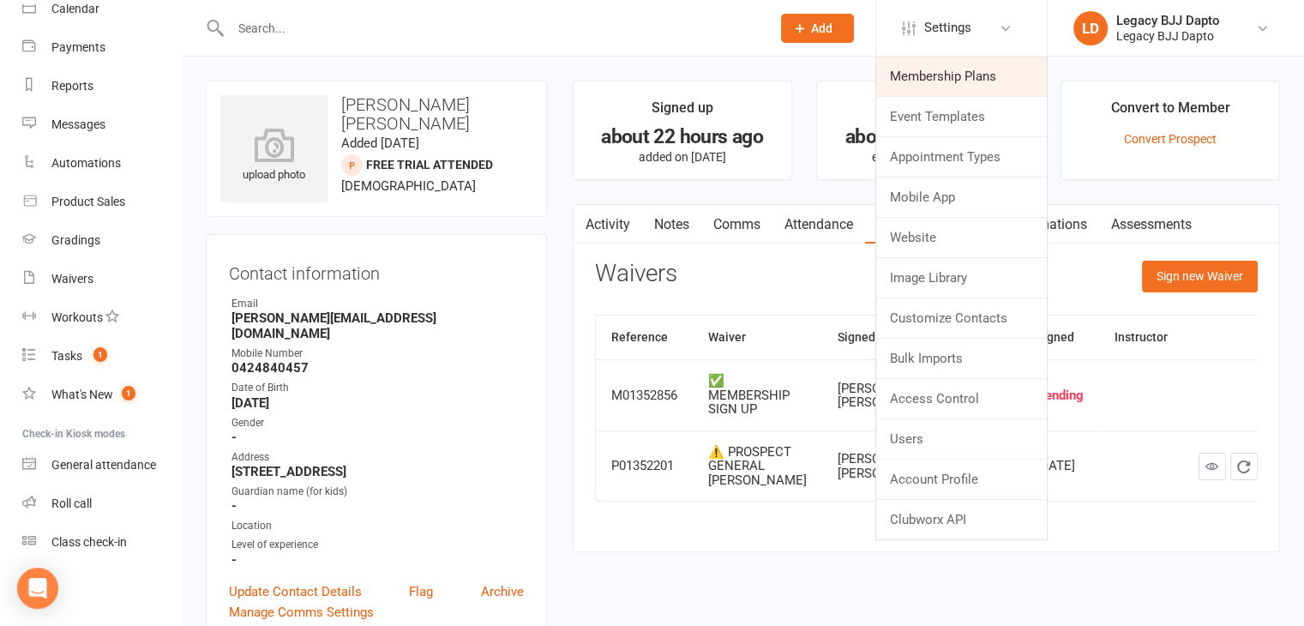
click at [958, 74] on link "Membership Plans" at bounding box center [961, 76] width 171 height 39
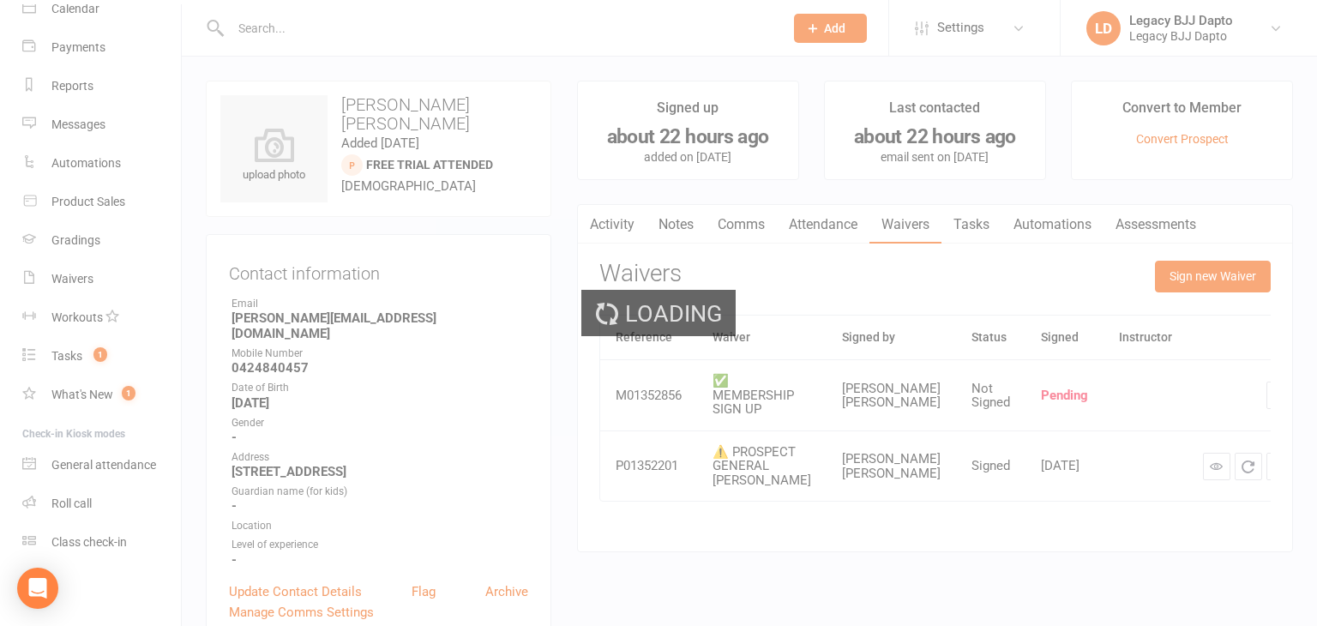
select select "50"
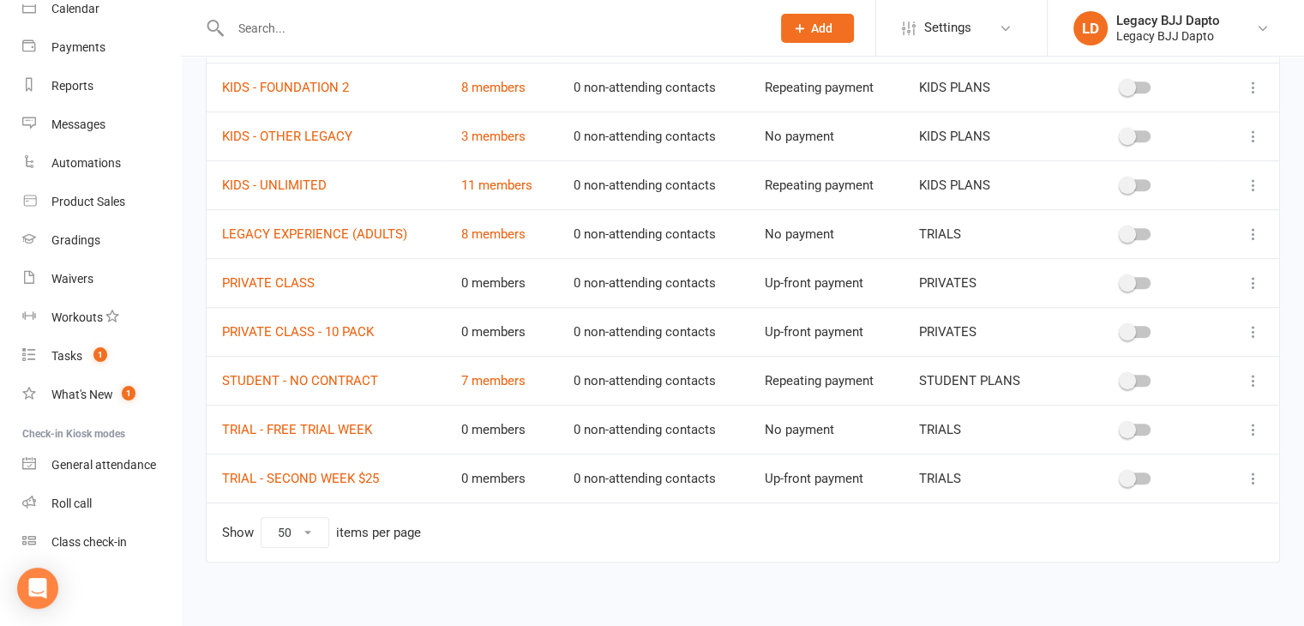
scroll to position [861, 0]
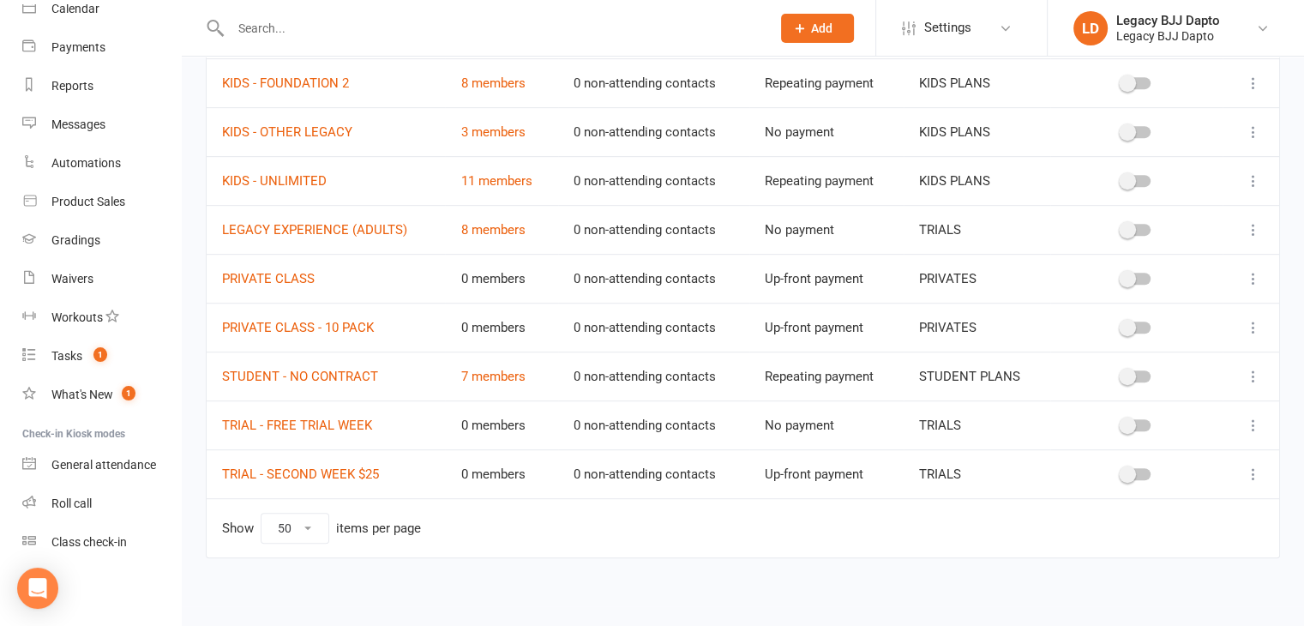
drag, startPoint x: 537, startPoint y: 220, endPoint x: 531, endPoint y: 236, distance: 16.6
click at [531, 236] on td "8 members" at bounding box center [501, 229] width 113 height 49
drag, startPoint x: 528, startPoint y: 230, endPoint x: 456, endPoint y: 228, distance: 72.0
click at [456, 228] on td "8 members" at bounding box center [501, 229] width 113 height 49
click at [540, 223] on td "8 members" at bounding box center [501, 229] width 113 height 49
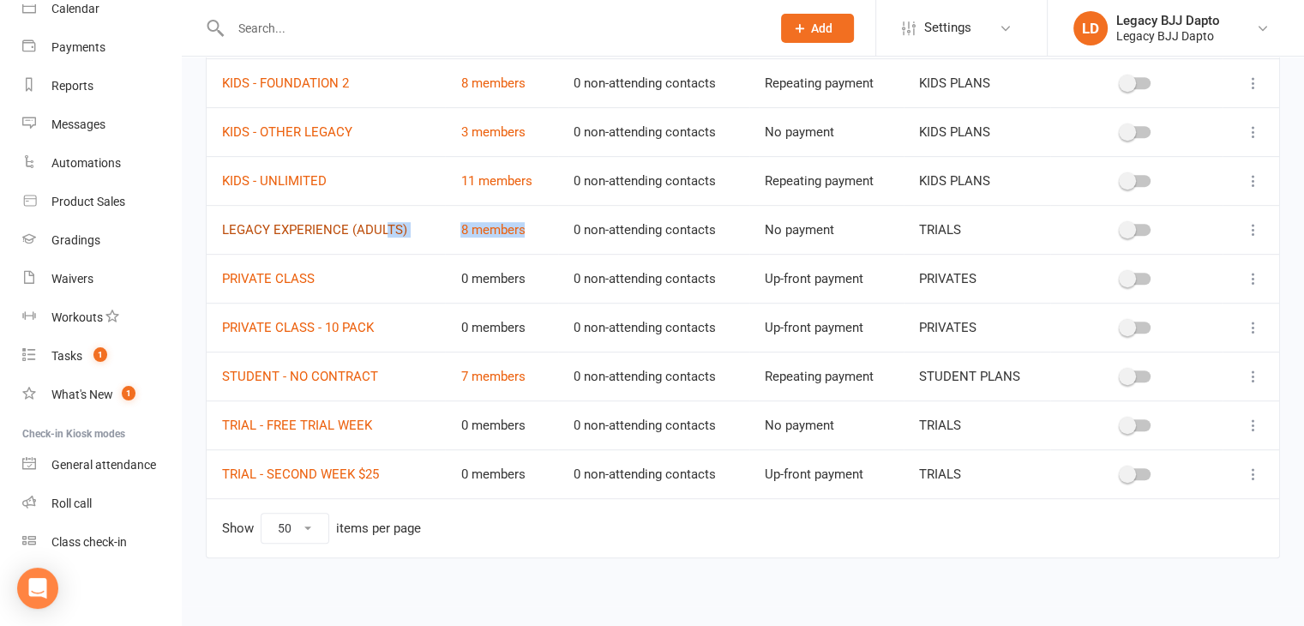
drag, startPoint x: 540, startPoint y: 223, endPoint x: 383, endPoint y: 218, distance: 157.0
click at [383, 218] on tr "LEGACY EXPERIENCE (ADULTS) 8 members 0 non-attending contacts No payment TRIALS" at bounding box center [743, 229] width 1073 height 49
click at [420, 228] on td "LEGACY EXPERIENCE (ADULTS)" at bounding box center [326, 229] width 238 height 49
drag, startPoint x: 535, startPoint y: 224, endPoint x: 441, endPoint y: 213, distance: 95.0
click at [441, 213] on tr "LEGACY EXPERIENCE (ADULTS) 8 members 0 non-attending contacts No payment TRIALS" at bounding box center [743, 229] width 1073 height 49
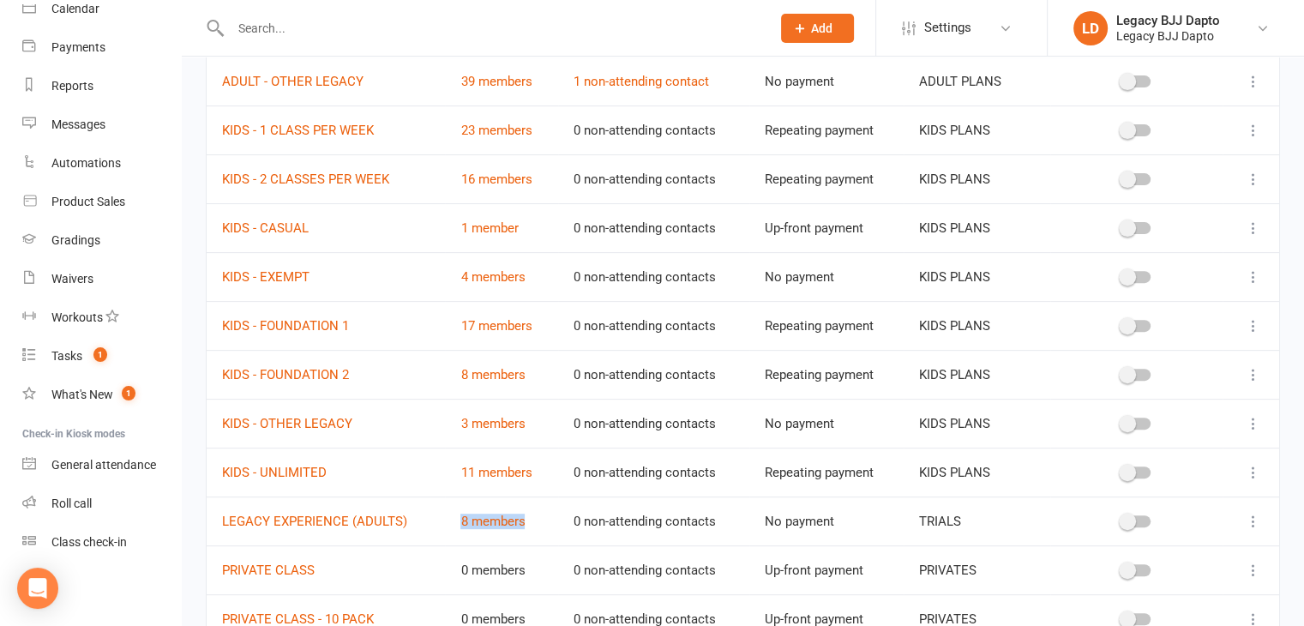
scroll to position [518, 0]
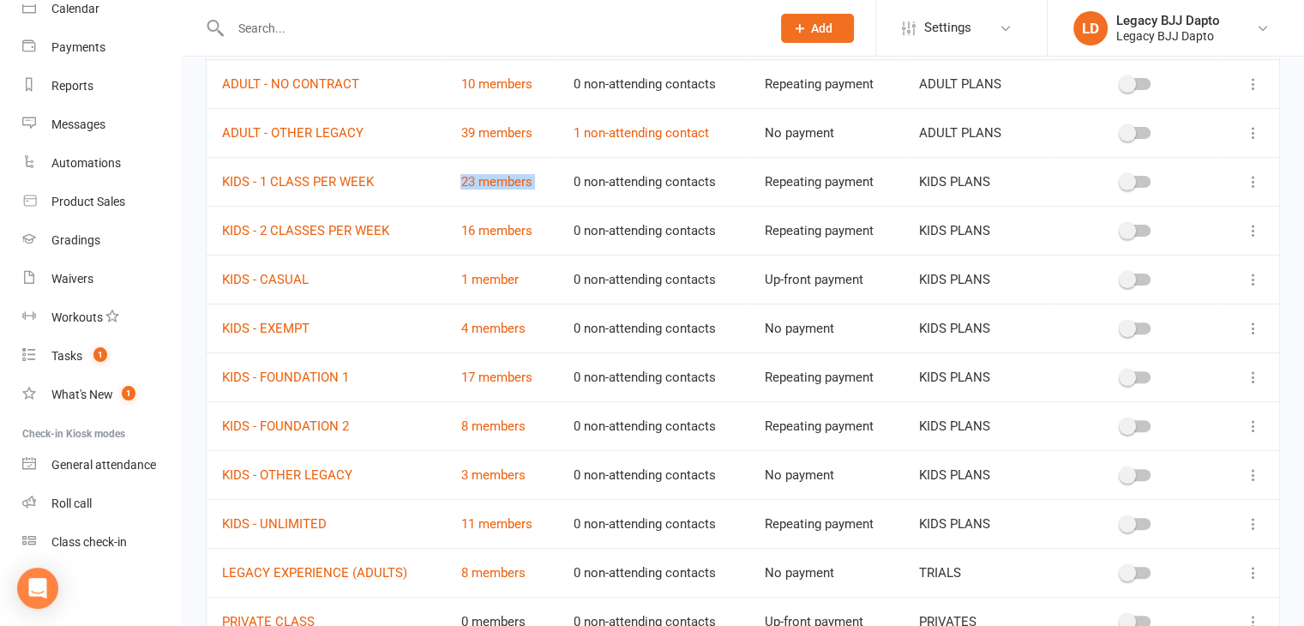
drag, startPoint x: 557, startPoint y: 181, endPoint x: 415, endPoint y: 179, distance: 142.3
click at [415, 179] on tr "KIDS - 1 CLASS PER WEEK 23 members 0 non-attending contacts Repeating payment K…" at bounding box center [743, 181] width 1073 height 49
click at [469, 179] on link "23 members" at bounding box center [495, 181] width 71 height 15
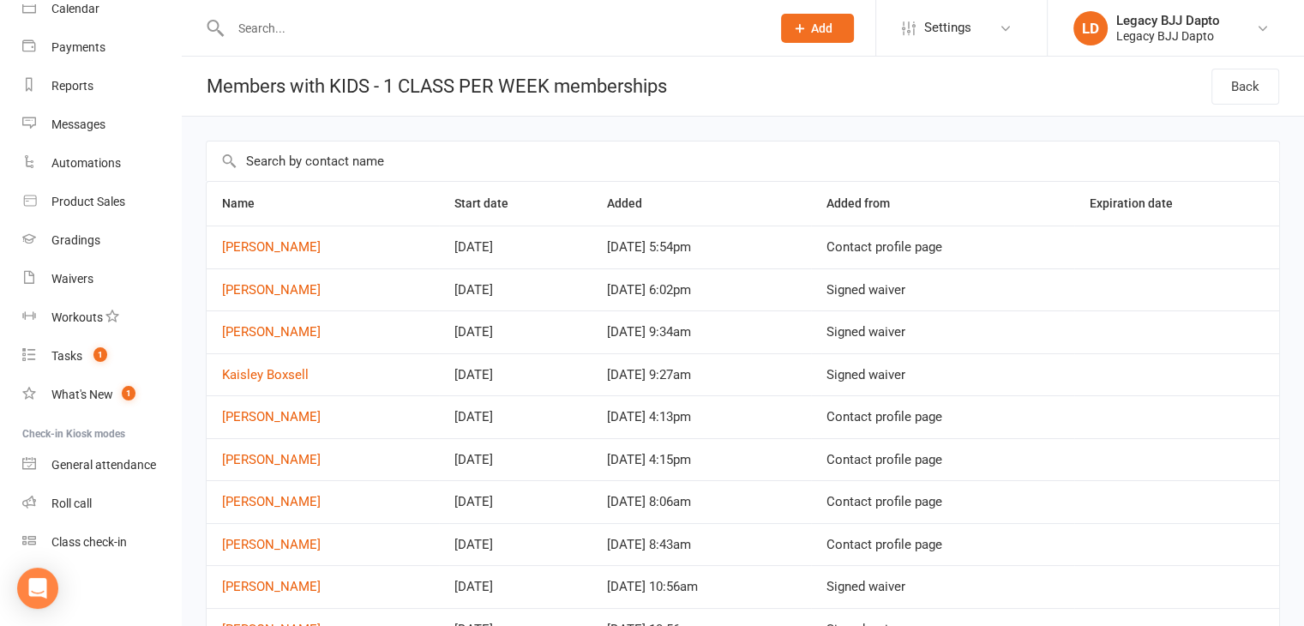
select select "50"
